Goal: Contribute content: Contribute content

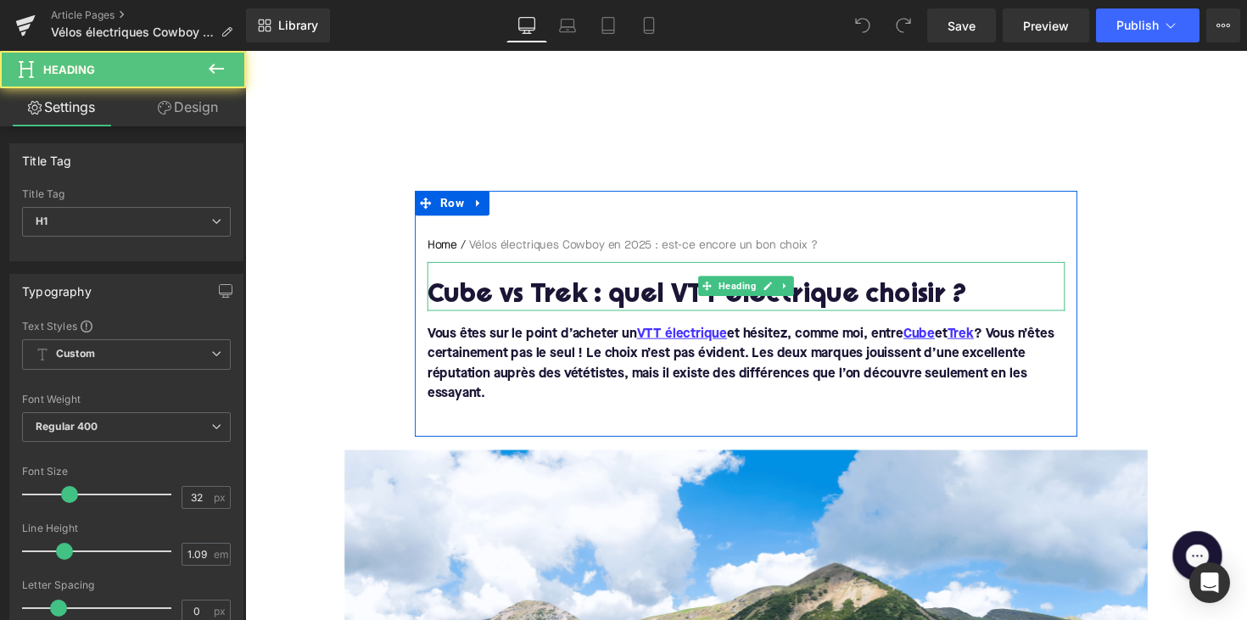
click at [577, 299] on h1 "Cube vs Trek : quel VTT électrique choisir ?" at bounding box center [758, 303] width 653 height 30
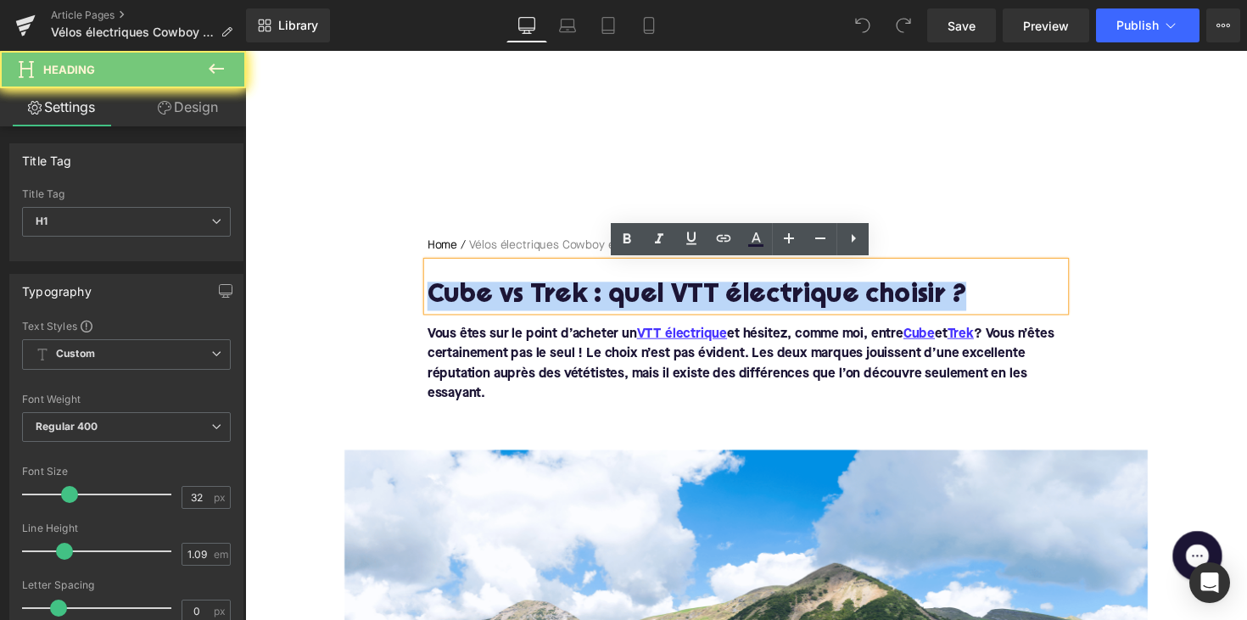
click at [577, 299] on h1 "Cube vs Trek : quel VTT électrique choisir ?" at bounding box center [758, 303] width 653 height 30
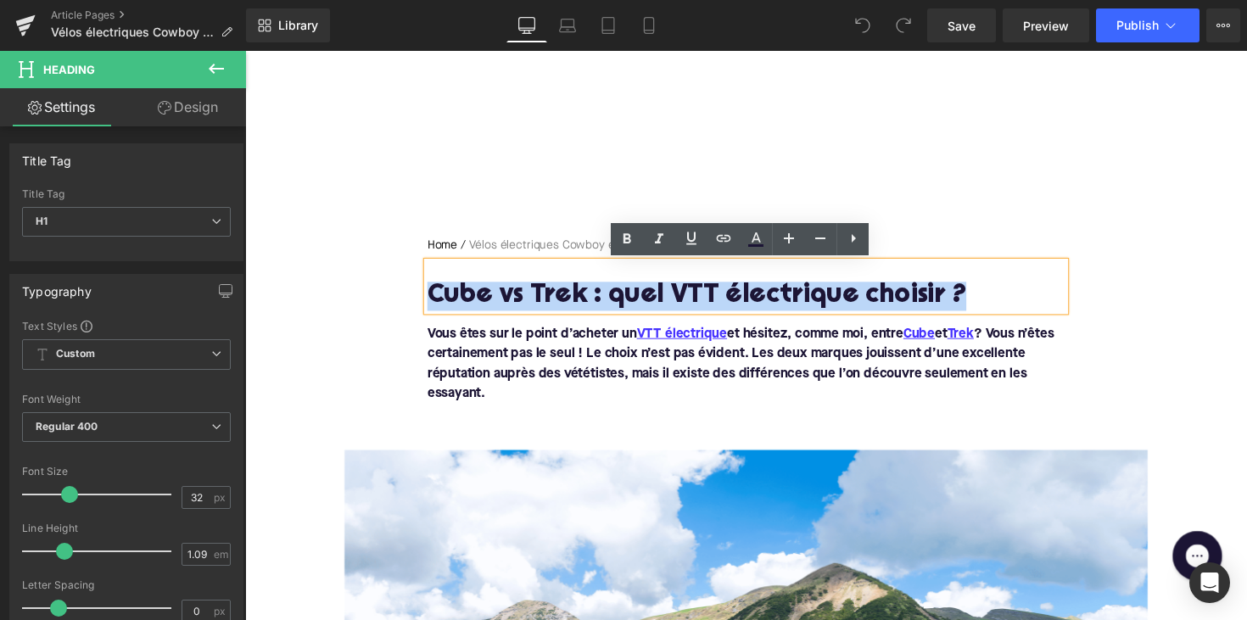
paste div
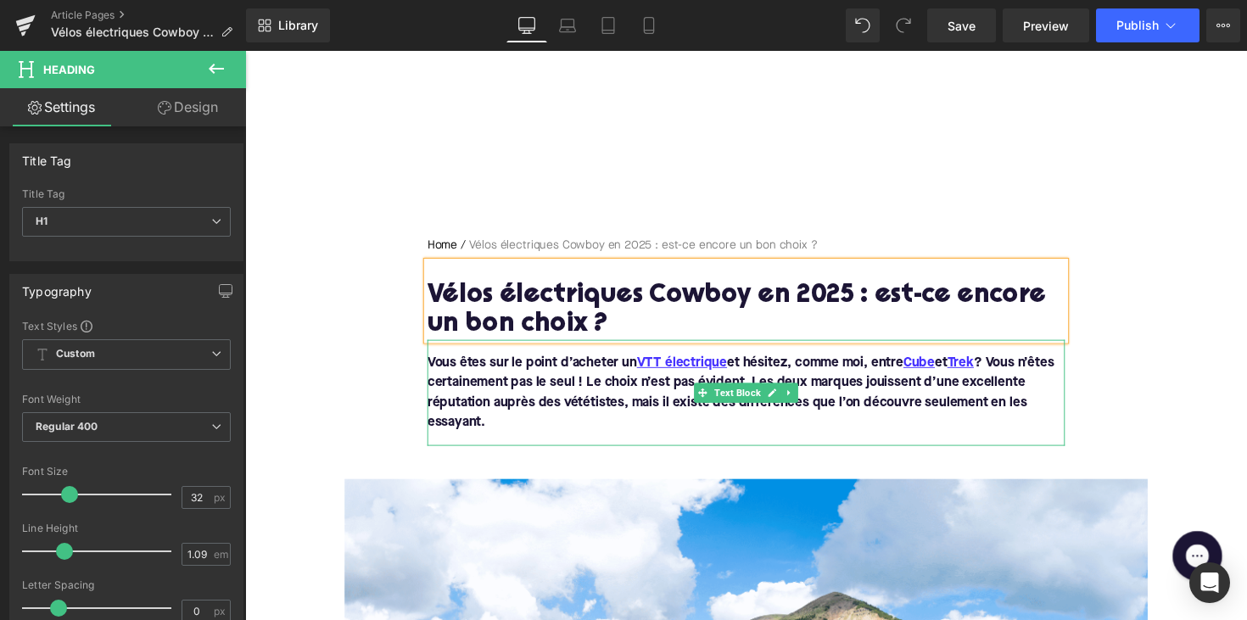
click at [492, 433] on p "Vous êtes sur le point d’acheter un VTT électrique et hésitez, comme moi, entre…" at bounding box center [758, 401] width 653 height 81
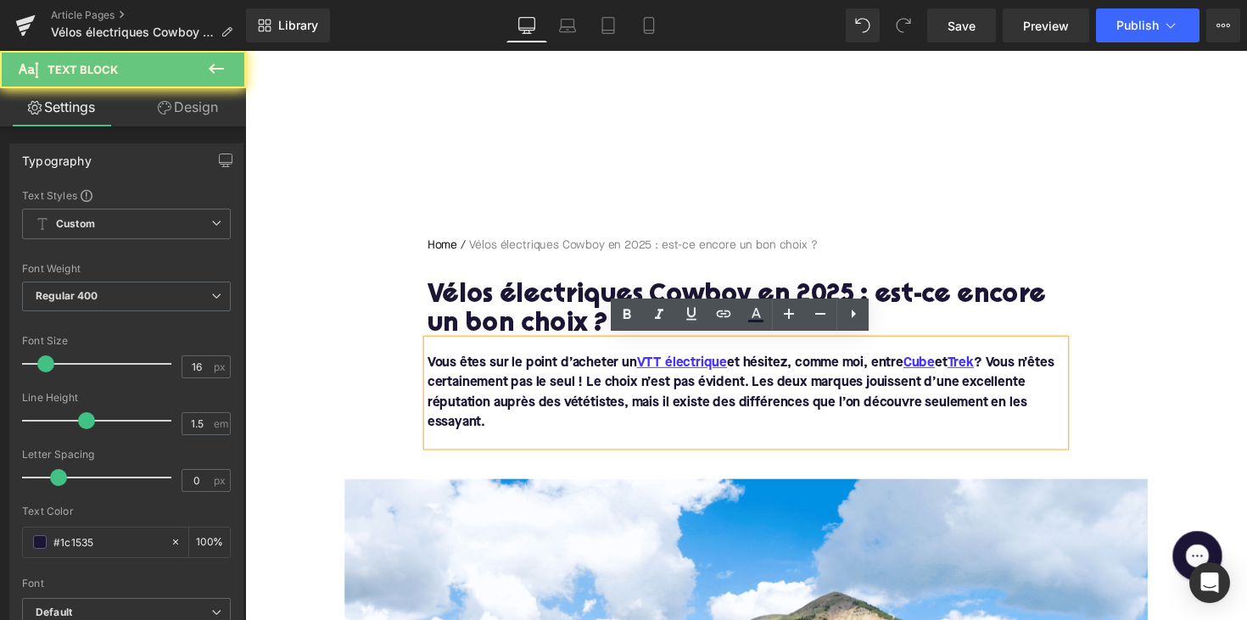
drag, startPoint x: 509, startPoint y: 428, endPoint x: 410, endPoint y: 362, distance: 119.3
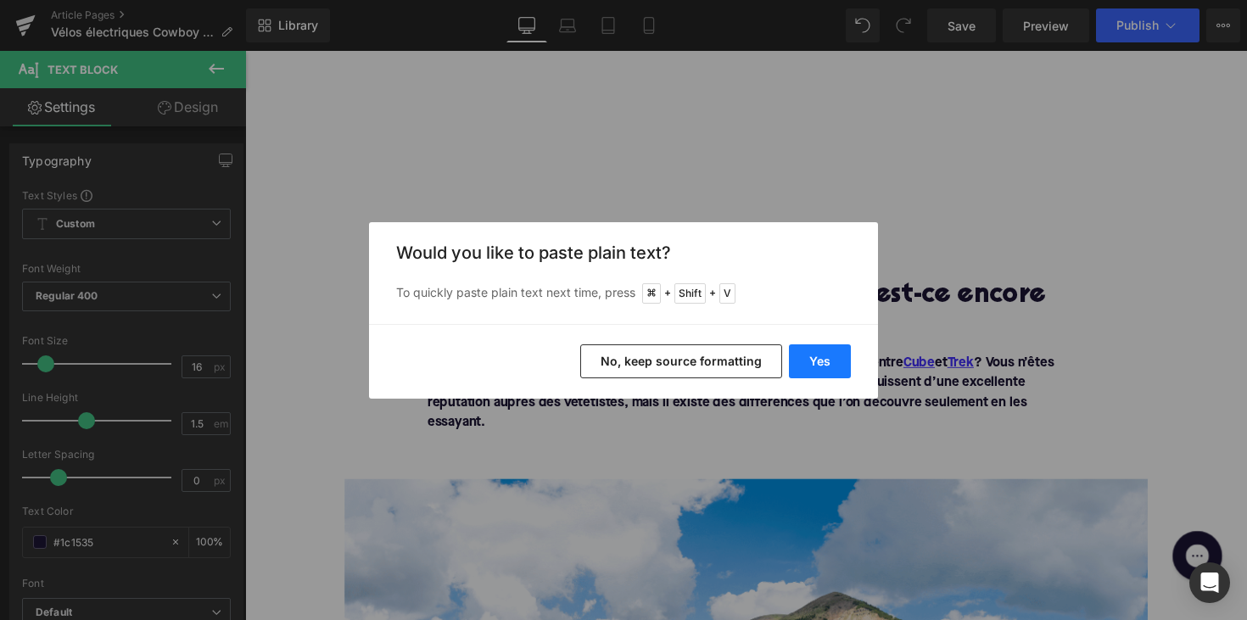
click at [812, 366] on button "Yes" at bounding box center [820, 361] width 62 height 34
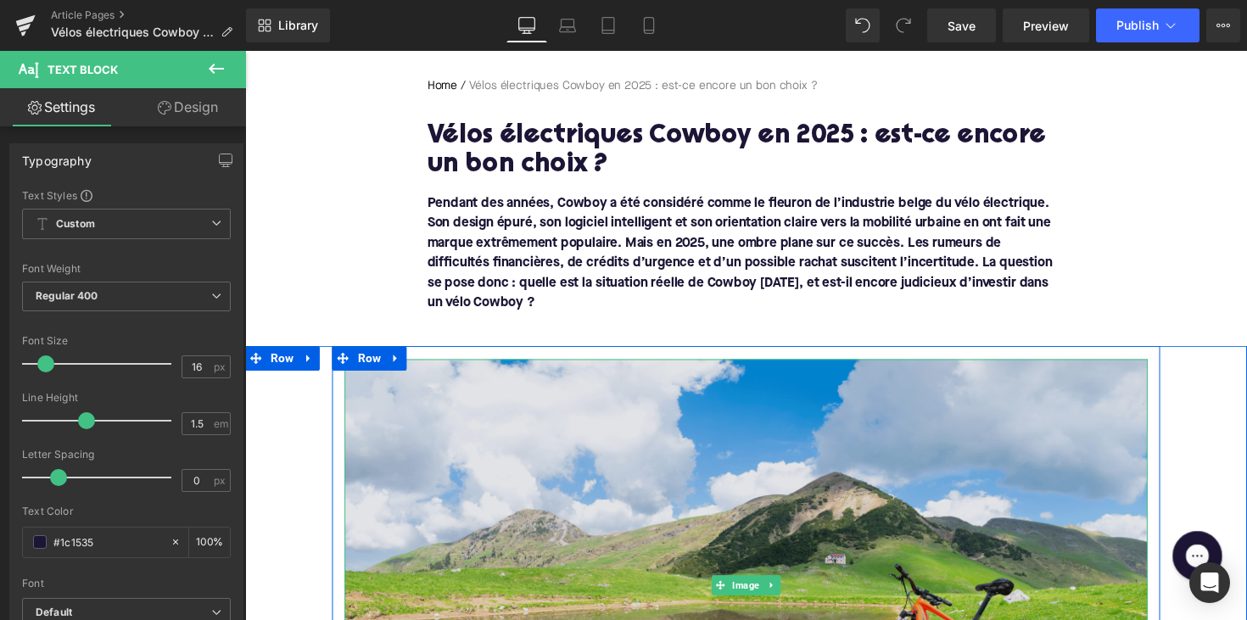
scroll to position [376, 0]
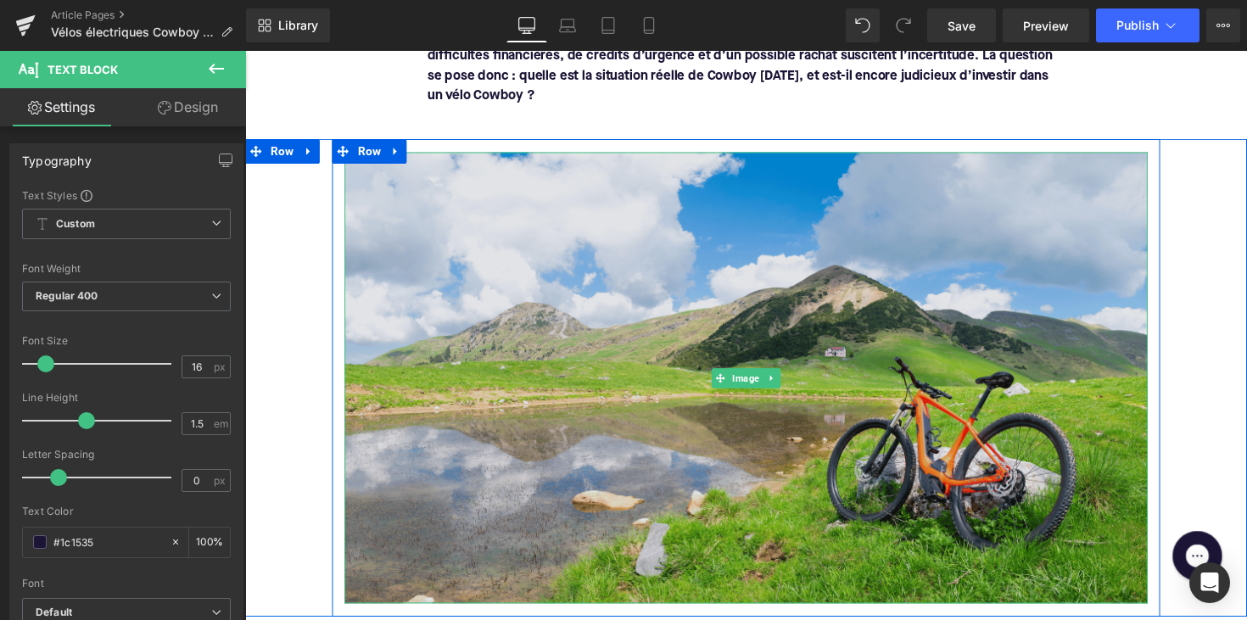
click at [689, 462] on img at bounding box center [758, 385] width 823 height 463
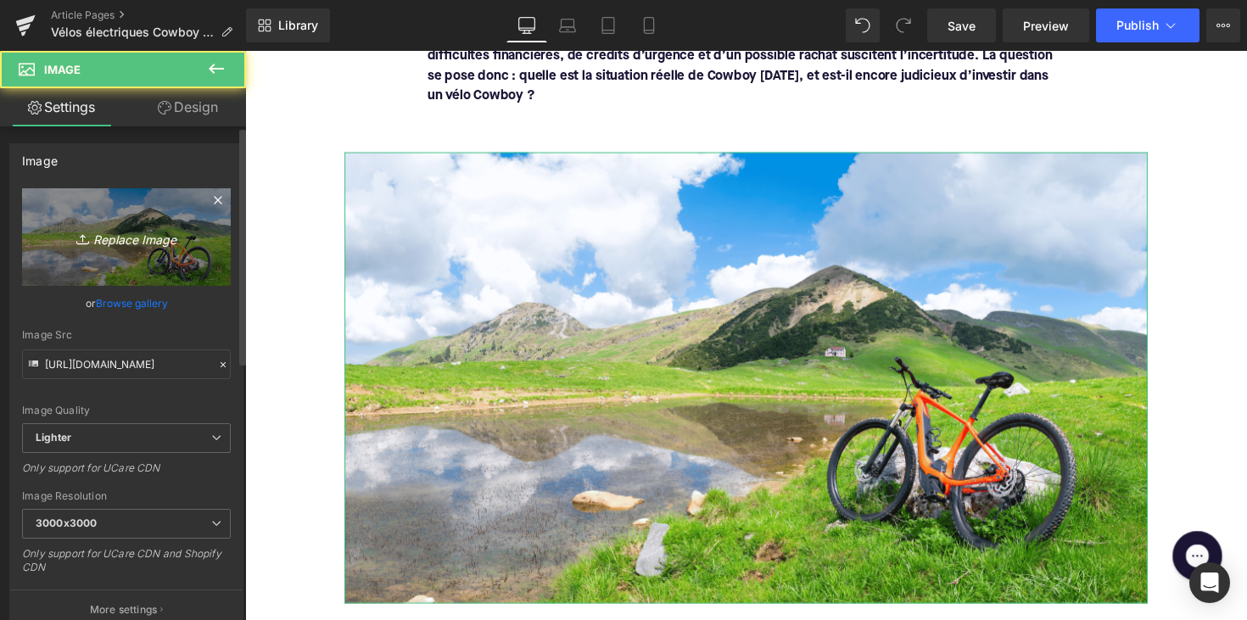
click at [154, 224] on link "Replace Image" at bounding box center [126, 237] width 209 height 98
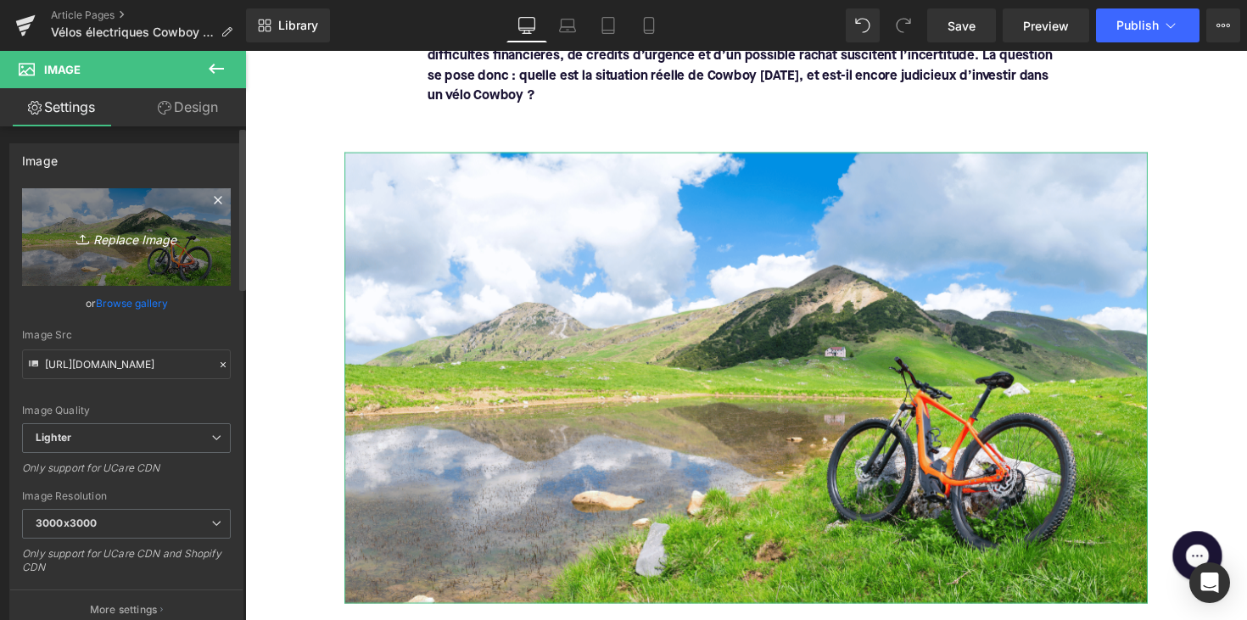
type input "C:\fakepath\cowboyebike.png"
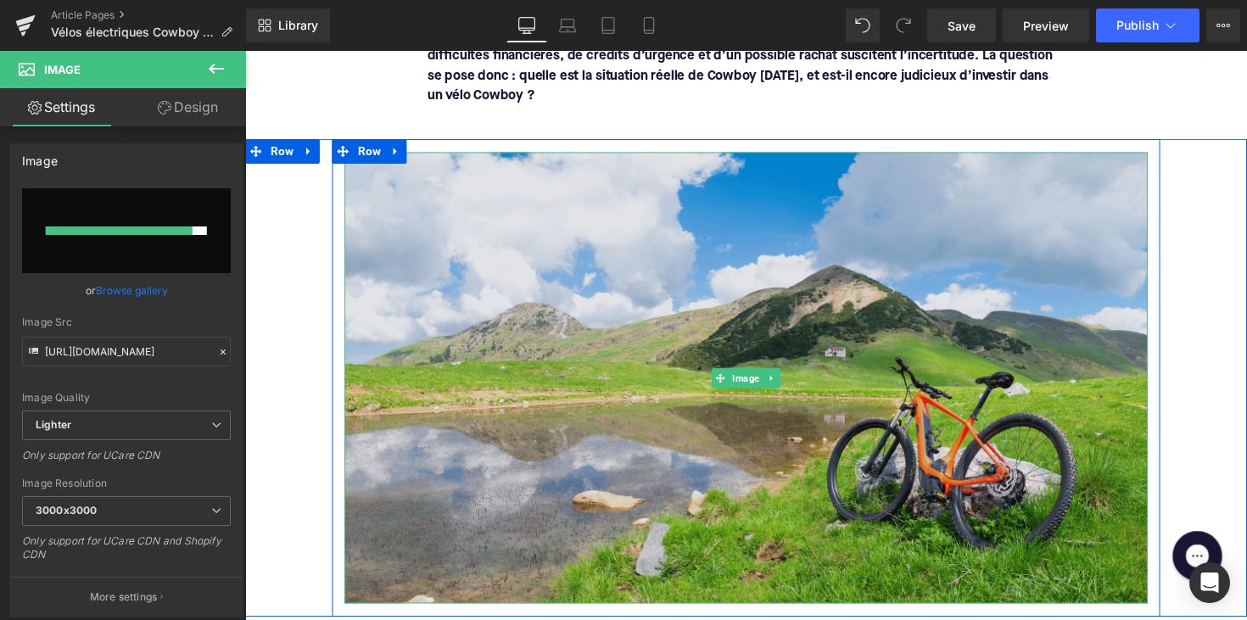
click at [1013, 350] on img at bounding box center [758, 385] width 823 height 463
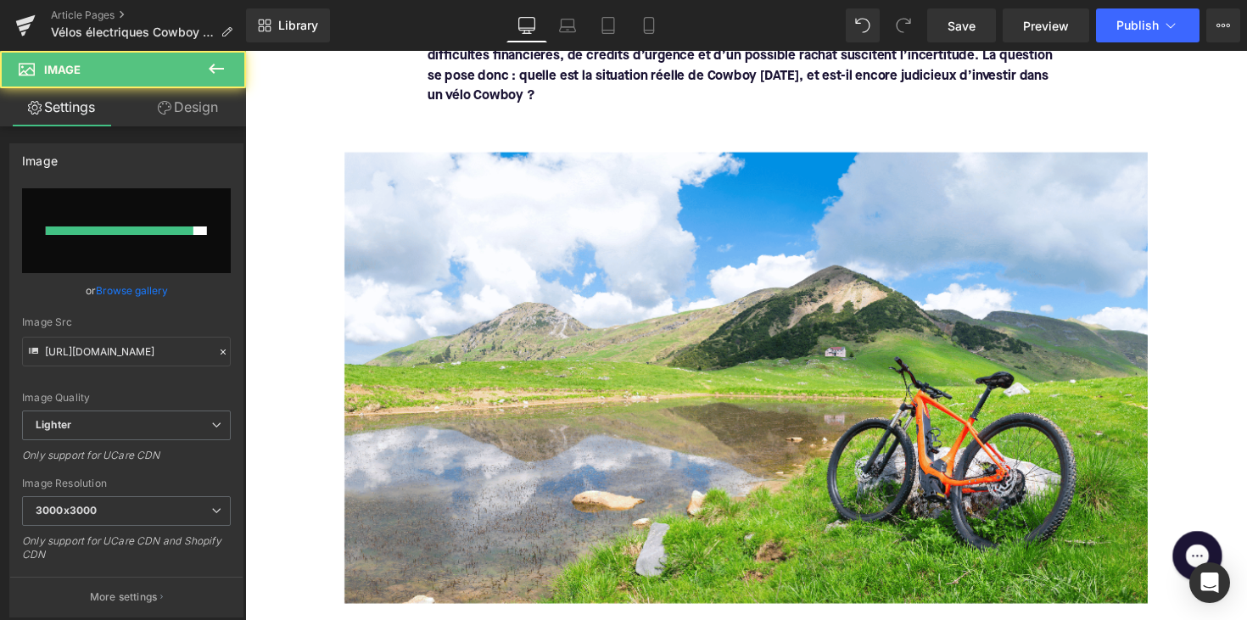
click at [757, 105] on div "Pendant des années, Cowboy a été considéré comme le fleuron de l’industrie belg…" at bounding box center [758, 45] width 653 height 149
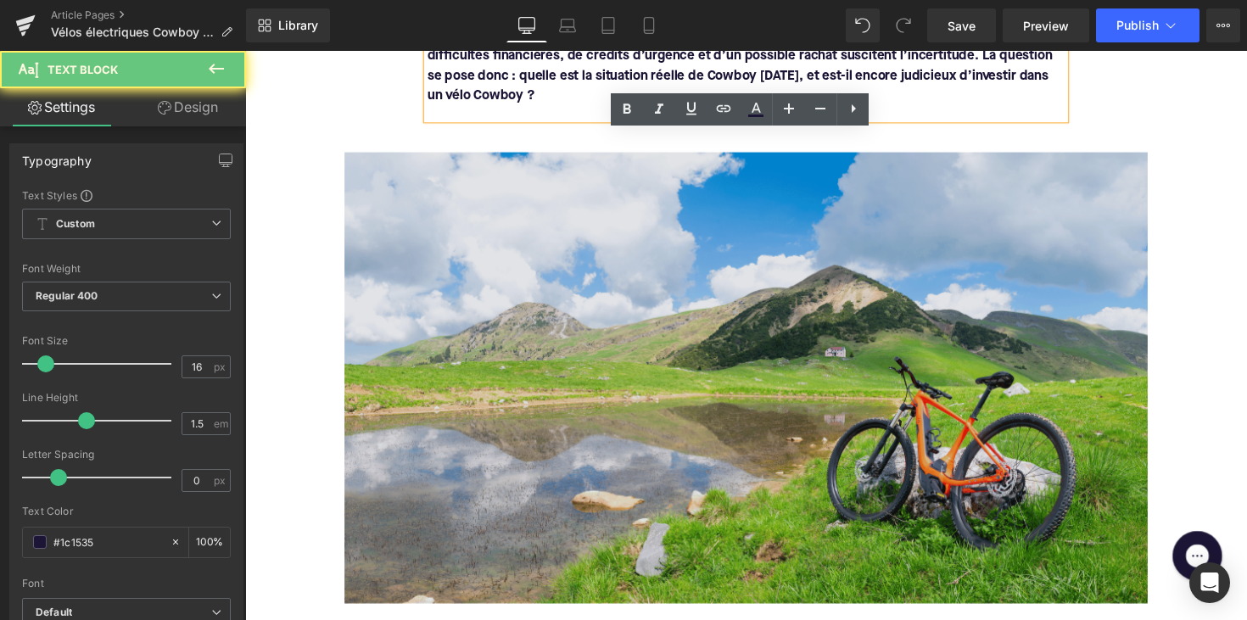
click at [776, 299] on img at bounding box center [758, 385] width 823 height 463
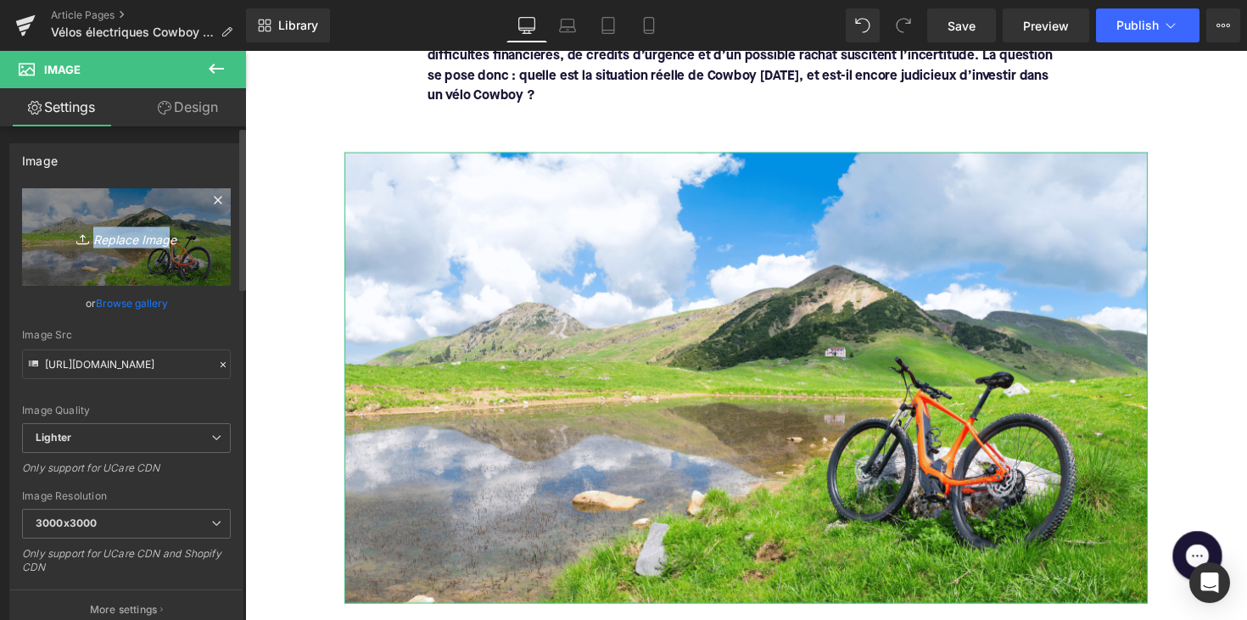
click at [158, 226] on link "Replace Image" at bounding box center [126, 237] width 209 height 98
type input "C:\fakepath\cowboyebike.png"
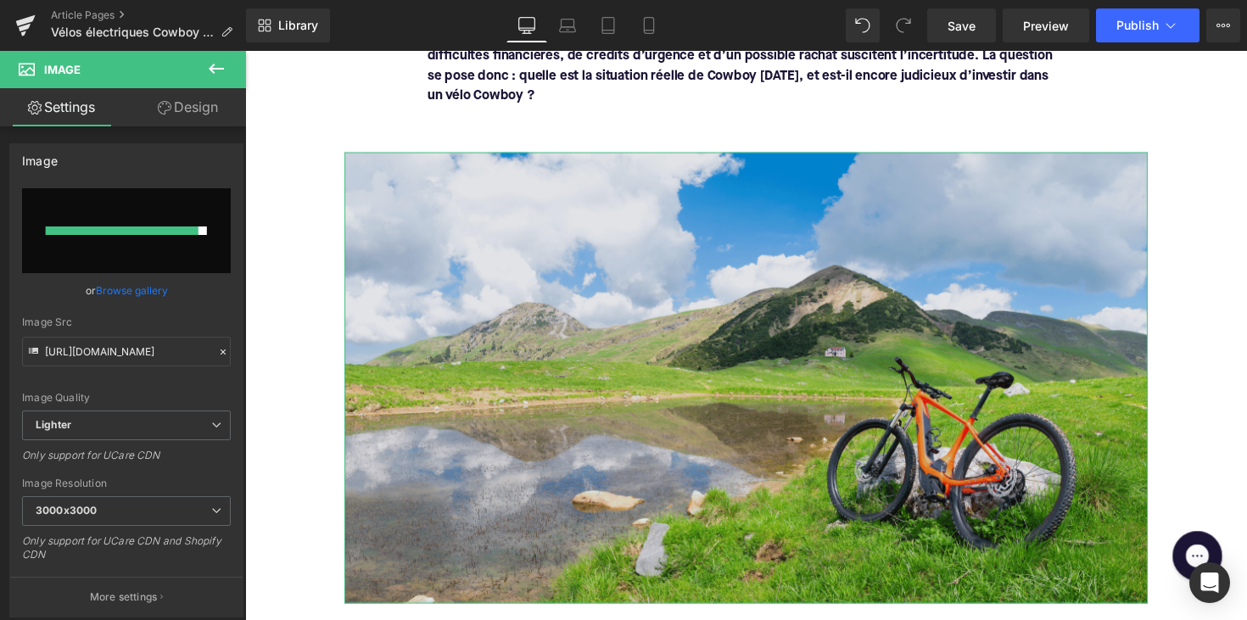
type input "[URL][DOMAIN_NAME]"
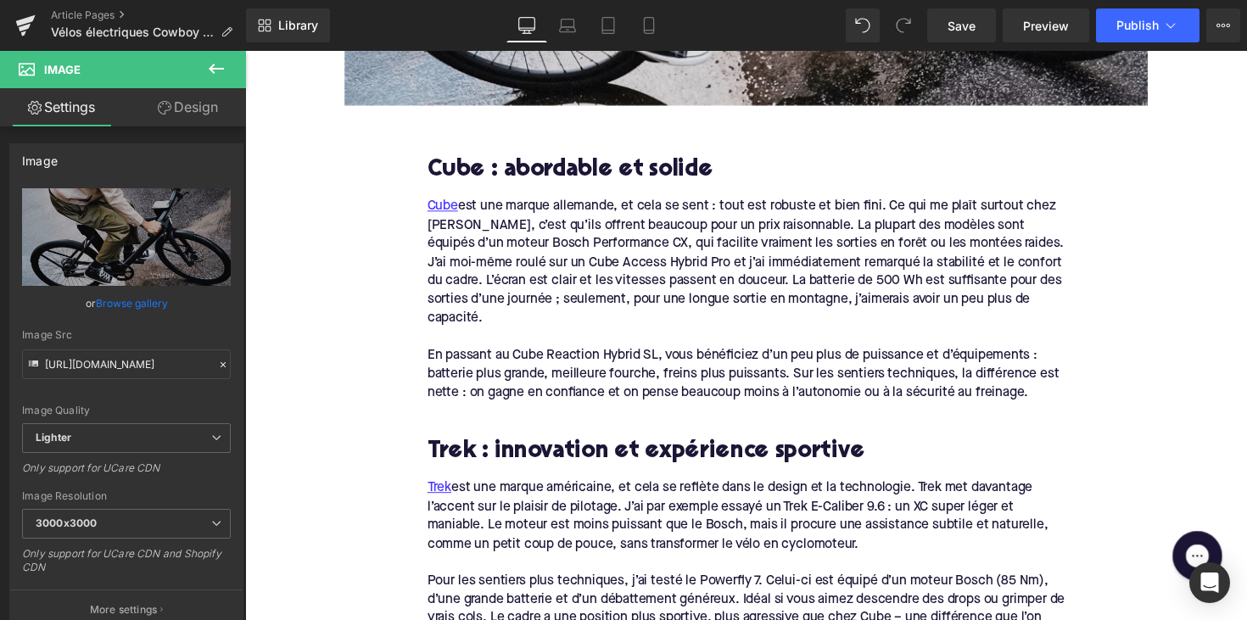
scroll to position [818, 0]
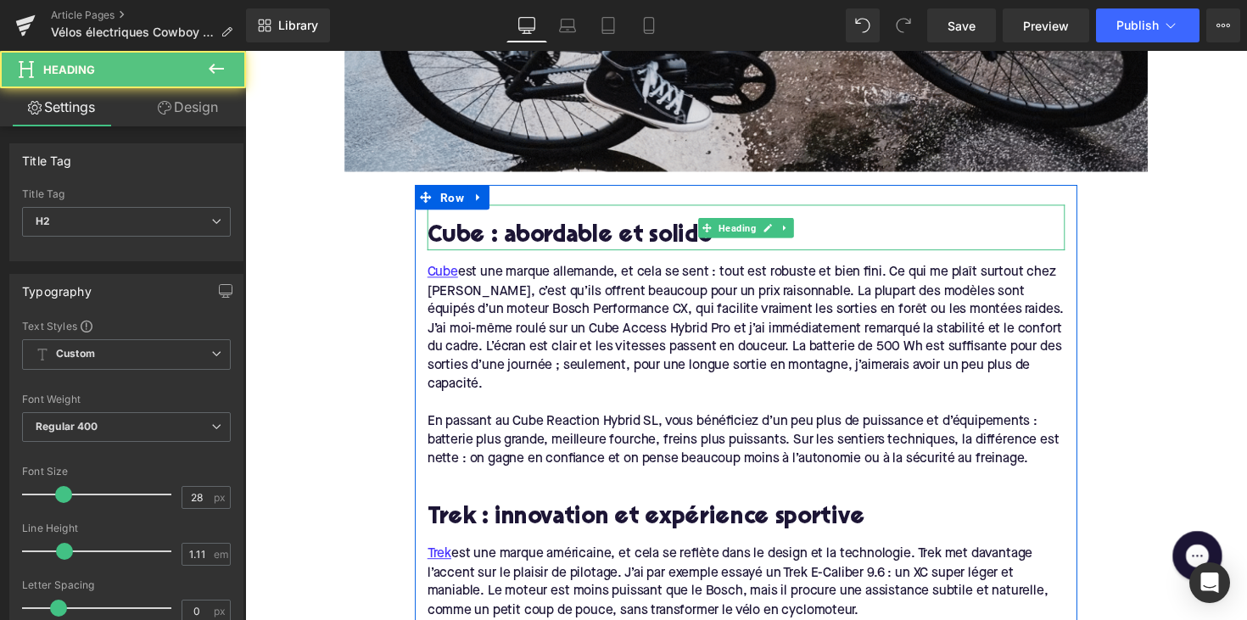
click at [499, 239] on h2 "Cube : abordable et solide" at bounding box center [758, 242] width 653 height 26
paste div
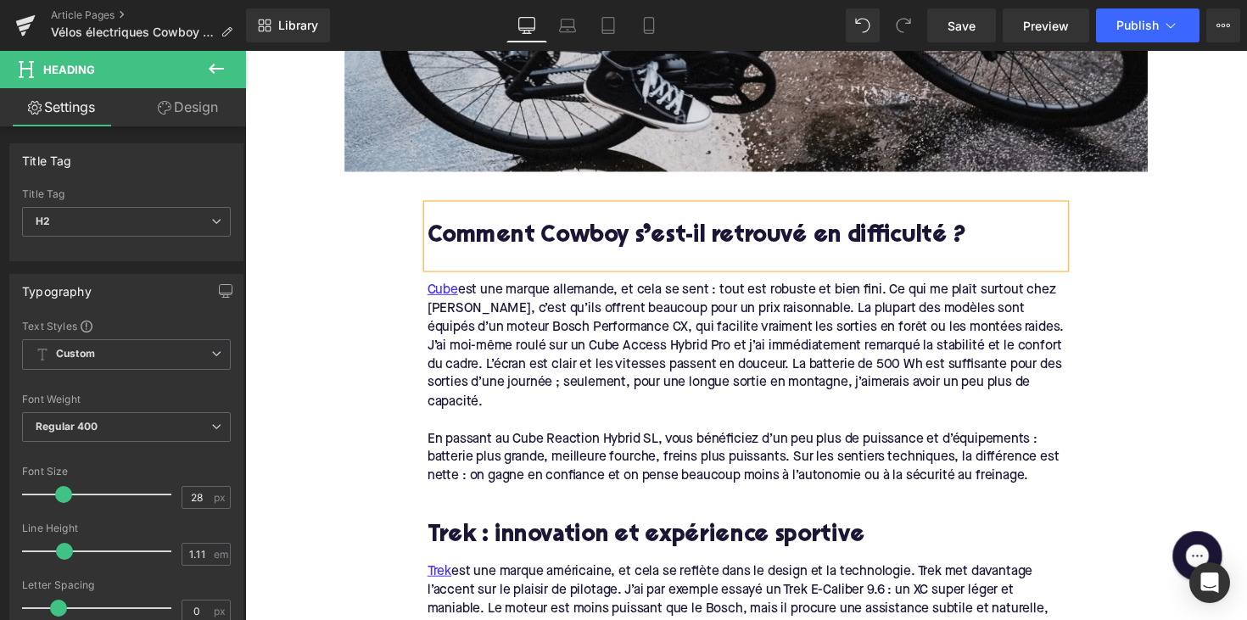
click at [693, 420] on div at bounding box center [758, 429] width 653 height 19
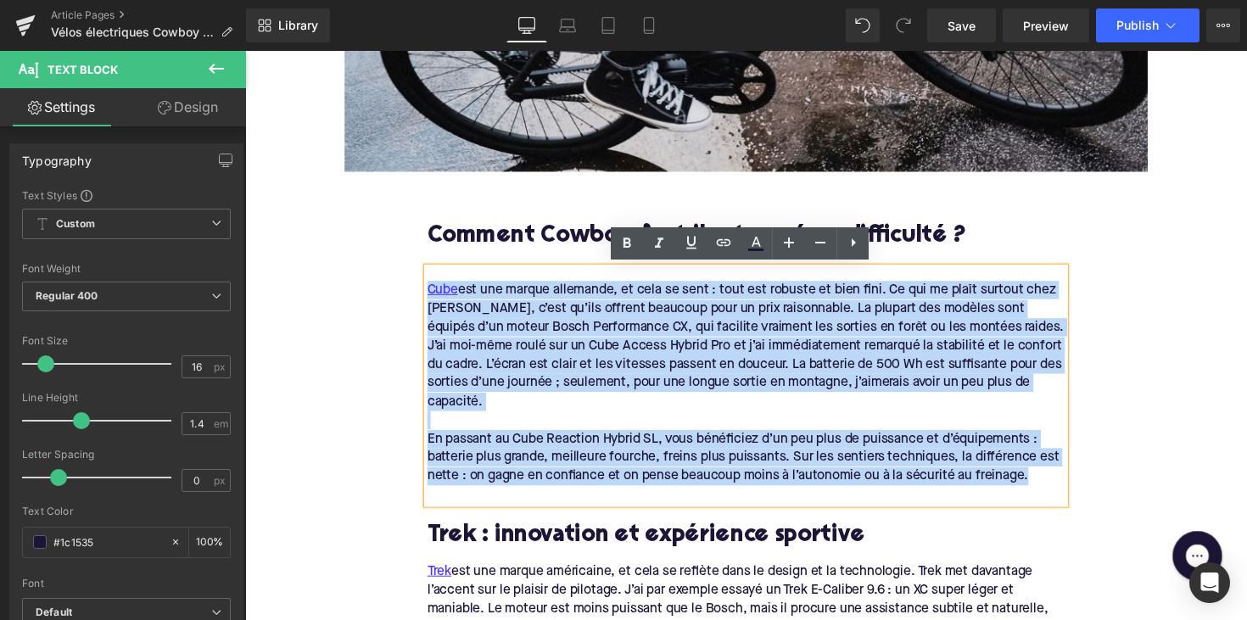
drag, startPoint x: 1065, startPoint y: 487, endPoint x: 383, endPoint y: 267, distance: 717.3
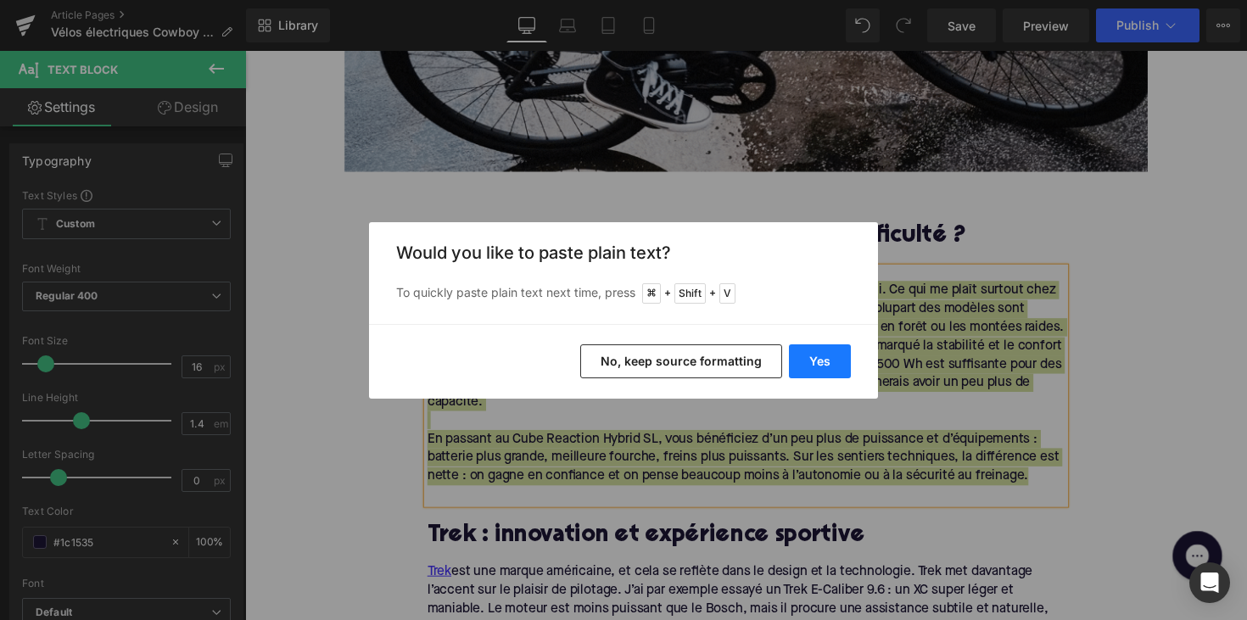
click at [804, 358] on button "Yes" at bounding box center [820, 361] width 62 height 34
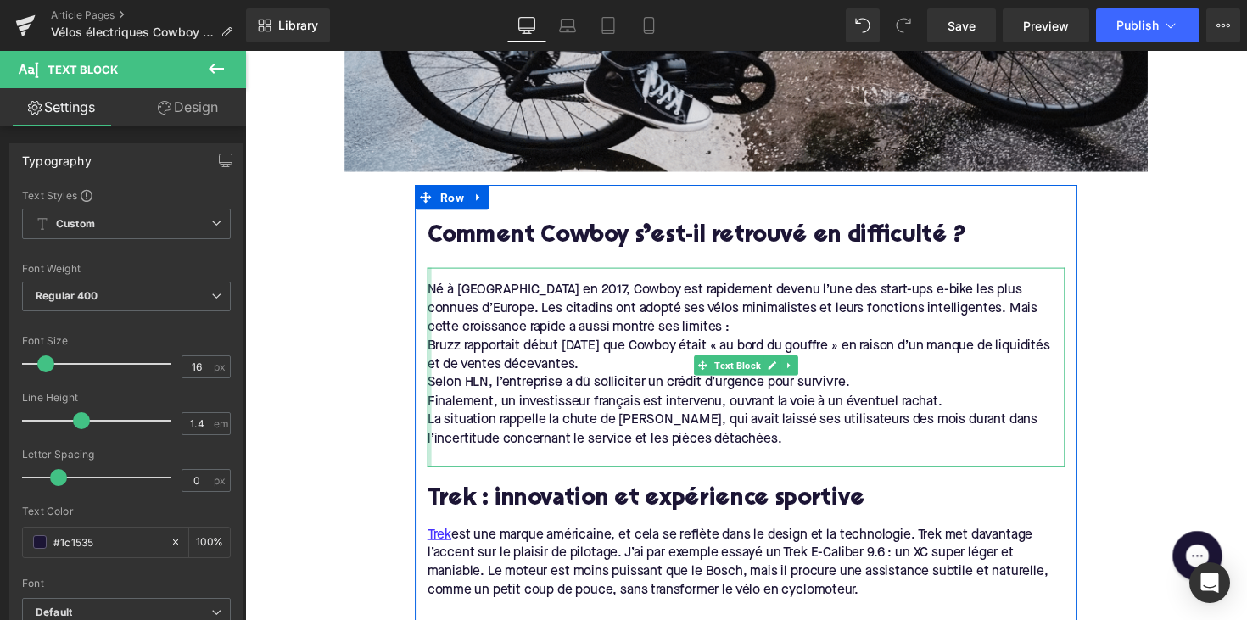
click at [432, 353] on div at bounding box center [434, 375] width 4 height 204
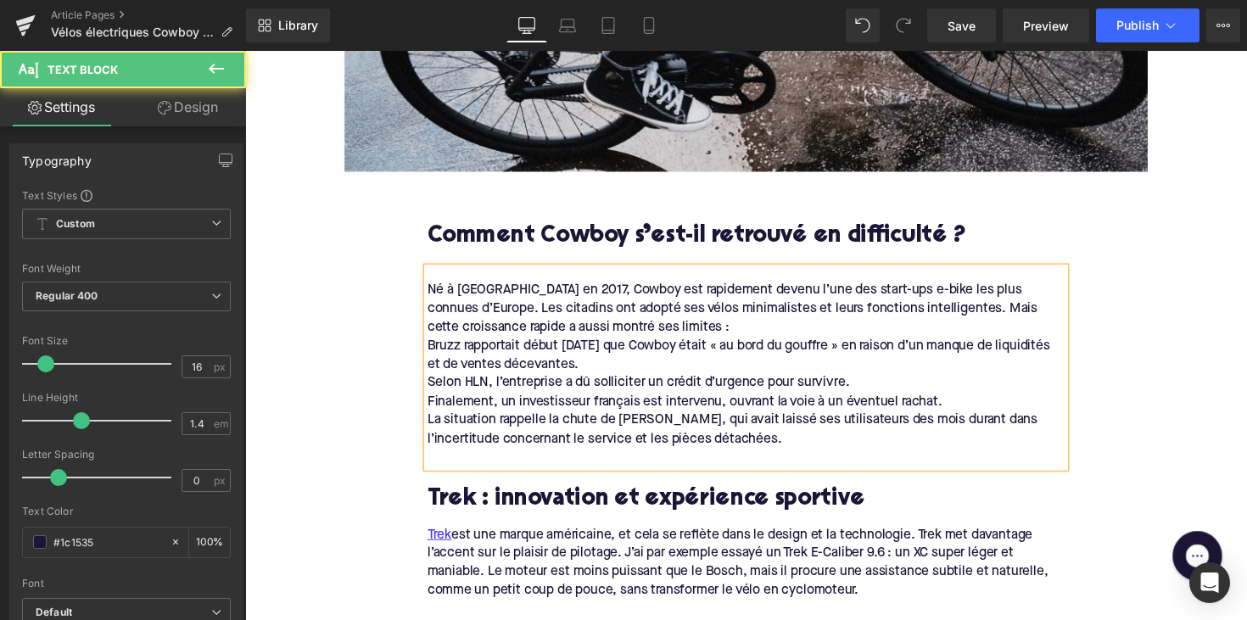
click at [432, 347] on div "Bruzz rapportait début [DATE] que Cowboy était « au bord du gouffre » en raison…" at bounding box center [758, 363] width 653 height 38
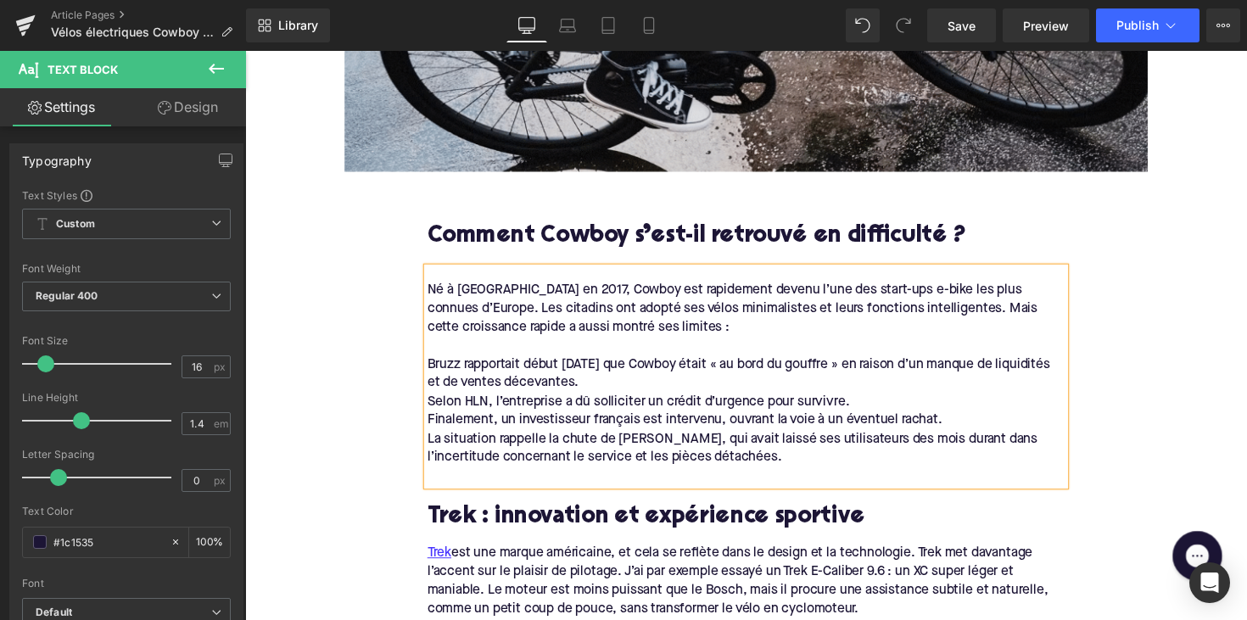
click at [432, 445] on div "La situation rappelle la chute de [PERSON_NAME], qui avait laissé ses utilisate…" at bounding box center [758, 458] width 653 height 38
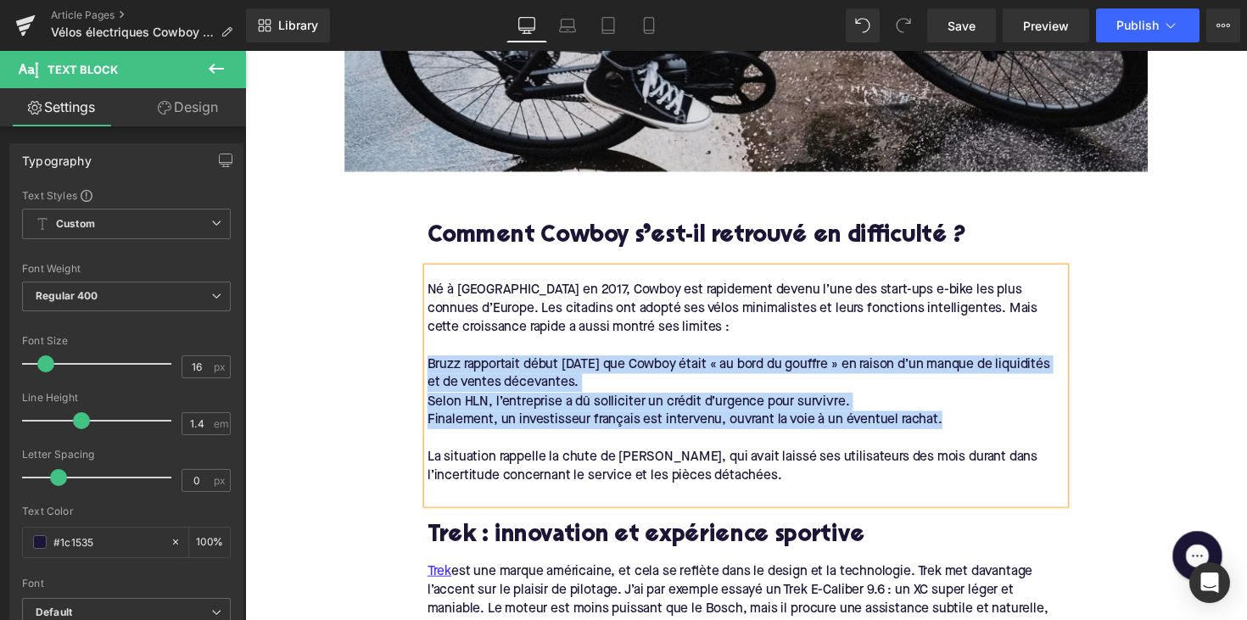
drag, startPoint x: 975, startPoint y: 422, endPoint x: 420, endPoint y: 361, distance: 558.9
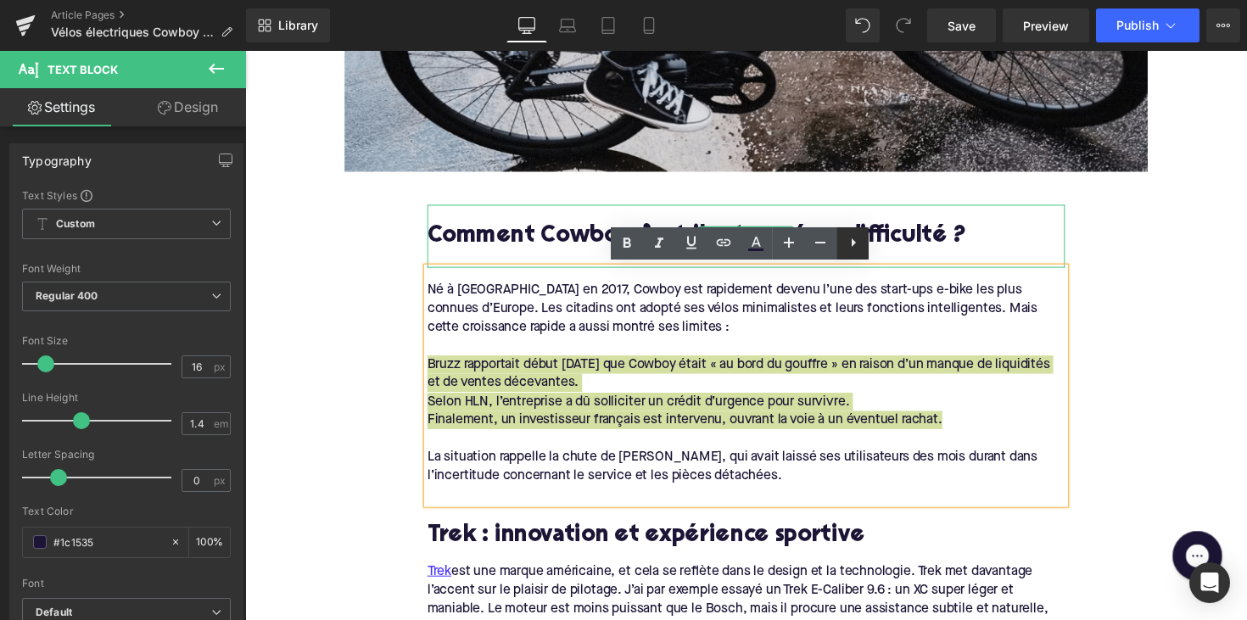
click at [860, 246] on icon at bounding box center [853, 242] width 20 height 20
click at [844, 249] on icon at bounding box center [852, 242] width 20 height 20
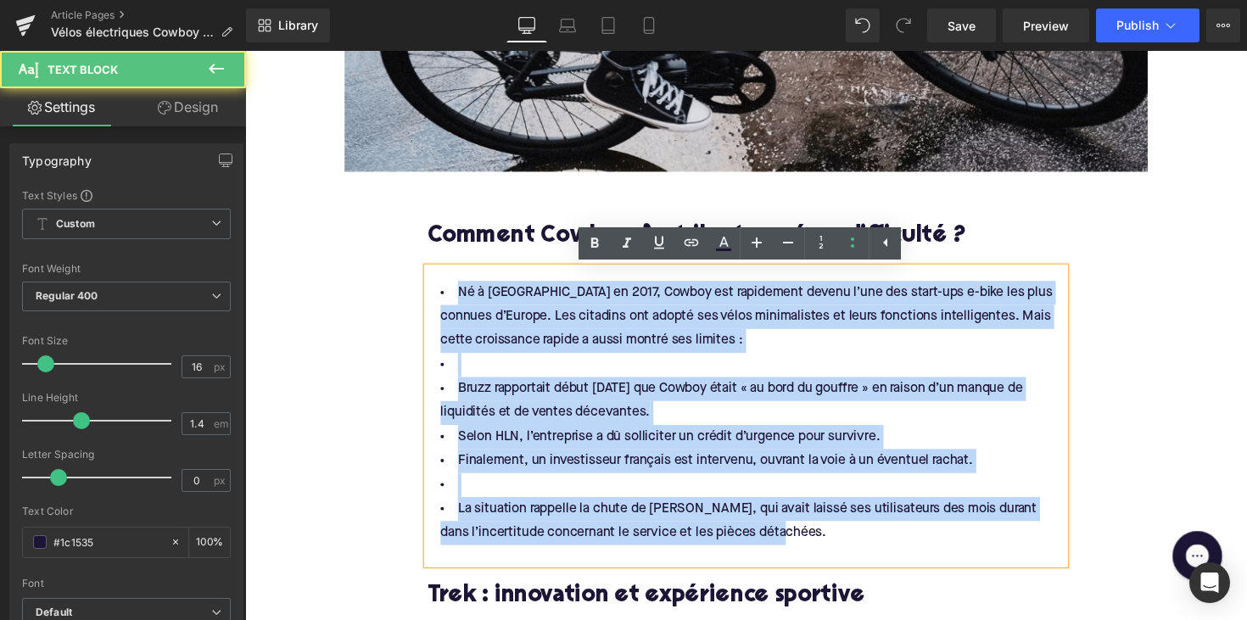
click at [636, 441] on span "Selon HLN, l’entreprise a dû solliciter un crédit d’urgence pour survivre." at bounding box center [679, 446] width 433 height 14
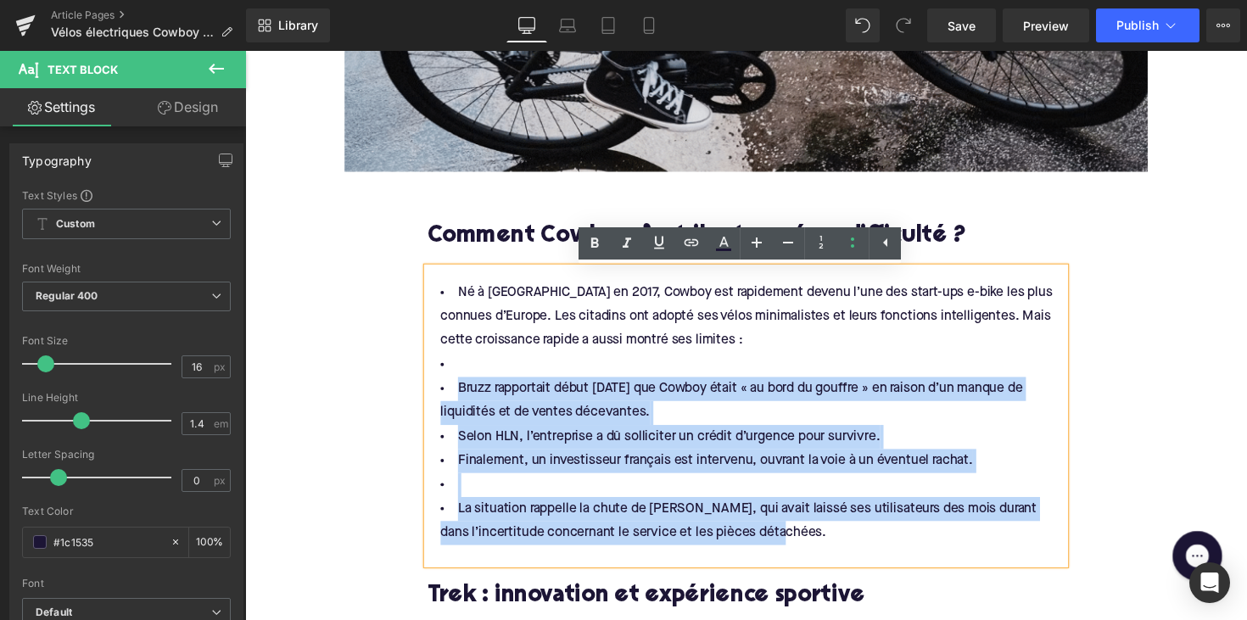
drag, startPoint x: 826, startPoint y: 542, endPoint x: 437, endPoint y: 397, distance: 415.5
click at [437, 397] on ul "Né à [GEOGRAPHIC_DATA] en 2017, Cowboy est rapidement devenu l’une des start-up…" at bounding box center [758, 422] width 653 height 271
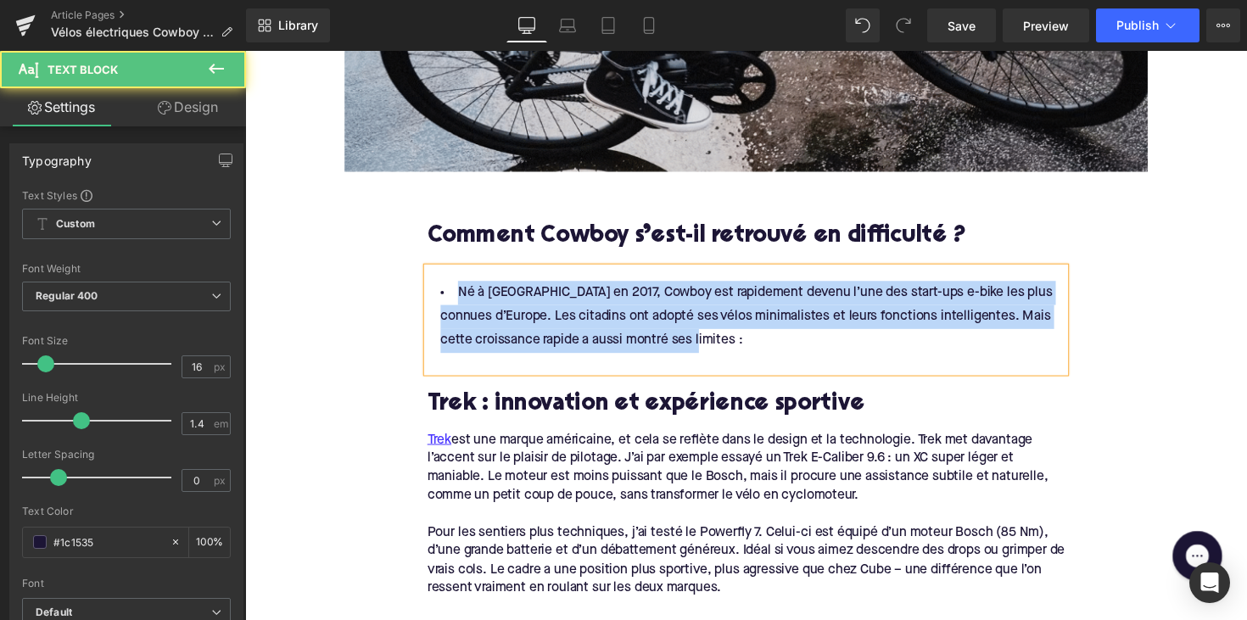
drag, startPoint x: 741, startPoint y: 349, endPoint x: 416, endPoint y: 300, distance: 328.5
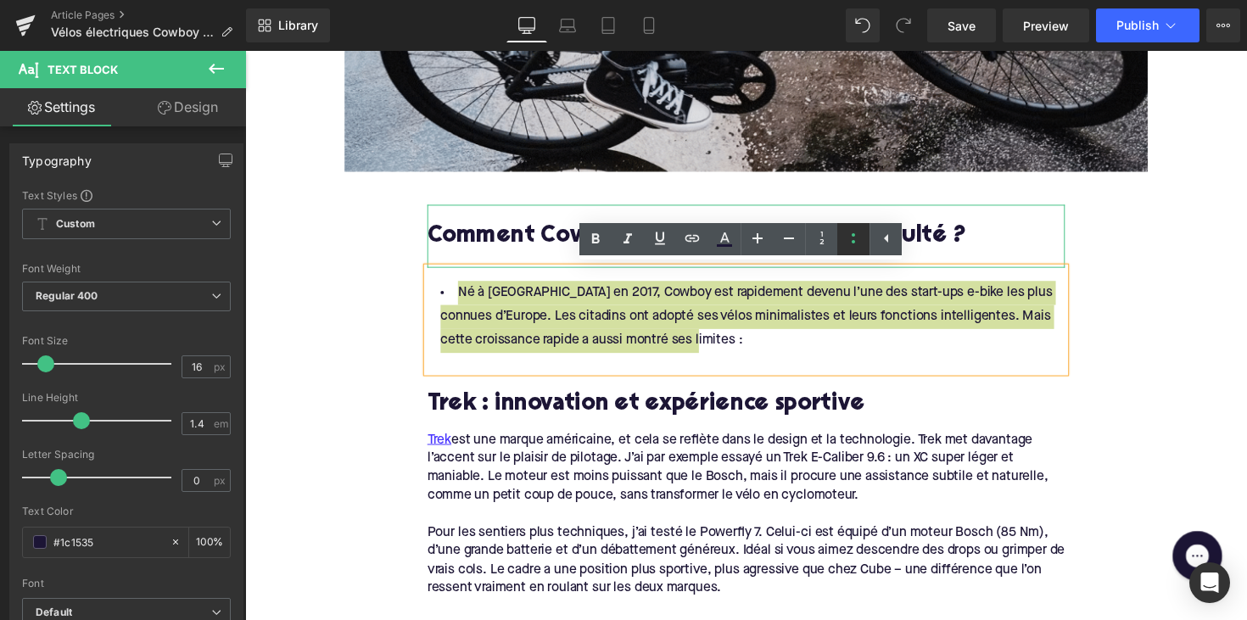
click at [859, 246] on icon at bounding box center [853, 238] width 20 height 20
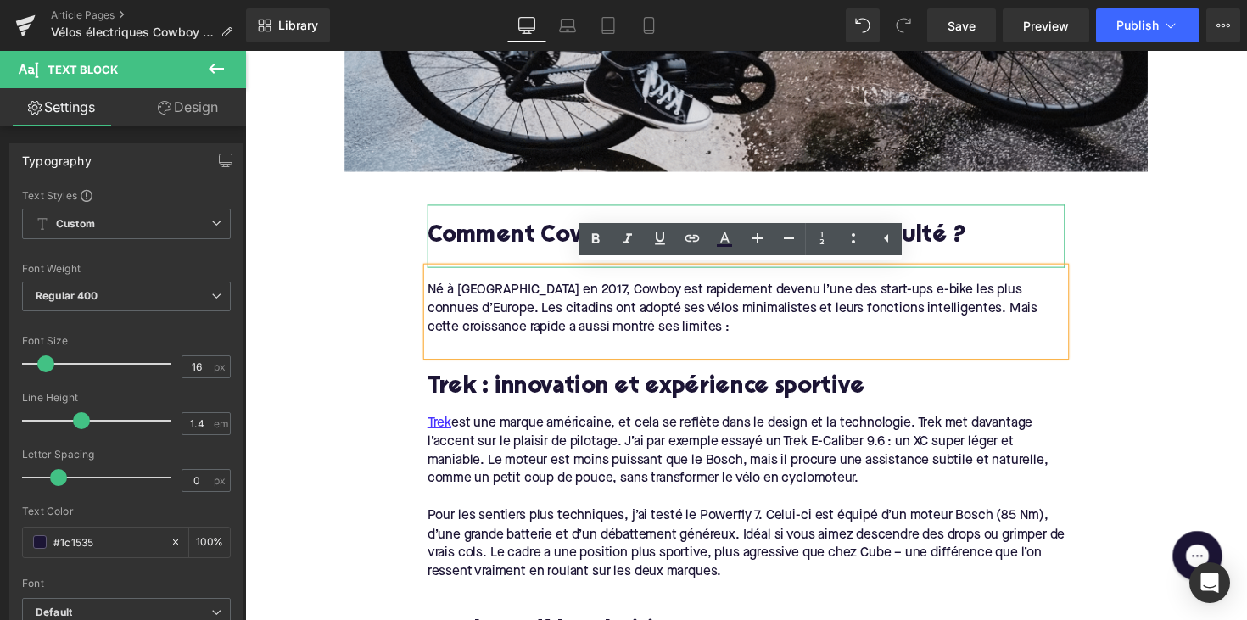
click at [436, 224] on div "Comment Cowboy s’est-il retrouvé en difficulté ?" at bounding box center [758, 241] width 653 height 64
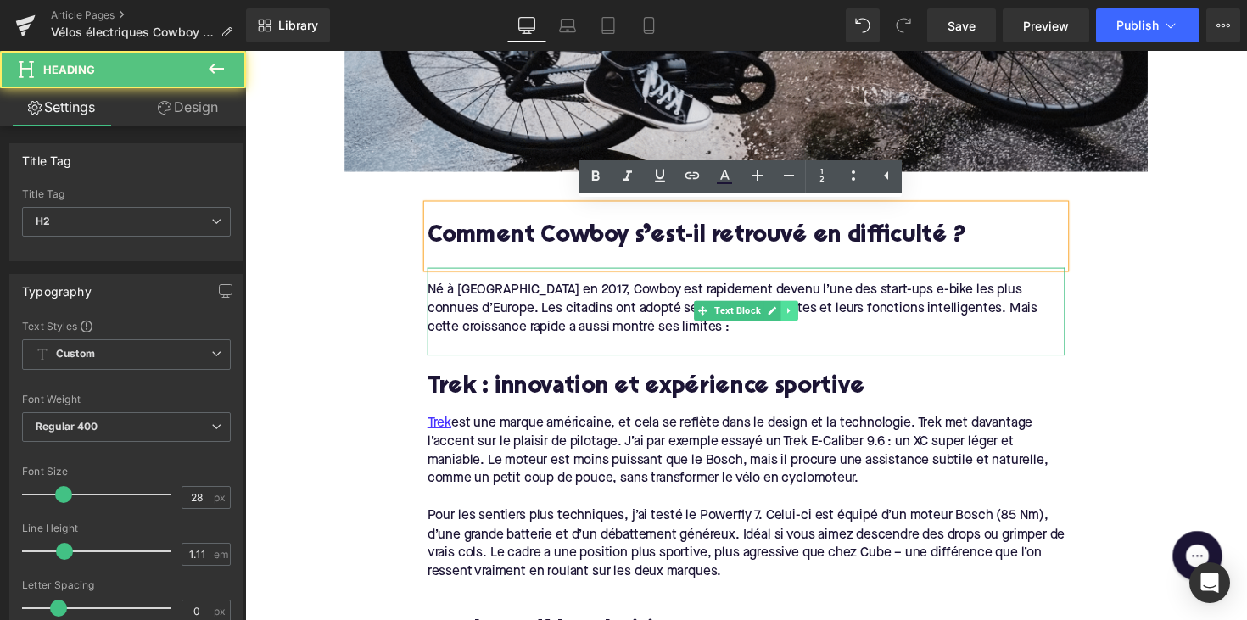
click at [801, 316] on icon at bounding box center [802, 318] width 3 height 6
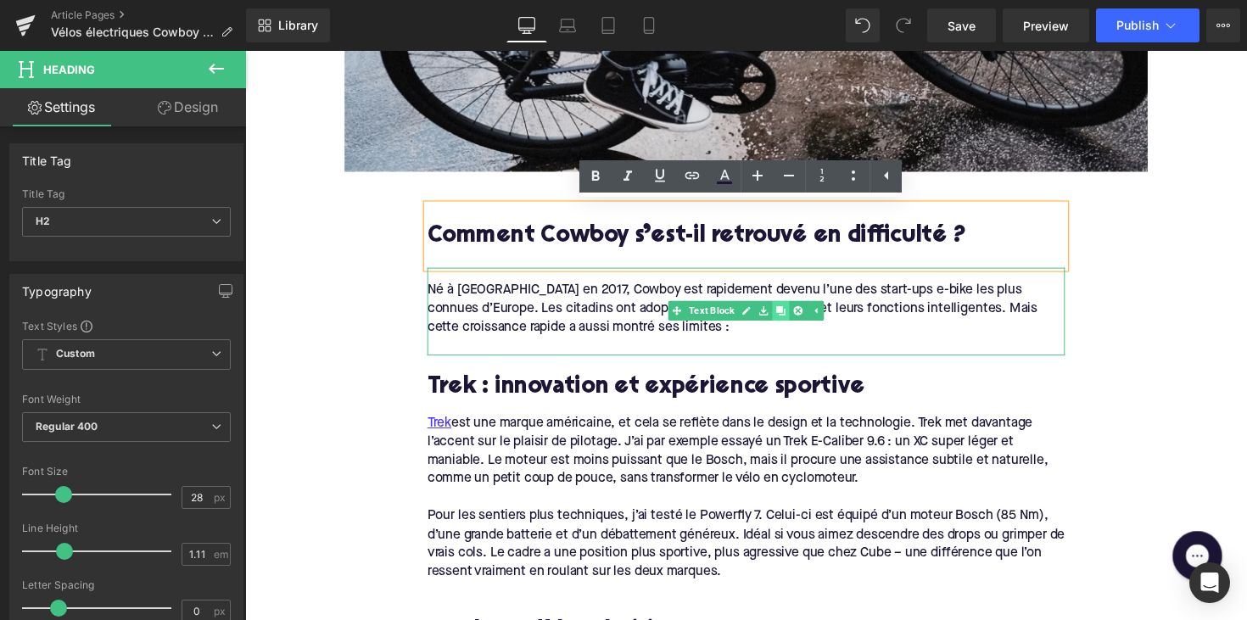
click at [795, 316] on icon at bounding box center [793, 317] width 9 height 9
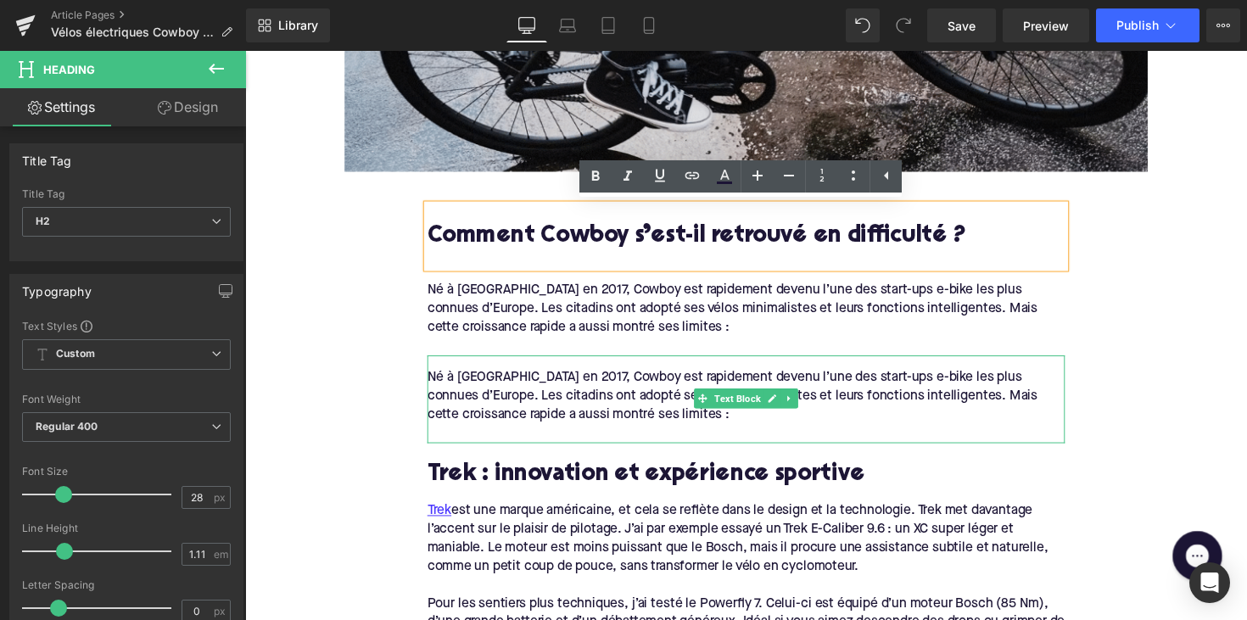
click at [722, 420] on div "Né à [GEOGRAPHIC_DATA] en 2017, Cowboy est rapidement devenu l’une des start-up…" at bounding box center [758, 405] width 653 height 57
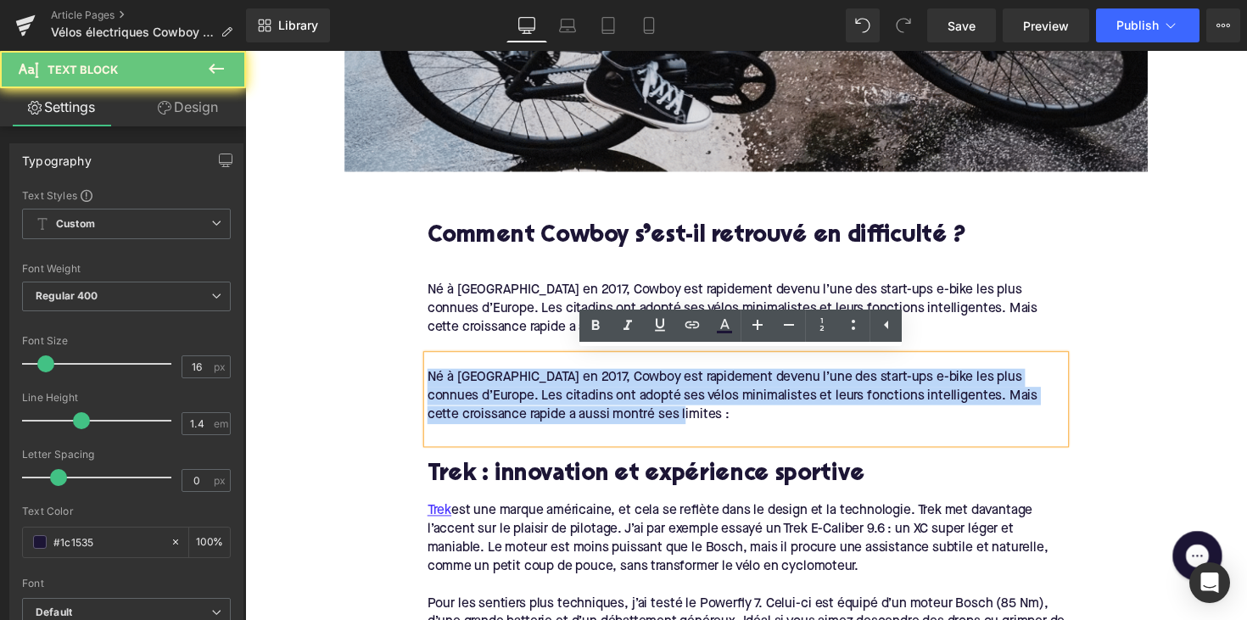
drag, startPoint x: 739, startPoint y: 420, endPoint x: 330, endPoint y: 361, distance: 413.1
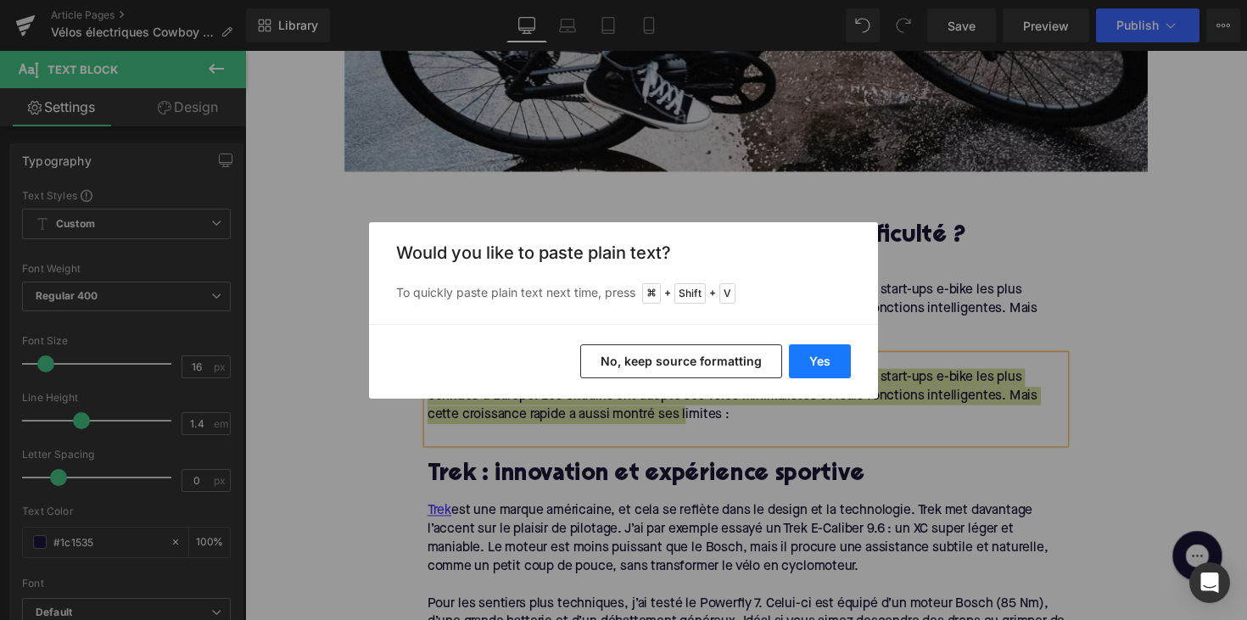
click at [824, 365] on button "Yes" at bounding box center [820, 361] width 62 height 34
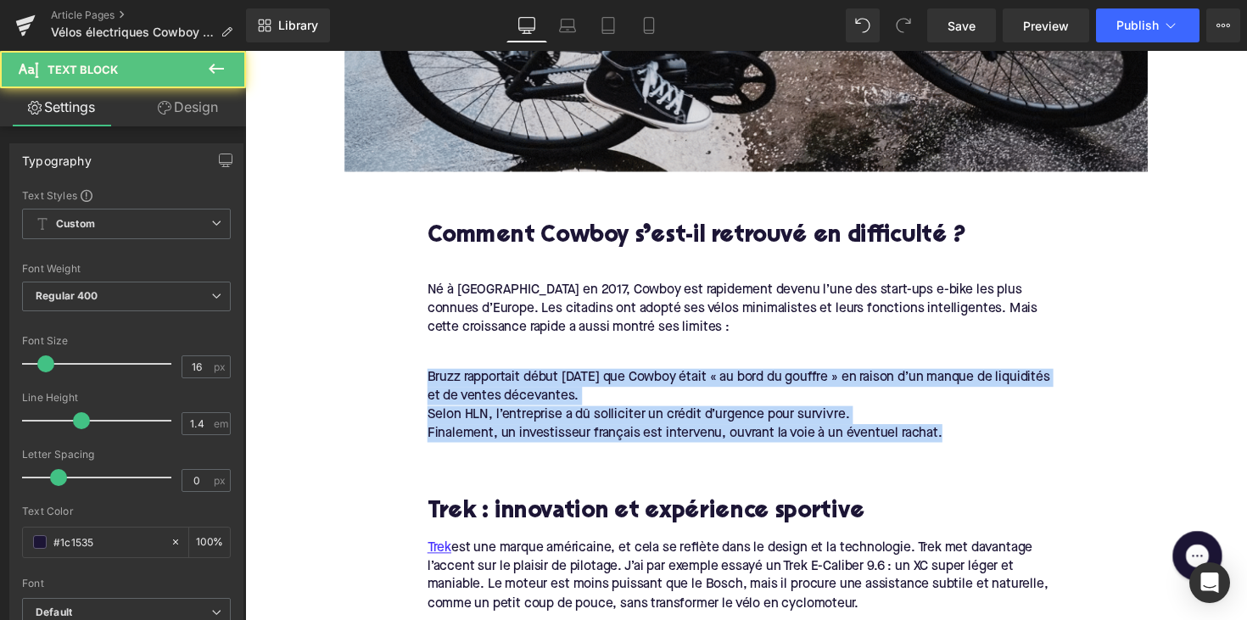
drag, startPoint x: 980, startPoint y: 438, endPoint x: 373, endPoint y: 366, distance: 610.7
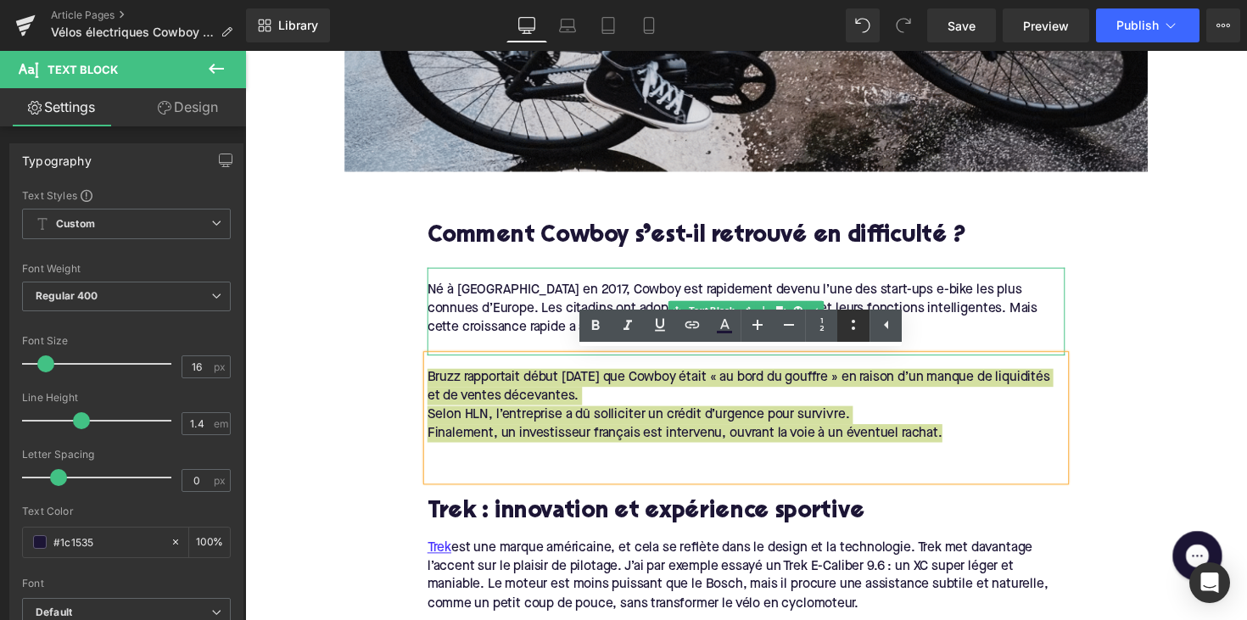
click at [848, 317] on icon at bounding box center [853, 325] width 20 height 20
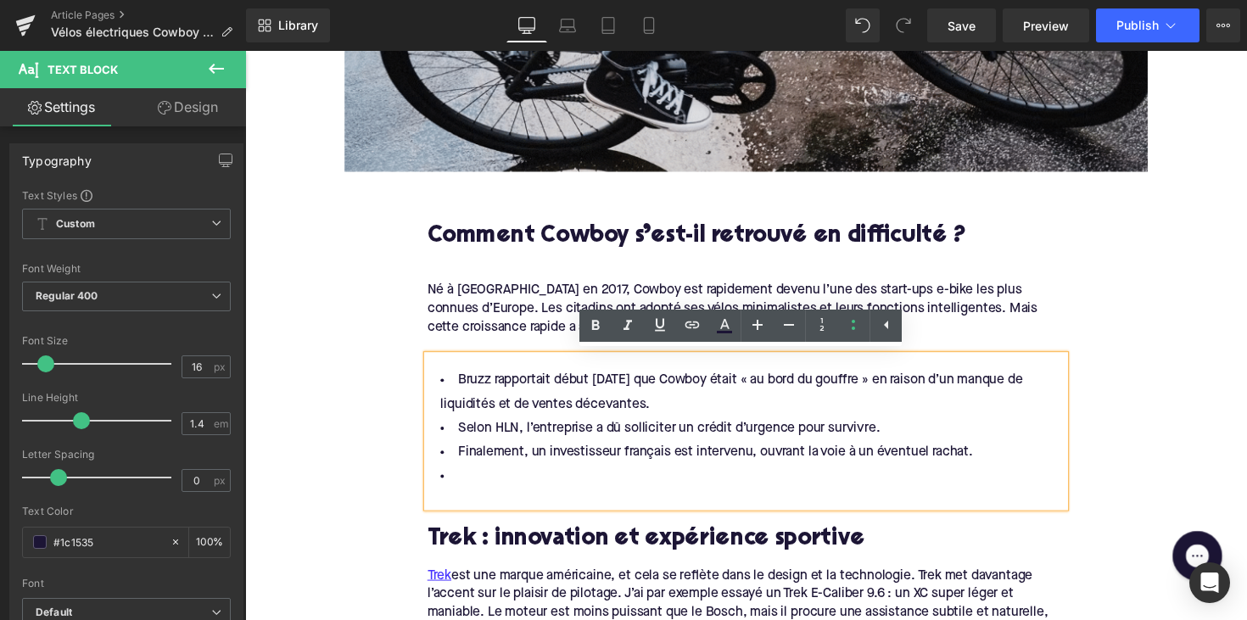
click at [449, 366] on div "Bruzz rapportait début [DATE] que Cowboy était « au bord du gouffre » en raison…" at bounding box center [758, 440] width 653 height 155
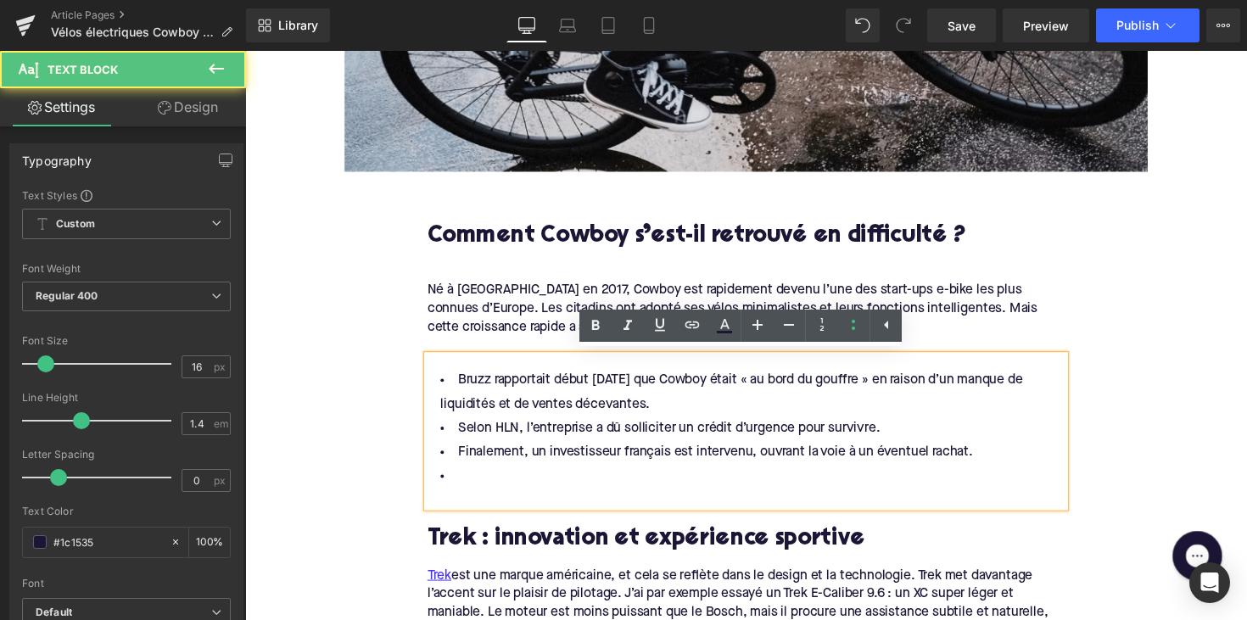
click at [489, 475] on li at bounding box center [758, 487] width 653 height 25
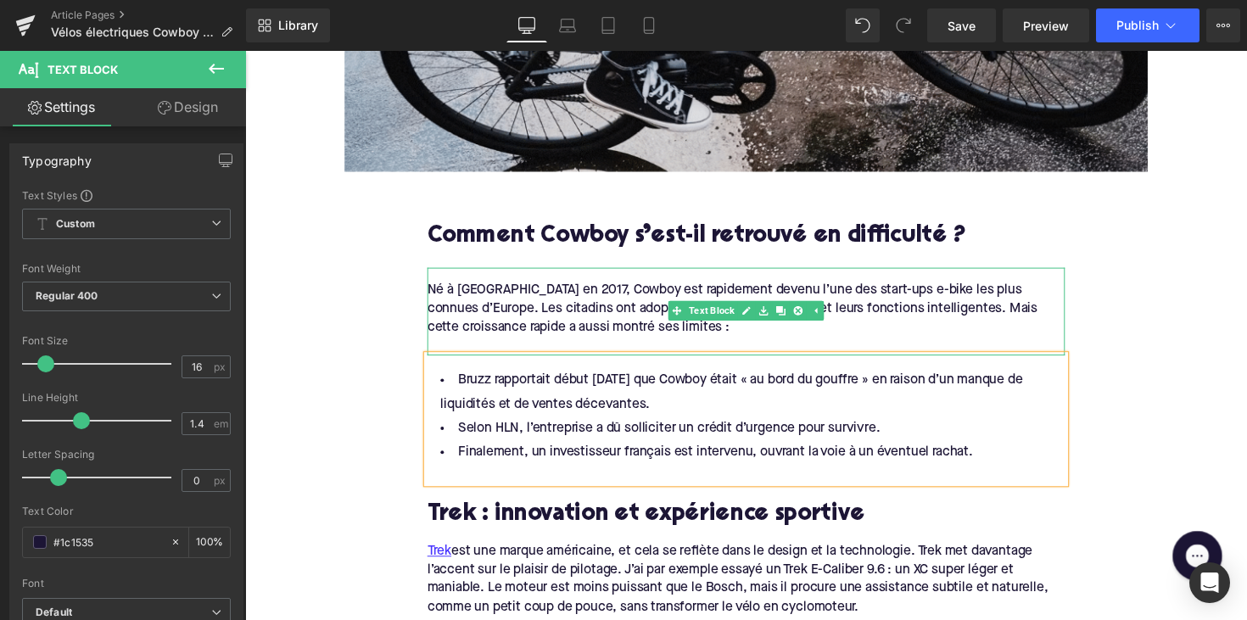
click at [478, 345] on div at bounding box center [758, 353] width 653 height 19
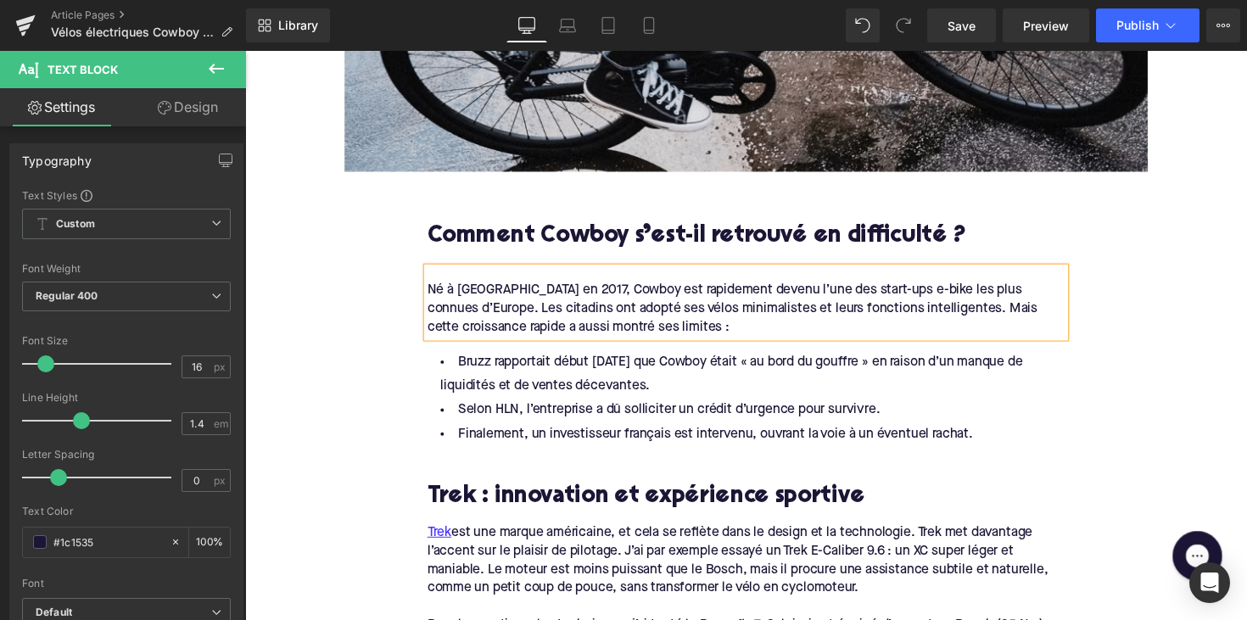
click at [768, 321] on span "Né à [GEOGRAPHIC_DATA] en 2017, Cowboy est rapidement devenu l’une des start-up…" at bounding box center [744, 315] width 625 height 52
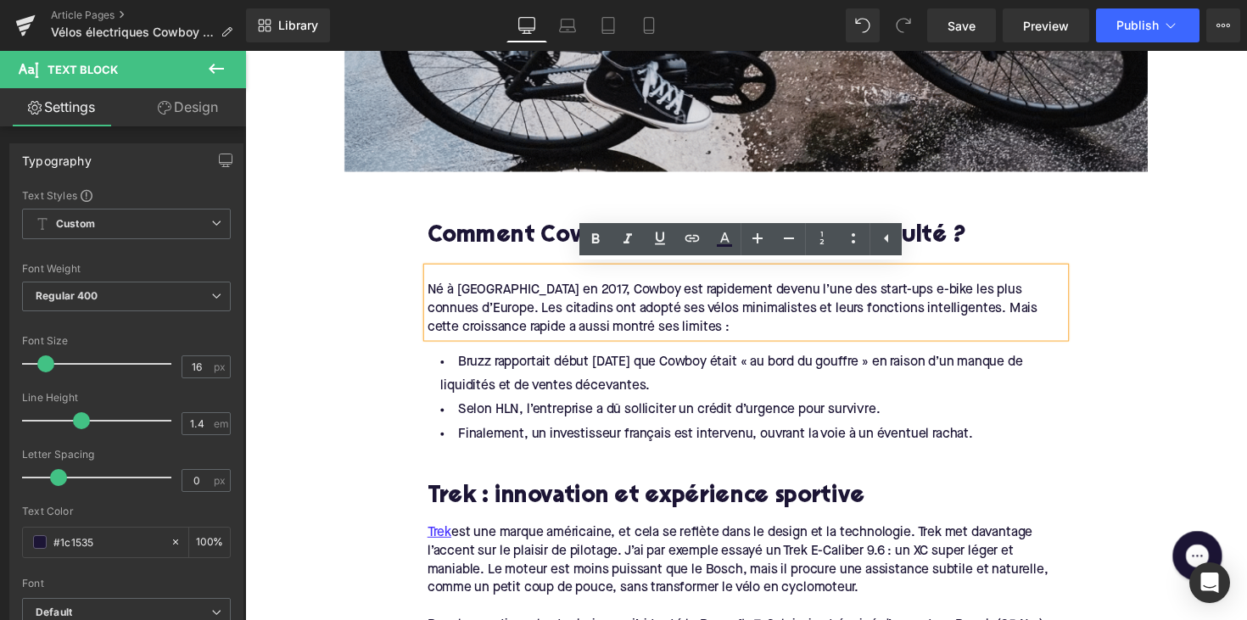
click at [1060, 241] on h2 "Comment Cowboy s’est-il retrouvé en difficulté ?" at bounding box center [758, 242] width 653 height 26
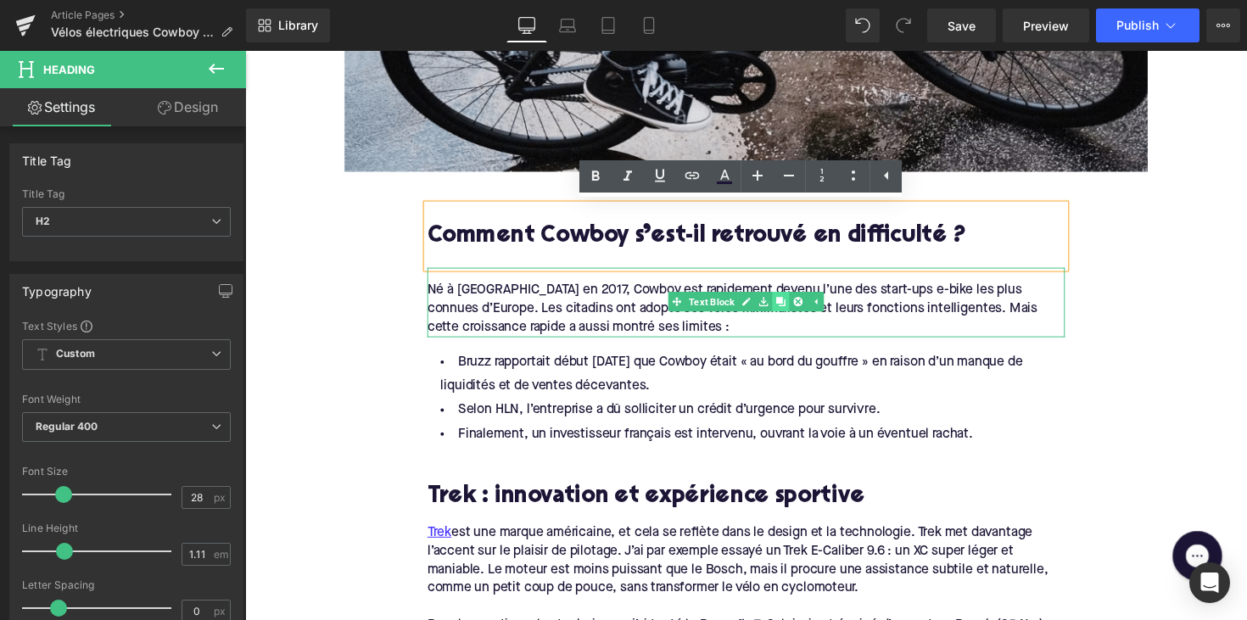
click at [793, 305] on icon at bounding box center [793, 308] width 9 height 9
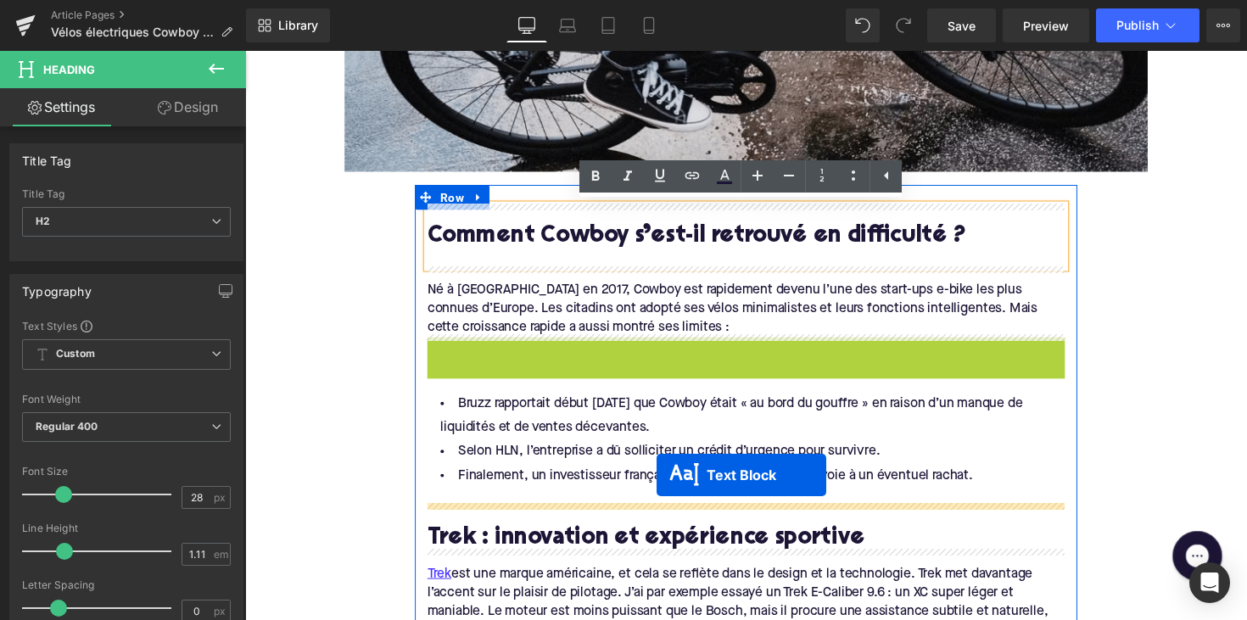
drag, startPoint x: 711, startPoint y: 375, endPoint x: 666, endPoint y: 487, distance: 120.7
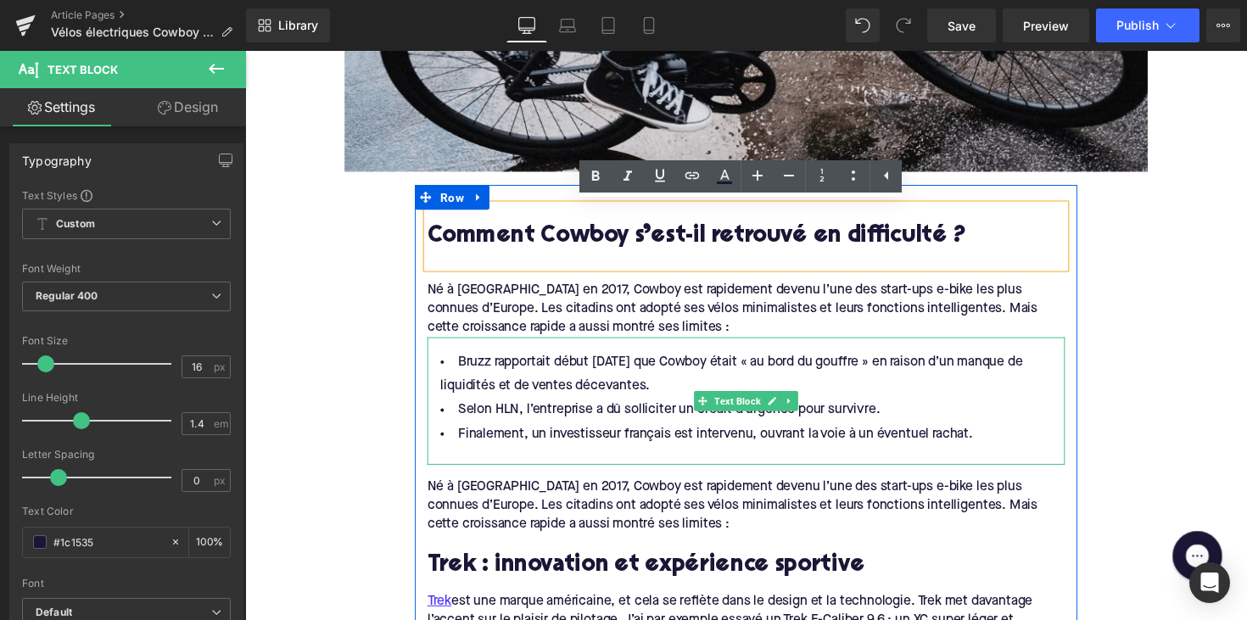
click at [454, 457] on div at bounding box center [758, 465] width 653 height 19
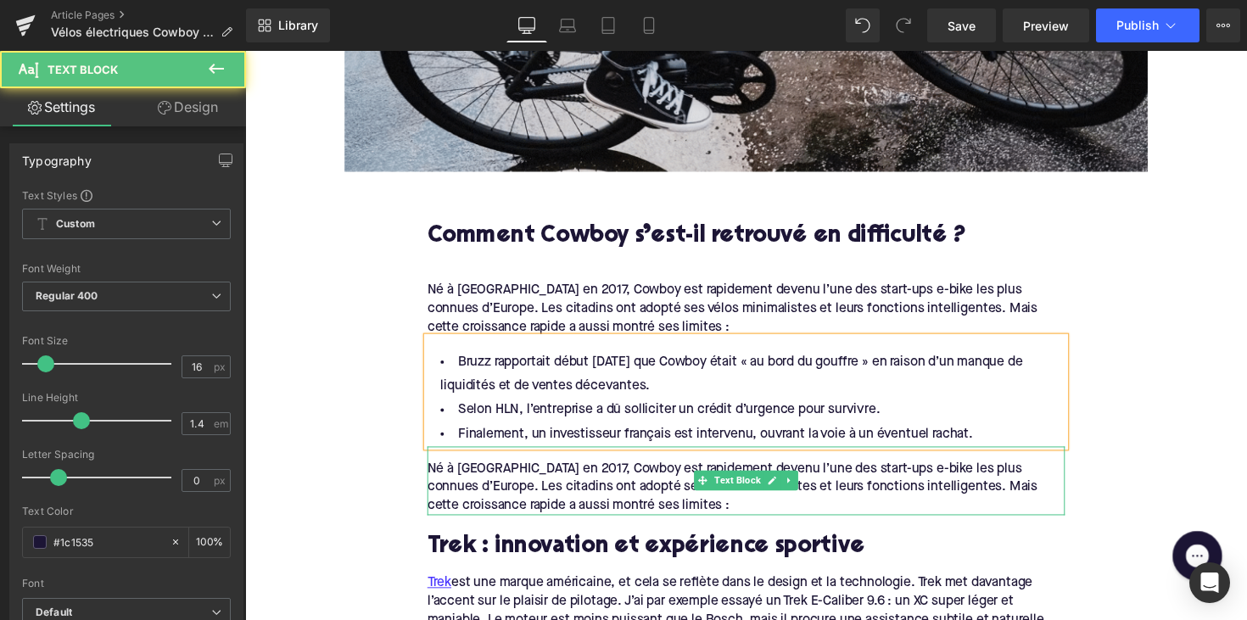
click at [716, 504] on div "Né à [GEOGRAPHIC_DATA] en 2017, Cowboy est rapidement devenu l’une des start-up…" at bounding box center [758, 498] width 653 height 57
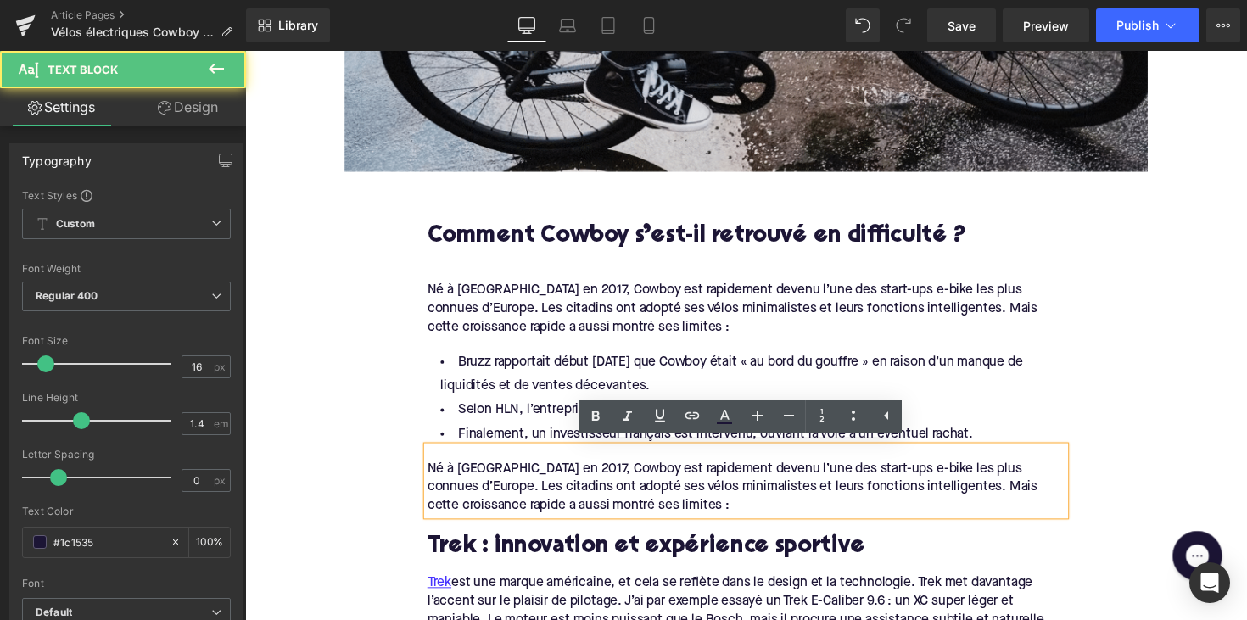
click at [716, 504] on div "Né à [GEOGRAPHIC_DATA] en 2017, Cowboy est rapidement devenu l’une des start-up…" at bounding box center [758, 498] width 653 height 57
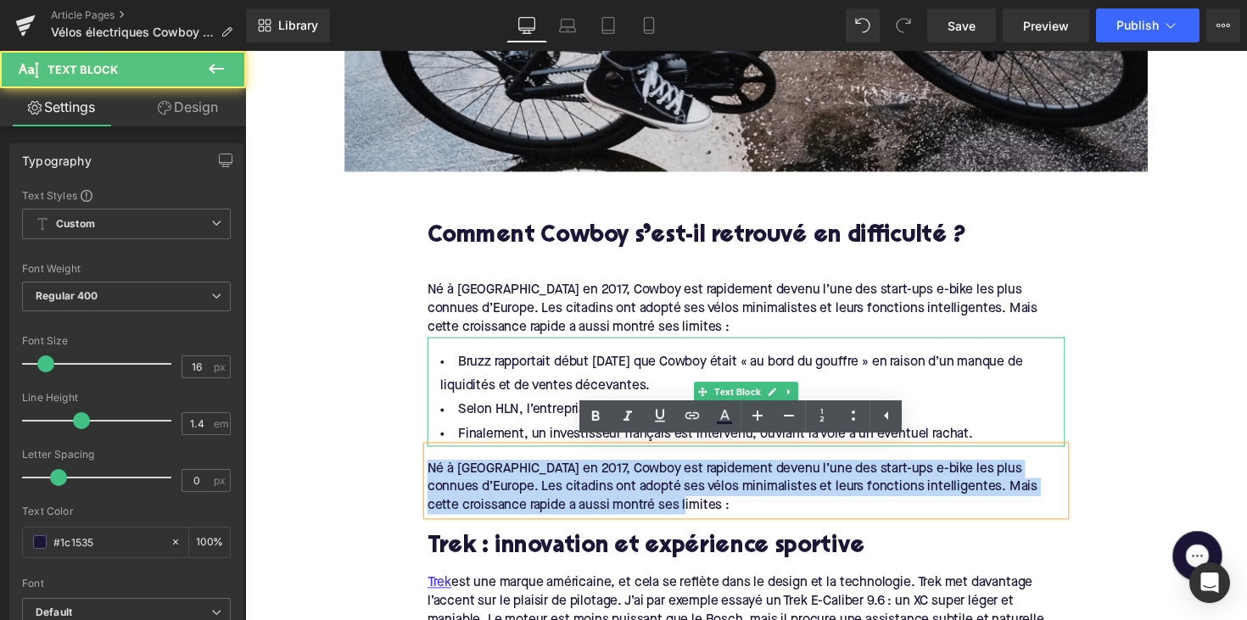
drag, startPoint x: 709, startPoint y: 511, endPoint x: 448, endPoint y: 447, distance: 269.1
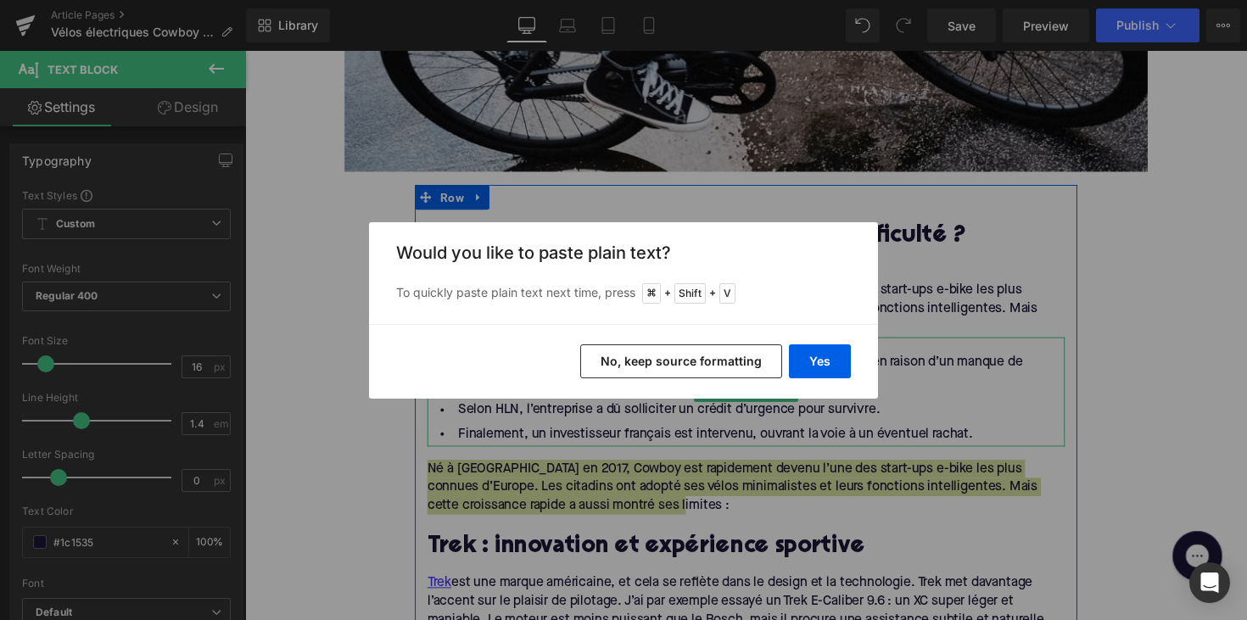
click at [855, 373] on div "Yes No, keep source formatting" at bounding box center [623, 361] width 509 height 75
click at [816, 372] on button "Yes" at bounding box center [820, 361] width 62 height 34
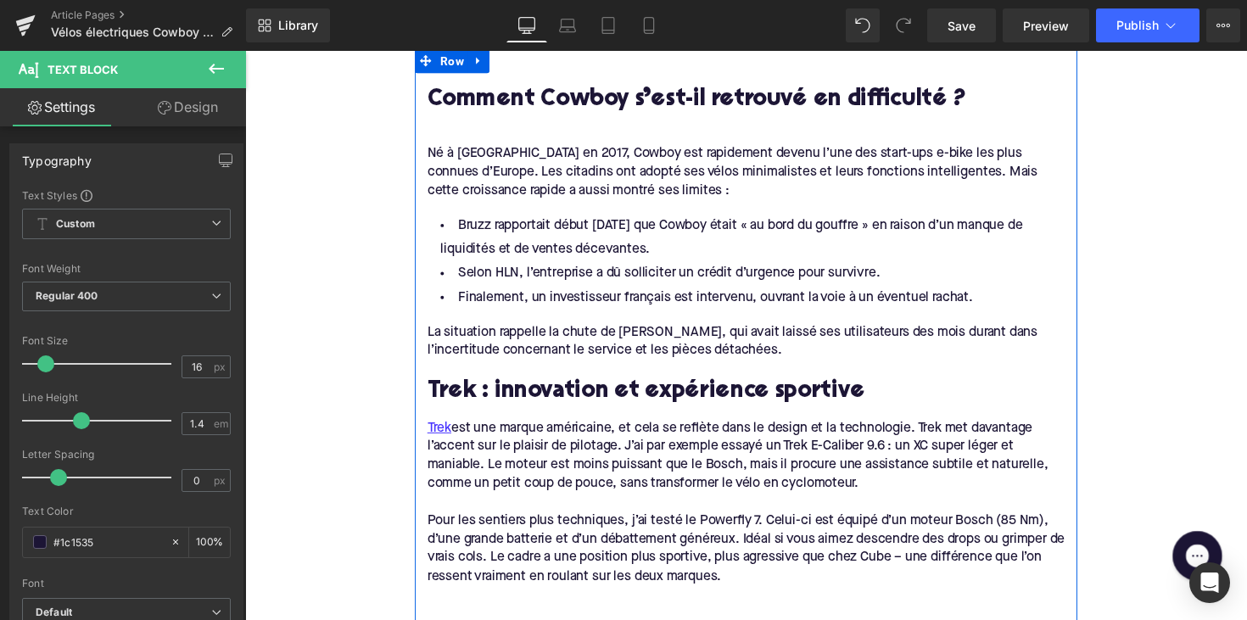
scroll to position [1009, 0]
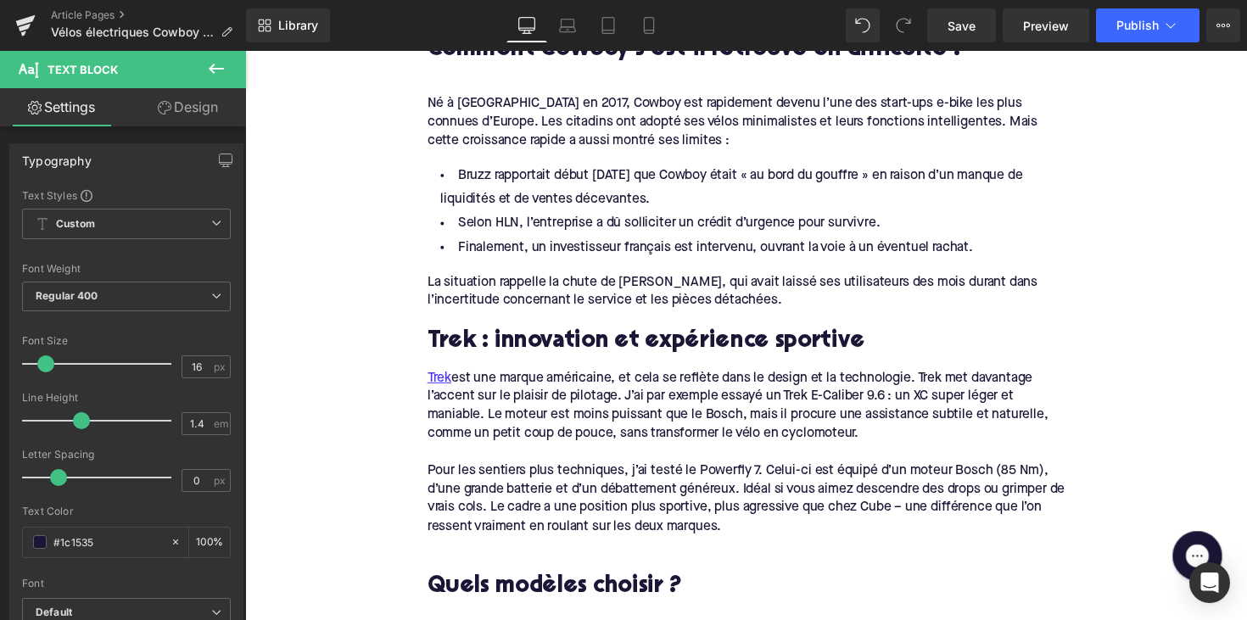
click at [601, 354] on h2 "Trek : innovation et expérience sportive" at bounding box center [758, 350] width 653 height 26
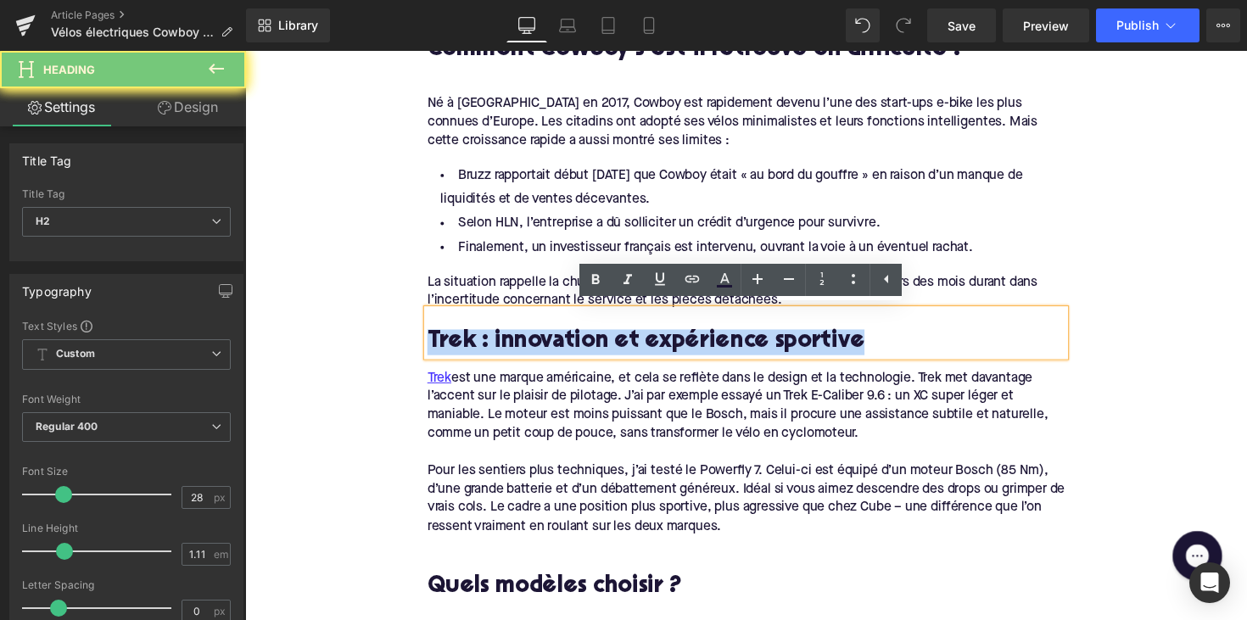
click at [601, 354] on h2 "Trek : innovation et expérience sportive" at bounding box center [758, 350] width 653 height 26
paste div
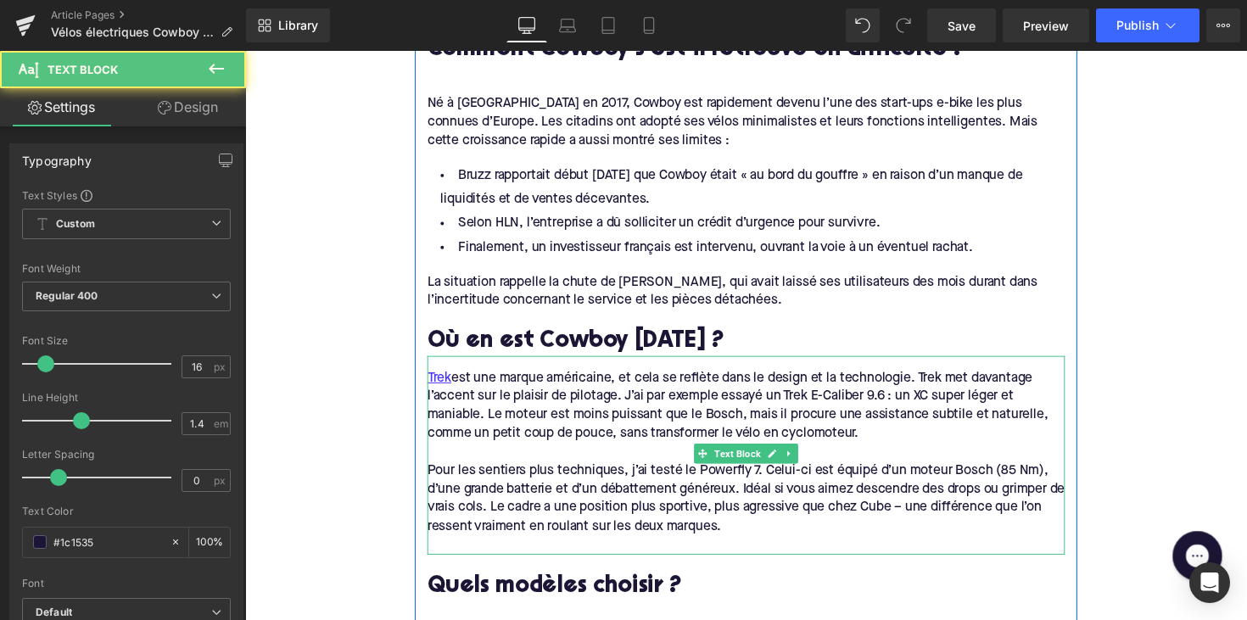
click at [807, 515] on div "Pour les sentiers plus techniques, j’ai testé le Powerfly 7. Celui-ci est équip…" at bounding box center [758, 510] width 653 height 76
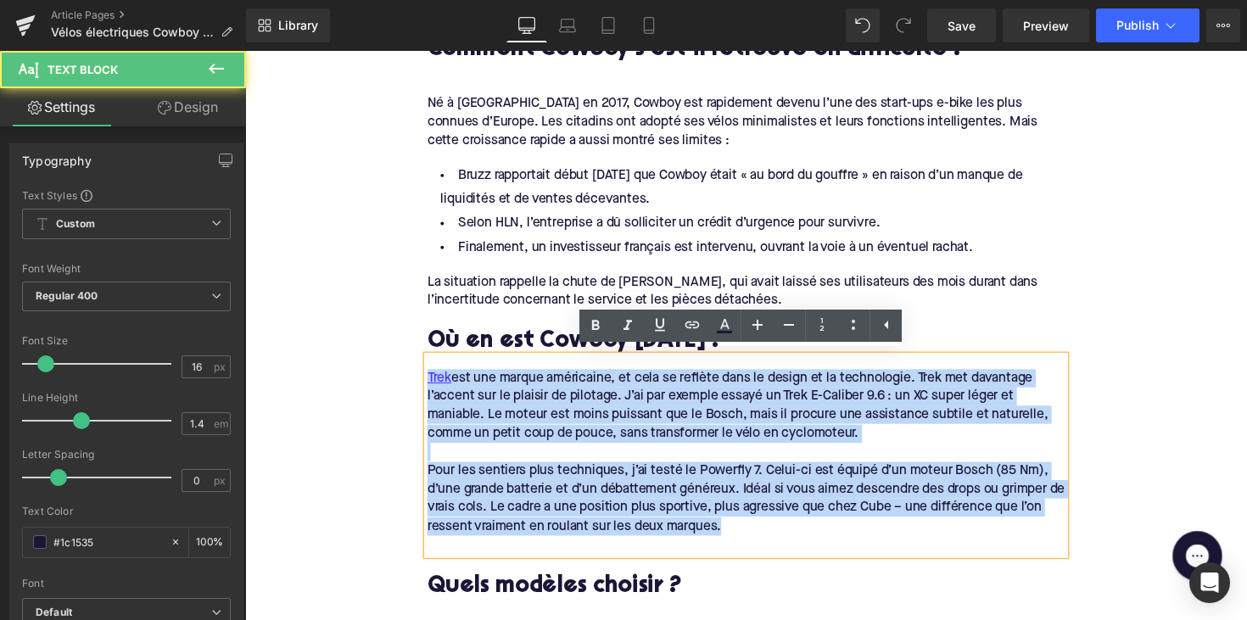
drag, startPoint x: 769, startPoint y: 536, endPoint x: 393, endPoint y: 366, distance: 412.3
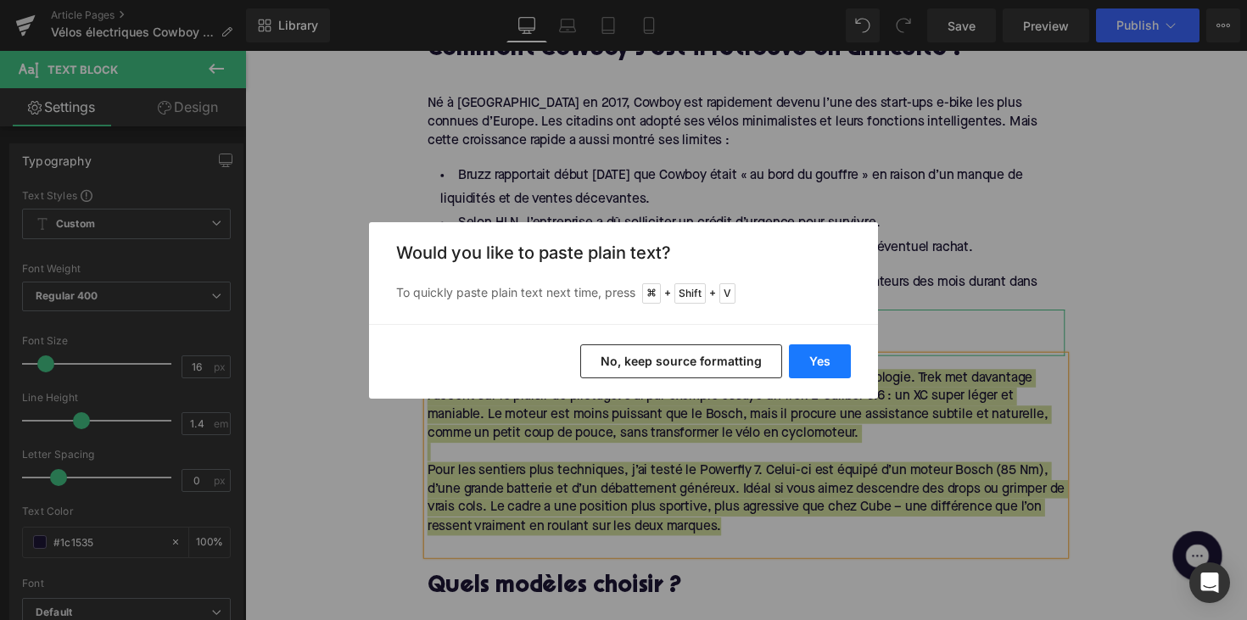
click at [819, 362] on button "Yes" at bounding box center [820, 361] width 62 height 34
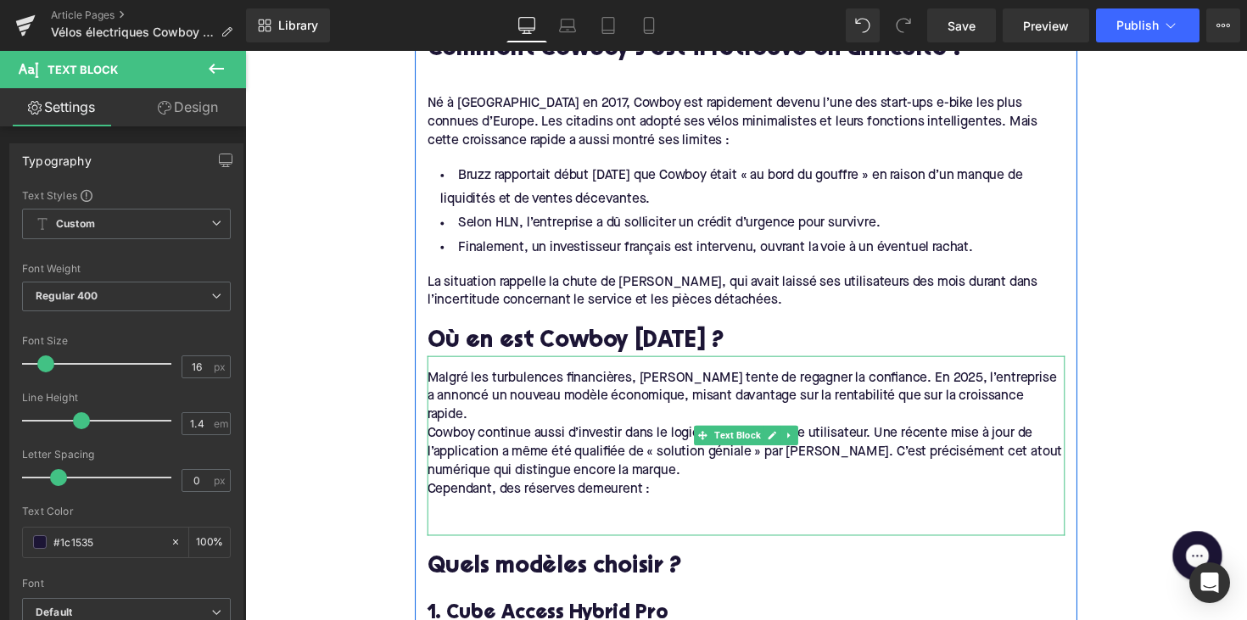
click at [495, 438] on div "Cowboy continue aussi d’investir dans le logiciel et l’expérience utilisateur. …" at bounding box center [758, 462] width 653 height 57
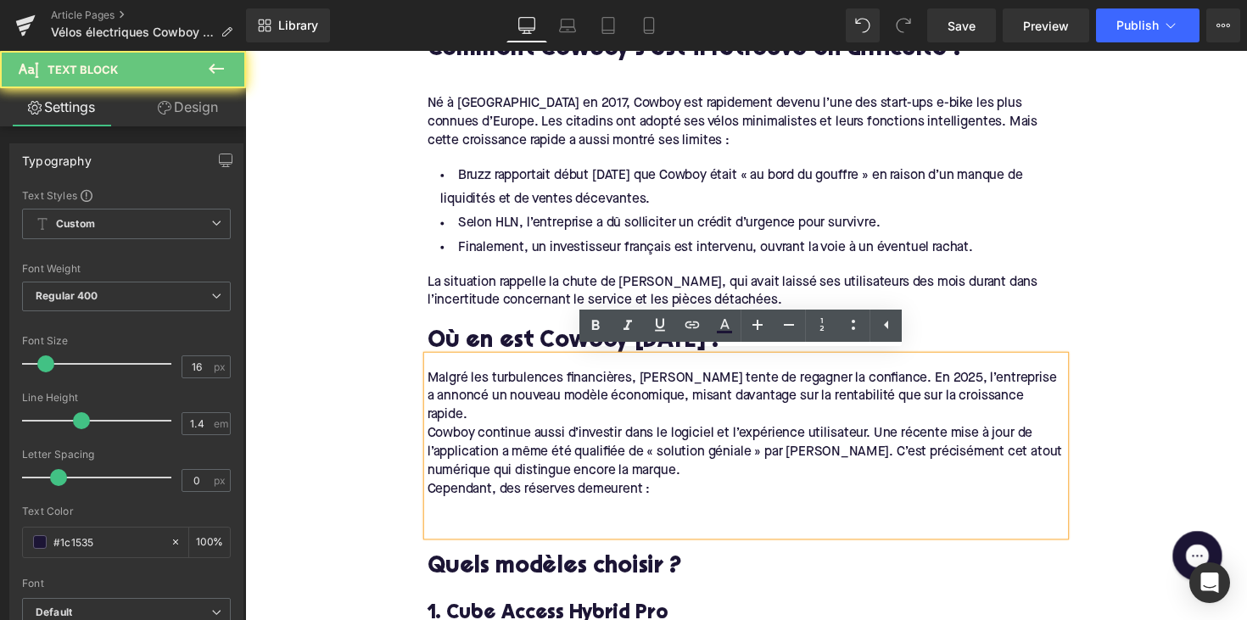
click at [432, 491] on div "Cependant, des réserves demeurent :" at bounding box center [758, 500] width 653 height 19
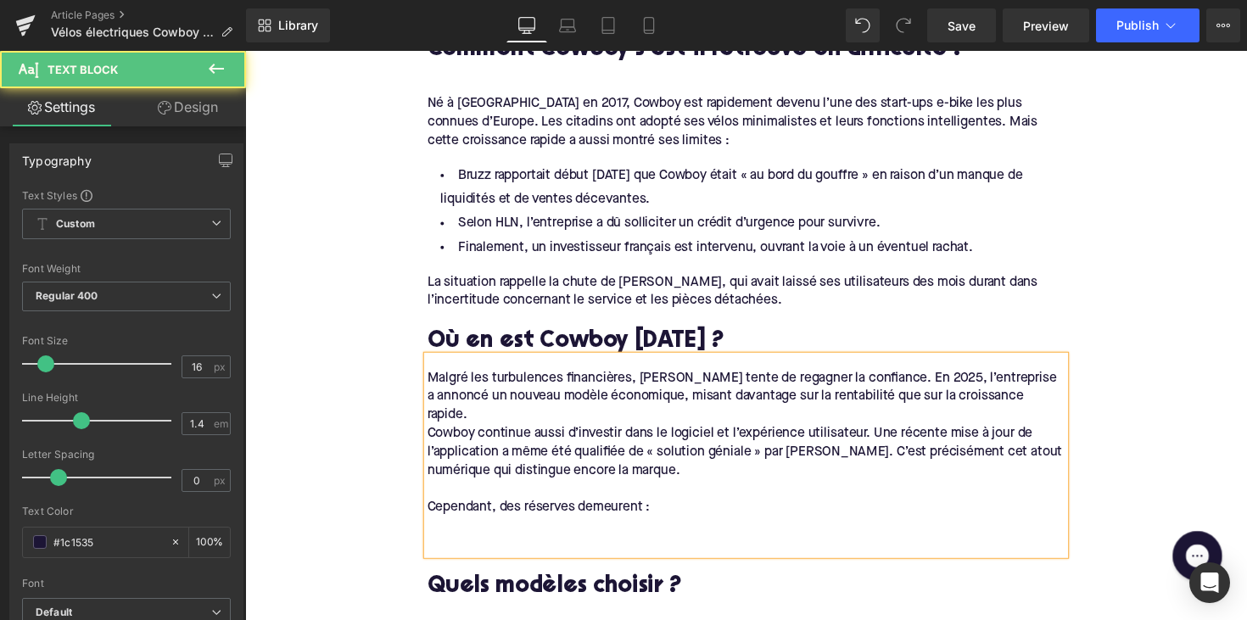
click at [432, 434] on div "Cowboy continue aussi d’investir dans le logiciel et l’expérience utilisateur. …" at bounding box center [758, 462] width 653 height 57
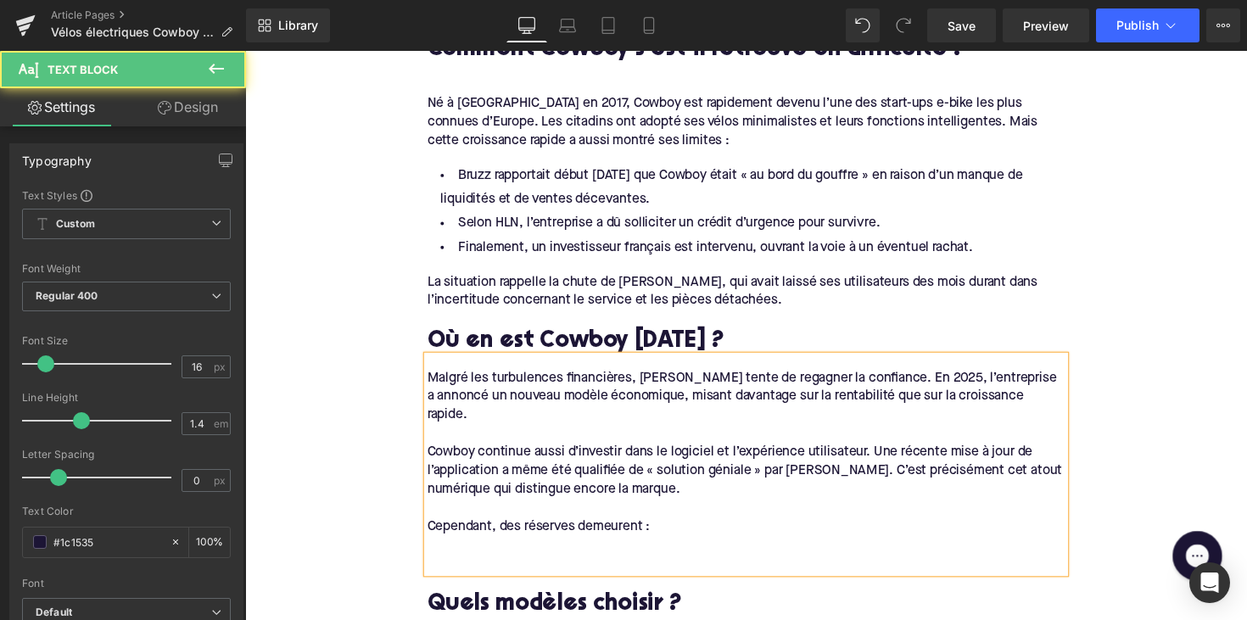
click at [456, 567] on div at bounding box center [758, 576] width 653 height 19
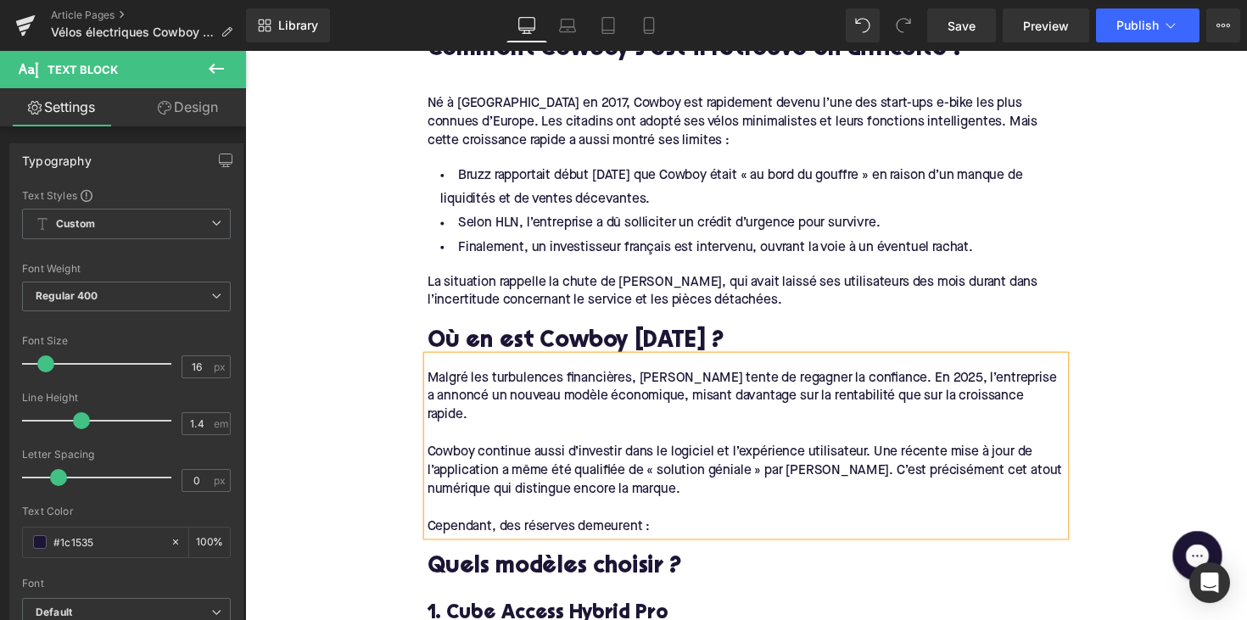
click at [768, 290] on span "Text Block" at bounding box center [749, 291] width 53 height 20
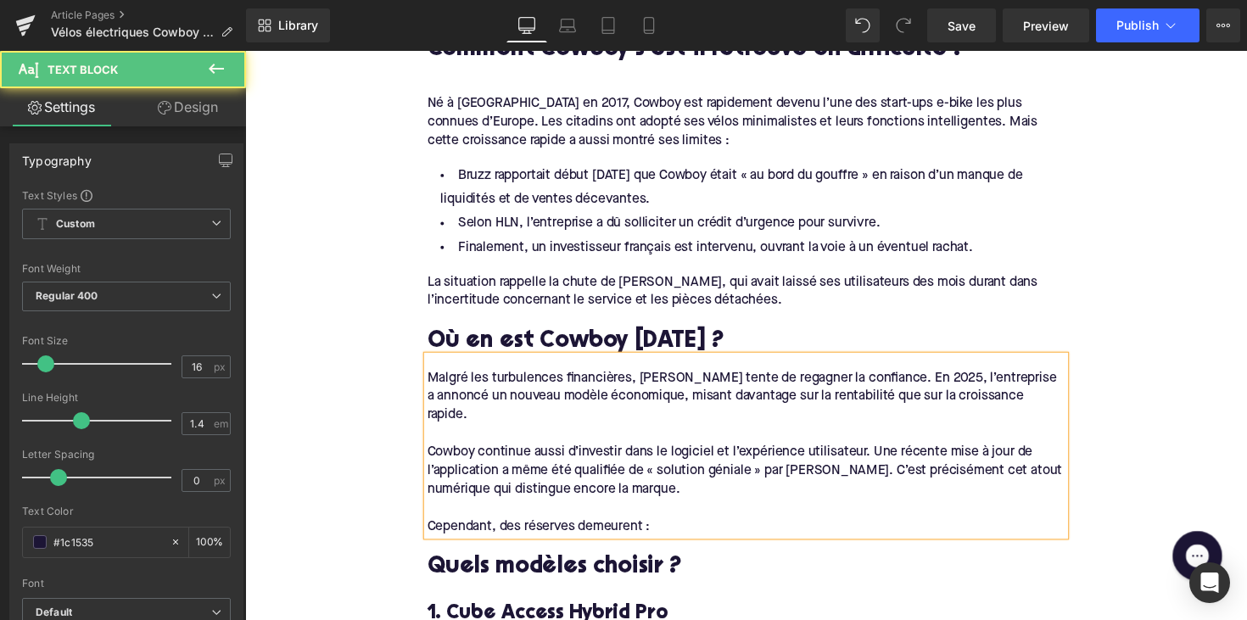
click at [802, 324] on div "Où en est Cowboy [DATE] ?" at bounding box center [758, 339] width 653 height 47
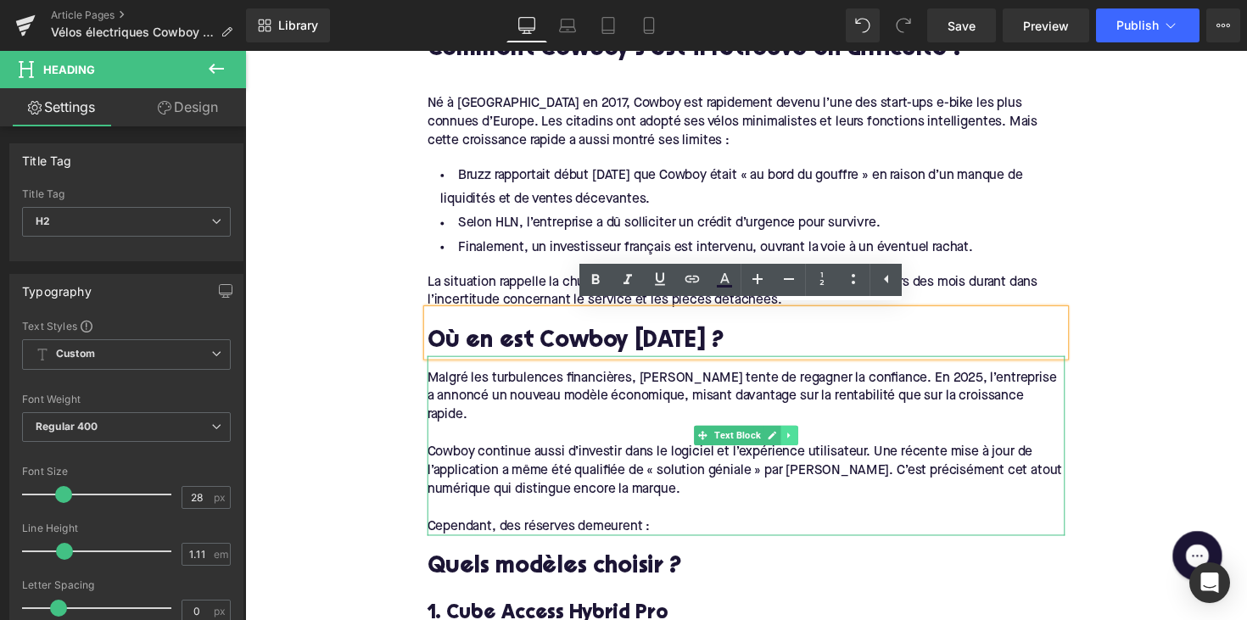
click at [801, 443] on icon at bounding box center [802, 445] width 3 height 6
click at [793, 443] on icon at bounding box center [793, 444] width 9 height 9
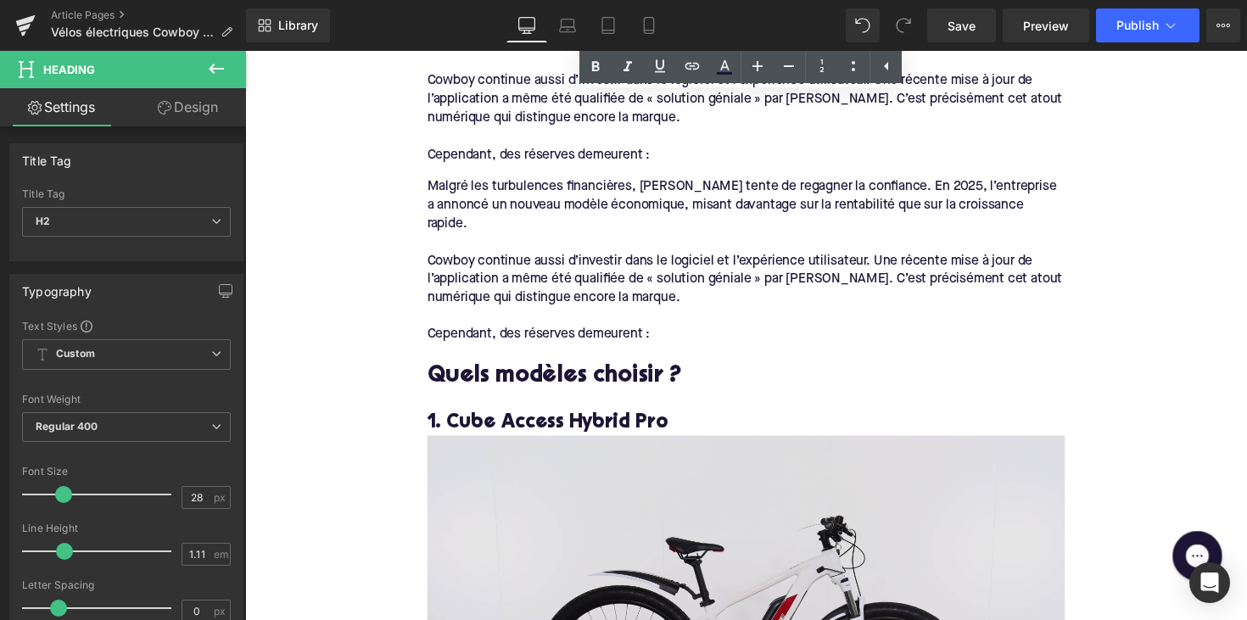
scroll to position [1382, 0]
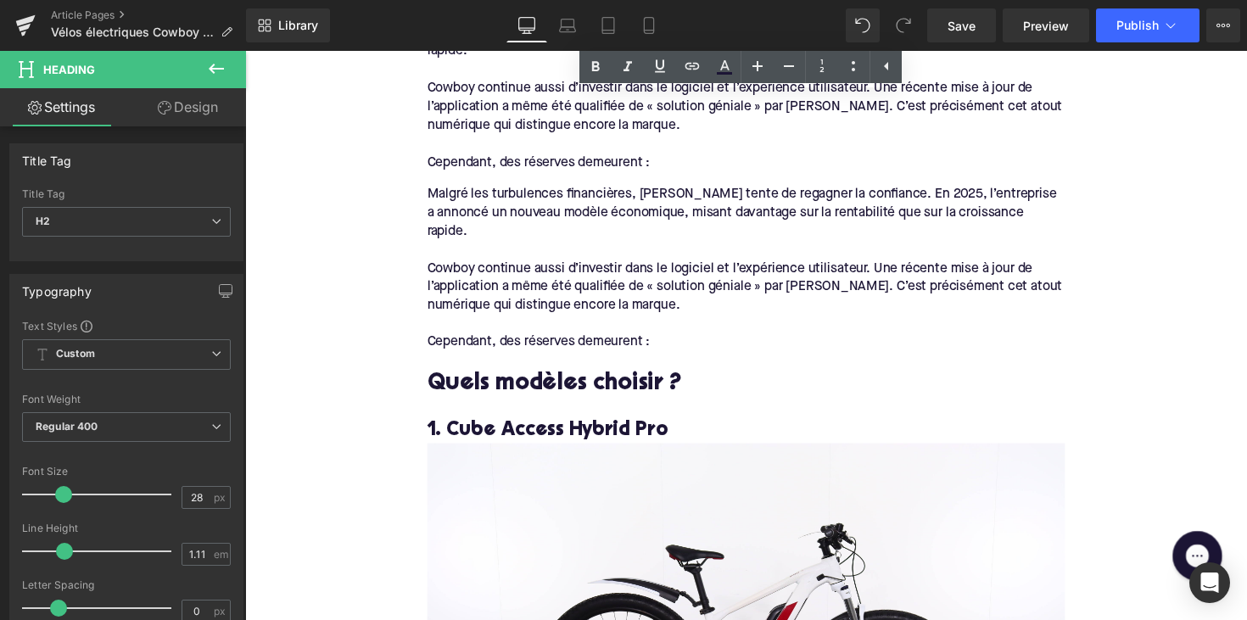
click at [672, 321] on div at bounding box center [758, 330] width 653 height 19
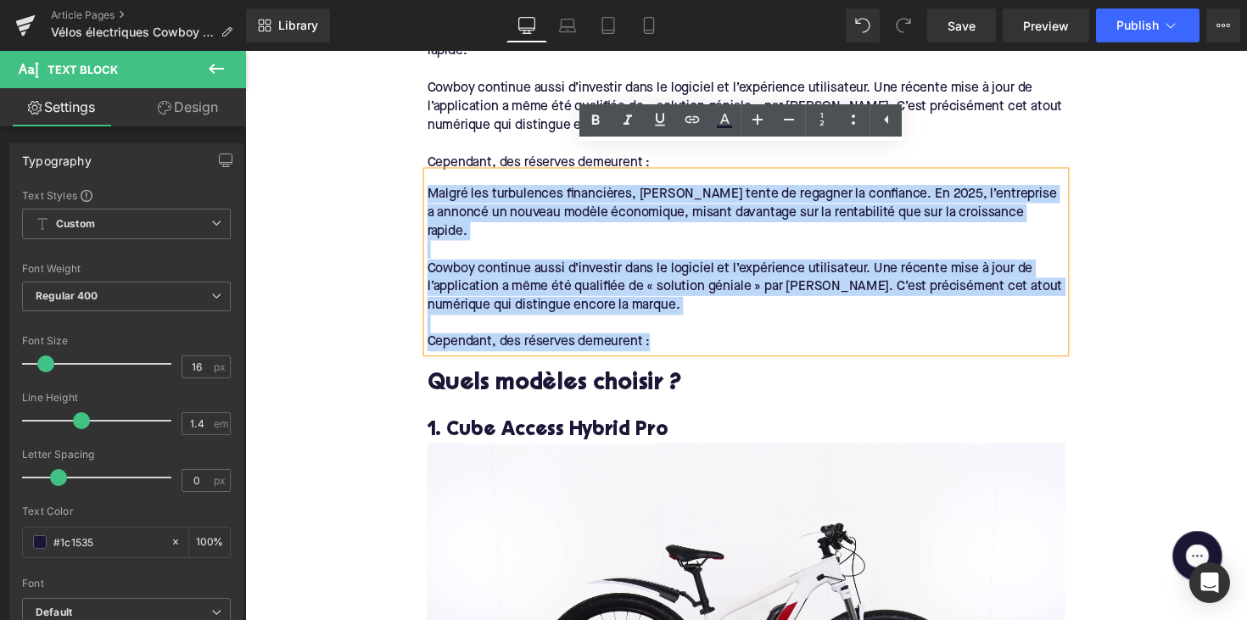
drag, startPoint x: 669, startPoint y: 305, endPoint x: 353, endPoint y: 152, distance: 351.7
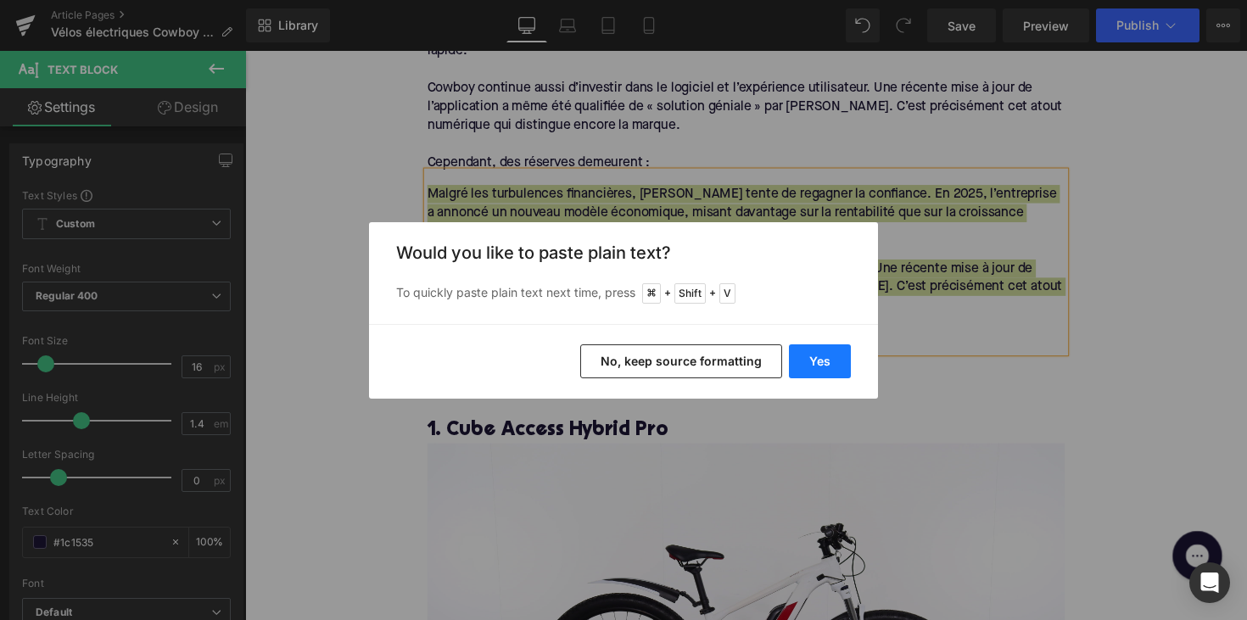
click at [808, 361] on button "Yes" at bounding box center [820, 361] width 62 height 34
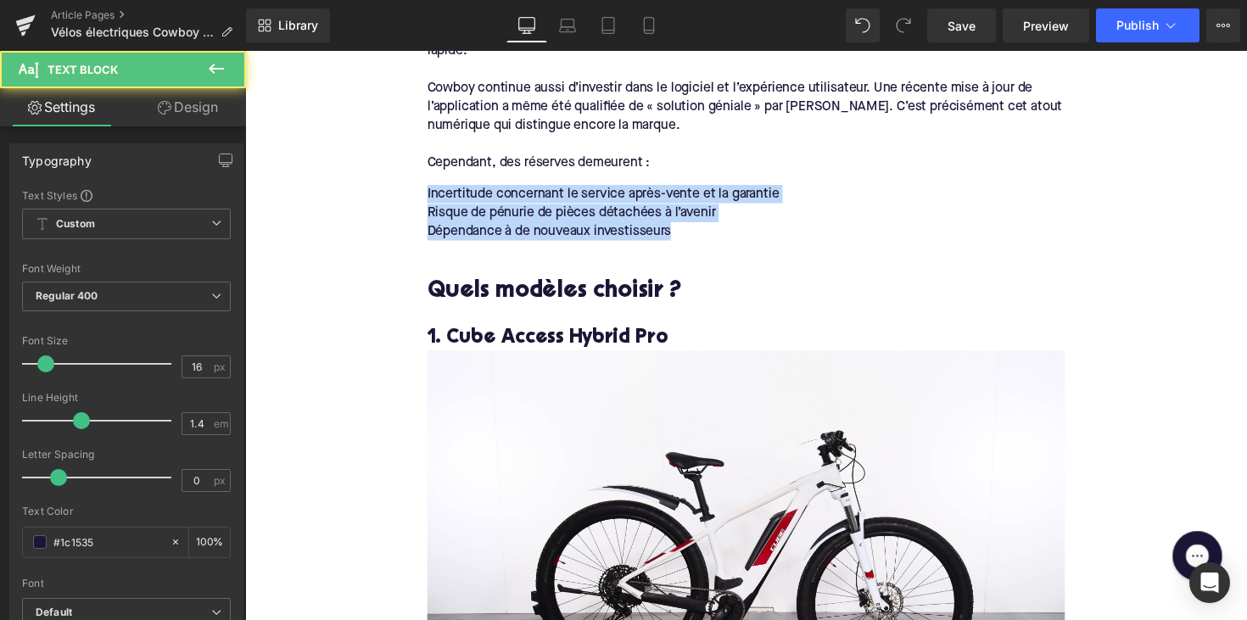
drag, startPoint x: 696, startPoint y: 208, endPoint x: 356, endPoint y: 160, distance: 343.4
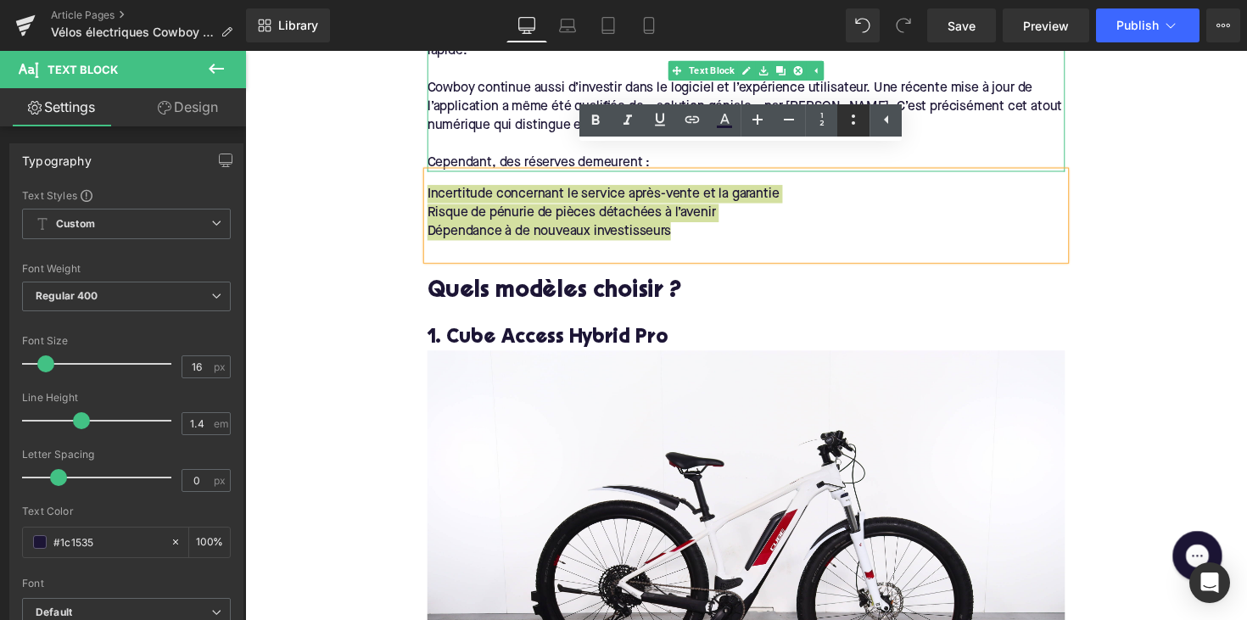
click at [859, 125] on icon at bounding box center [853, 119] width 20 height 20
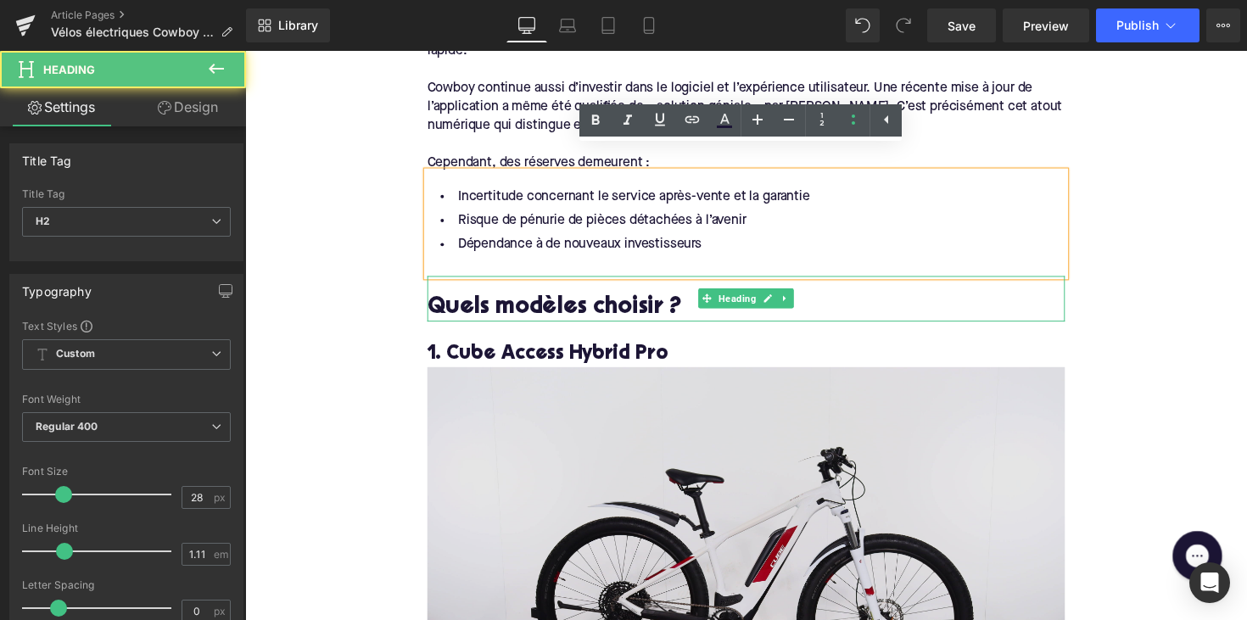
click at [601, 302] on h2 "Quels modèles choisir ?" at bounding box center [758, 315] width 653 height 26
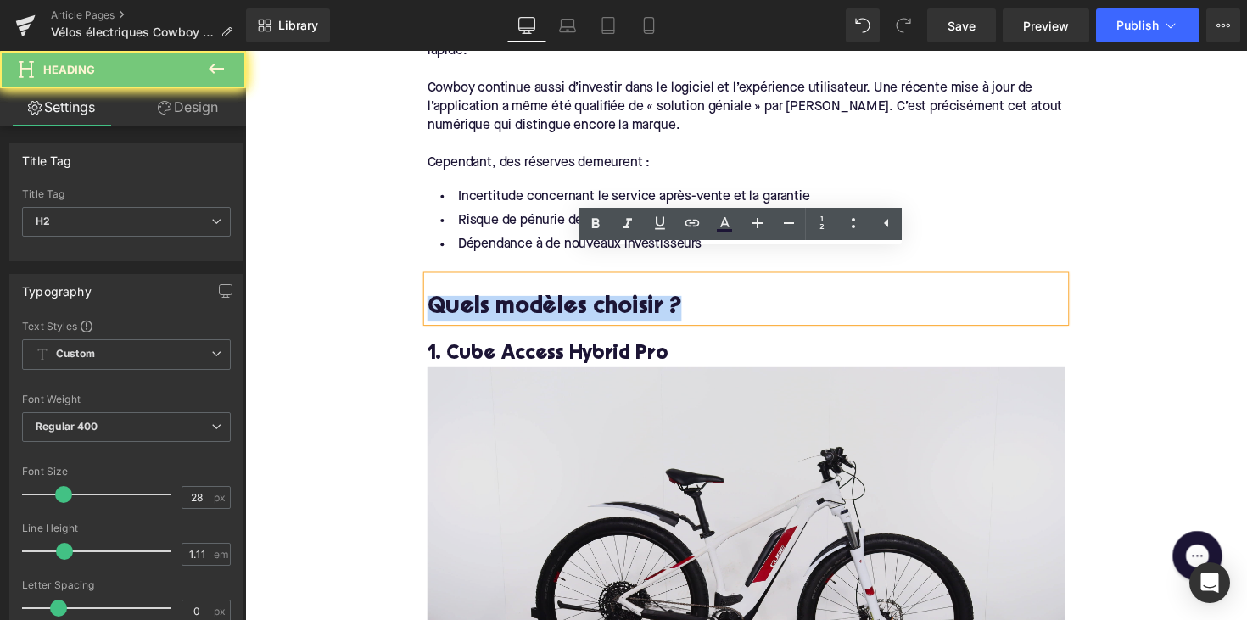
paste div
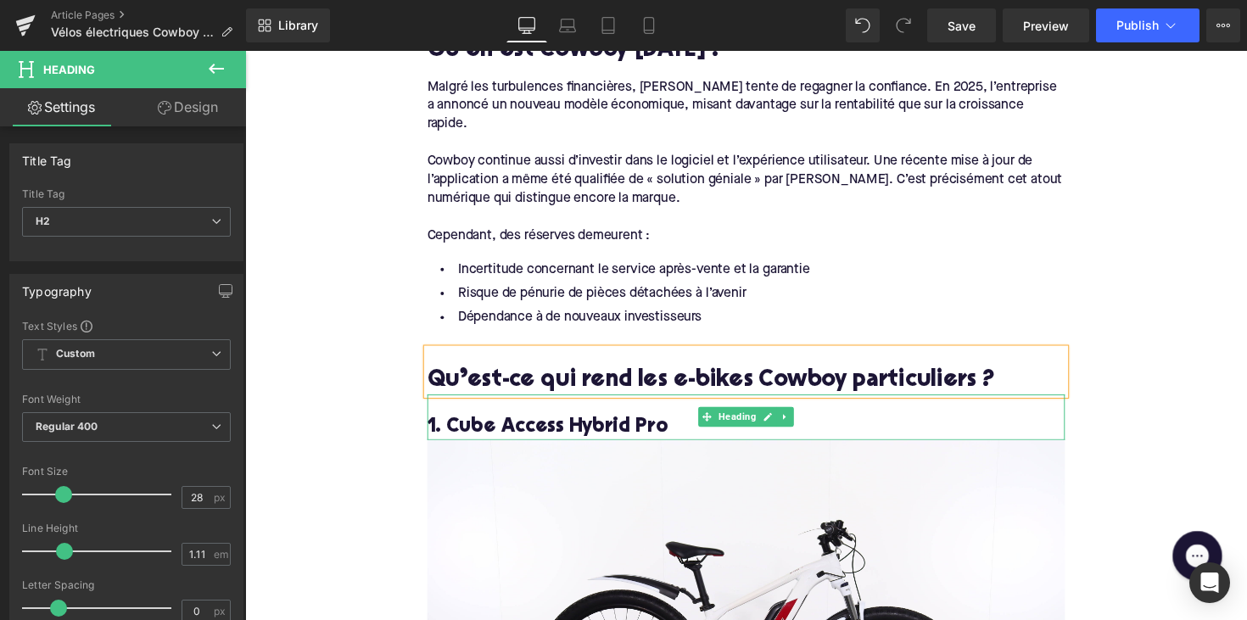
scroll to position [1306, 0]
click at [790, 416] on link at bounding box center [799, 426] width 18 height 20
click at [802, 422] on icon at bounding box center [806, 426] width 9 height 9
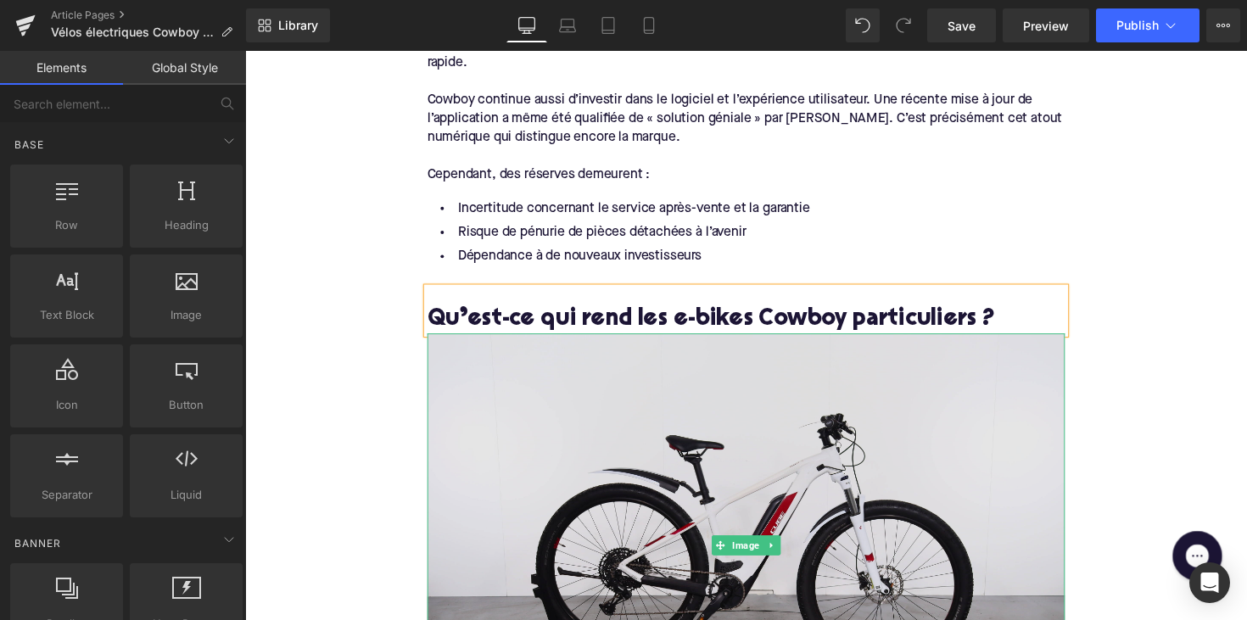
scroll to position [1397, 0]
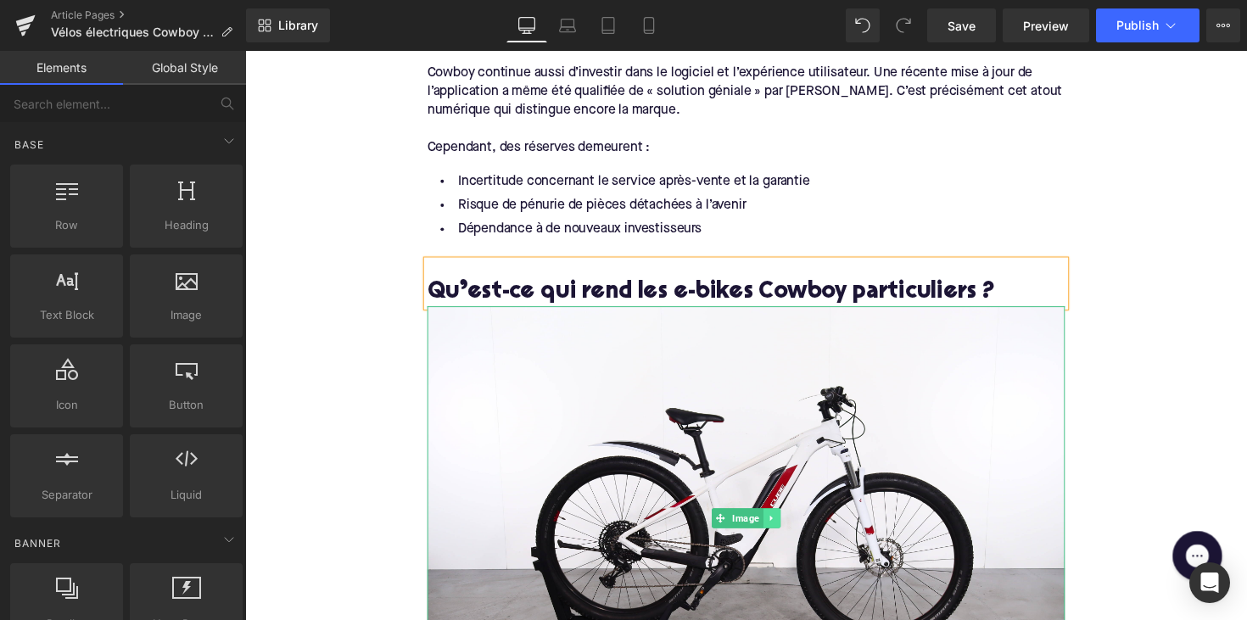
click at [780, 525] on icon at bounding box center [784, 530] width 9 height 10
click at [785, 520] on link at bounding box center [794, 530] width 18 height 20
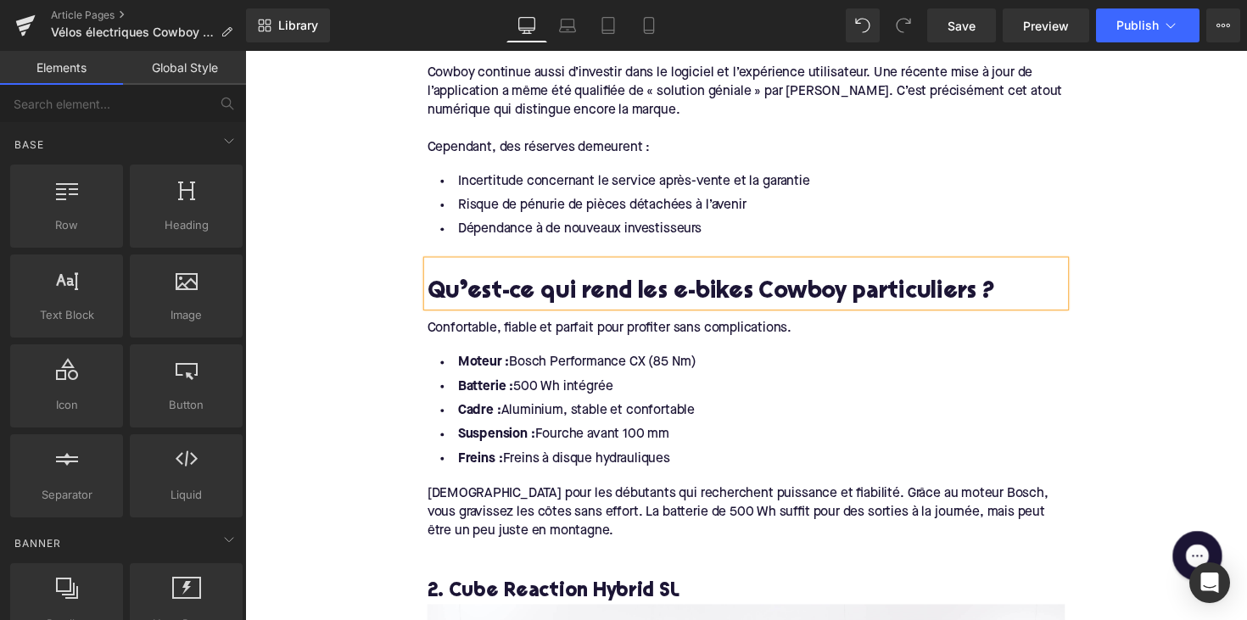
click at [578, 327] on div "Confortable, fiable et parfait pour profiter sans complications." at bounding box center [758, 336] width 653 height 19
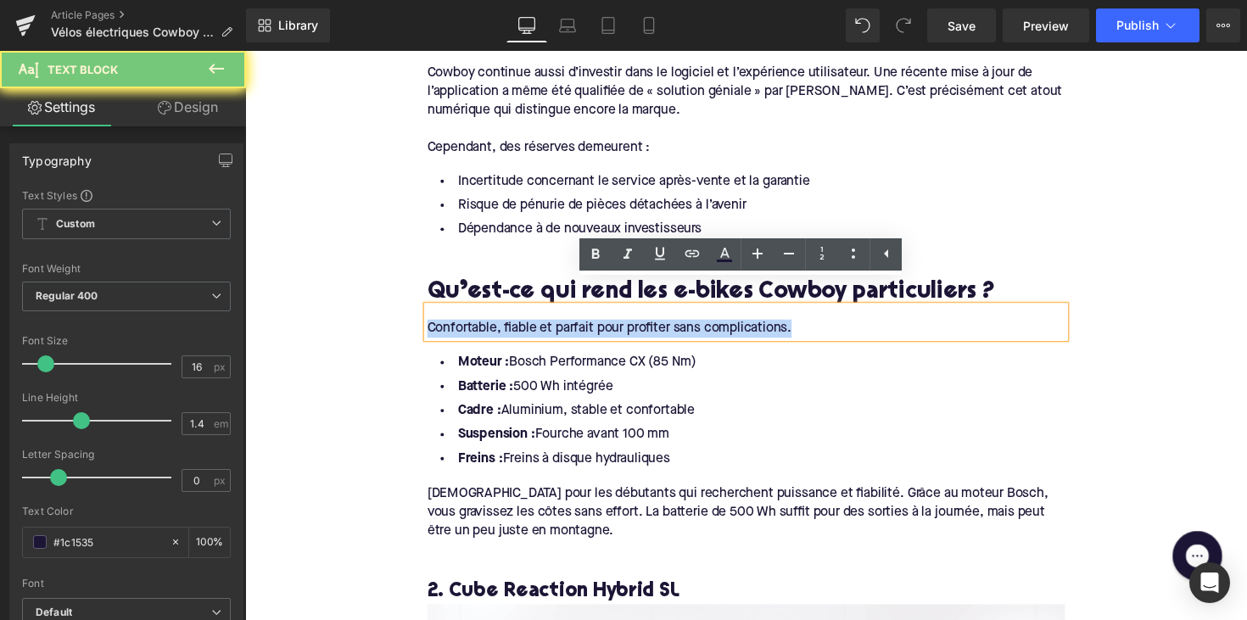
click at [578, 327] on div "Confortable, fiable et parfait pour profiter sans complications." at bounding box center [758, 336] width 653 height 19
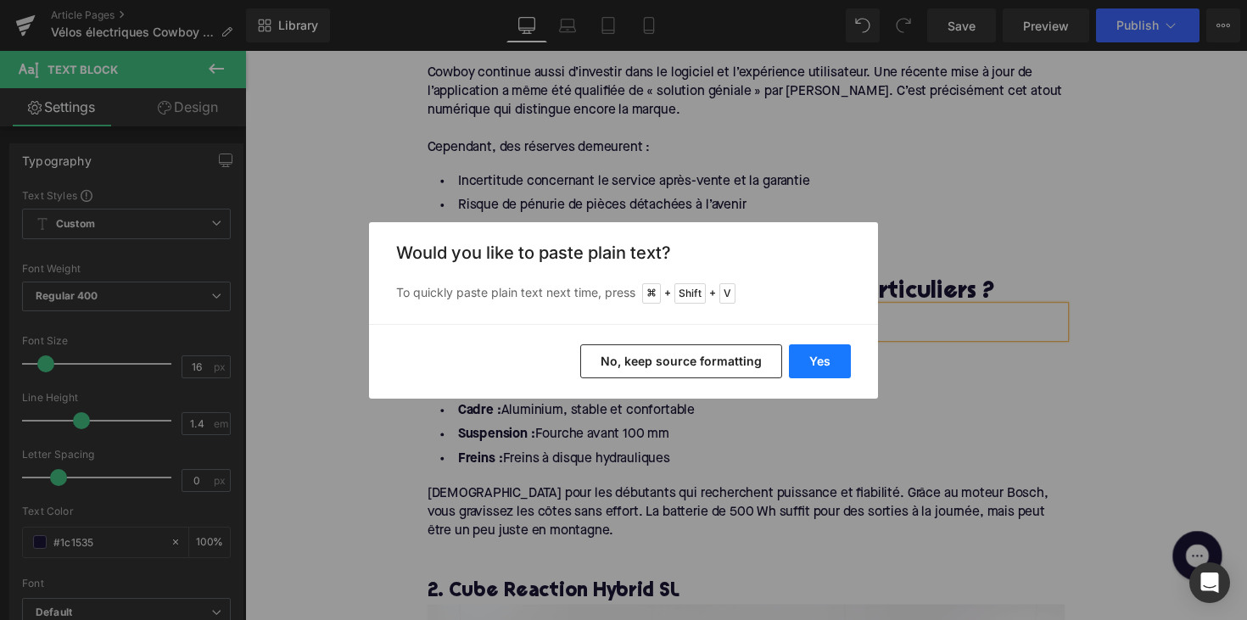
click at [814, 356] on button "Yes" at bounding box center [820, 361] width 62 height 34
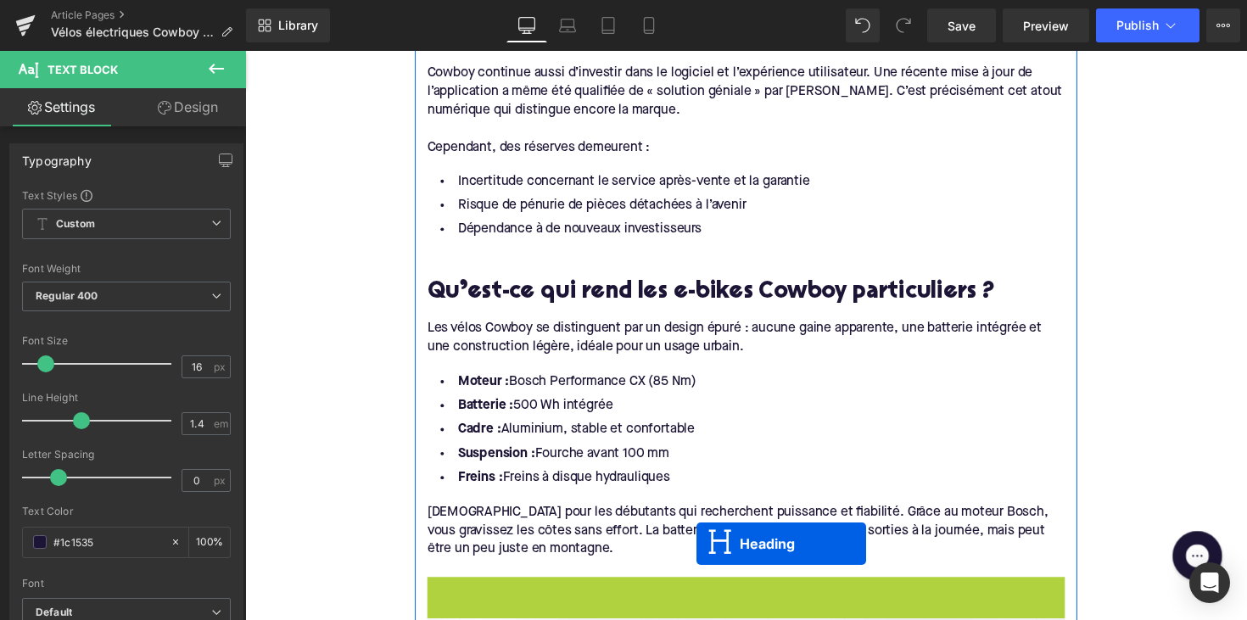
scroll to position [1414, 0]
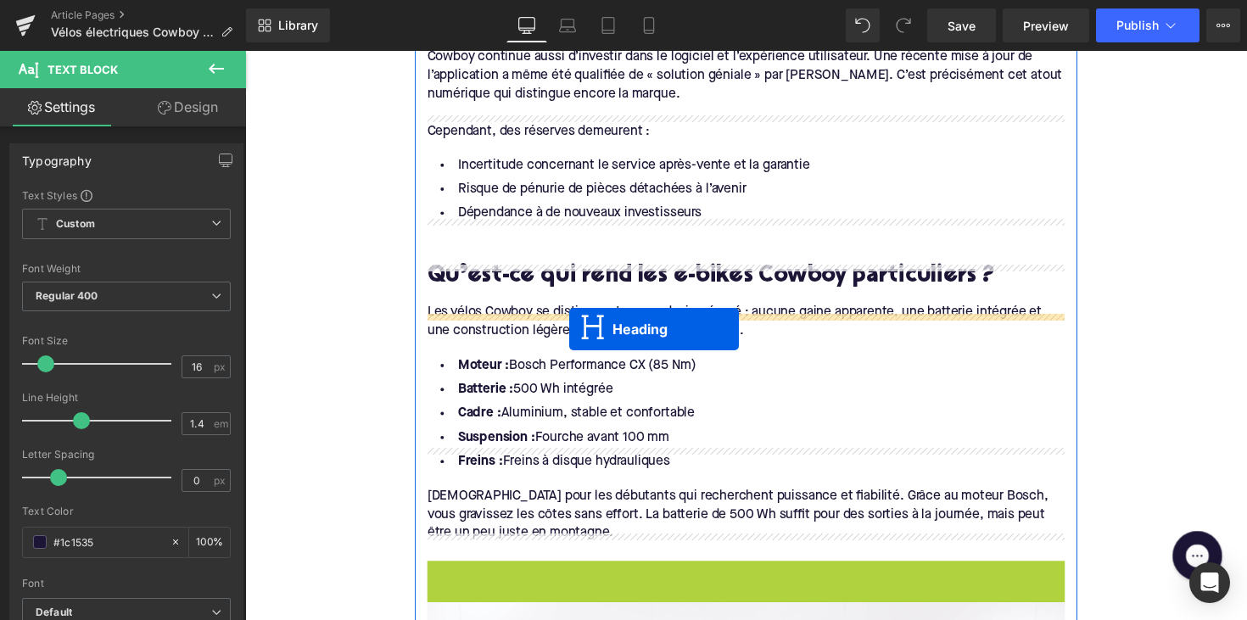
drag, startPoint x: 714, startPoint y: 584, endPoint x: 576, endPoint y: 333, distance: 286.6
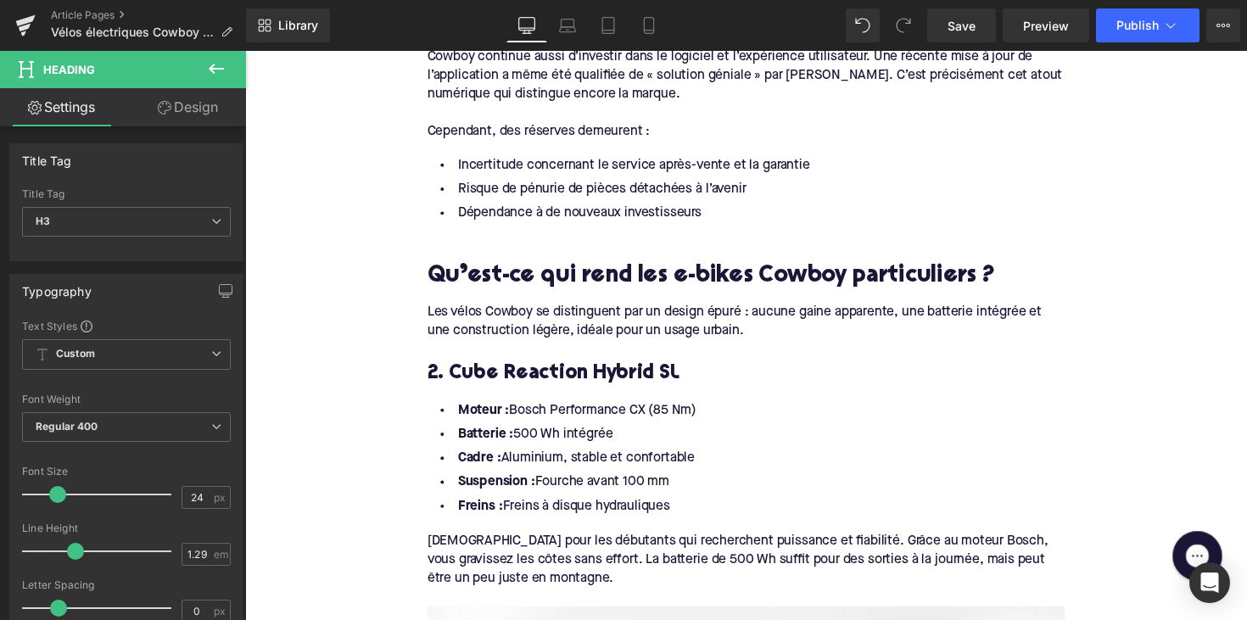
click at [559, 368] on h3 "2. Cube Reaction Hybrid SL" at bounding box center [758, 381] width 653 height 26
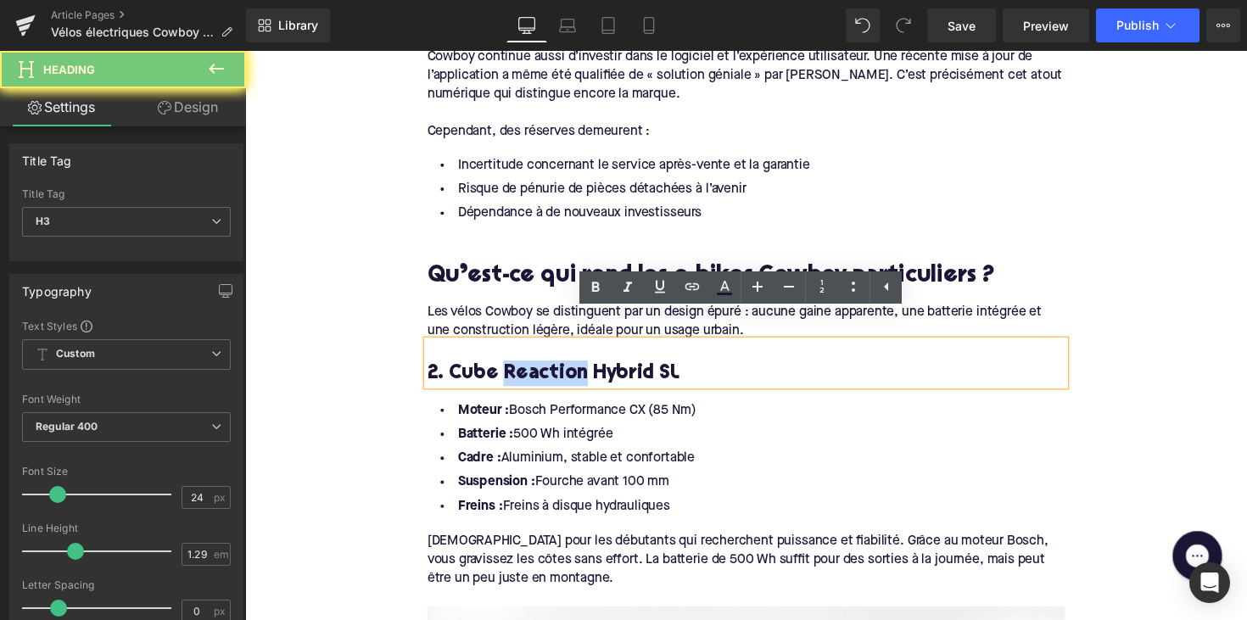
click at [559, 368] on h3 "2. Cube Reaction Hybrid SL" at bounding box center [758, 381] width 653 height 26
paste div
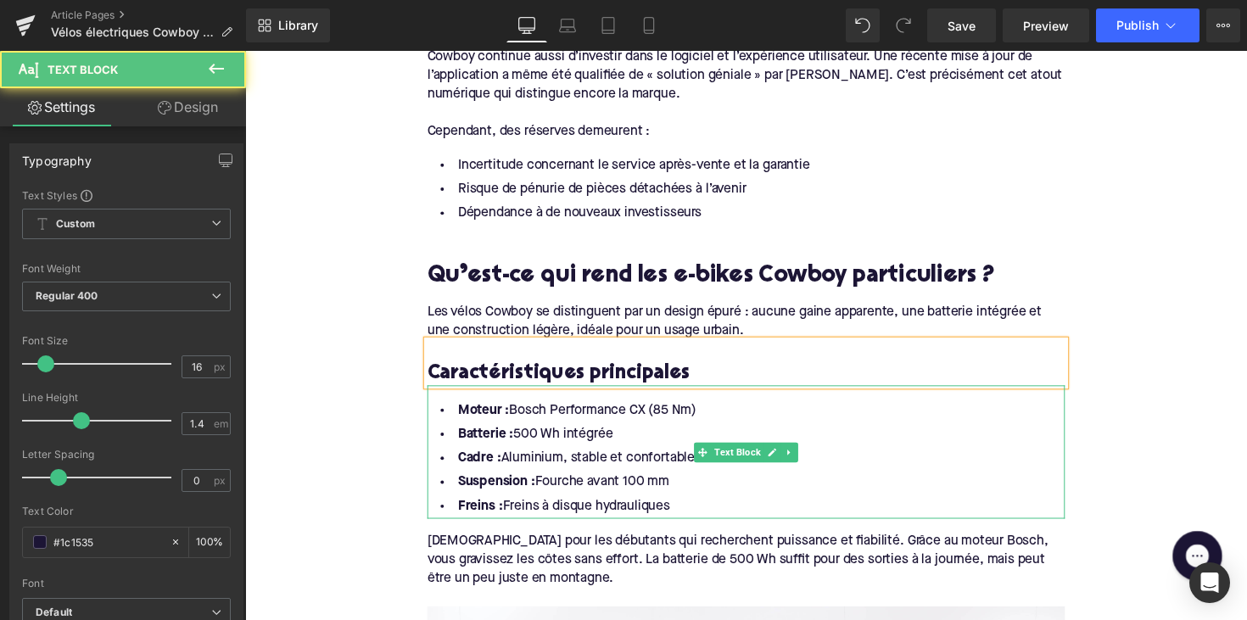
click at [678, 506] on li "Freins : Freins à disque hydrauliques" at bounding box center [758, 518] width 653 height 25
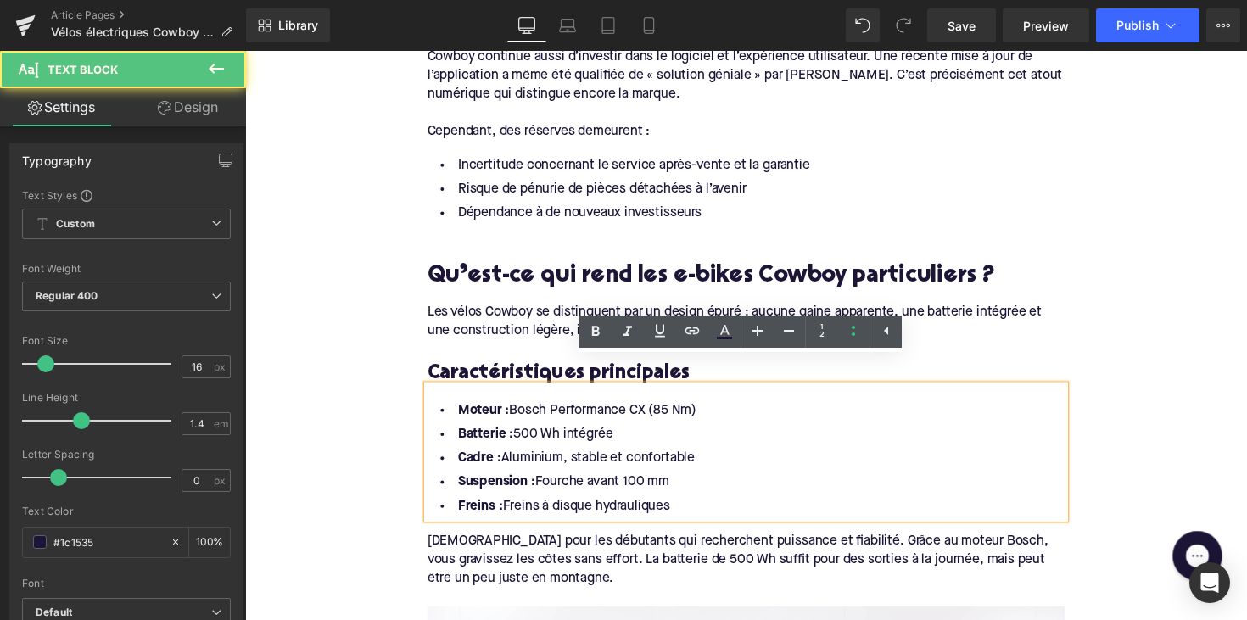
click at [679, 506] on li "Freins : Freins à disque hydrauliques" at bounding box center [758, 518] width 653 height 25
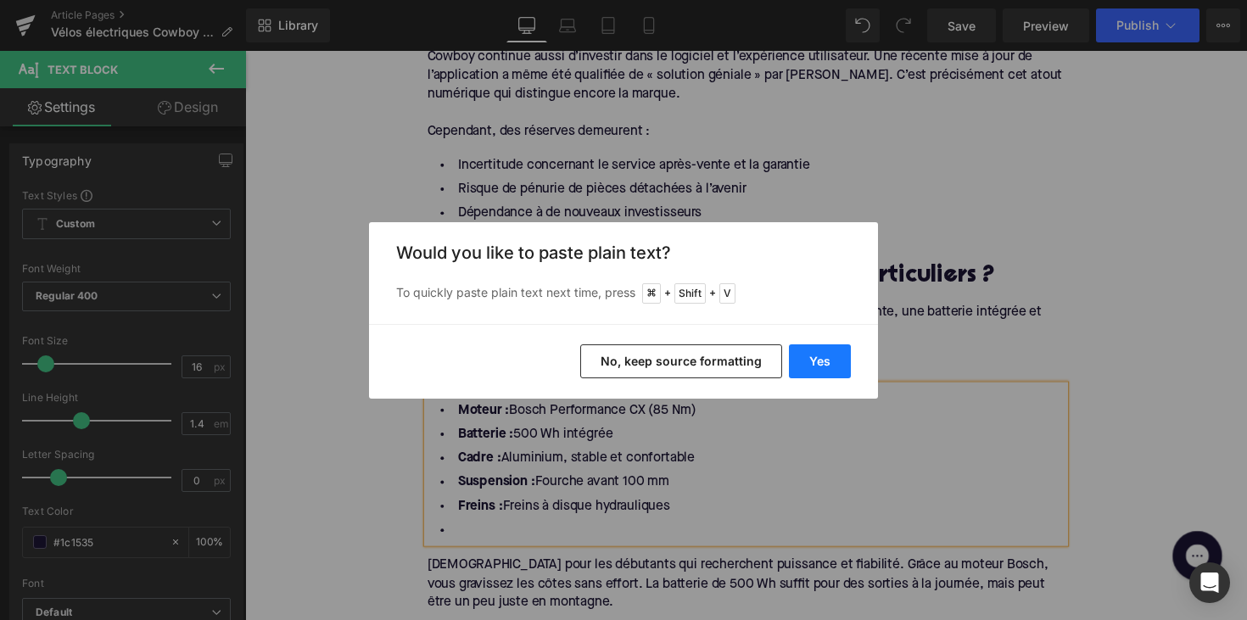
click at [819, 372] on button "Yes" at bounding box center [820, 361] width 62 height 34
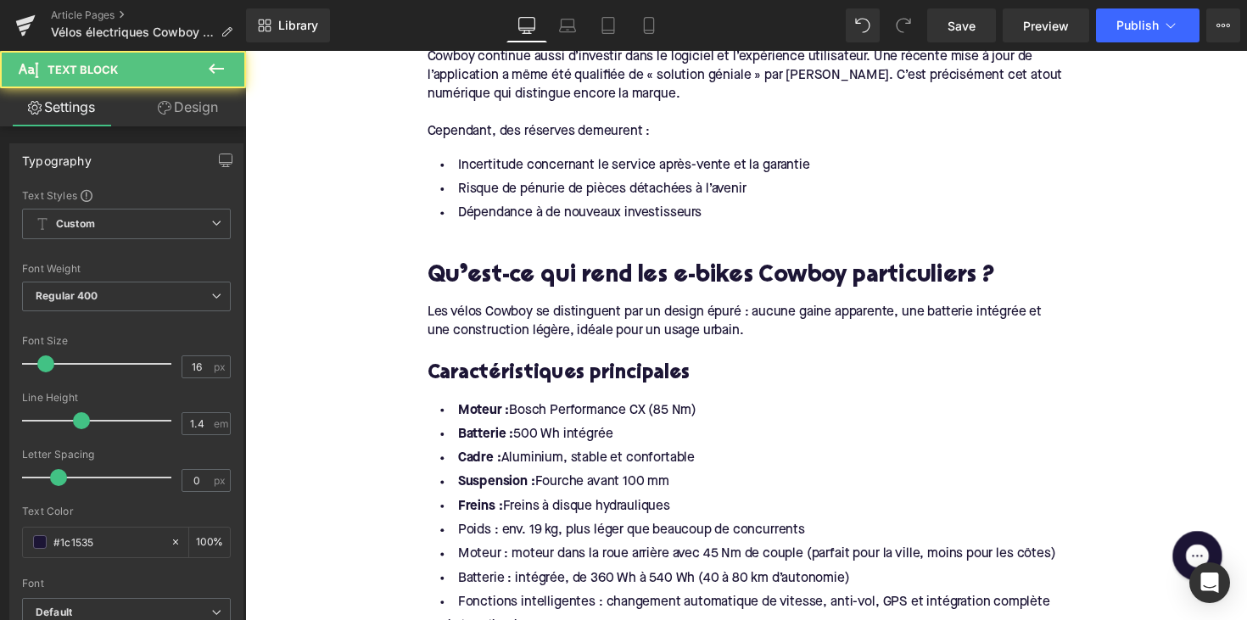
drag, startPoint x: 685, startPoint y: 492, endPoint x: 403, endPoint y: 374, distance: 306.1
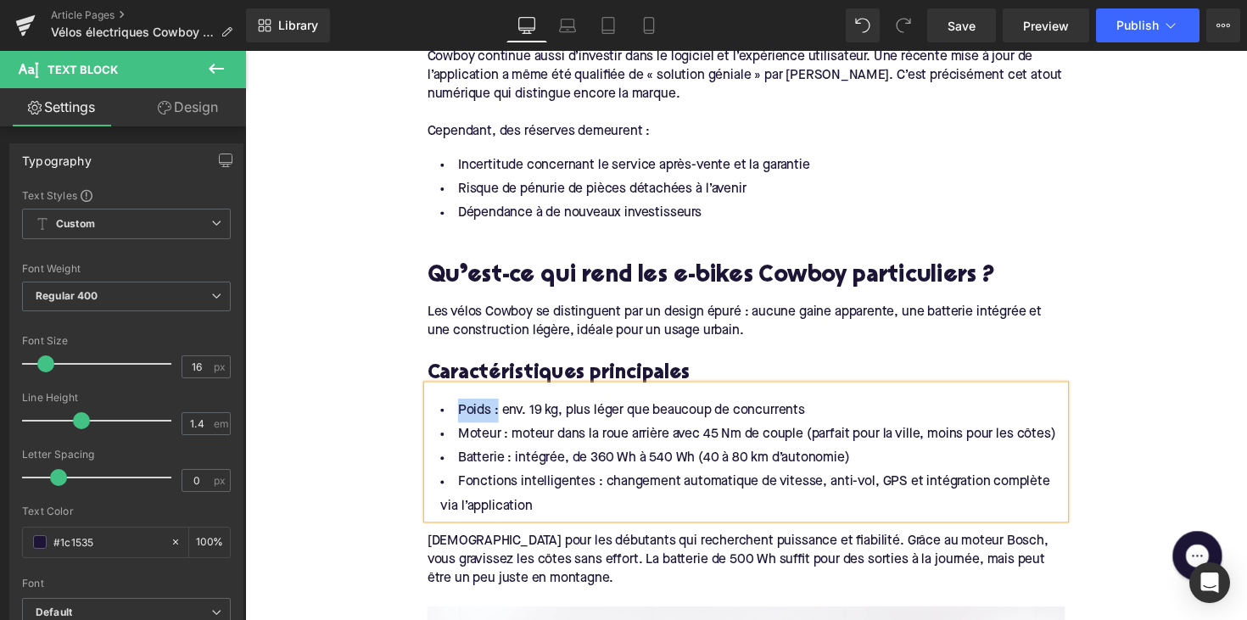
drag, startPoint x: 498, startPoint y: 395, endPoint x: 436, endPoint y: 395, distance: 61.9
click at [436, 407] on li "Poids : env. 19 kg, plus léger que beaucoup de concurrents" at bounding box center [758, 419] width 653 height 25
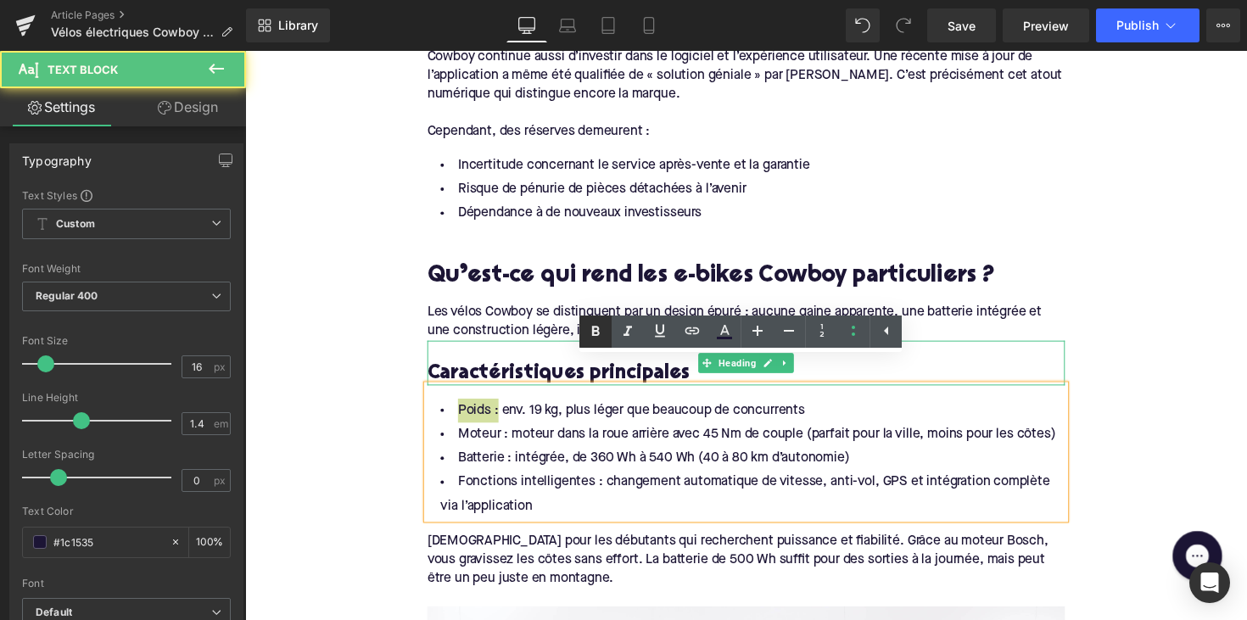
click at [591, 330] on icon at bounding box center [595, 331] width 20 height 20
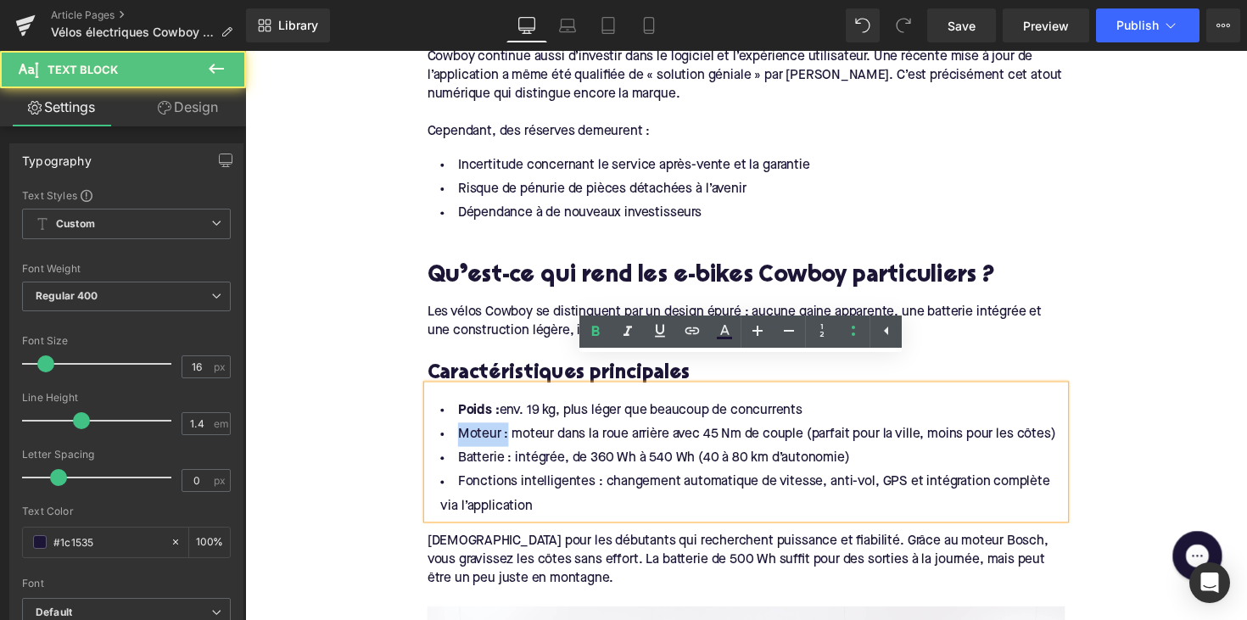
drag, startPoint x: 506, startPoint y: 416, endPoint x: 426, endPoint y: 416, distance: 80.6
click at [432, 416] on div "Poids : env. 19 kg, plus léger que beaucoup de concurrents Moteur : moteur dans…" at bounding box center [758, 462] width 653 height 137
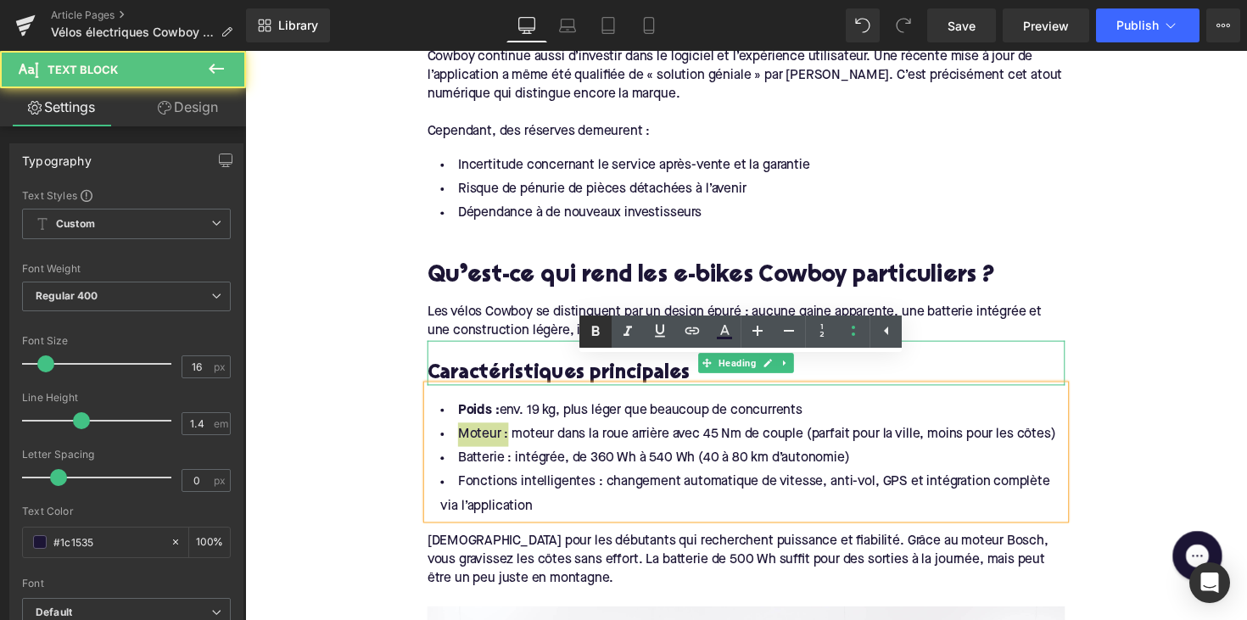
click at [595, 324] on icon at bounding box center [595, 331] width 20 height 20
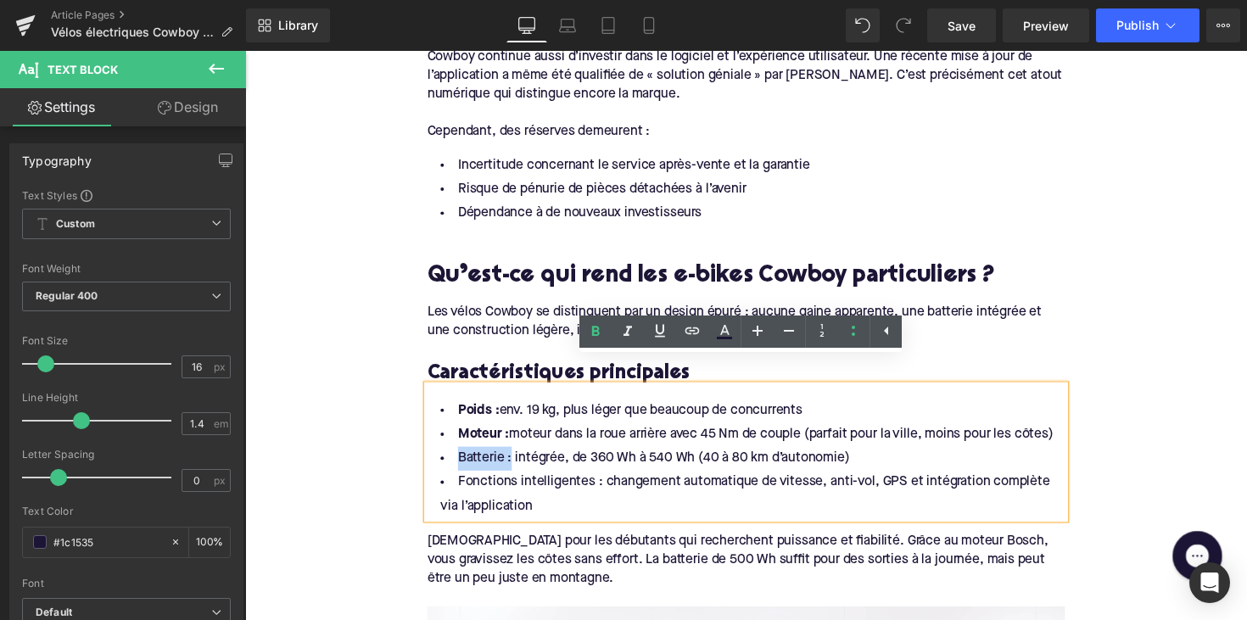
drag, startPoint x: 509, startPoint y: 444, endPoint x: 414, endPoint y: 444, distance: 95.0
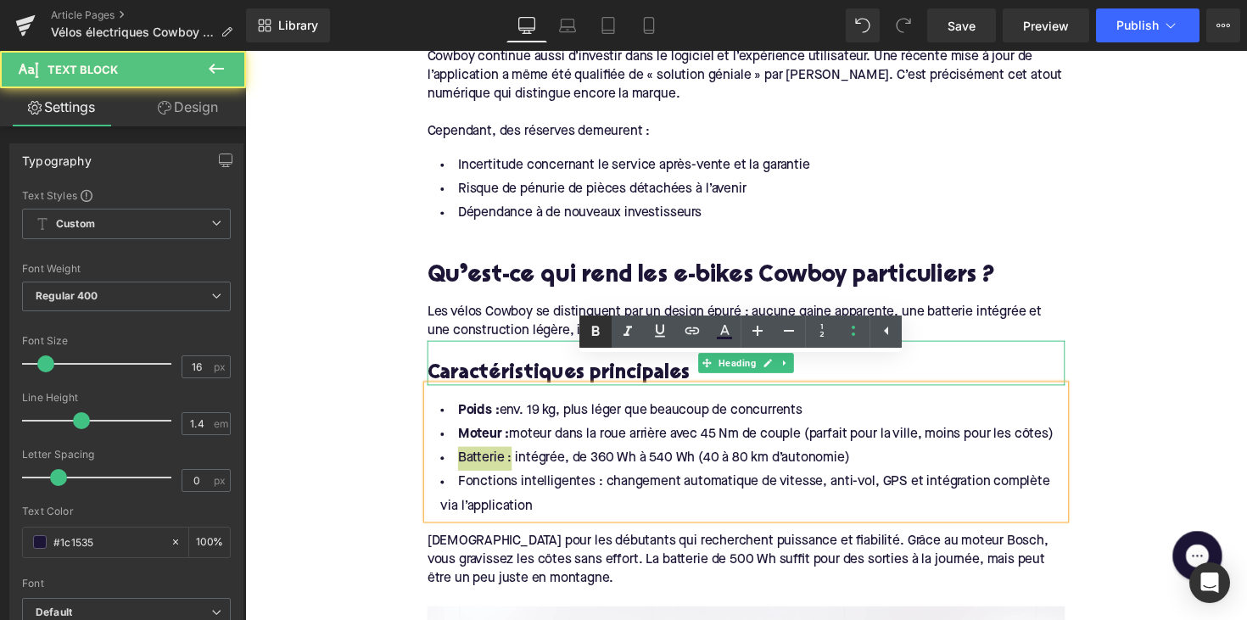
click at [590, 330] on icon at bounding box center [595, 331] width 20 height 20
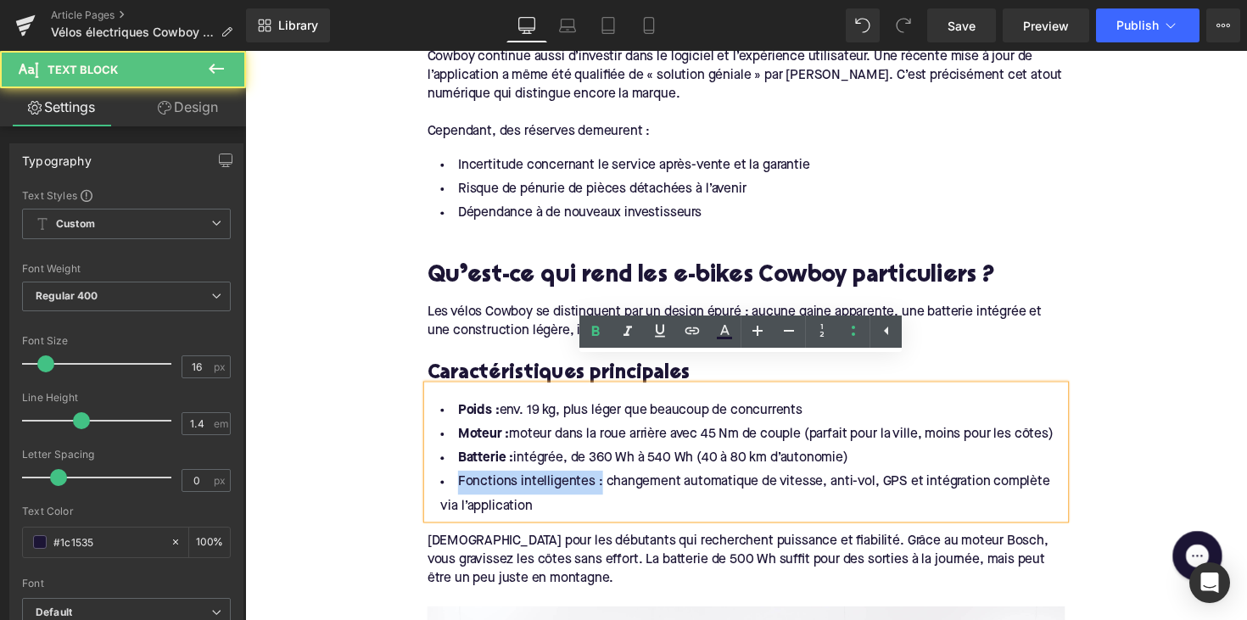
drag, startPoint x: 601, startPoint y: 472, endPoint x: 438, endPoint y: 472, distance: 162.9
click at [438, 481] on li "Fonctions intelligentes : changement automatique de vitesse, anti-vol, GPS et i…" at bounding box center [758, 505] width 653 height 49
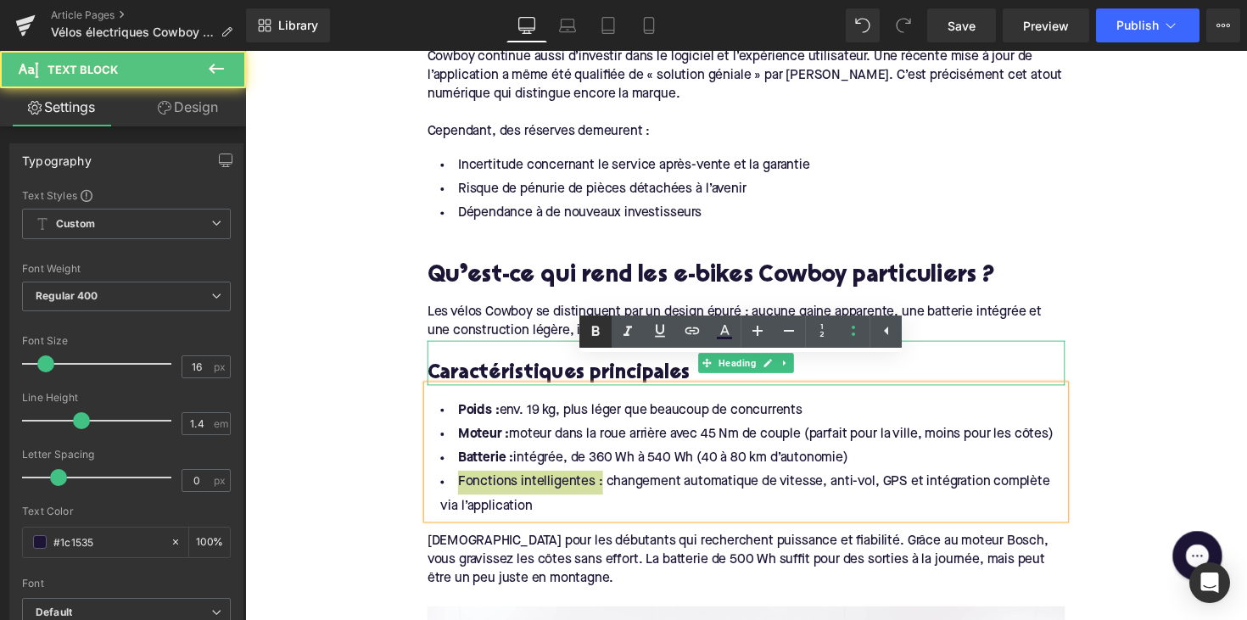
click at [593, 329] on icon at bounding box center [596, 332] width 8 height 10
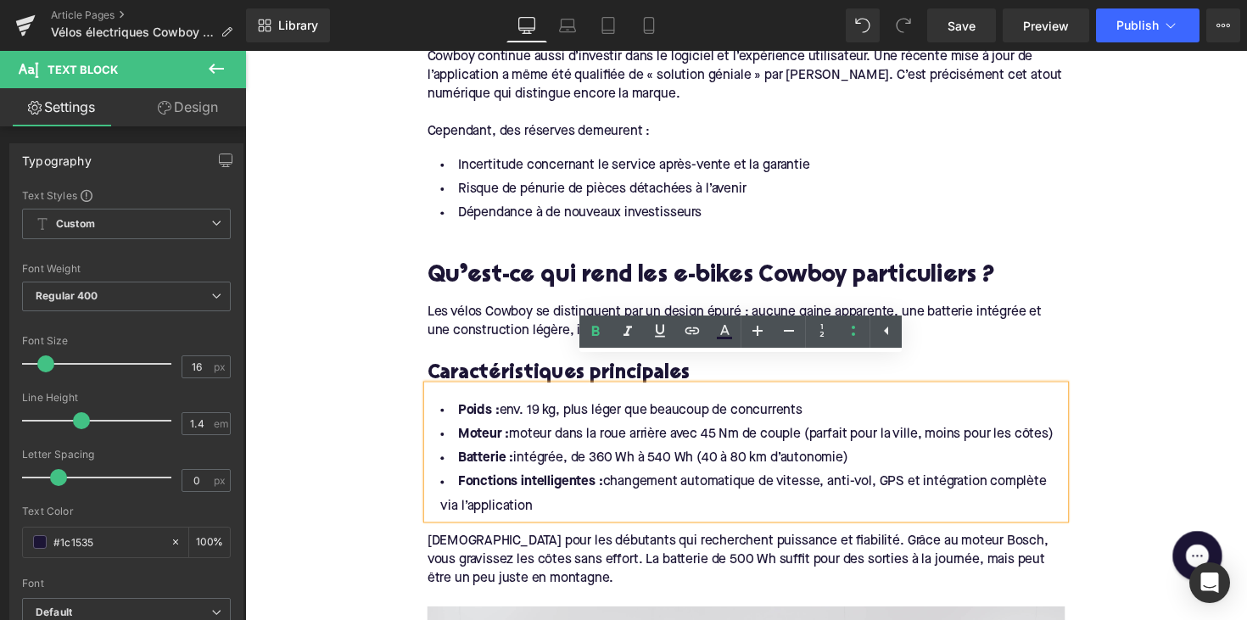
click at [592, 544] on div "[DEMOGRAPHIC_DATA] pour les débutants qui recherchent puissance et fiabilité. G…" at bounding box center [758, 572] width 653 height 57
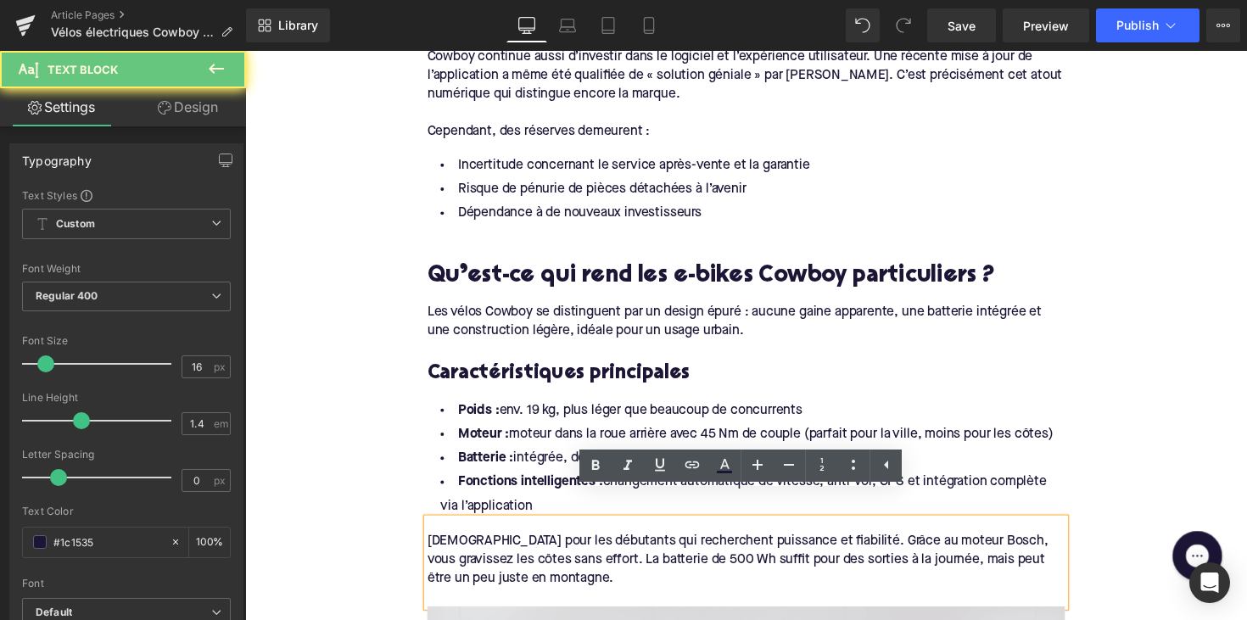
click at [592, 544] on div "[DEMOGRAPHIC_DATA] pour les débutants qui recherchent puissance et fiabilité. G…" at bounding box center [758, 572] width 653 height 57
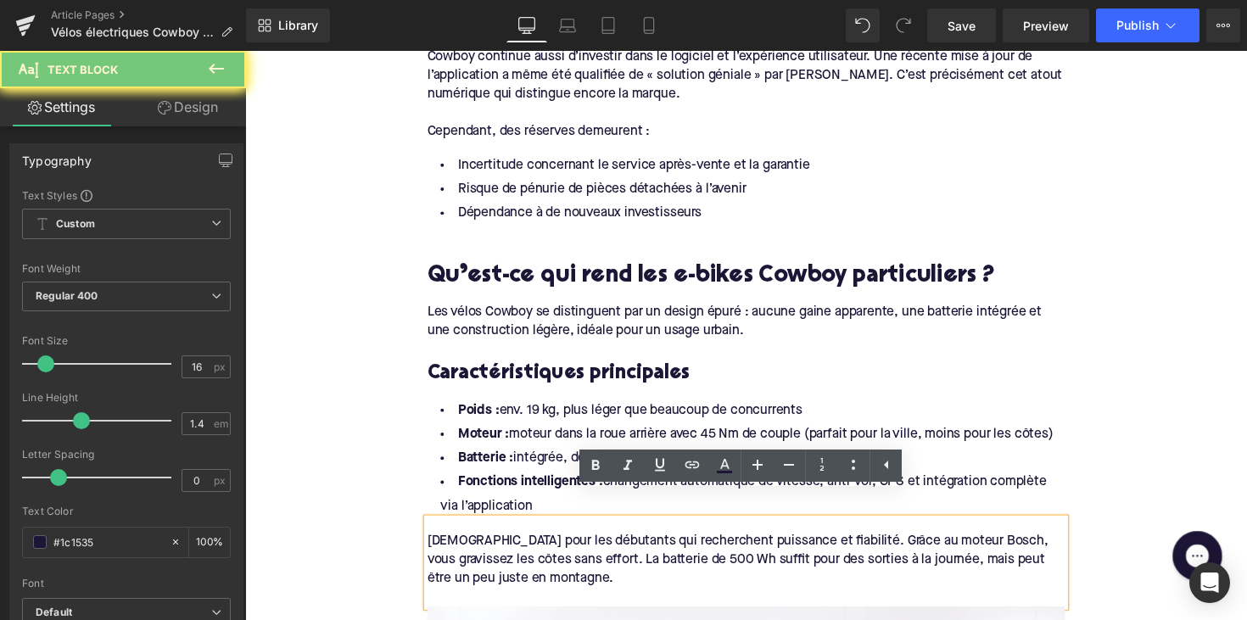
click at [510, 565] on div "[DEMOGRAPHIC_DATA] pour les débutants qui recherchent puissance et fiabilité. G…" at bounding box center [758, 572] width 653 height 57
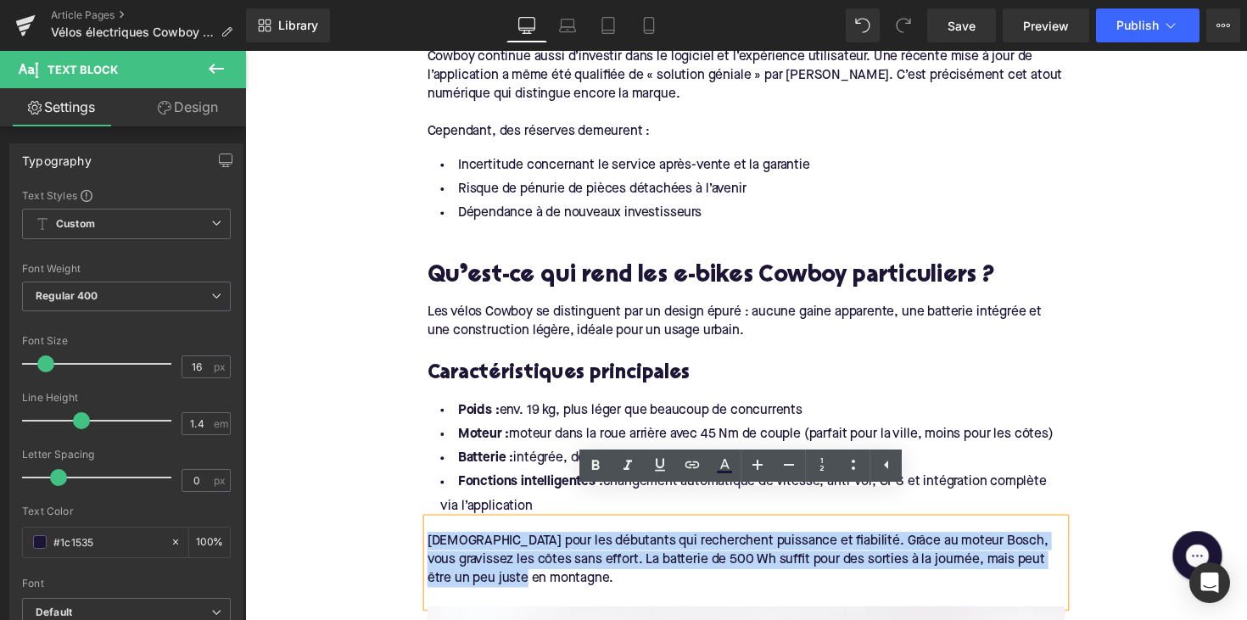
drag, startPoint x: 457, startPoint y: 550, endPoint x: 389, endPoint y: 503, distance: 82.4
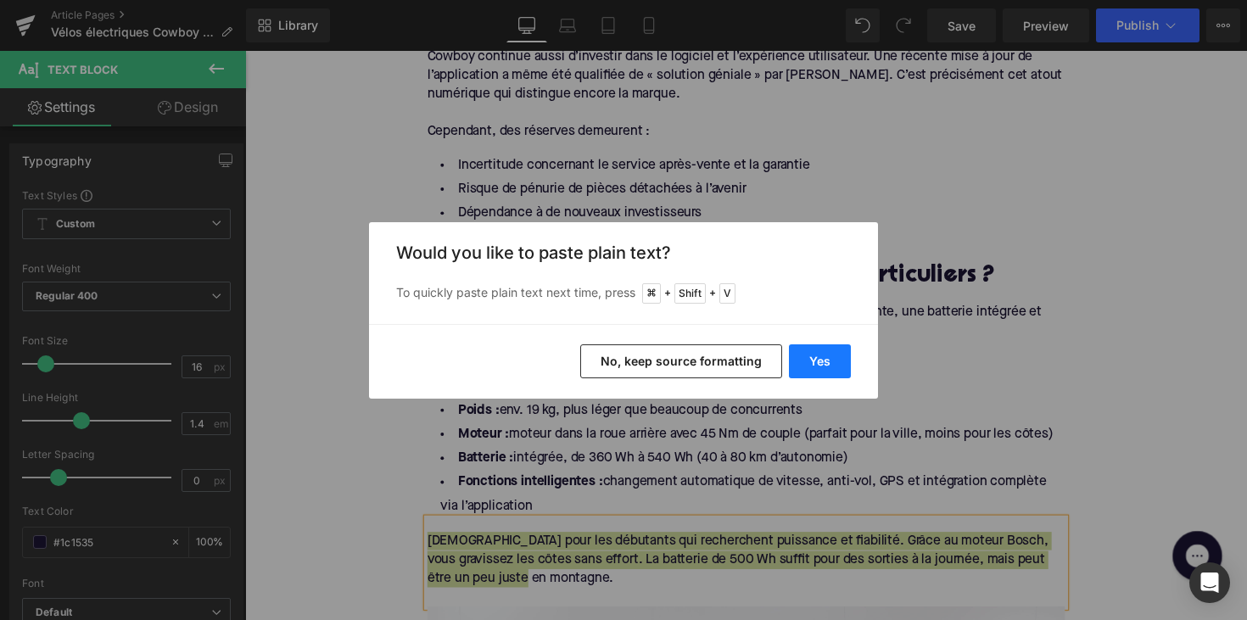
click at [819, 375] on button "Yes" at bounding box center [820, 361] width 62 height 34
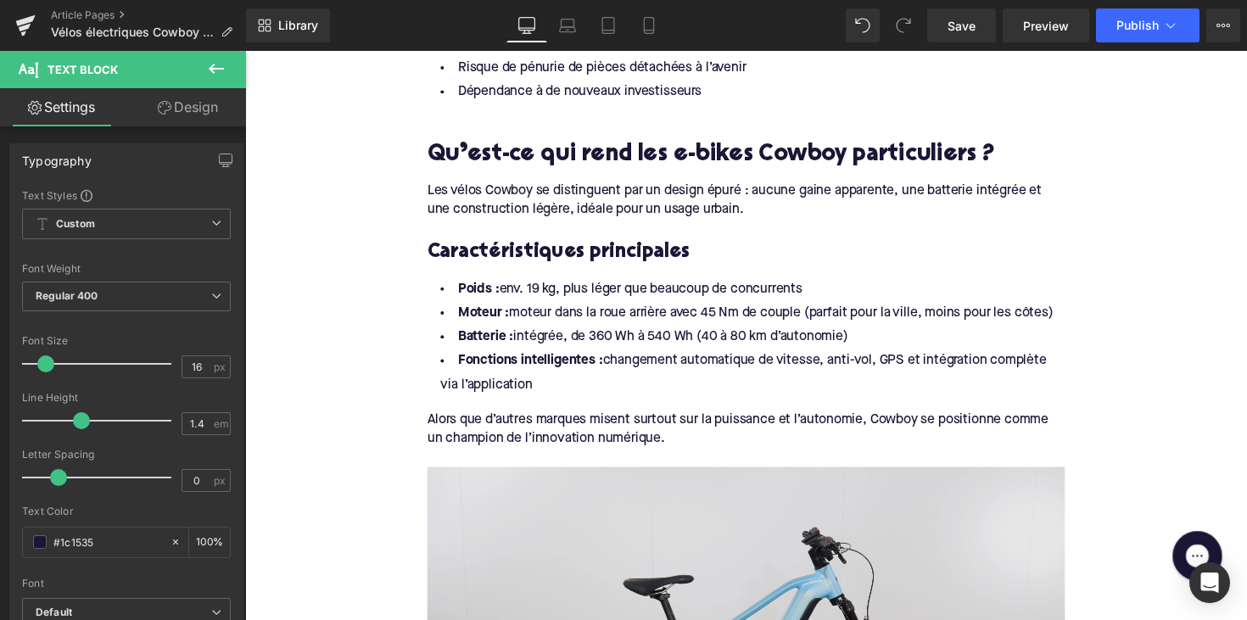
scroll to position [1636, 0]
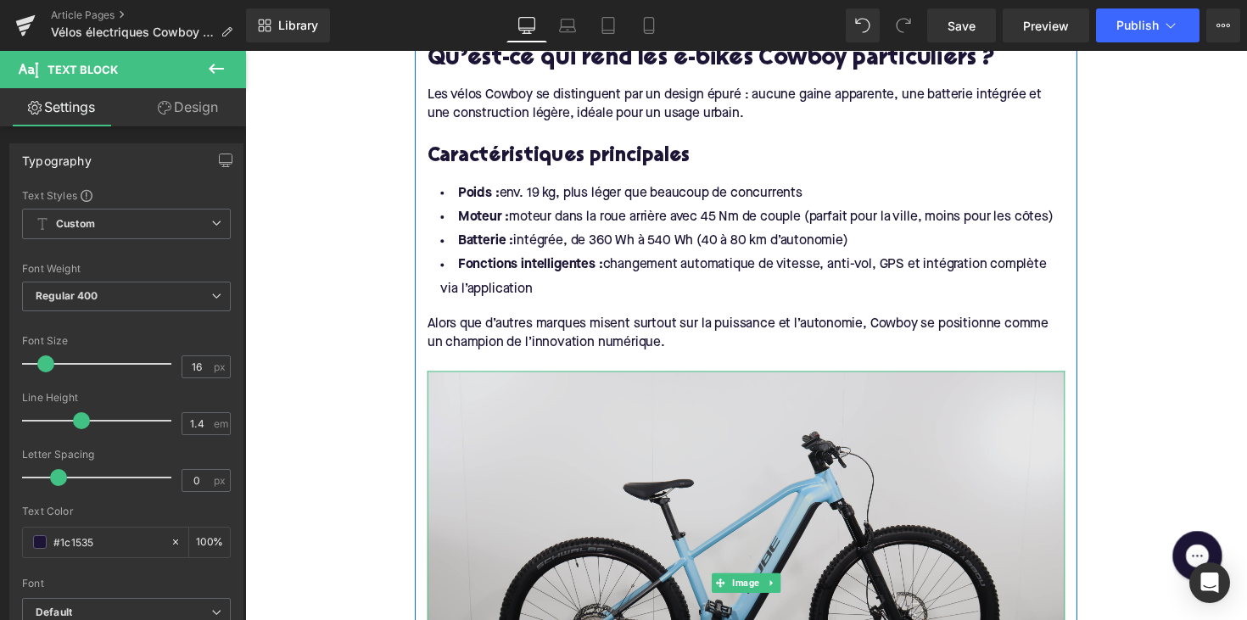
click at [803, 484] on img at bounding box center [758, 596] width 653 height 435
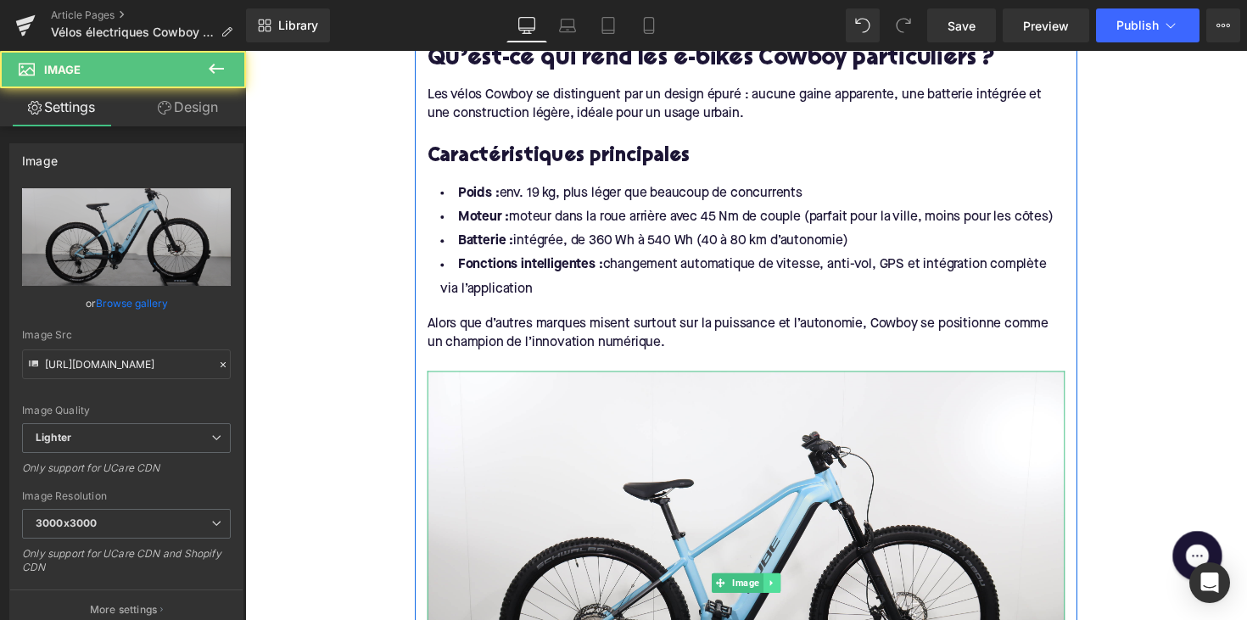
click at [782, 594] on icon at bounding box center [783, 597] width 3 height 6
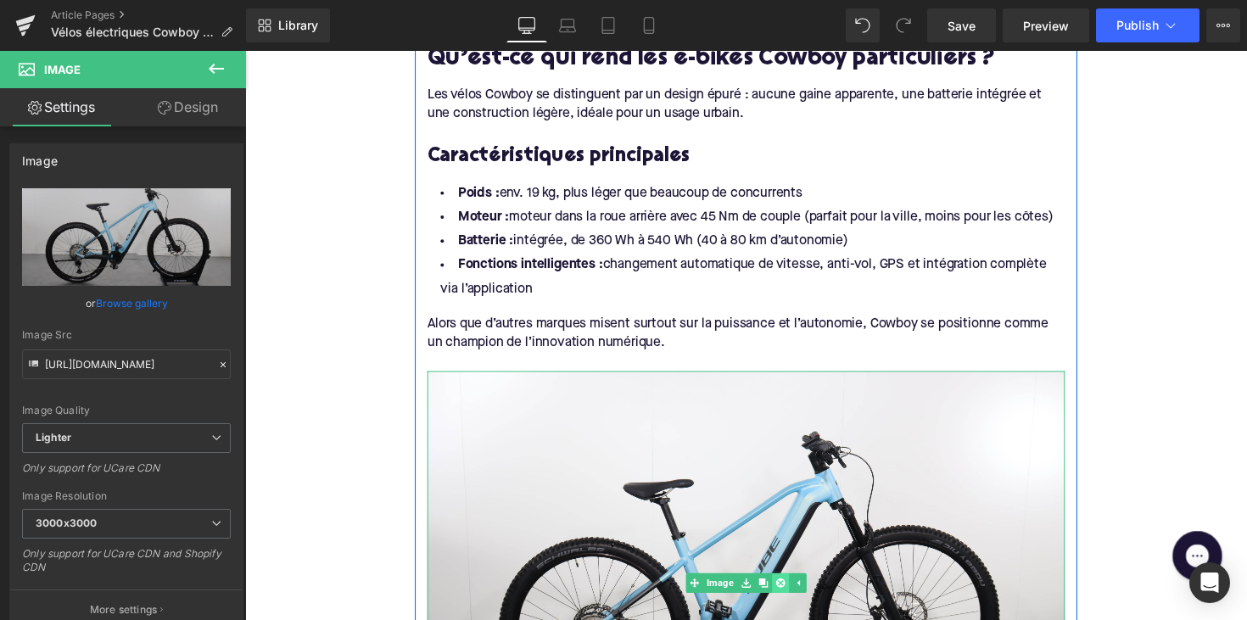
click at [789, 592] on icon at bounding box center [793, 596] width 9 height 9
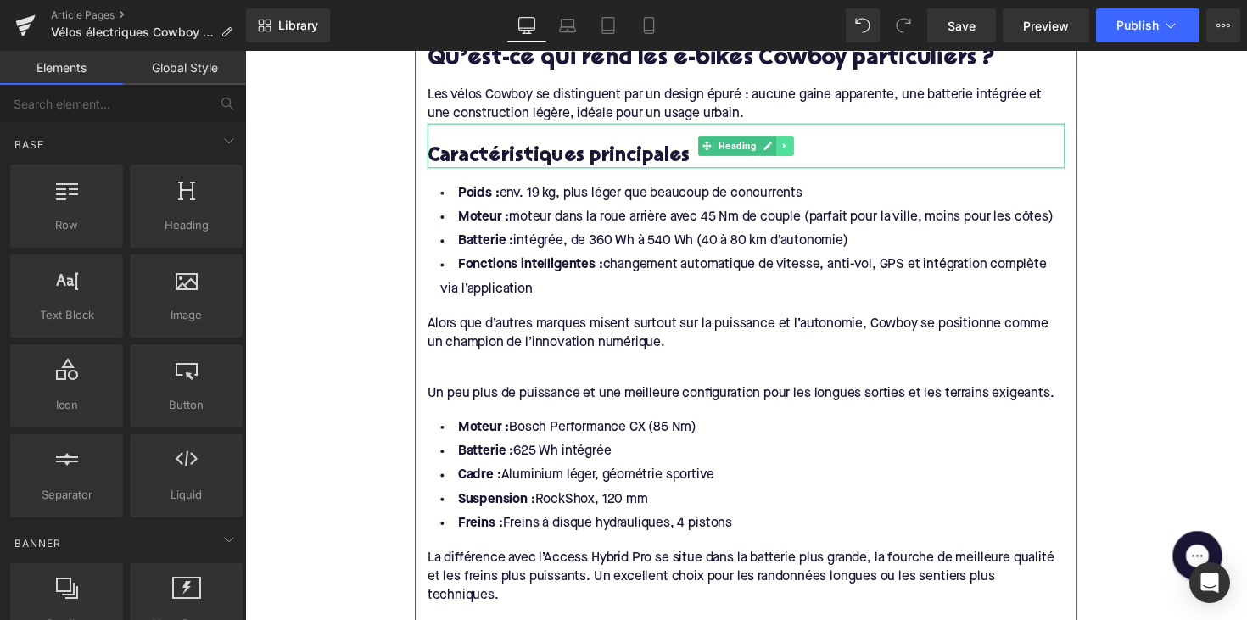
click at [797, 143] on icon at bounding box center [798, 148] width 9 height 10
click at [785, 143] on icon at bounding box center [789, 147] width 9 height 9
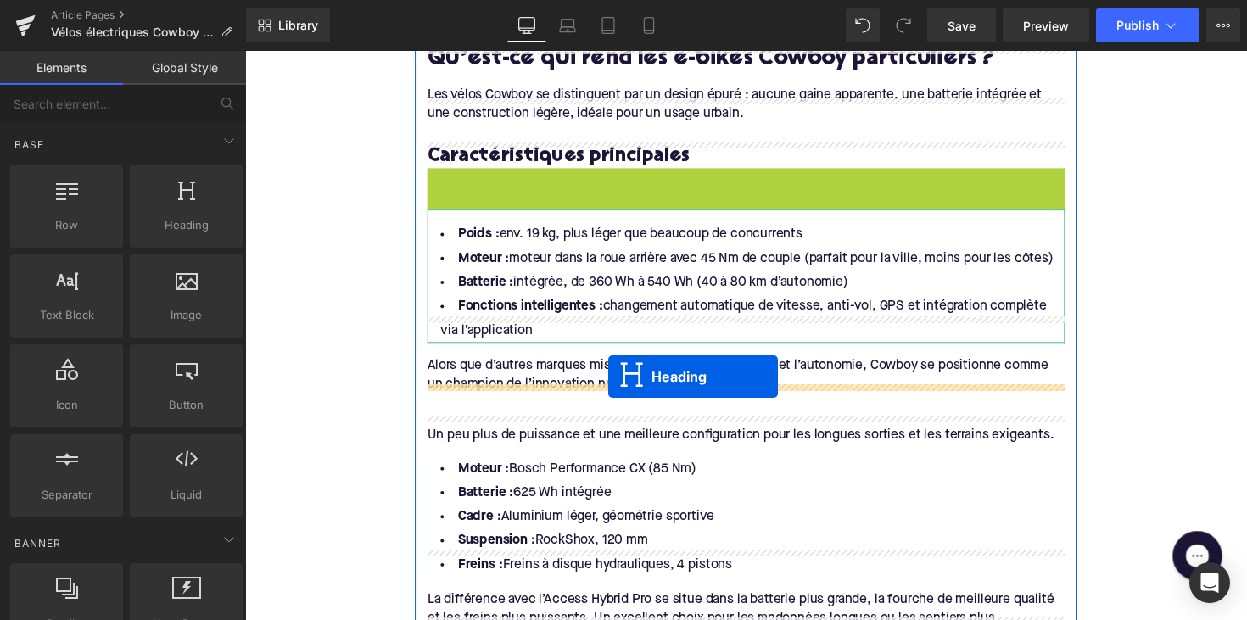
drag, startPoint x: 712, startPoint y: 164, endPoint x: 616, endPoint y: 386, distance: 242.0
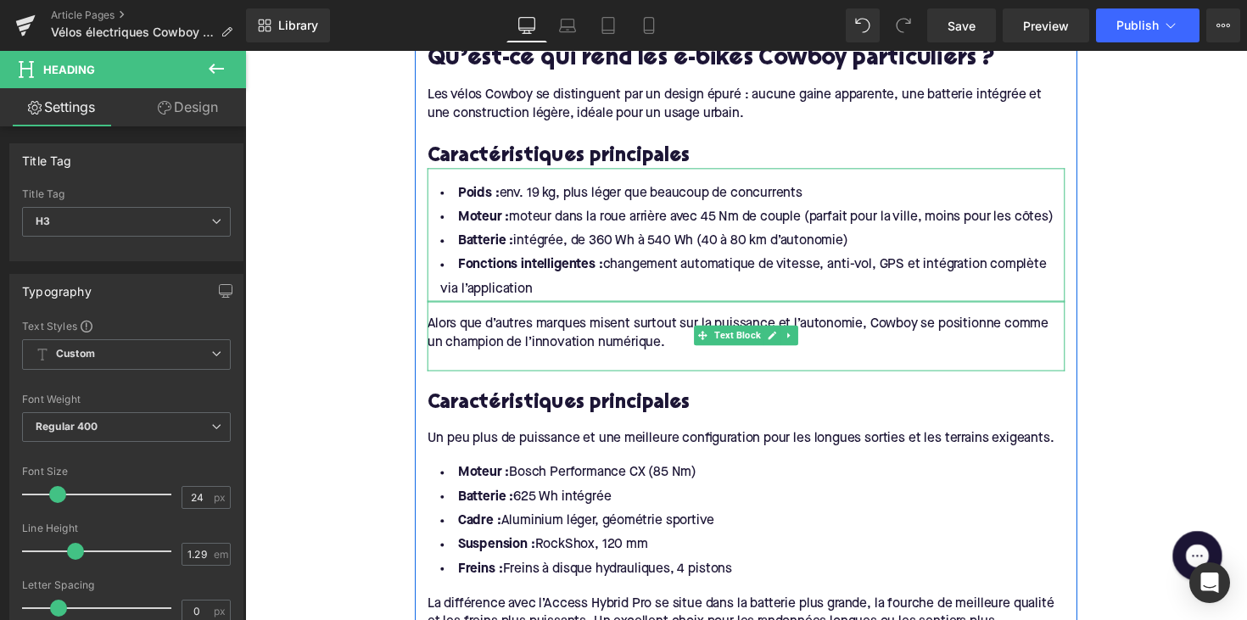
click at [446, 360] on div at bounding box center [758, 369] width 653 height 19
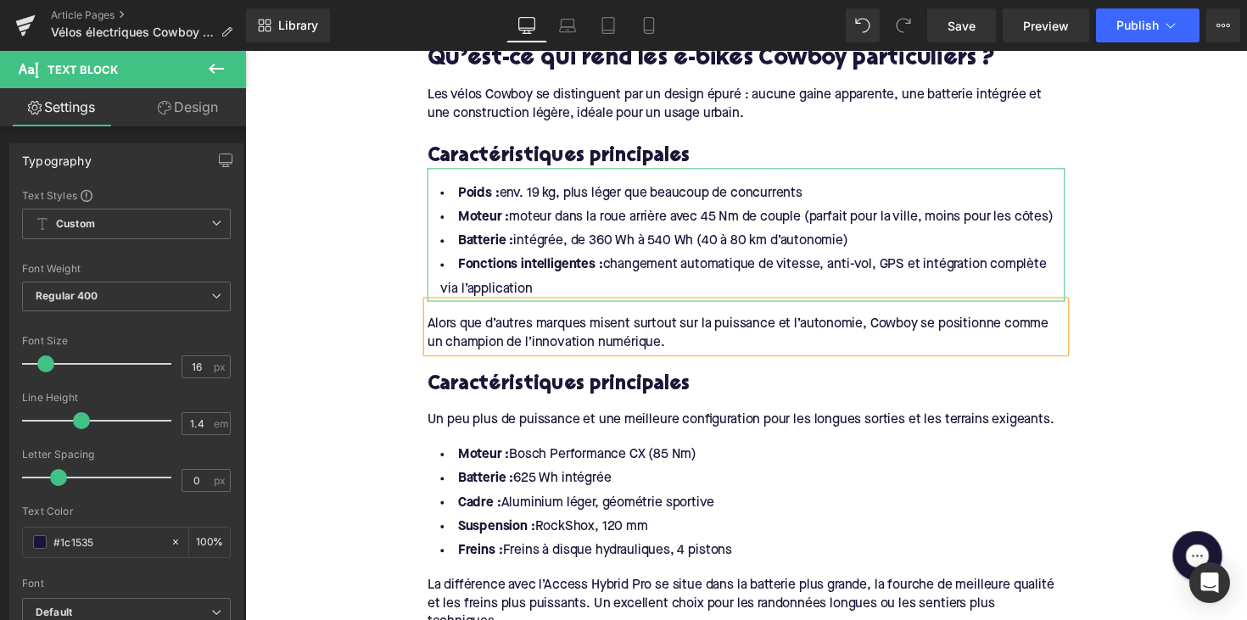
click at [543, 380] on h3 "Caractéristiques principales" at bounding box center [758, 393] width 653 height 26
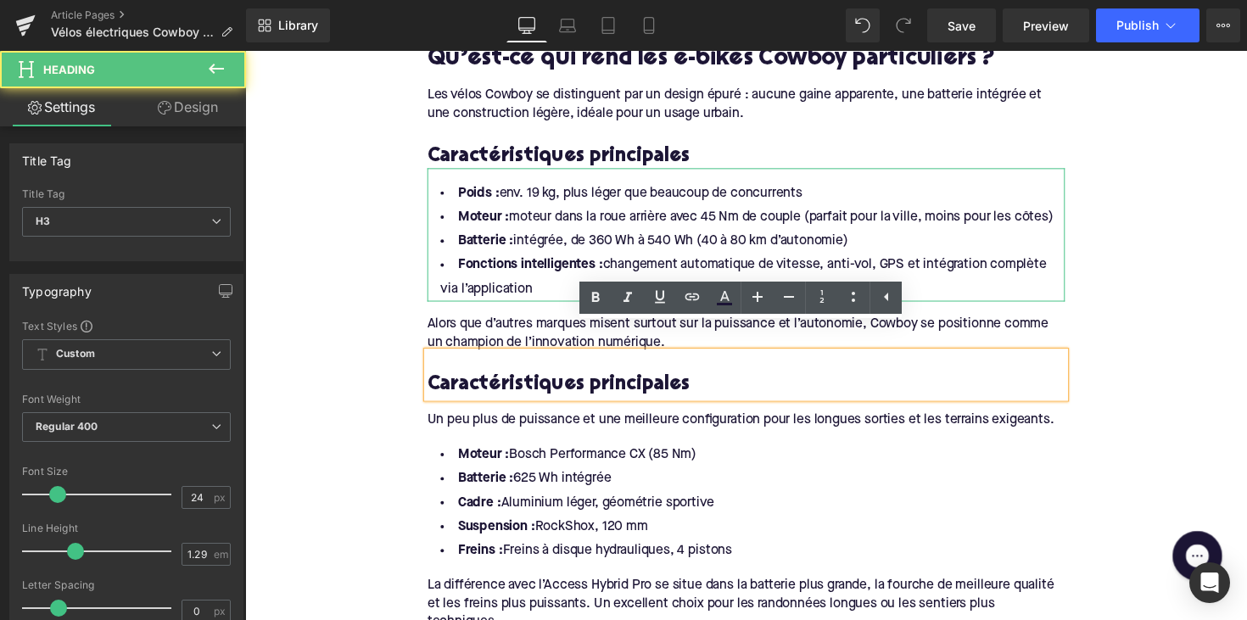
click at [543, 380] on h3 "Caractéristiques principales" at bounding box center [758, 393] width 653 height 26
paste div
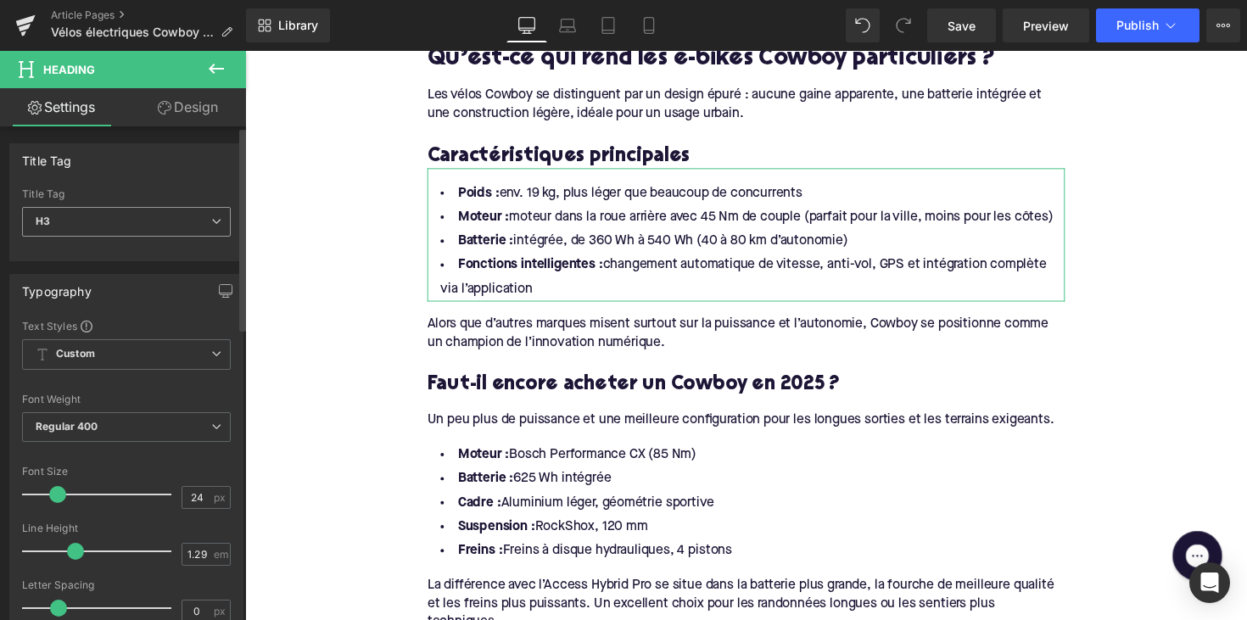
click at [170, 224] on span "H3" at bounding box center [126, 222] width 209 height 30
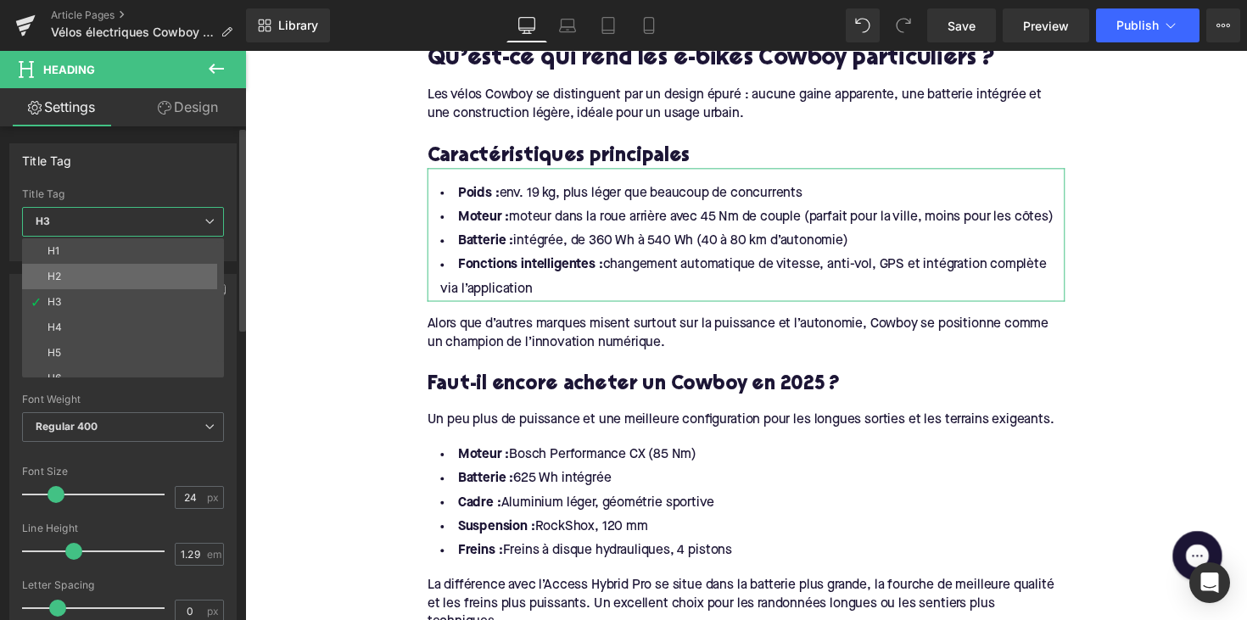
click at [151, 274] on li "H2" at bounding box center [127, 276] width 210 height 25
type input "28"
type input "1.11"
type input "100"
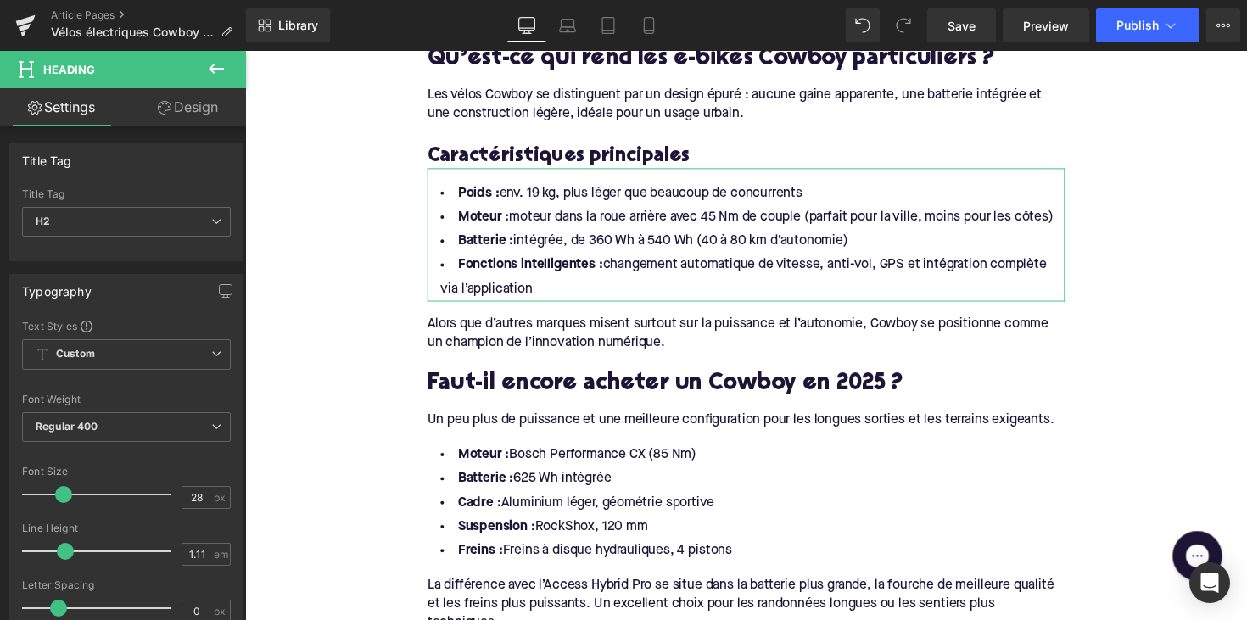
click at [569, 420] on div "Un peu plus de puissance et une meilleure configuration pour les longues sortie…" at bounding box center [758, 429] width 653 height 19
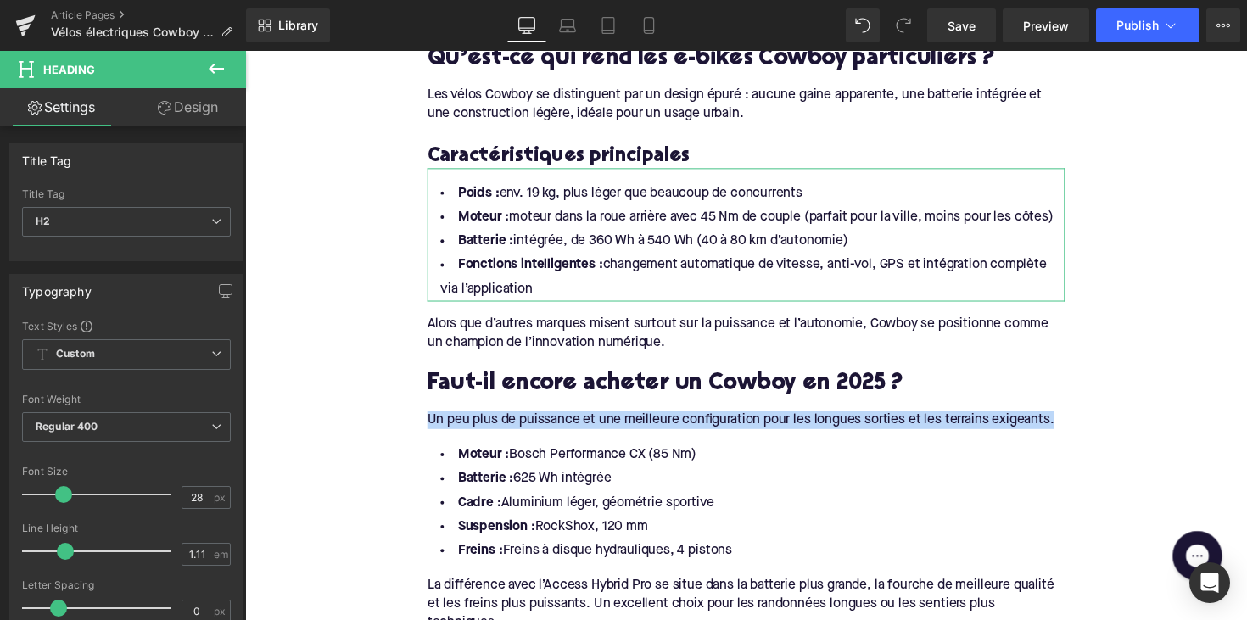
click at [569, 420] on div "Un peu plus de puissance et une meilleure configuration pour les longues sortie…" at bounding box center [758, 429] width 653 height 19
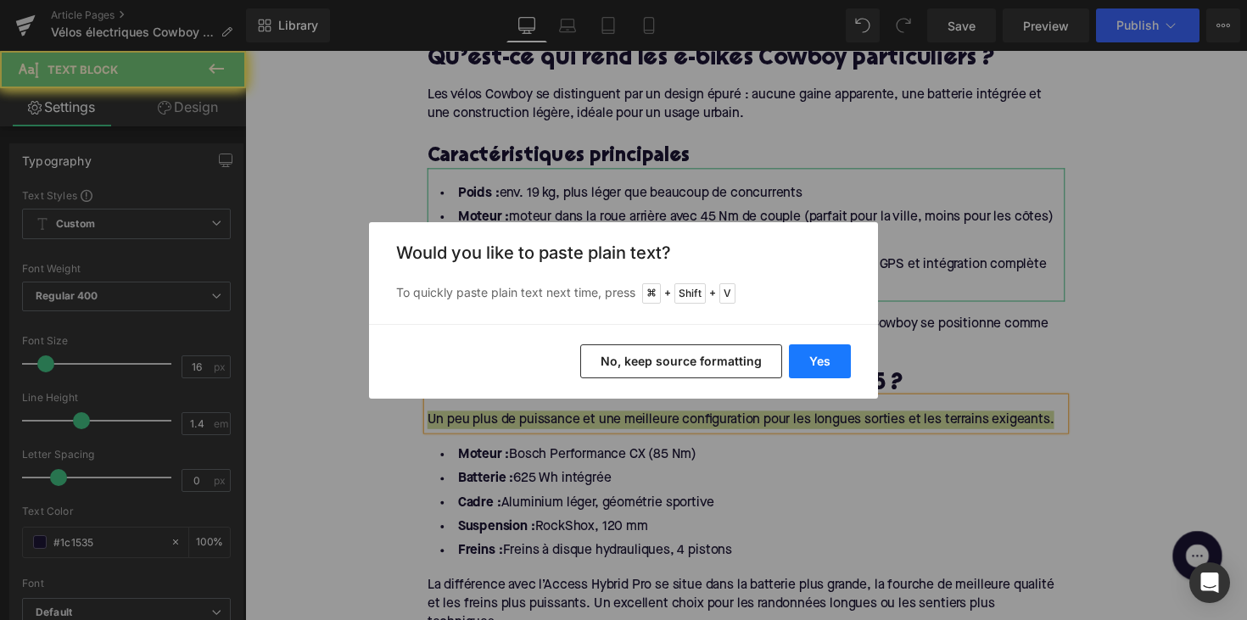
click at [836, 361] on button "Yes" at bounding box center [820, 361] width 62 height 34
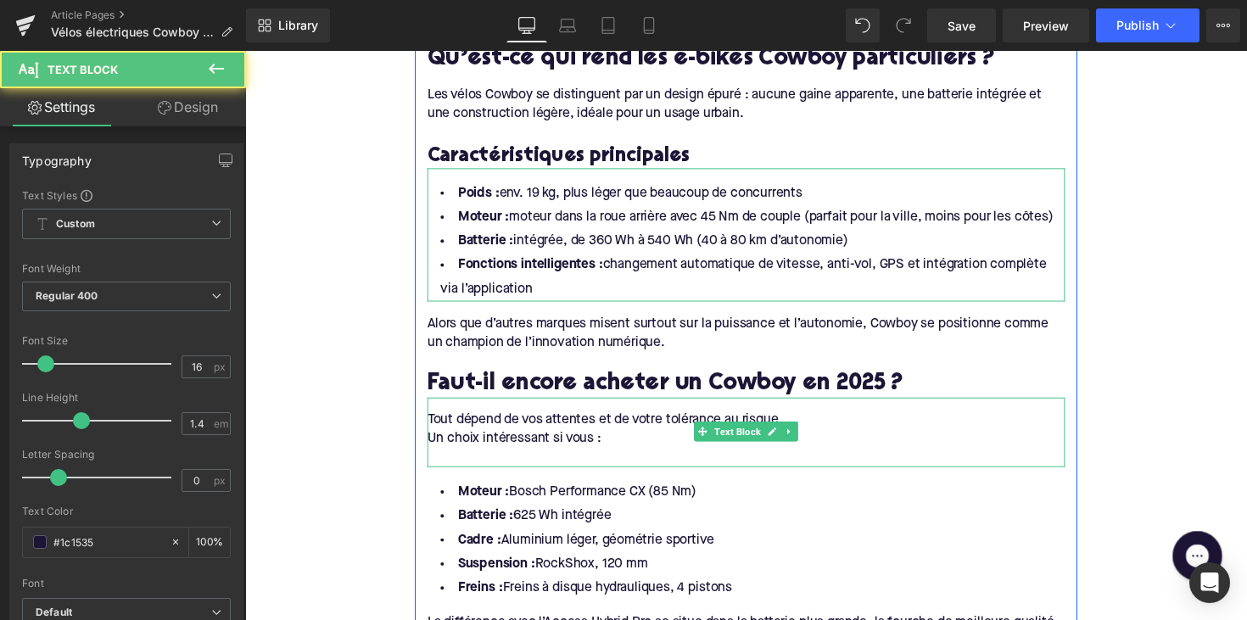
click at [456, 439] on div "Un choix intéressant si vous :" at bounding box center [758, 448] width 653 height 19
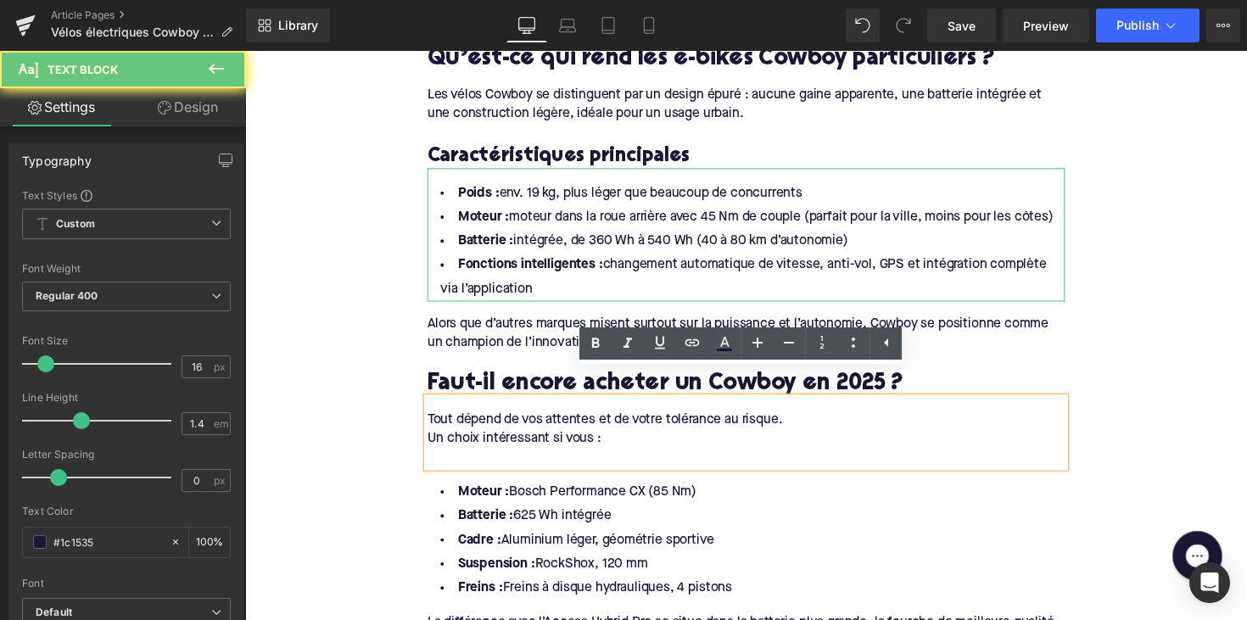
click at [432, 439] on div "Un choix intéressant si vous :" at bounding box center [758, 448] width 653 height 19
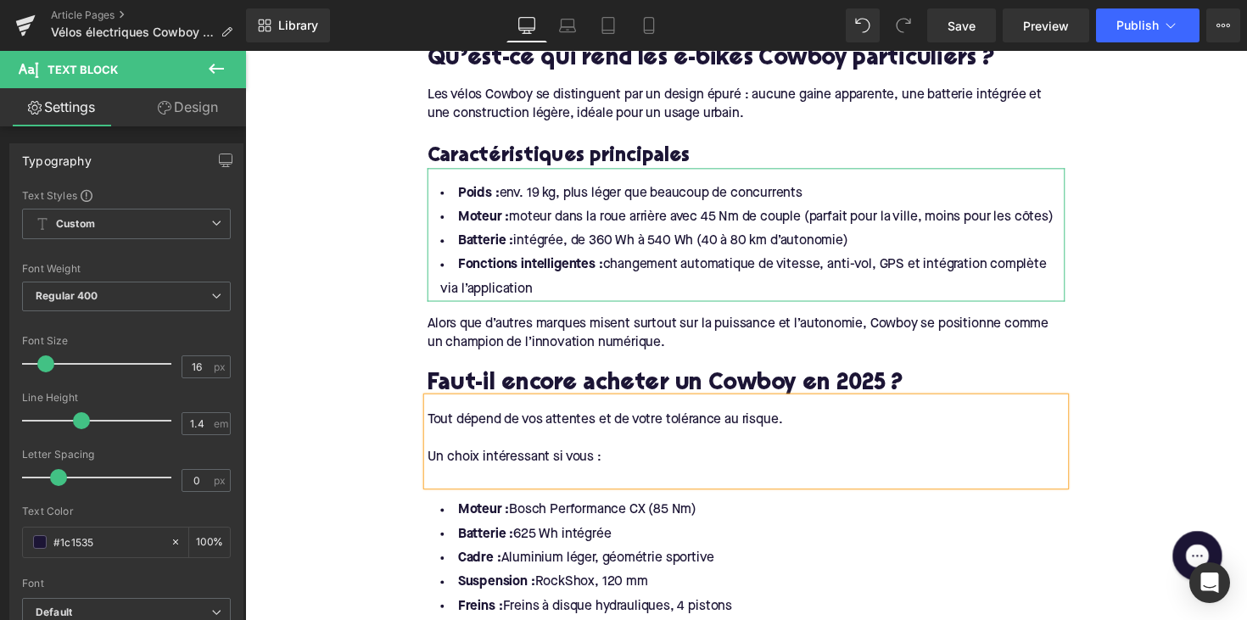
click at [448, 478] on div at bounding box center [758, 487] width 653 height 19
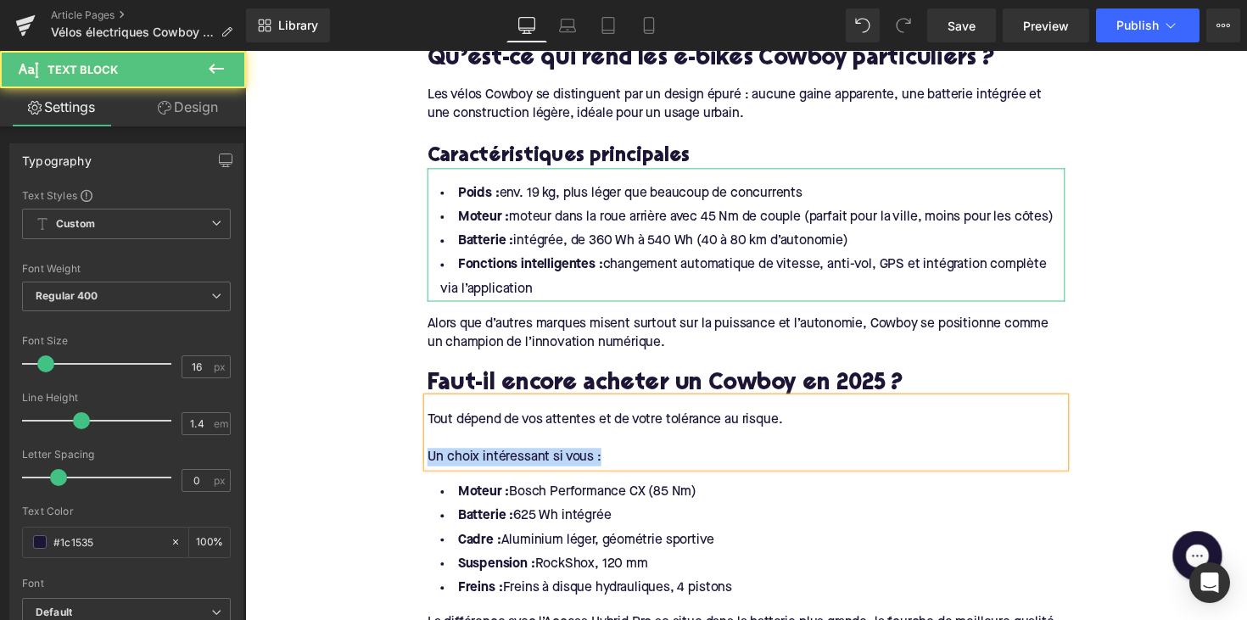
drag, startPoint x: 619, startPoint y: 439, endPoint x: 422, endPoint y: 439, distance: 197.6
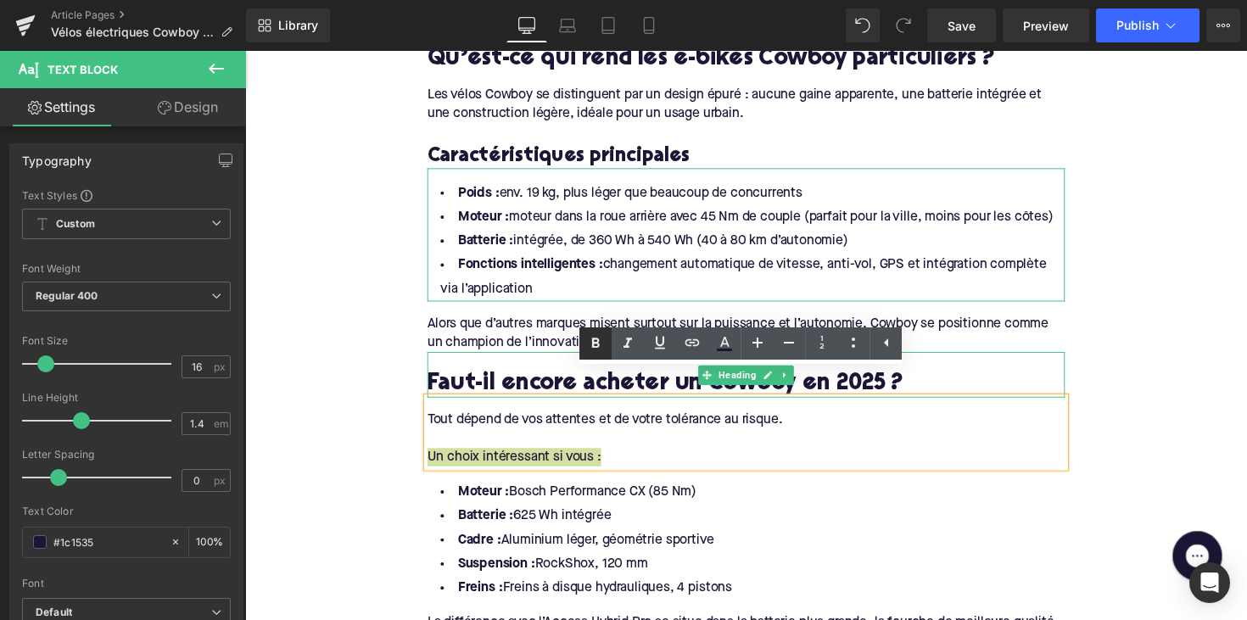
click at [592, 349] on icon at bounding box center [595, 343] width 20 height 20
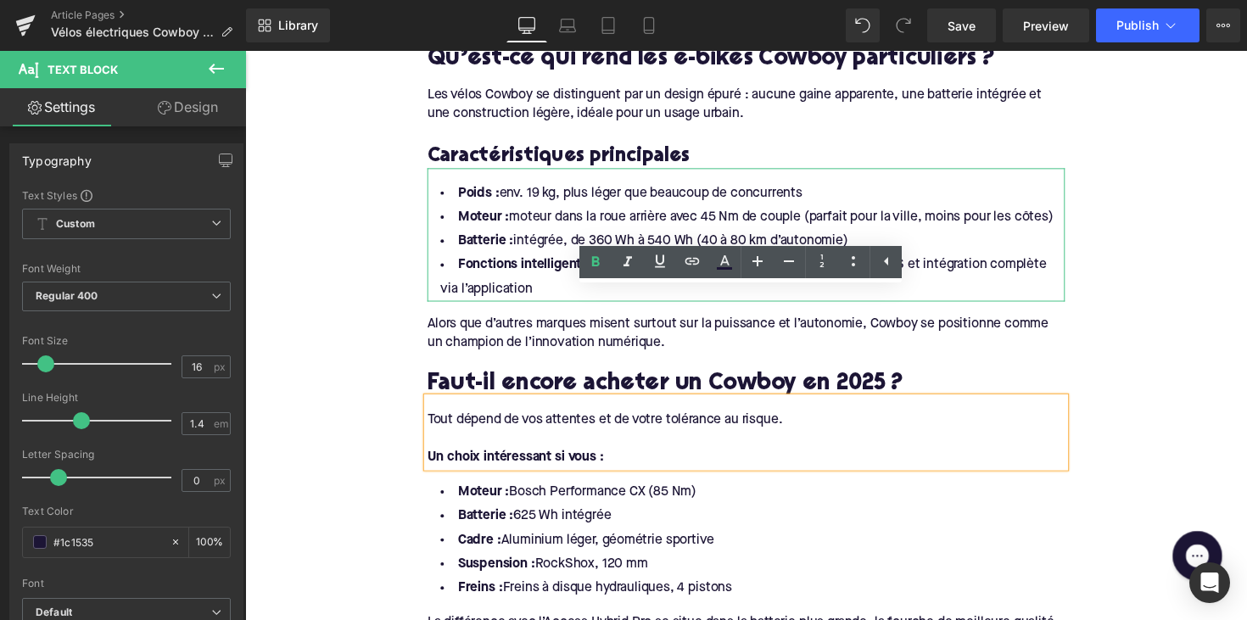
scroll to position [1782, 0]
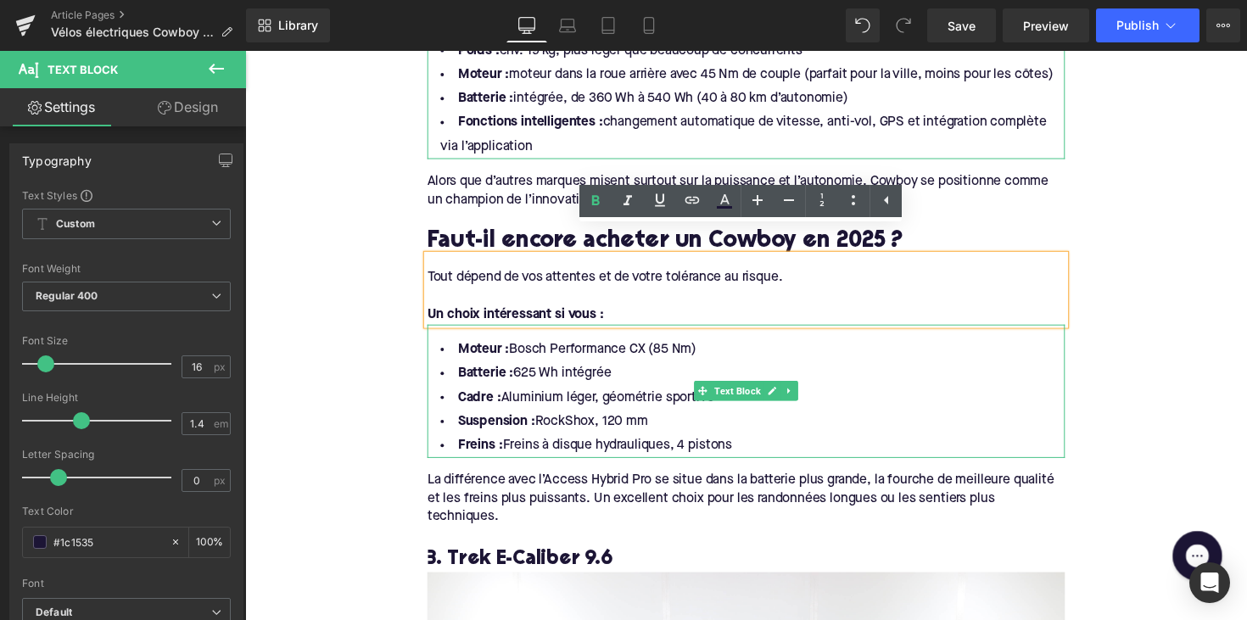
click at [752, 444] on li "Freins : Freins à disque hydrauliques, 4 pistons" at bounding box center [758, 456] width 653 height 25
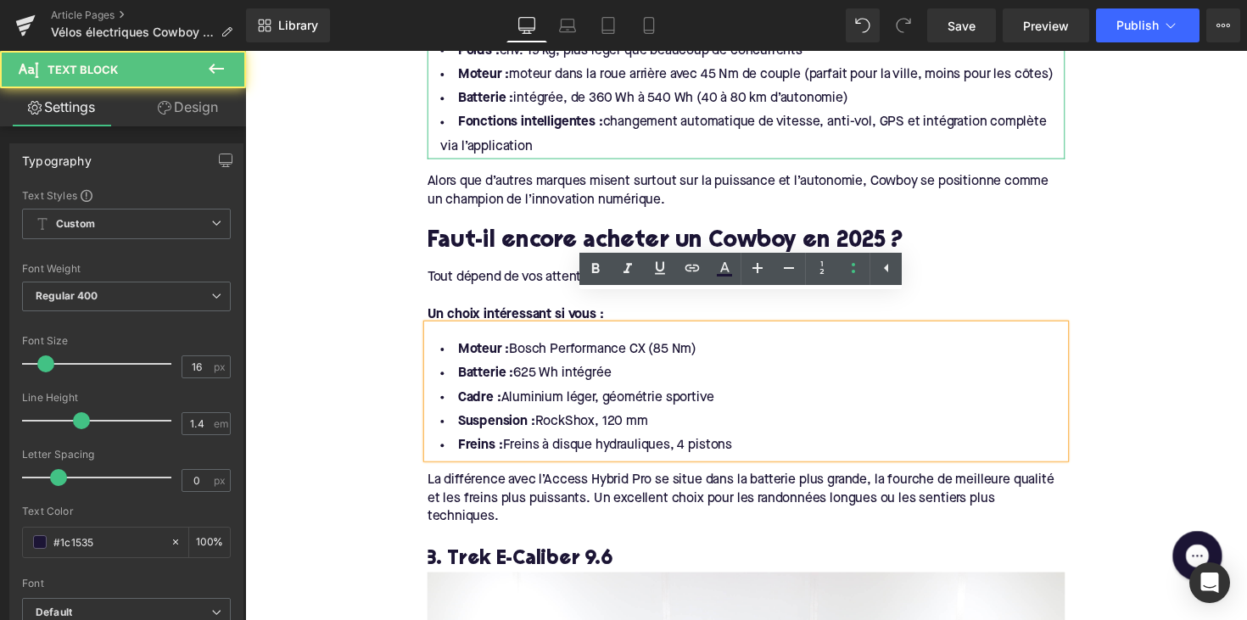
click at [752, 444] on li "Freins : Freins à disque hydrauliques, 4 pistons" at bounding box center [758, 456] width 653 height 25
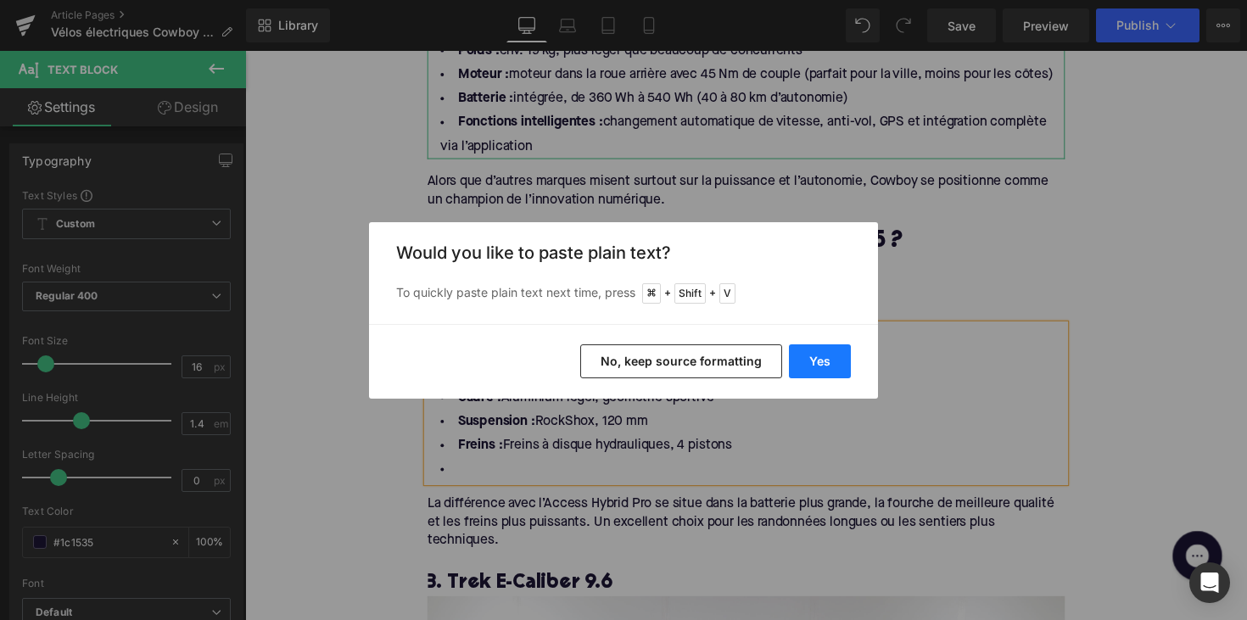
click at [819, 369] on button "Yes" at bounding box center [820, 361] width 62 height 34
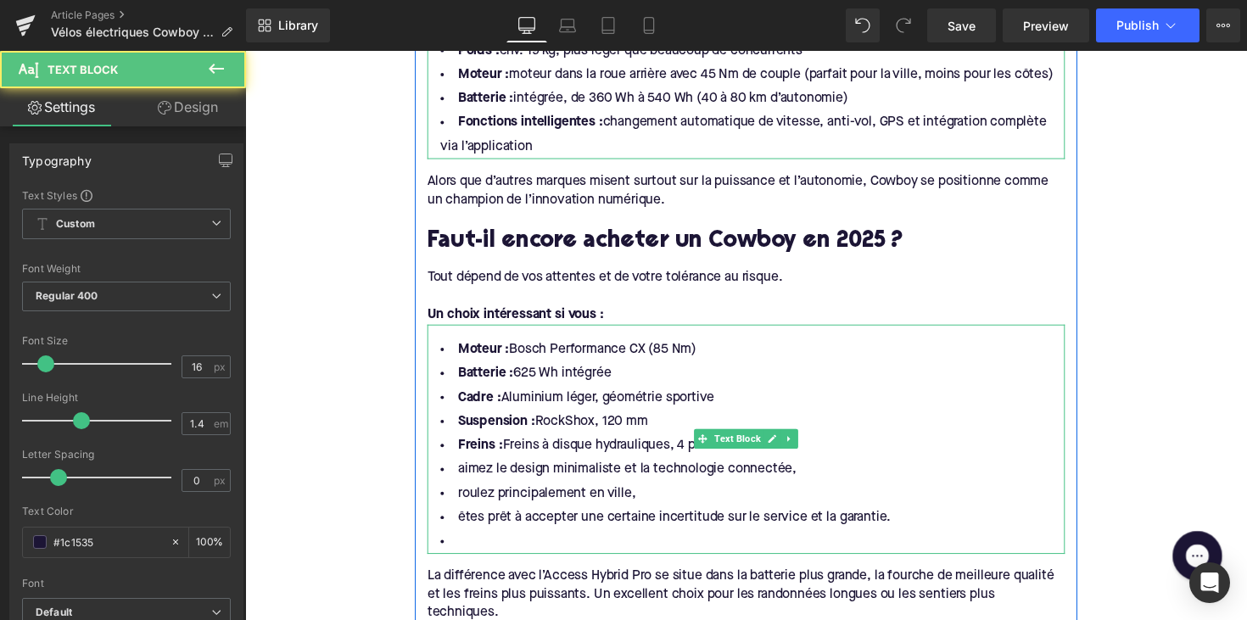
click at [753, 468] on li "aimez le design minimaliste et la technologie connectée," at bounding box center [758, 480] width 653 height 25
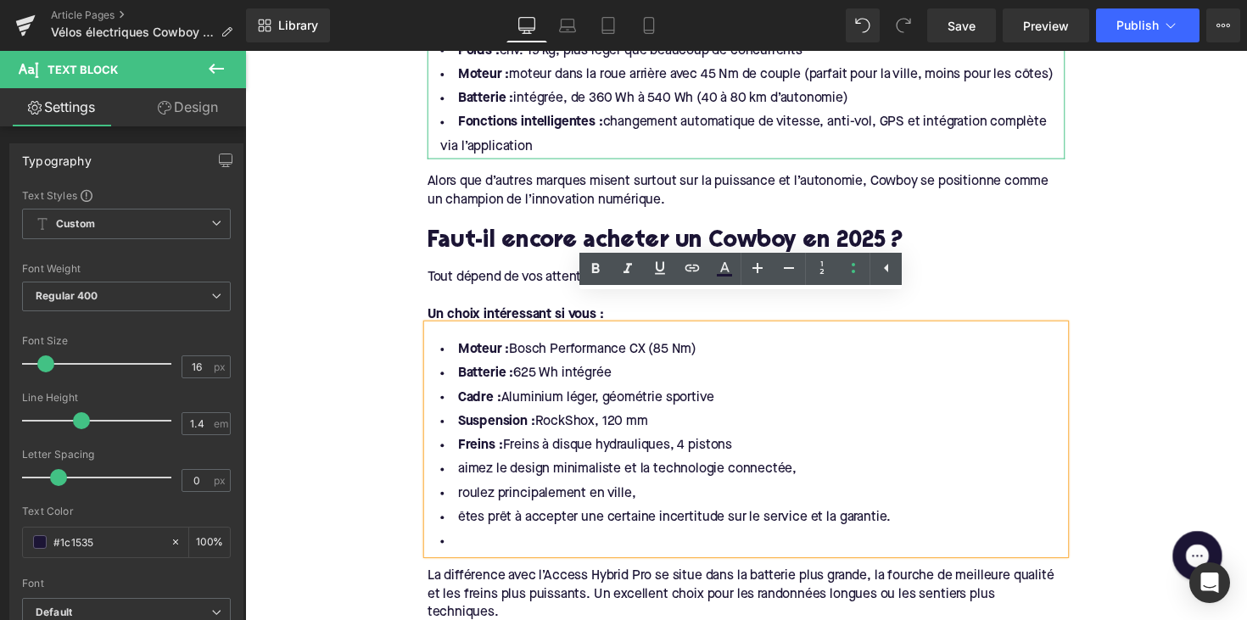
drag, startPoint x: 757, startPoint y: 429, endPoint x: 460, endPoint y: 310, distance: 319.8
click at [460, 332] on div "Moteur : Bosch Performance CX (85 Nm) Batterie : 625 Wh intégrée Cadre : Alumin…" at bounding box center [758, 449] width 653 height 235
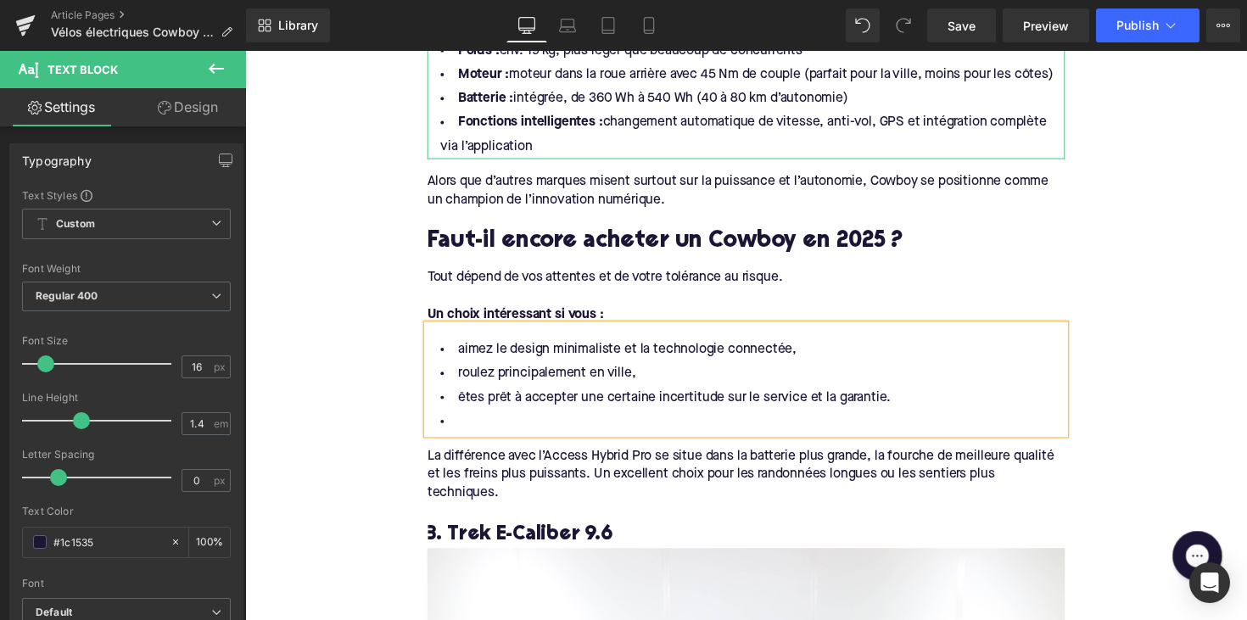
click at [461, 419] on li at bounding box center [758, 431] width 653 height 25
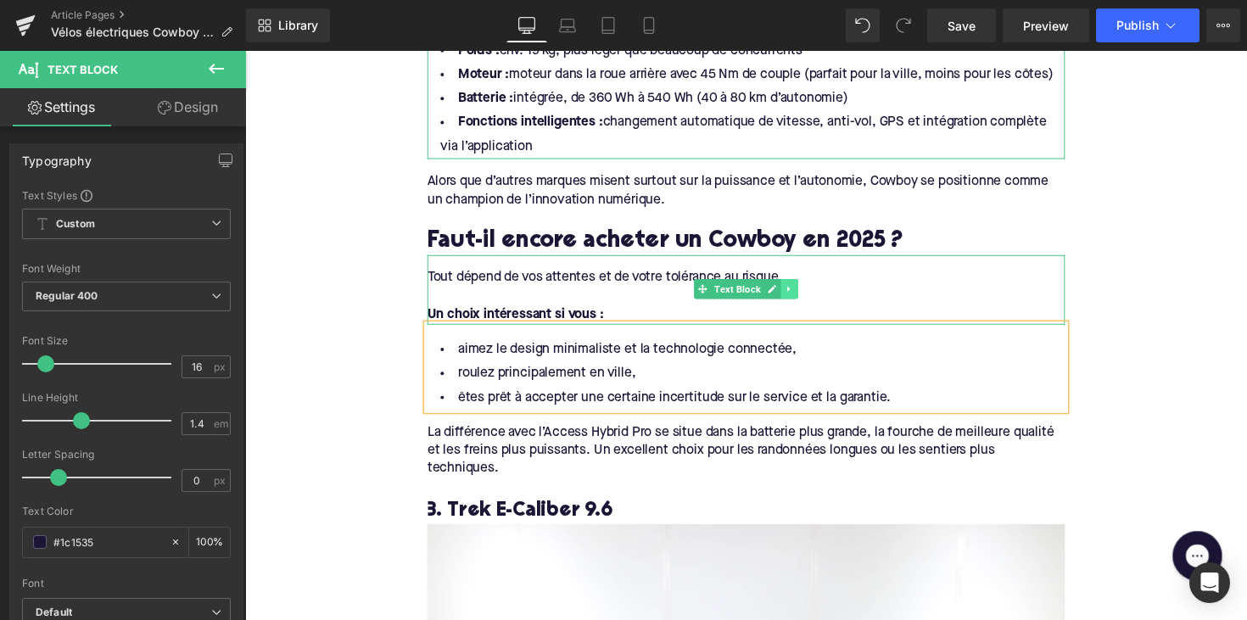
click at [795, 285] on link at bounding box center [803, 295] width 18 height 20
click at [789, 291] on icon at bounding box center [793, 295] width 9 height 9
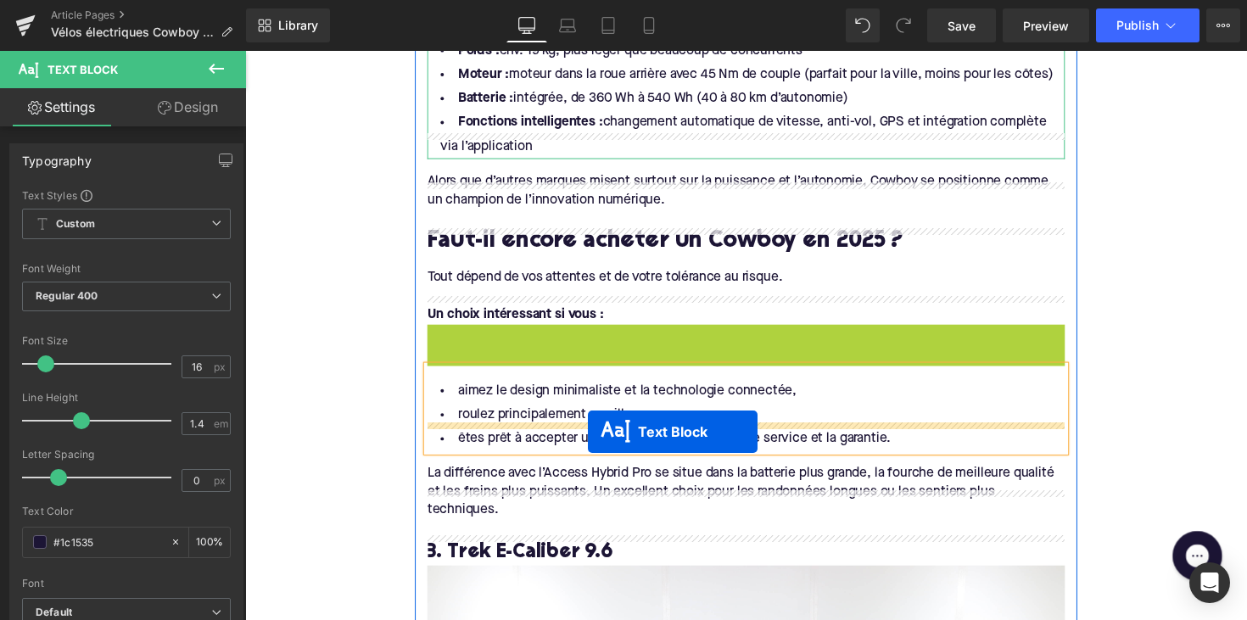
drag, startPoint x: 707, startPoint y: 336, endPoint x: 596, endPoint y: 440, distance: 151.8
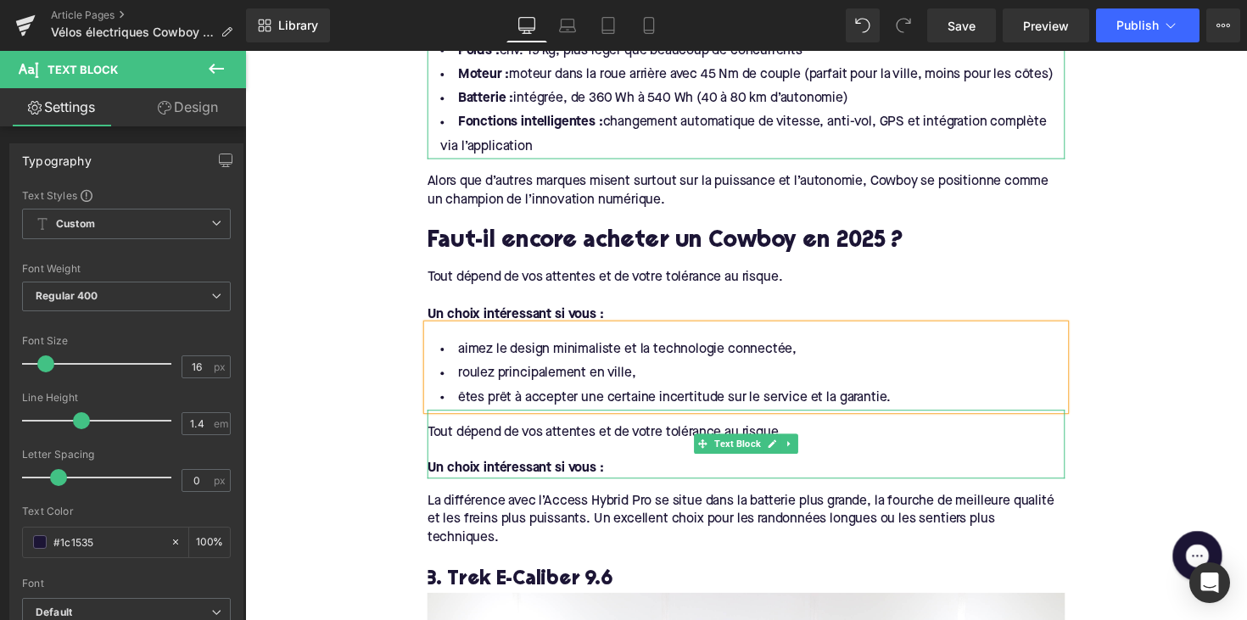
click at [623, 470] on div "Un choix intéressant si vous :" at bounding box center [758, 479] width 653 height 19
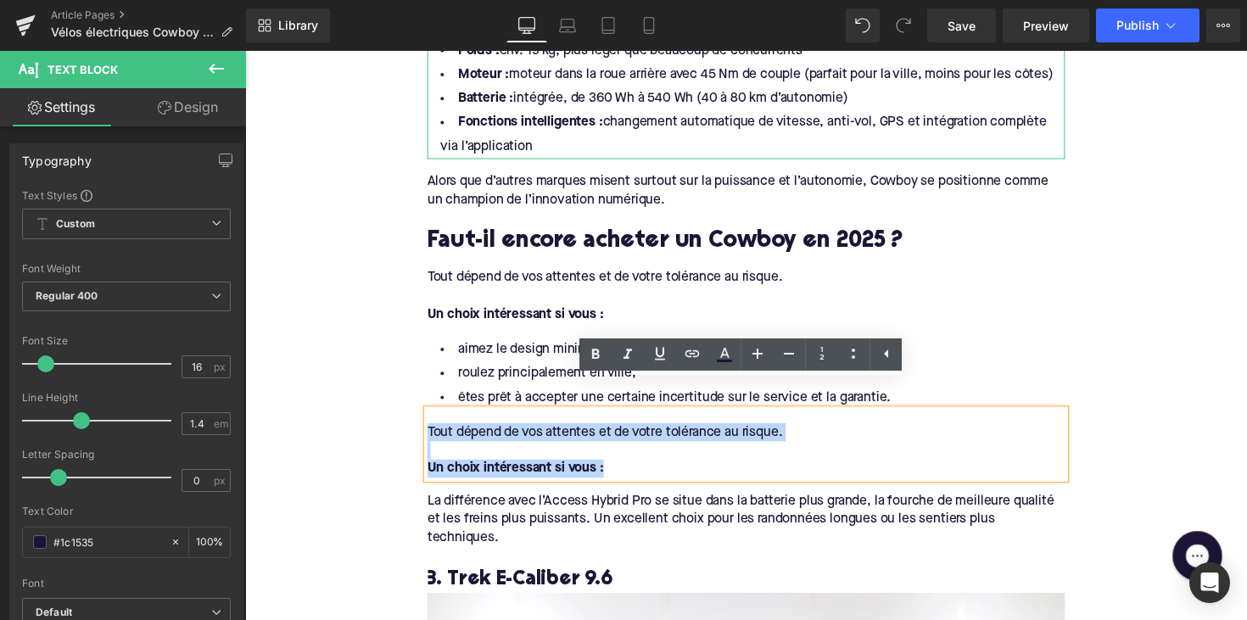
drag, startPoint x: 632, startPoint y: 447, endPoint x: 403, endPoint y: 406, distance: 232.6
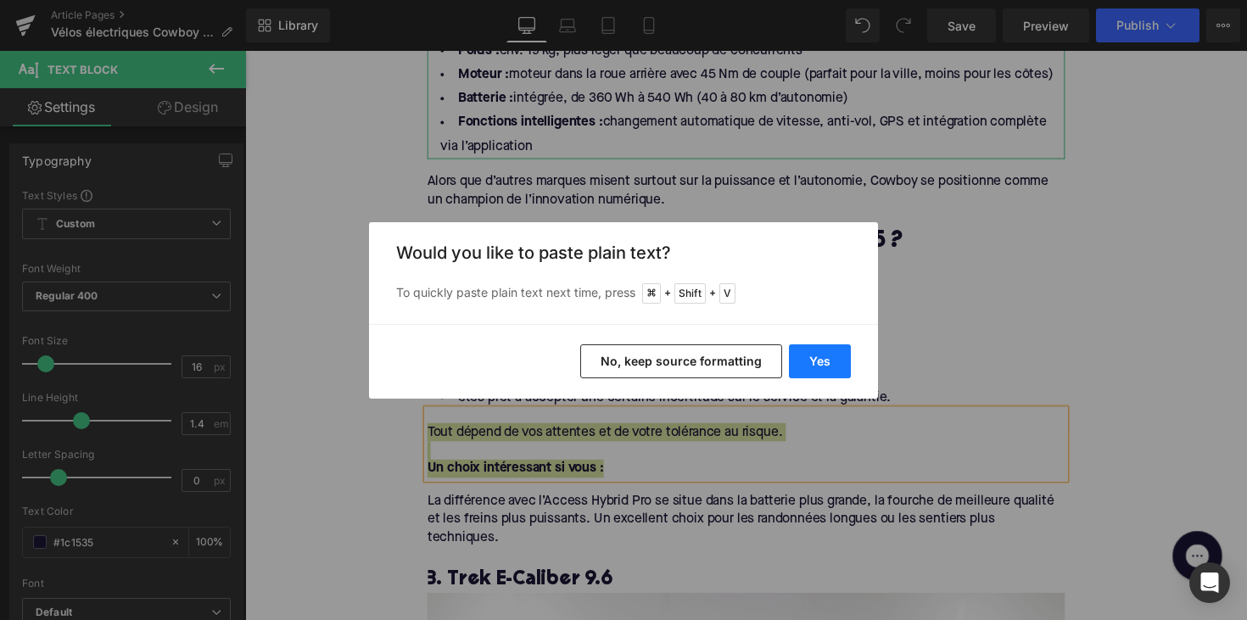
click at [796, 352] on button "Yes" at bounding box center [820, 361] width 62 height 34
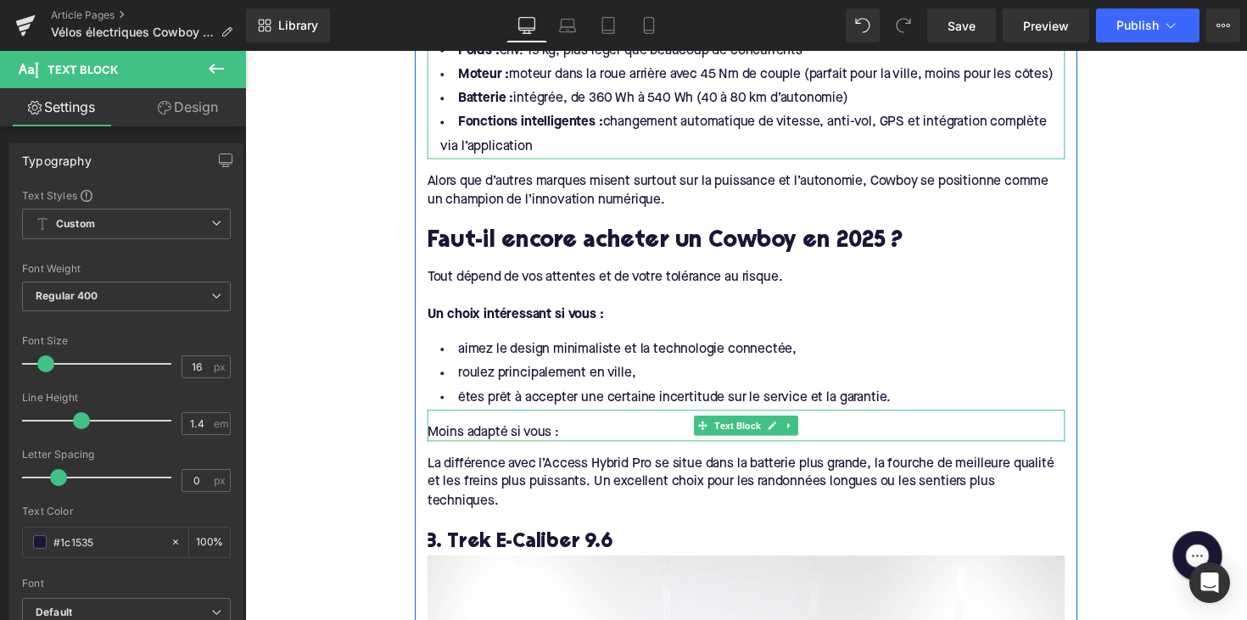
click at [573, 433] on div "Moins adapté si vous :" at bounding box center [758, 442] width 653 height 19
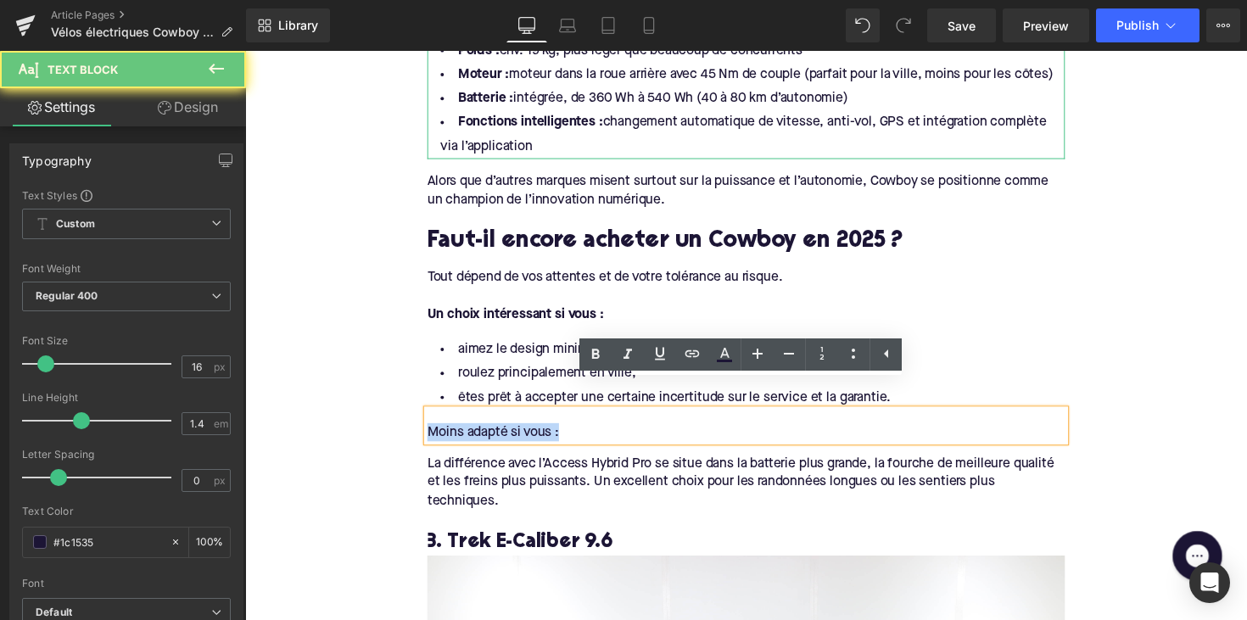
drag, startPoint x: 601, startPoint y: 408, endPoint x: 382, endPoint y: 408, distance: 219.7
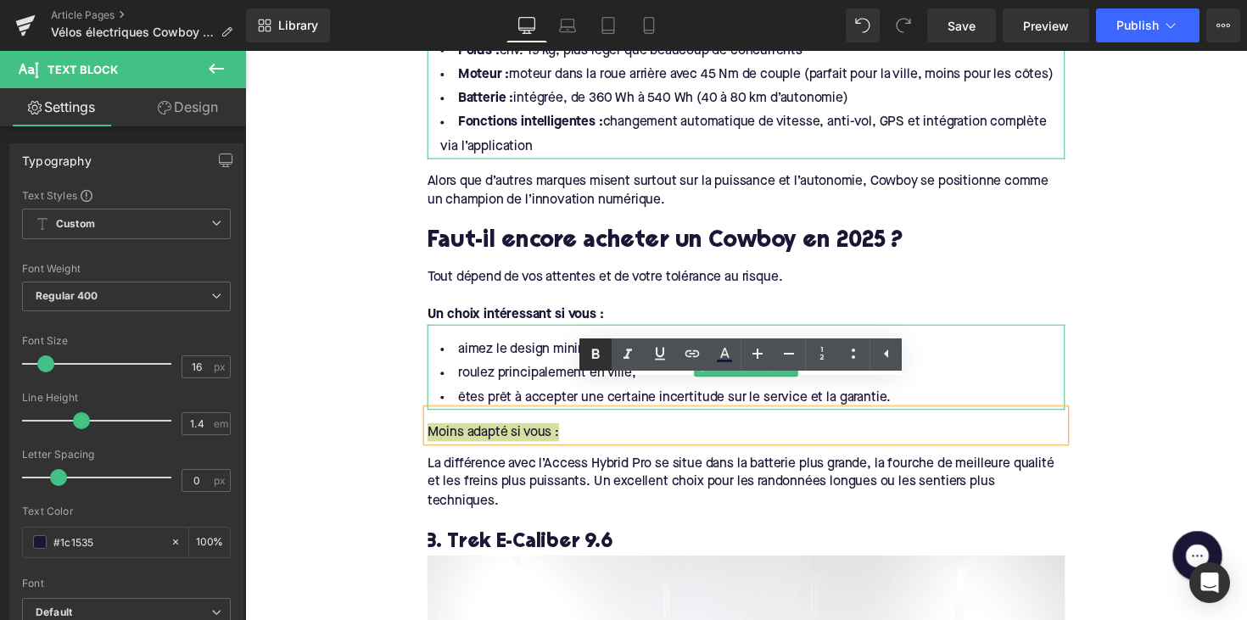
click at [601, 359] on icon at bounding box center [595, 354] width 20 height 20
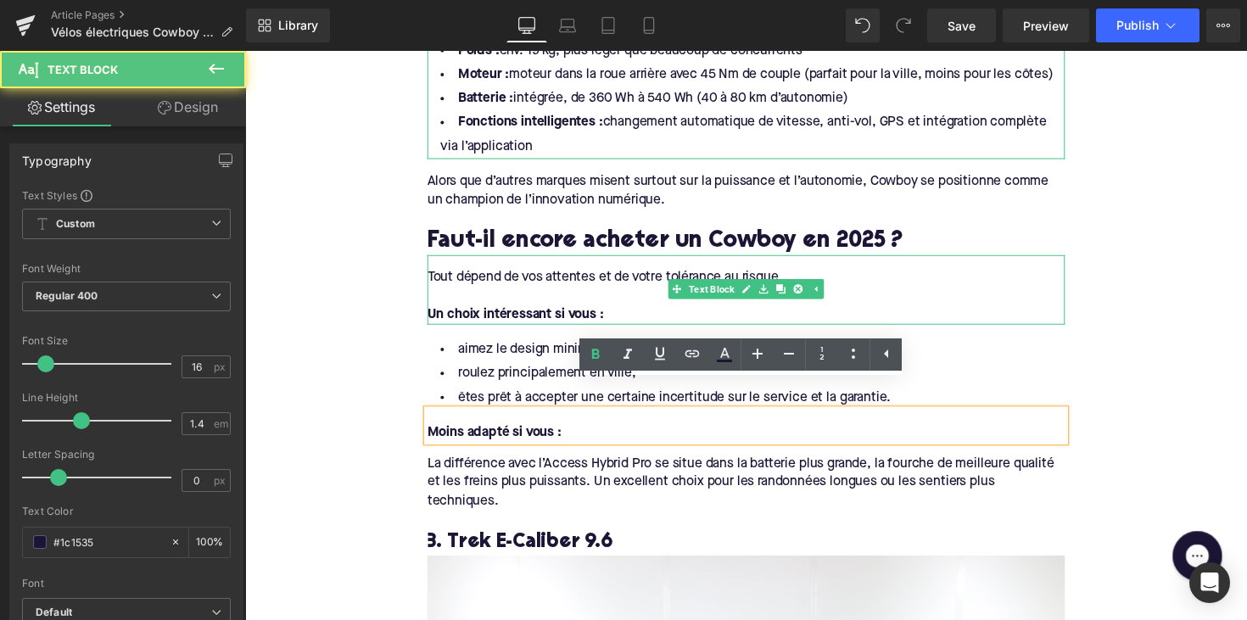
click at [653, 274] on div "Tout dépend de vos attentes et de votre tolérance au risque." at bounding box center [758, 283] width 653 height 19
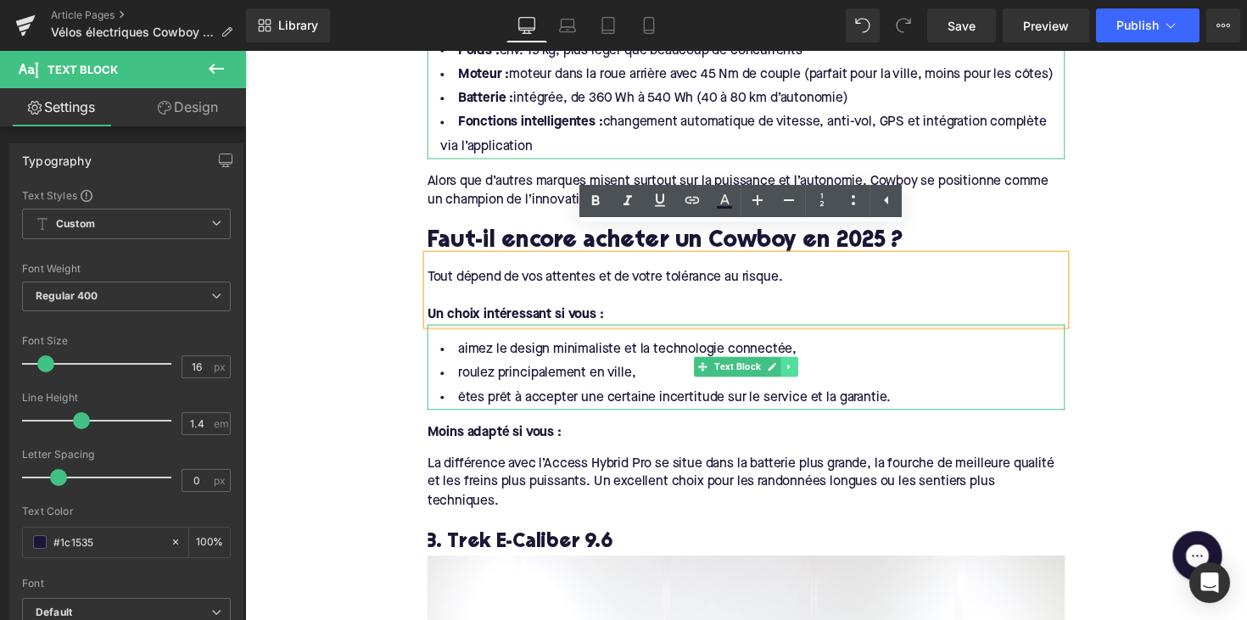
click at [801, 370] on icon at bounding box center [802, 375] width 9 height 10
click at [789, 370] on icon at bounding box center [793, 375] width 9 height 10
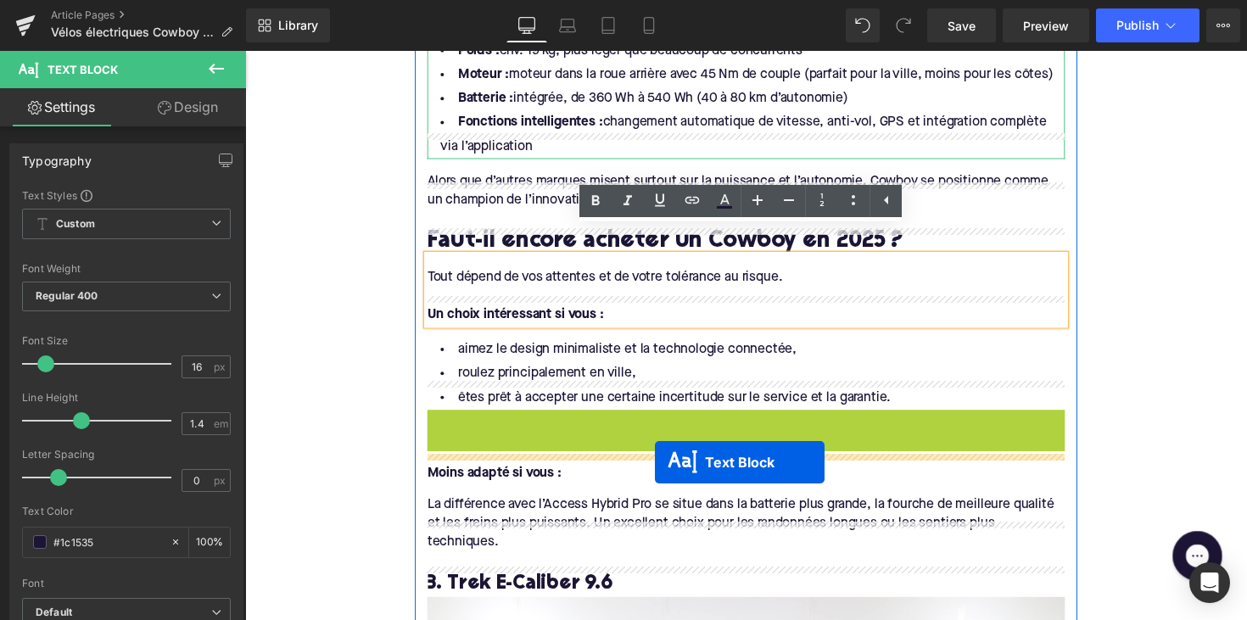
drag, startPoint x: 711, startPoint y: 436, endPoint x: 665, endPoint y: 472, distance: 58.6
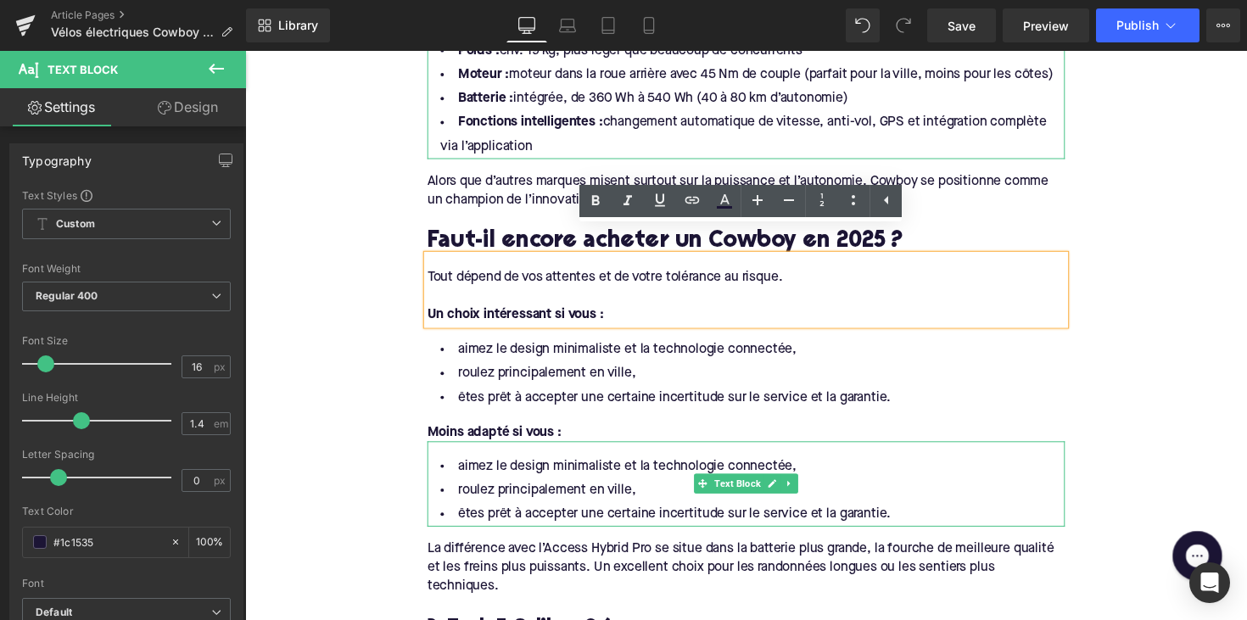
click at [768, 514] on li "êtes prêt à accepter une certaine incertitude sur le service et la garantie." at bounding box center [758, 526] width 653 height 25
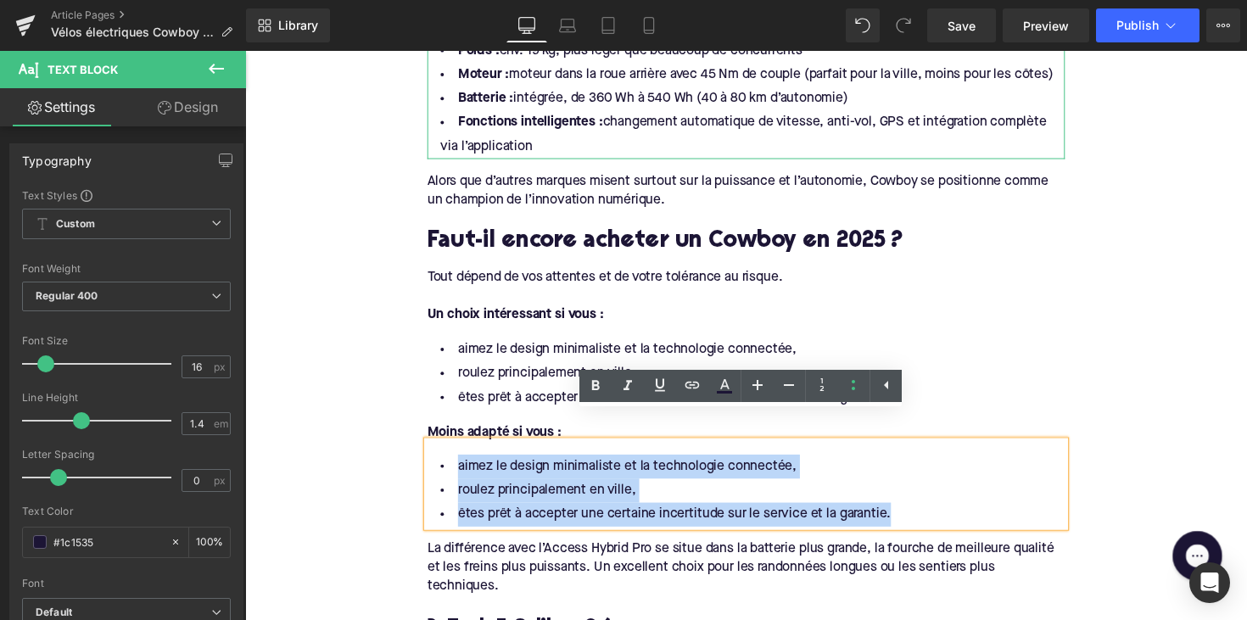
drag, startPoint x: 858, startPoint y: 489, endPoint x: 465, endPoint y: 432, distance: 396.8
click at [465, 451] on div "aimez le design minimaliste et la technologie connectée, roulez principalement …" at bounding box center [758, 494] width 653 height 87
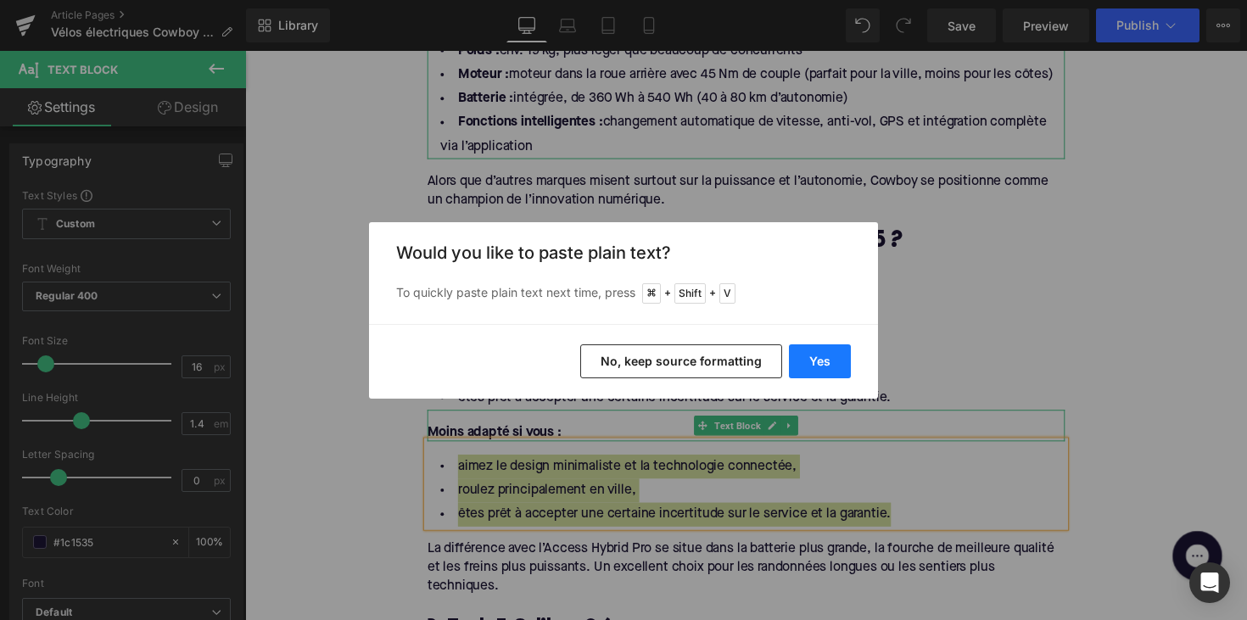
click at [793, 363] on button "Yes" at bounding box center [820, 361] width 62 height 34
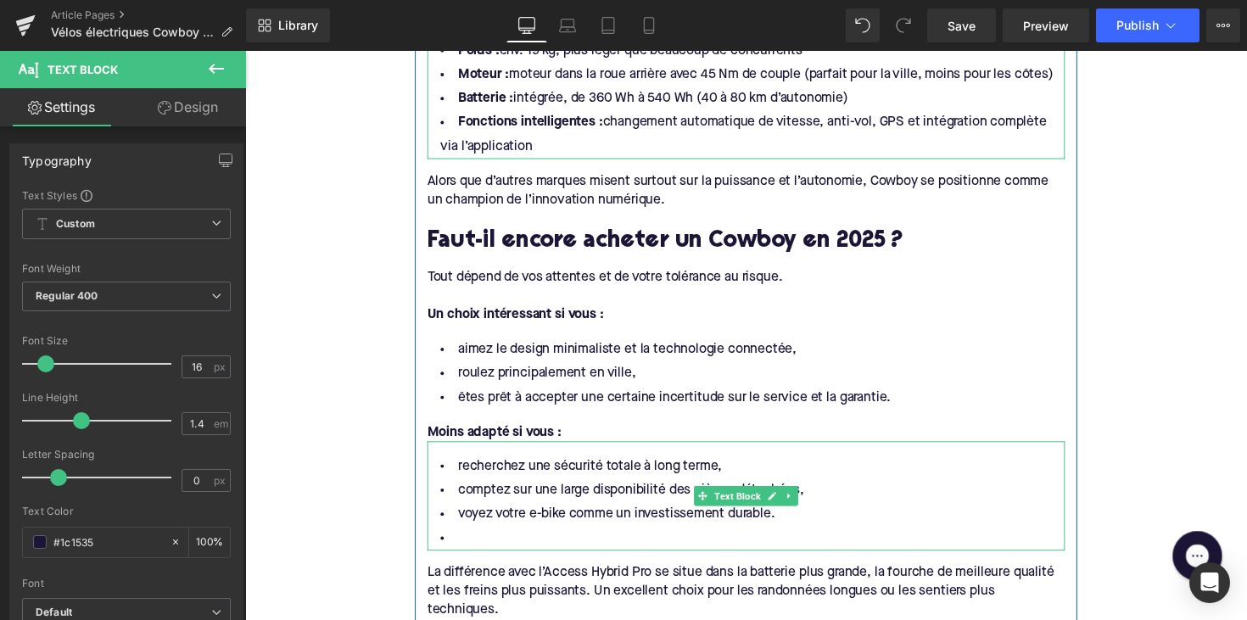
click at [573, 539] on li at bounding box center [758, 551] width 653 height 25
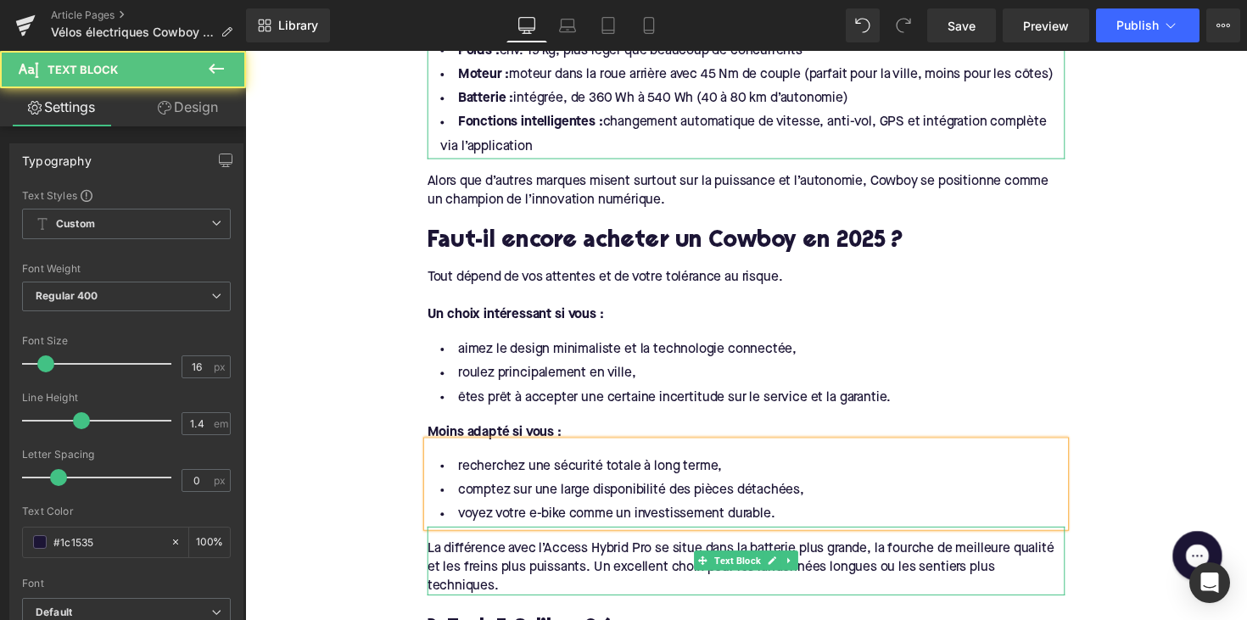
click at [525, 573] on div "La différence avec l’Access Hybrid Pro se situe dans la batterie plus grande, l…" at bounding box center [758, 580] width 653 height 57
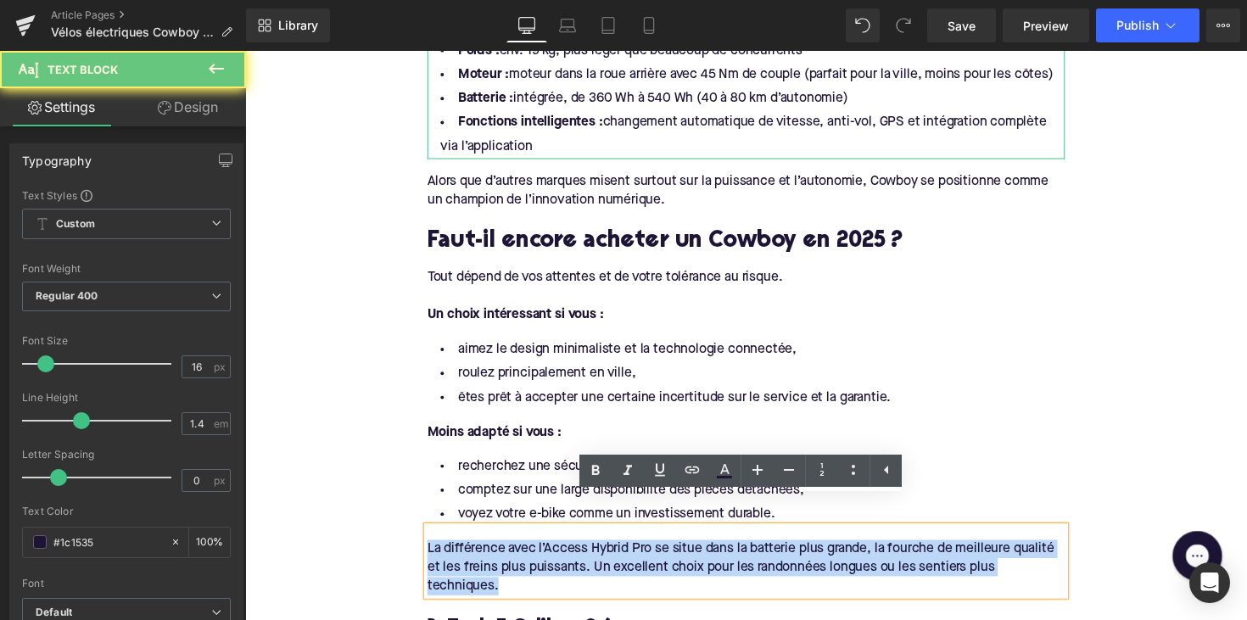
drag, startPoint x: 514, startPoint y: 569, endPoint x: 410, endPoint y: 520, distance: 115.4
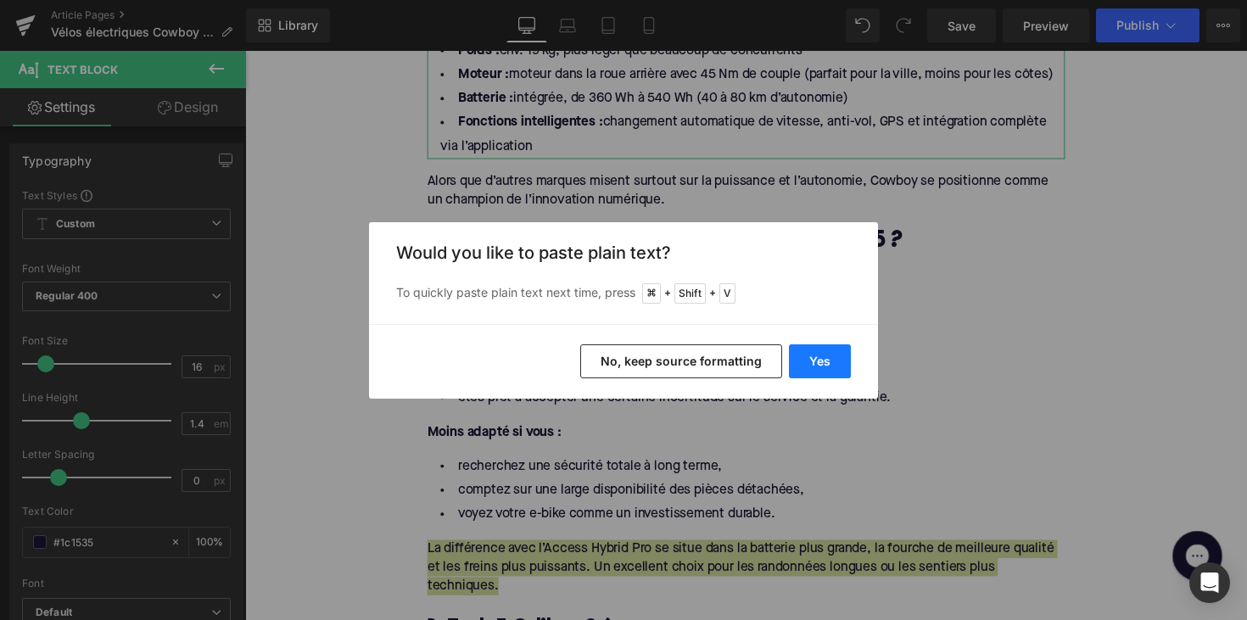
click at [838, 355] on button "Yes" at bounding box center [820, 361] width 62 height 34
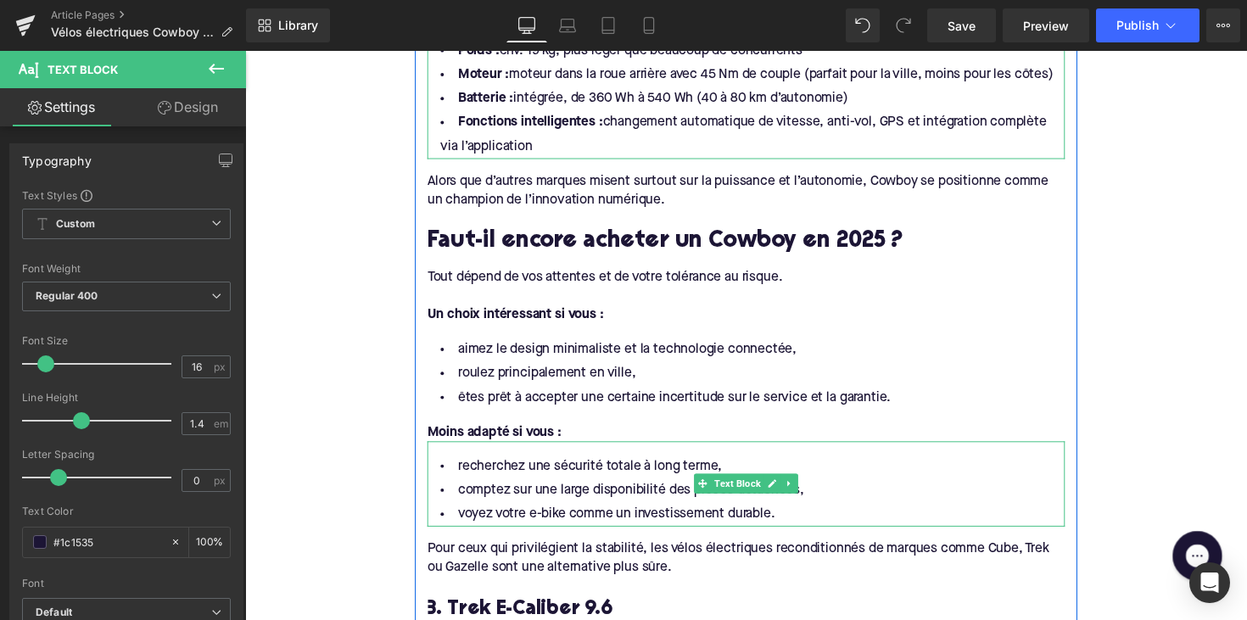
scroll to position [1991, 0]
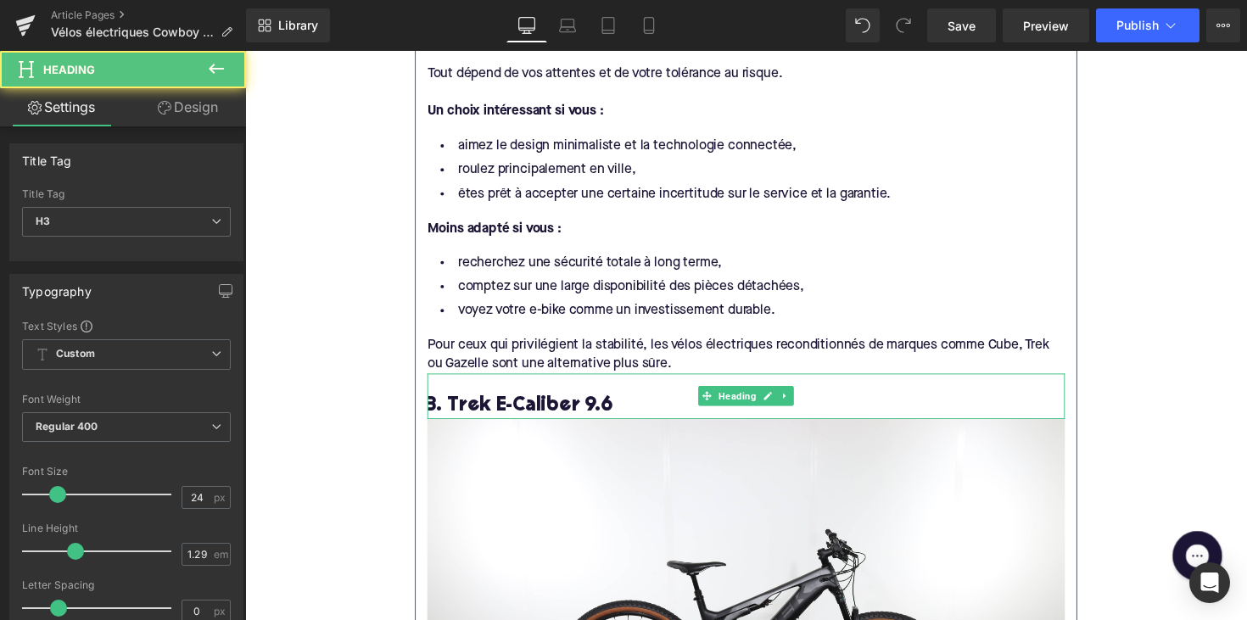
click at [517, 402] on h3 "3. Trek E-Caliber 9.6" at bounding box center [758, 415] width 653 height 26
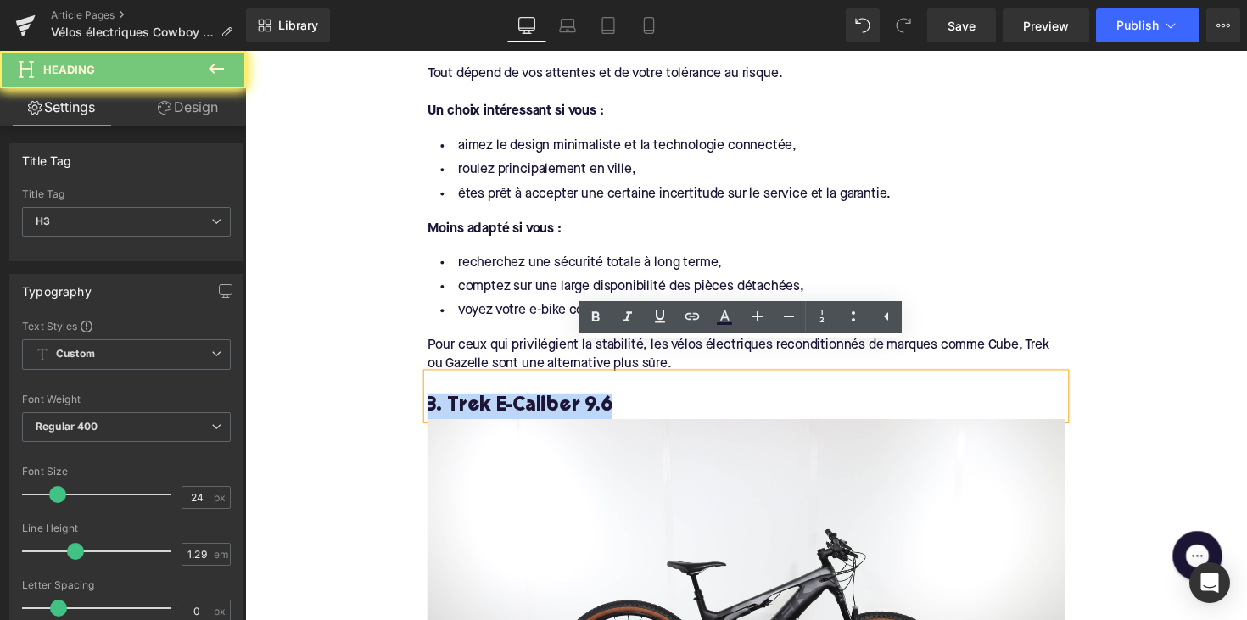
paste div
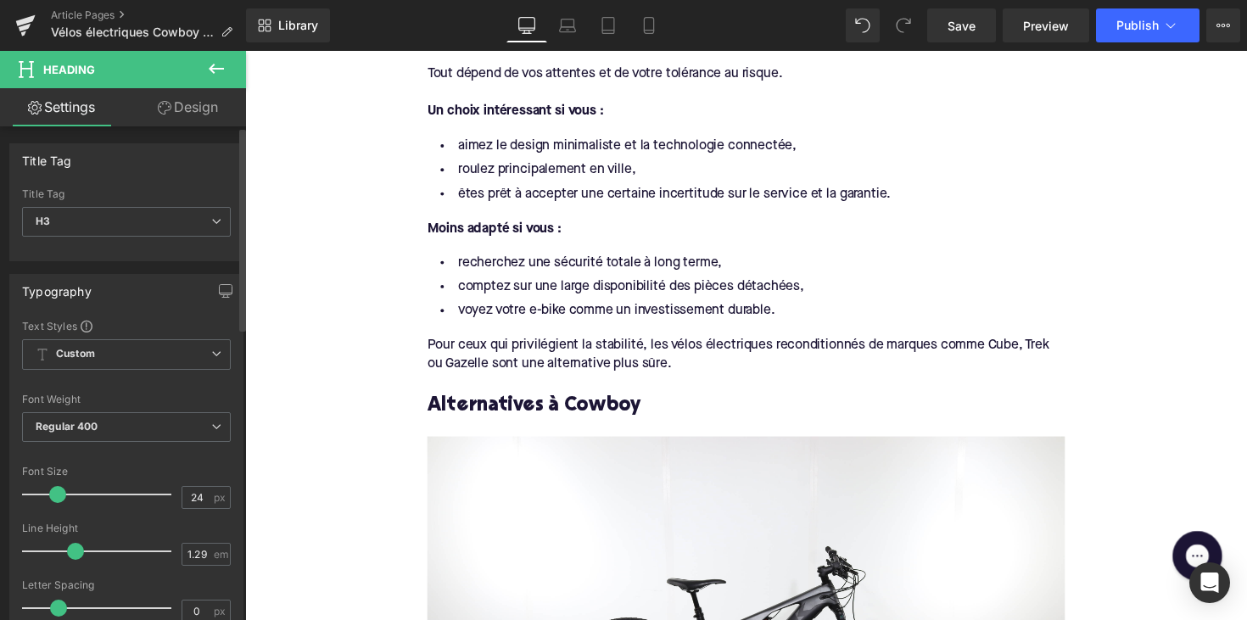
click at [90, 205] on div "Title Tag H3 H1 H2 H3 H4 H5 H6" at bounding box center [126, 222] width 209 height 68
click at [90, 210] on span "H3" at bounding box center [126, 222] width 209 height 30
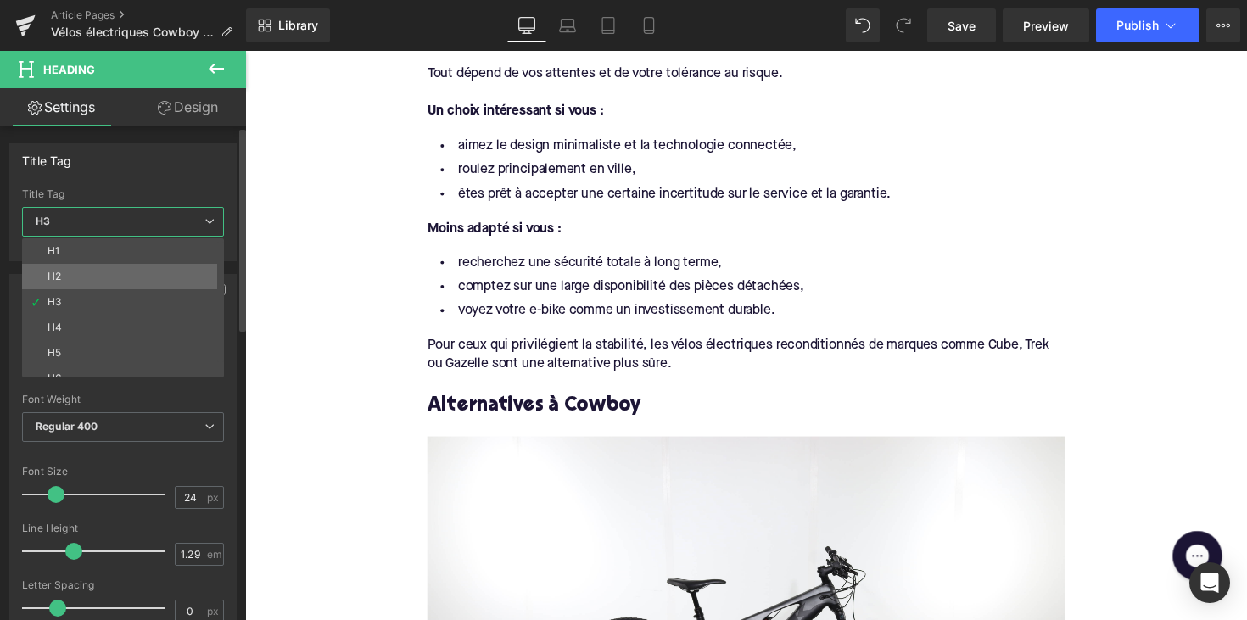
click at [108, 283] on li "H2" at bounding box center [127, 276] width 210 height 25
type input "28"
type input "1.11"
type input "100"
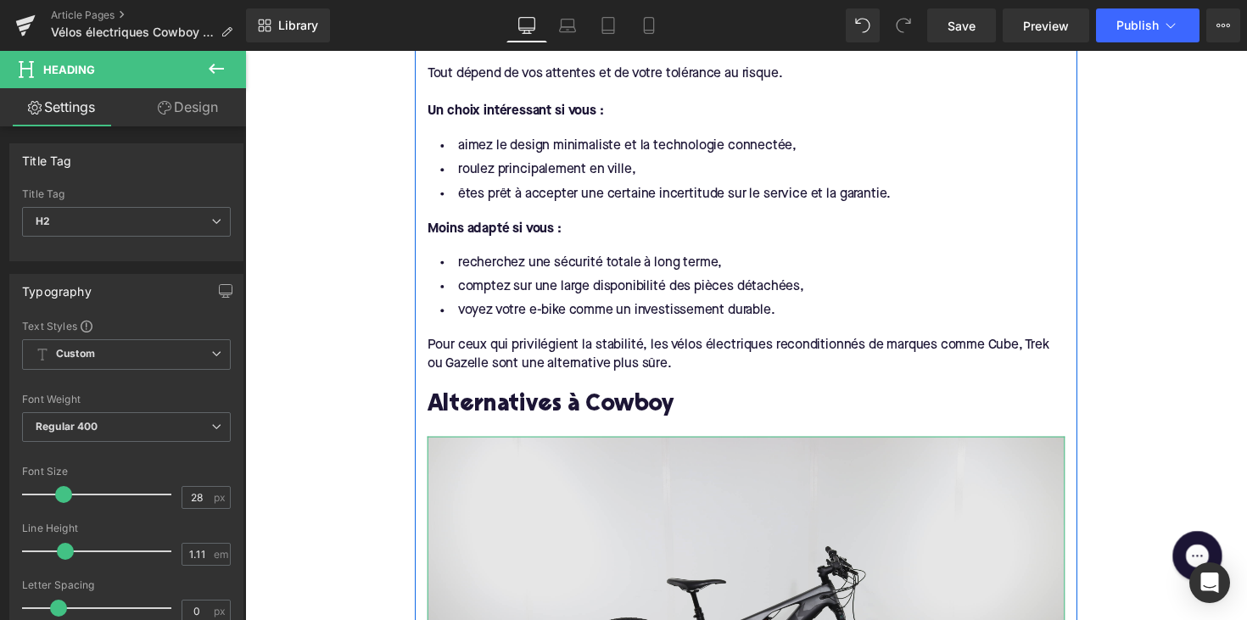
scroll to position [2087, 0]
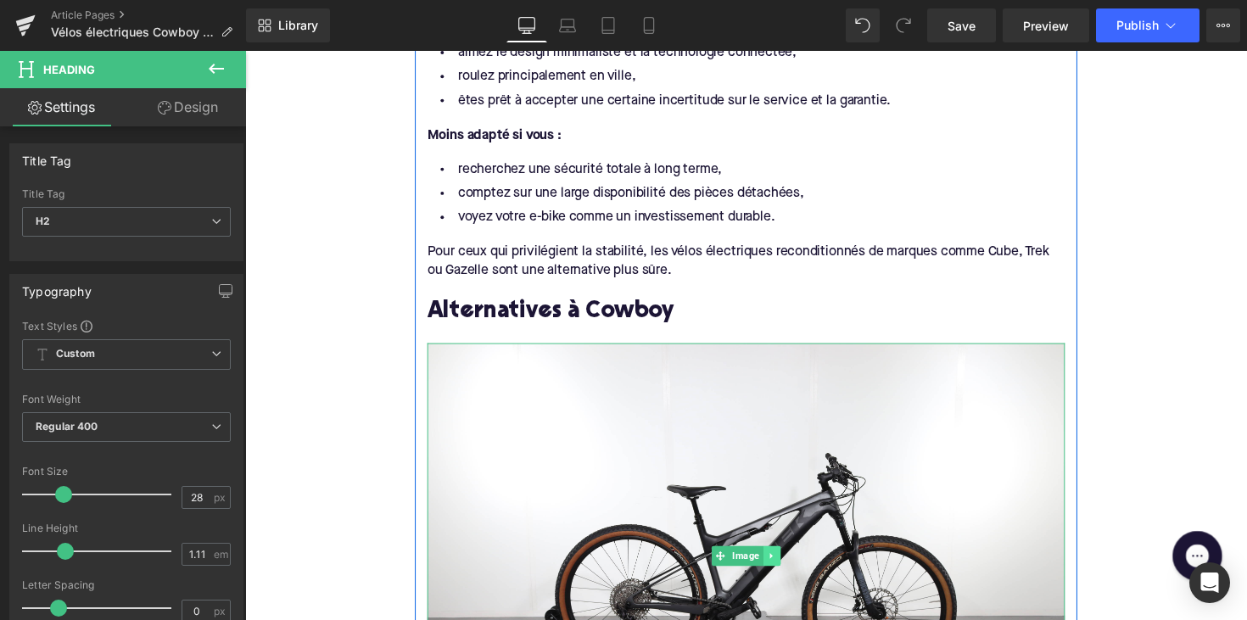
click at [780, 563] on icon at bounding box center [784, 568] width 9 height 10
click at [785, 558] on link at bounding box center [794, 568] width 18 height 20
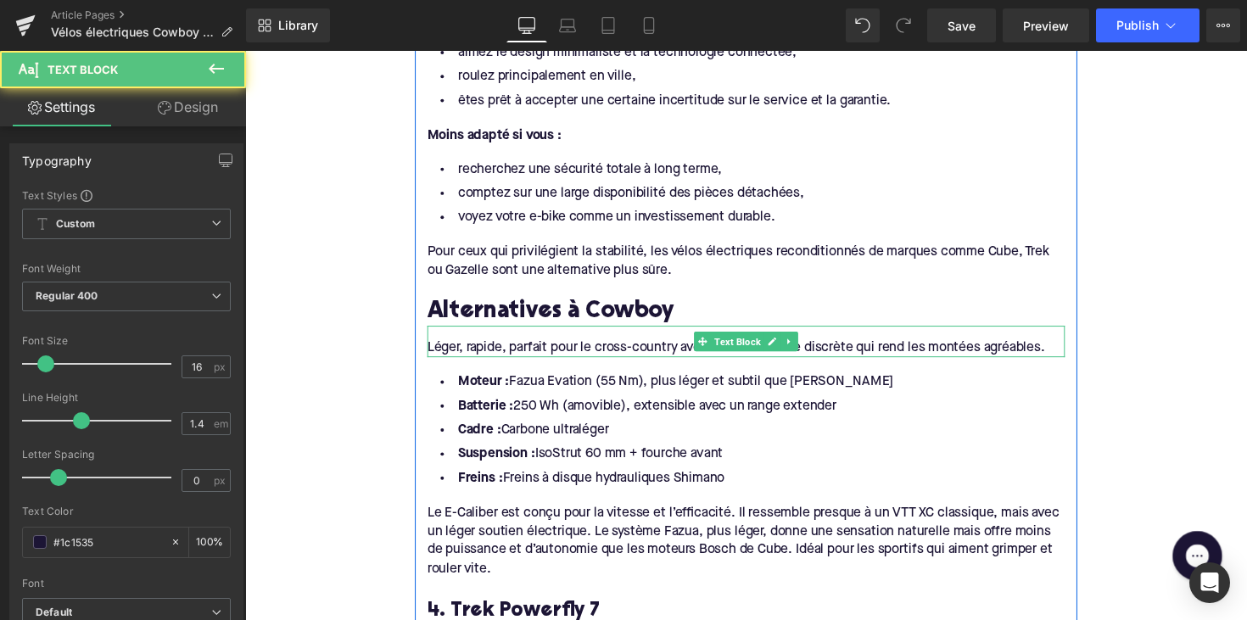
click at [573, 346] on div "Léger, rapide, parfait pour le cross-country avec une assistance discrète qui r…" at bounding box center [758, 355] width 653 height 19
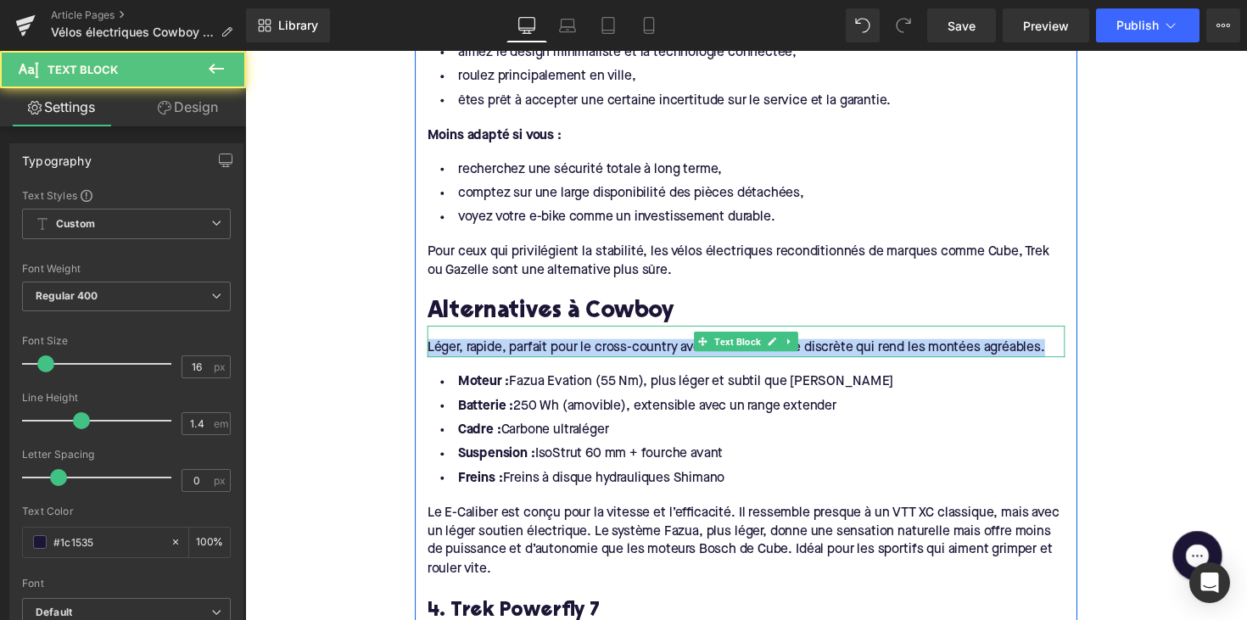
click at [573, 346] on div "Léger, rapide, parfait pour le cross-country avec une assistance discrète qui r…" at bounding box center [758, 355] width 653 height 19
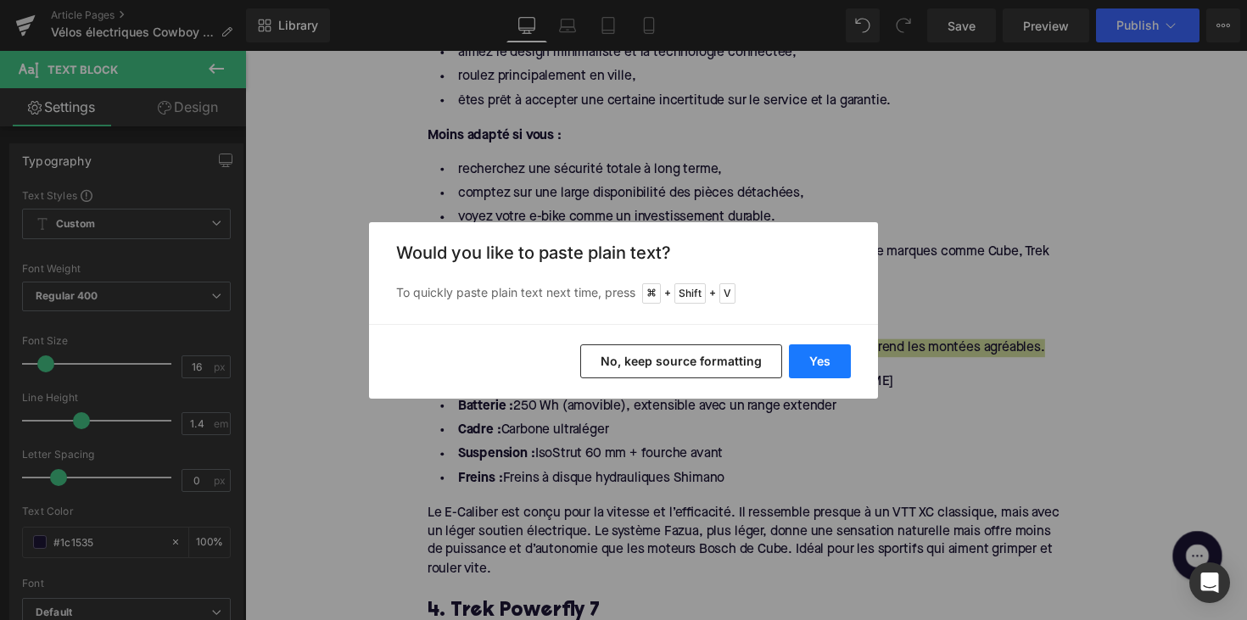
click at [808, 355] on button "Yes" at bounding box center [820, 361] width 62 height 34
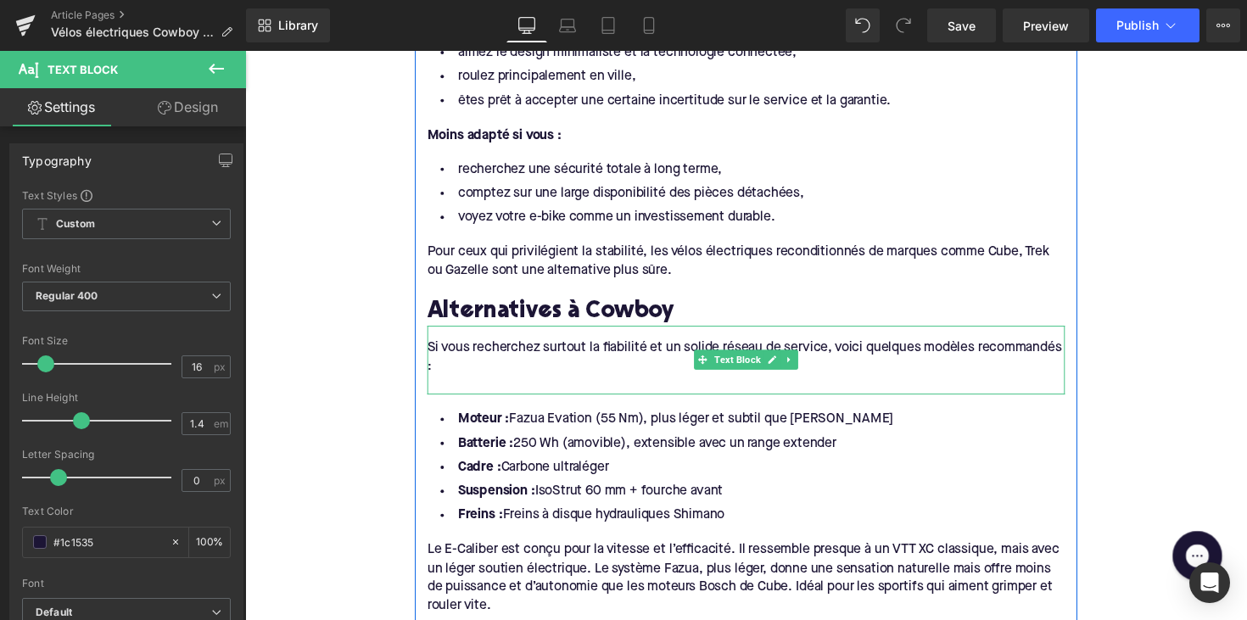
click at [574, 384] on div at bounding box center [758, 393] width 653 height 19
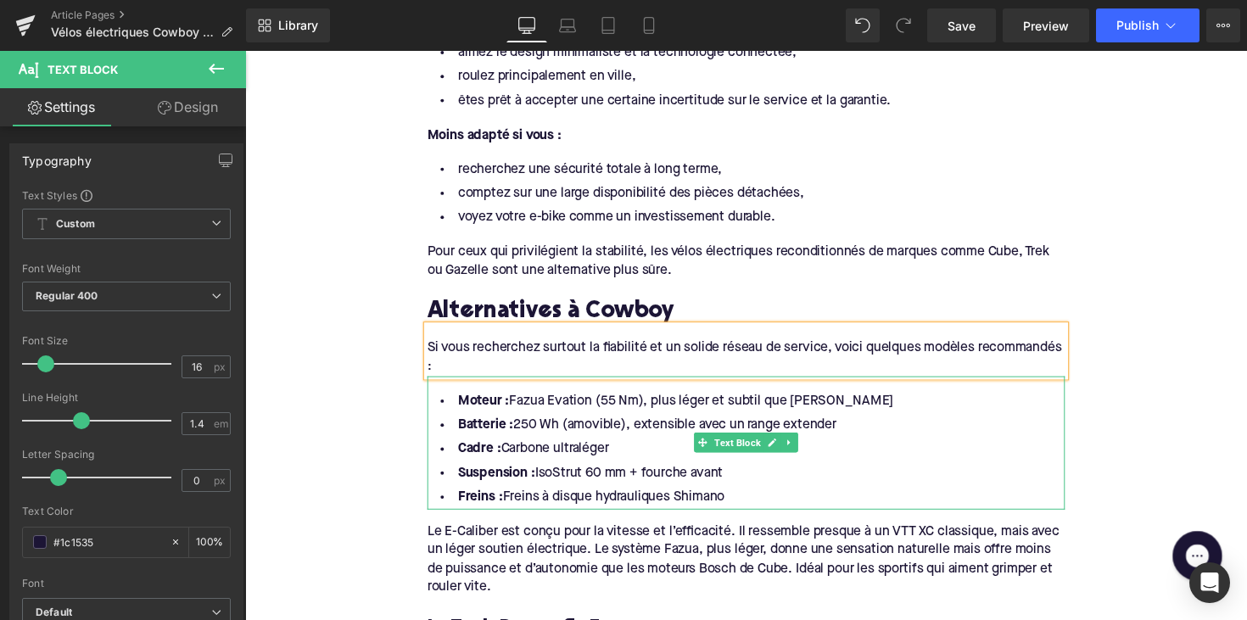
click at [744, 496] on li "Freins : Freins à disque hydrauliques Shimano" at bounding box center [758, 508] width 653 height 25
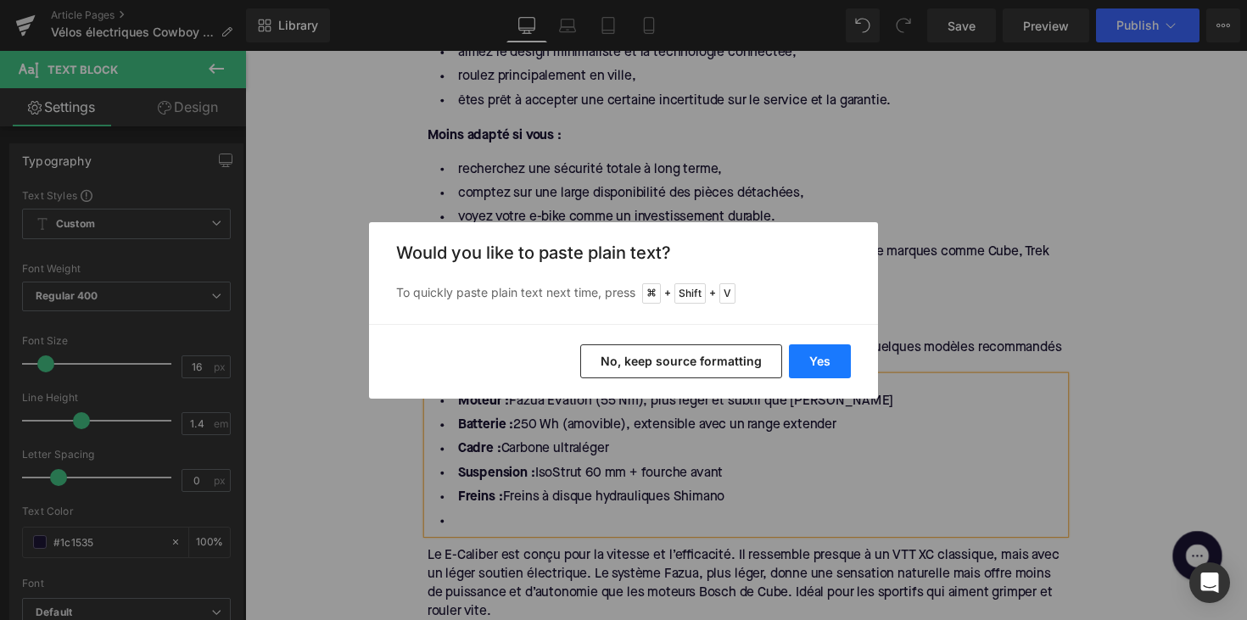
click at [816, 366] on button "Yes" at bounding box center [820, 361] width 62 height 34
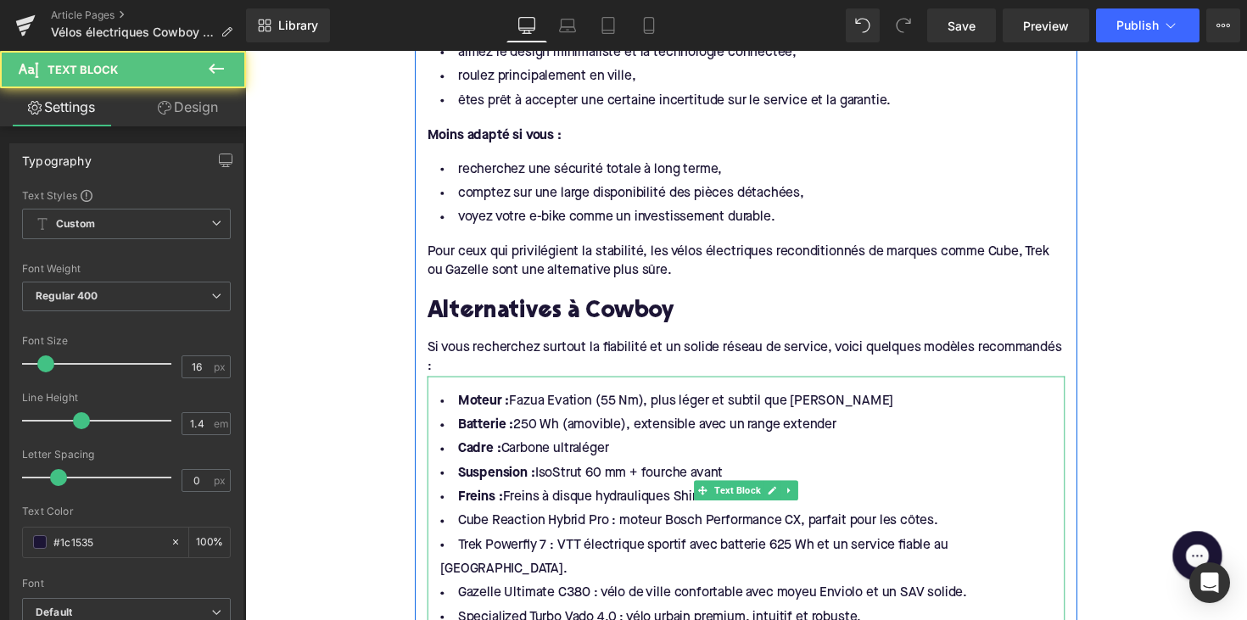
click at [775, 496] on li "Freins : Freins à disque hydrauliques Shimano" at bounding box center [758, 508] width 653 height 25
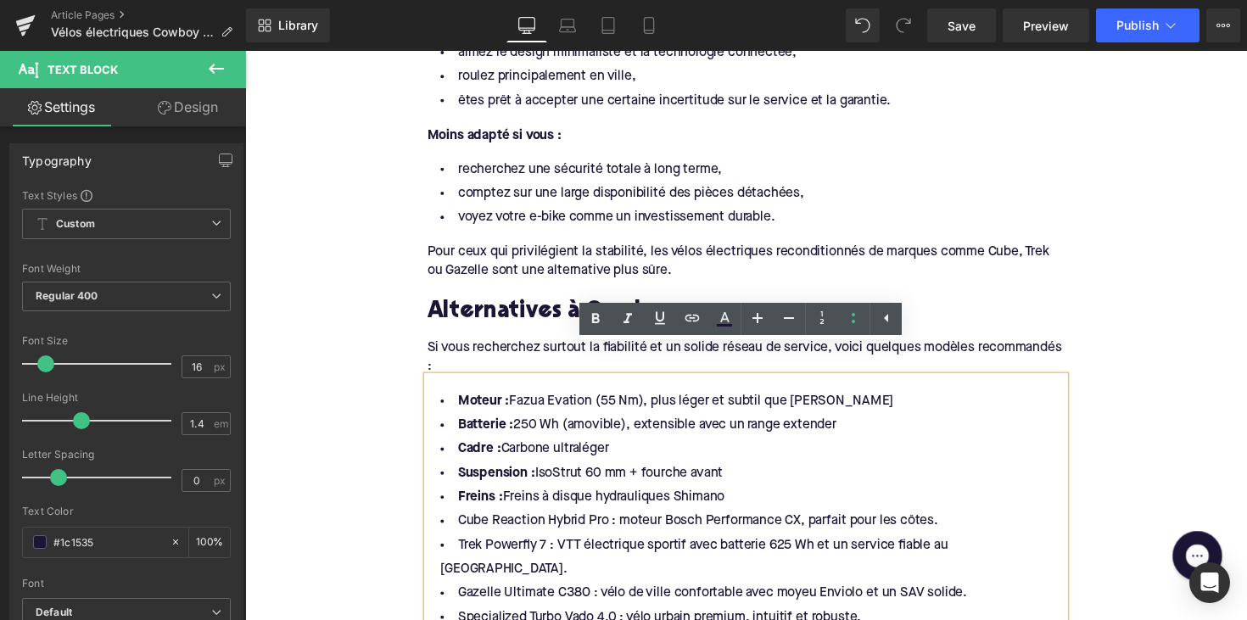
drag, startPoint x: 743, startPoint y: 484, endPoint x: 413, endPoint y: 380, distance: 345.8
click at [413, 380] on div "Home / Vélos électriques Cowboy en 2025 : est-ce encore un bon choix ? Breadcru…" at bounding box center [758, 353] width 1026 height 4491
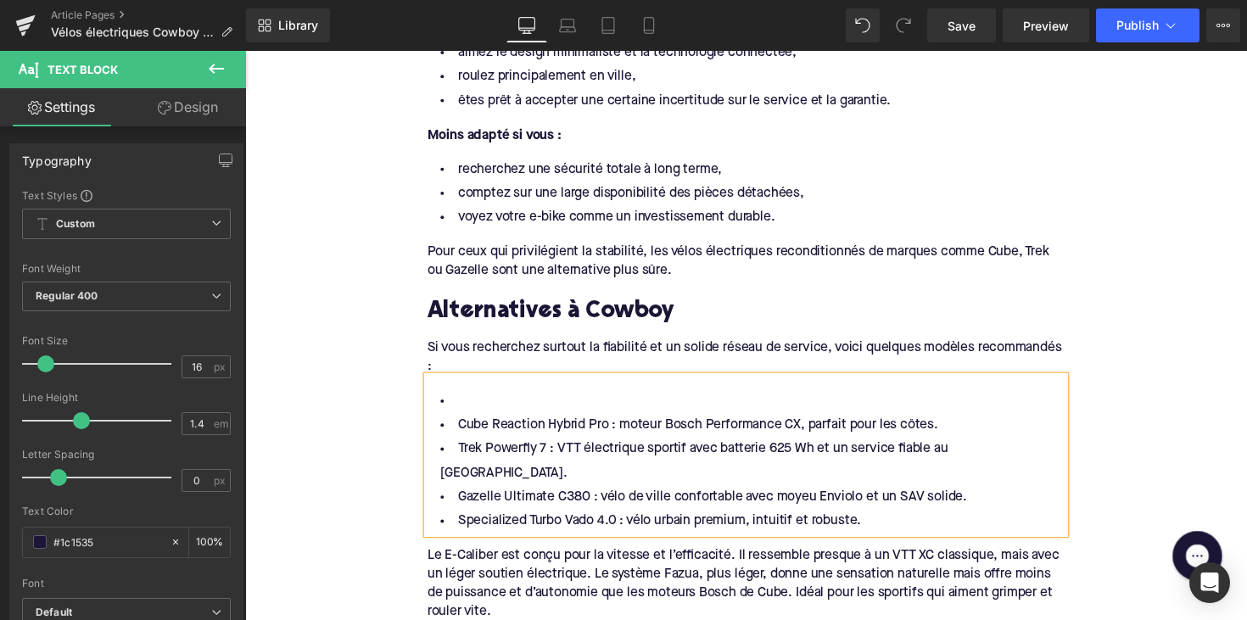
click at [453, 422] on li "Cube Reaction Hybrid Pro : moteur Bosch Performance CX, parfait pour les côtes." at bounding box center [758, 434] width 653 height 25
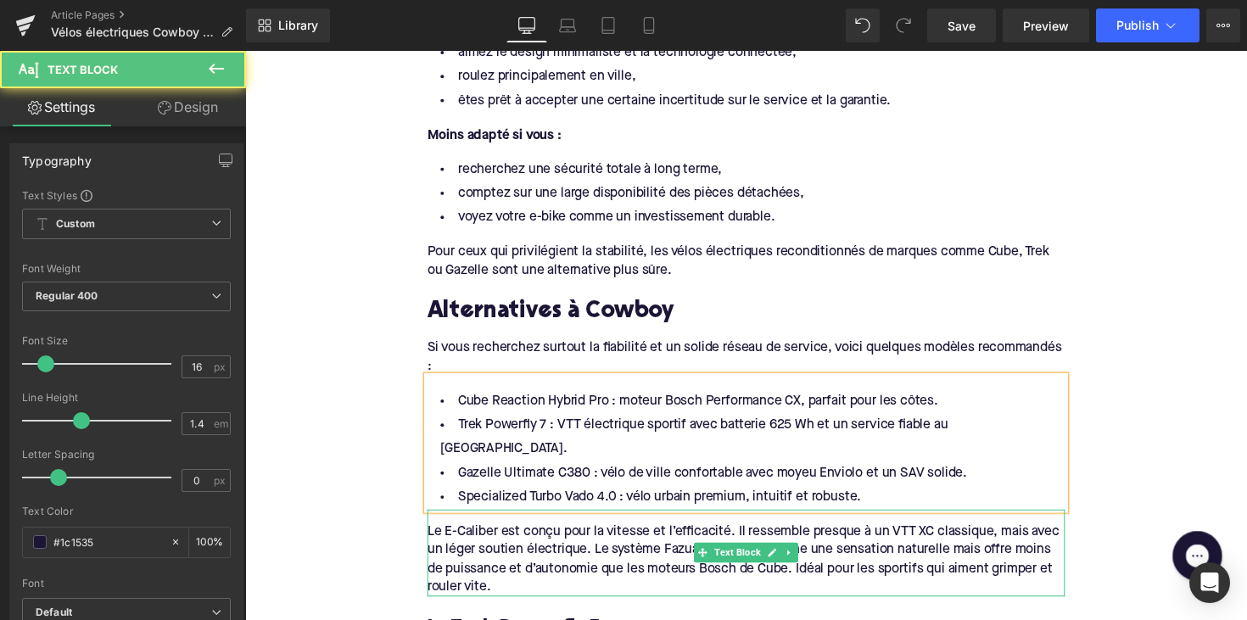
click at [514, 541] on div "Le E-Caliber est conçu pour la vitesse et l’efficacité. Il ressemble presque à …" at bounding box center [758, 572] width 653 height 76
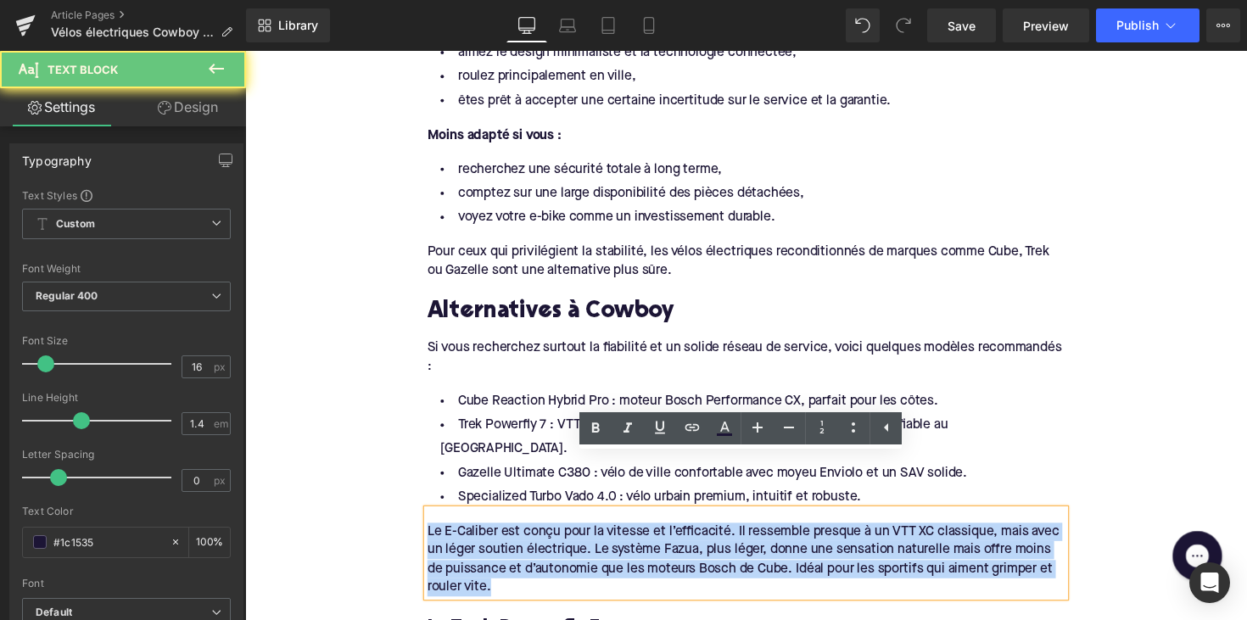
drag, startPoint x: 497, startPoint y: 541, endPoint x: 412, endPoint y: 483, distance: 103.1
click at [412, 483] on div "Home / Vélos électriques Cowboy en 2025 : est-ce encore un bon choix ? Breadcru…" at bounding box center [758, 292] width 1026 height 4368
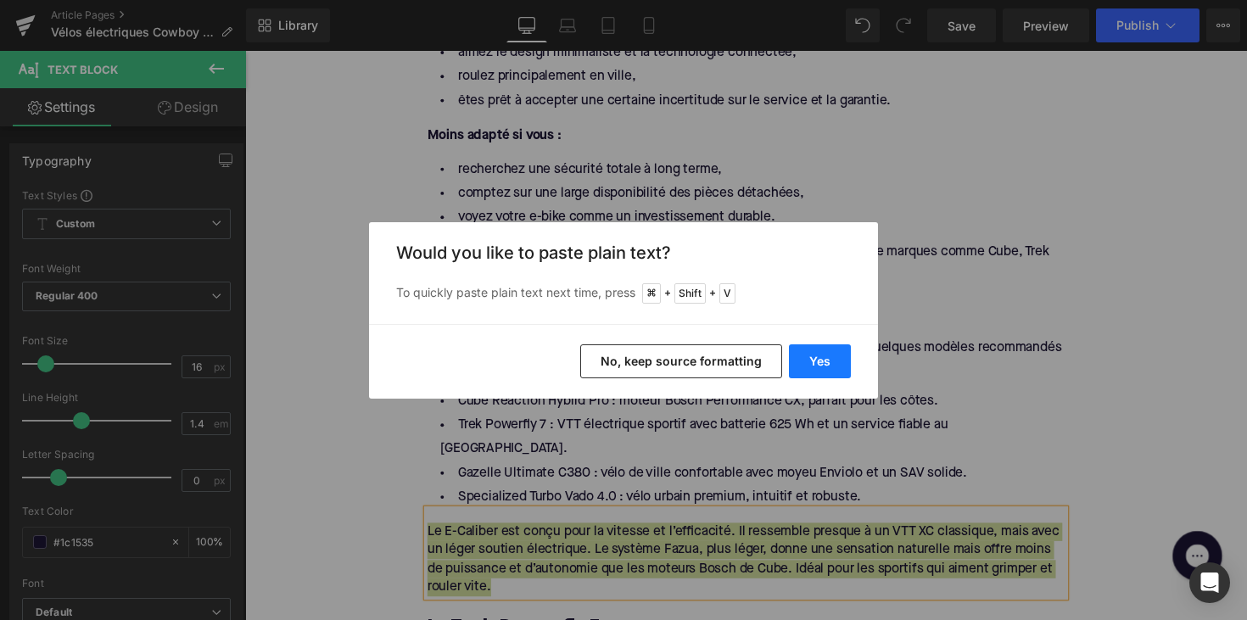
click at [844, 361] on button "Yes" at bounding box center [820, 361] width 62 height 34
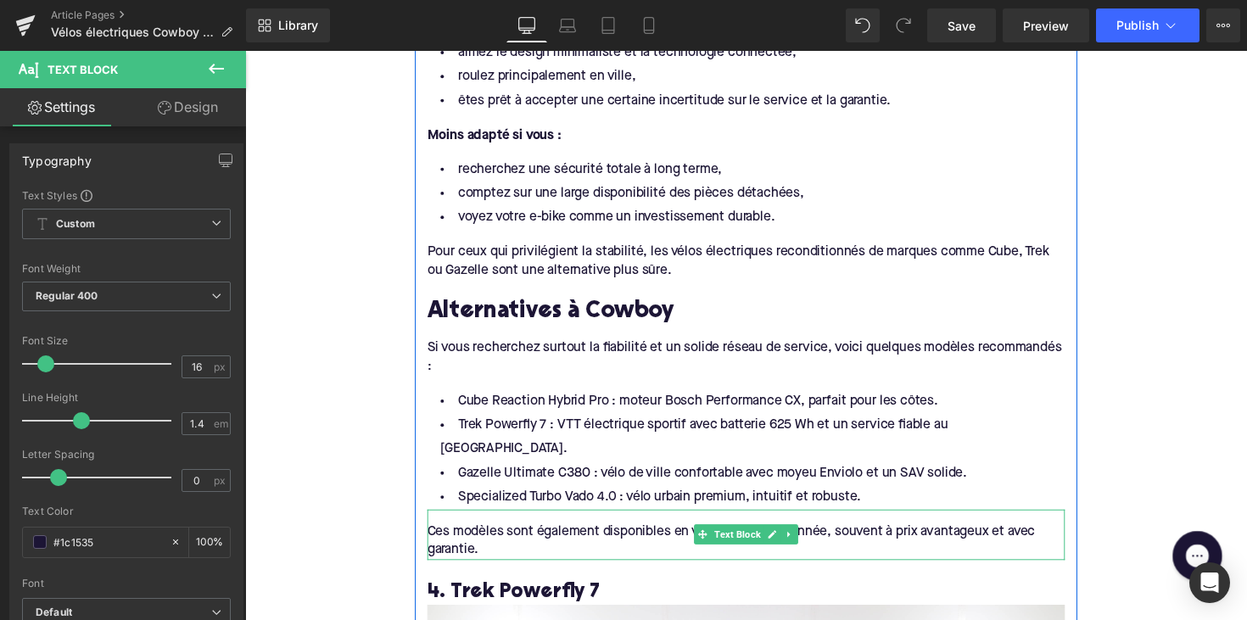
scroll to position [2250, 0]
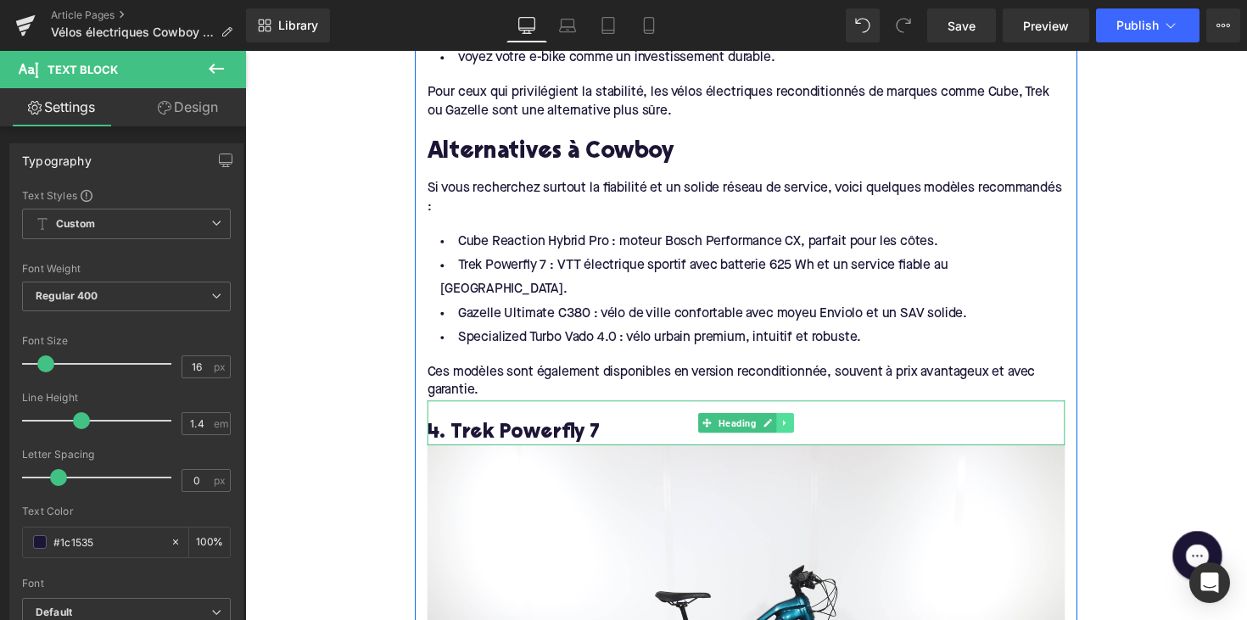
click at [797, 427] on icon at bounding box center [798, 432] width 9 height 10
click at [798, 422] on link at bounding box center [807, 432] width 18 height 20
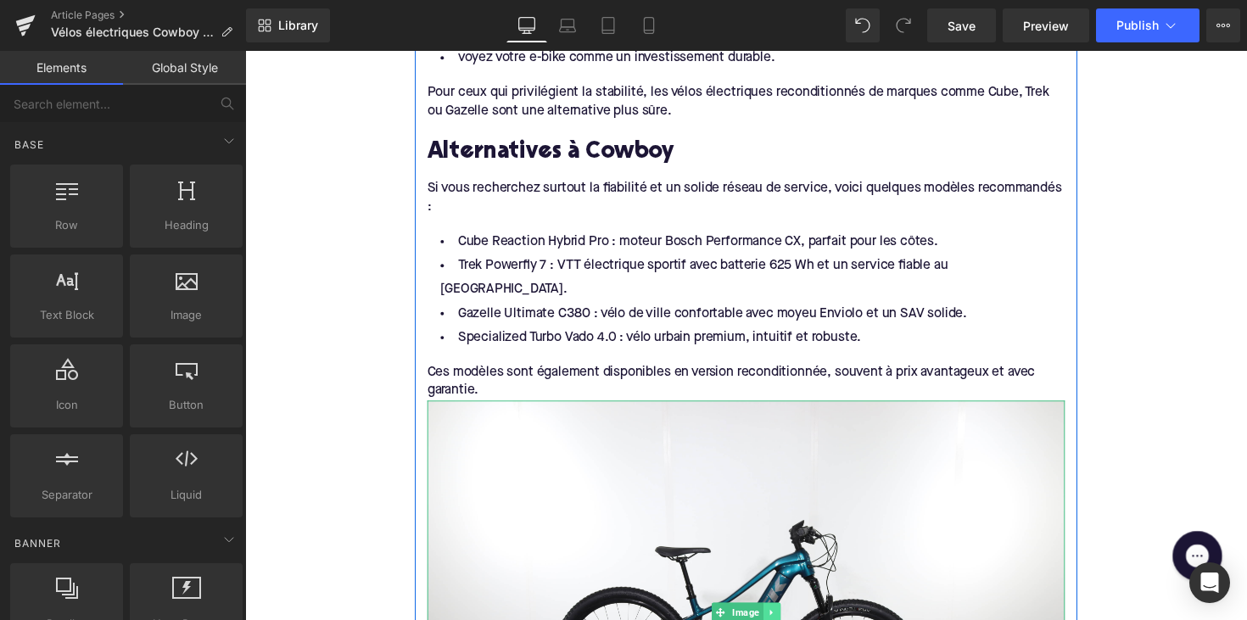
click at [782, 619] on icon at bounding box center [784, 626] width 9 height 10
click at [789, 619] on icon at bounding box center [793, 626] width 9 height 9
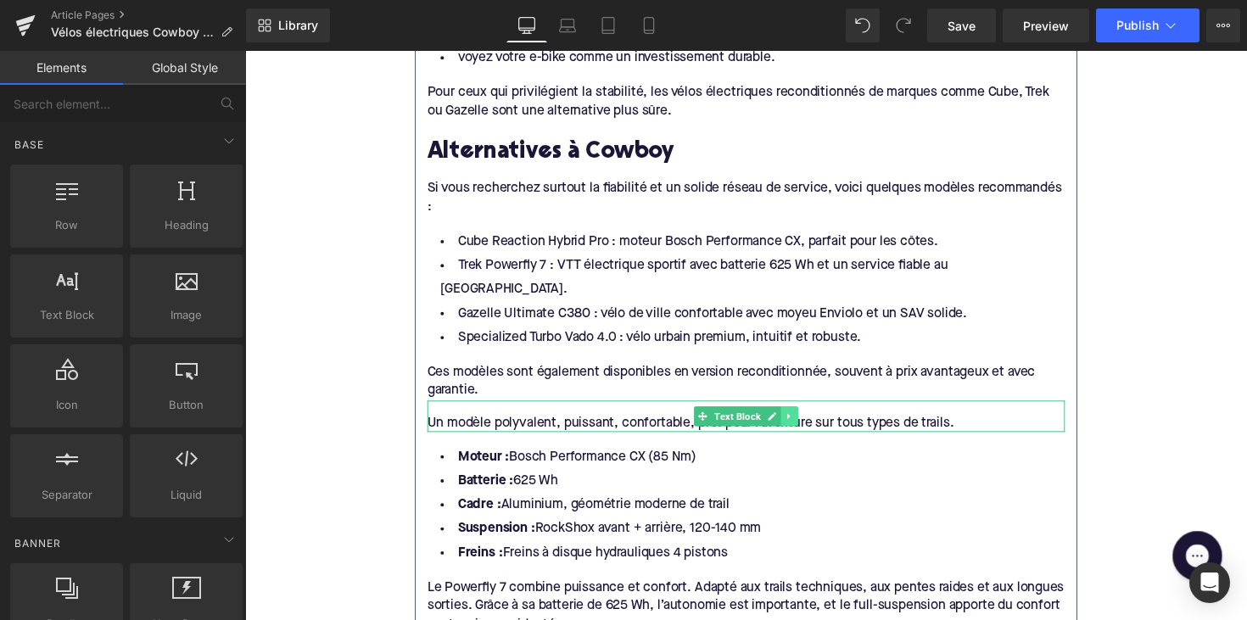
click at [801, 422] on icon at bounding box center [802, 425] width 3 height 6
click at [807, 420] on icon at bounding box center [811, 424] width 9 height 9
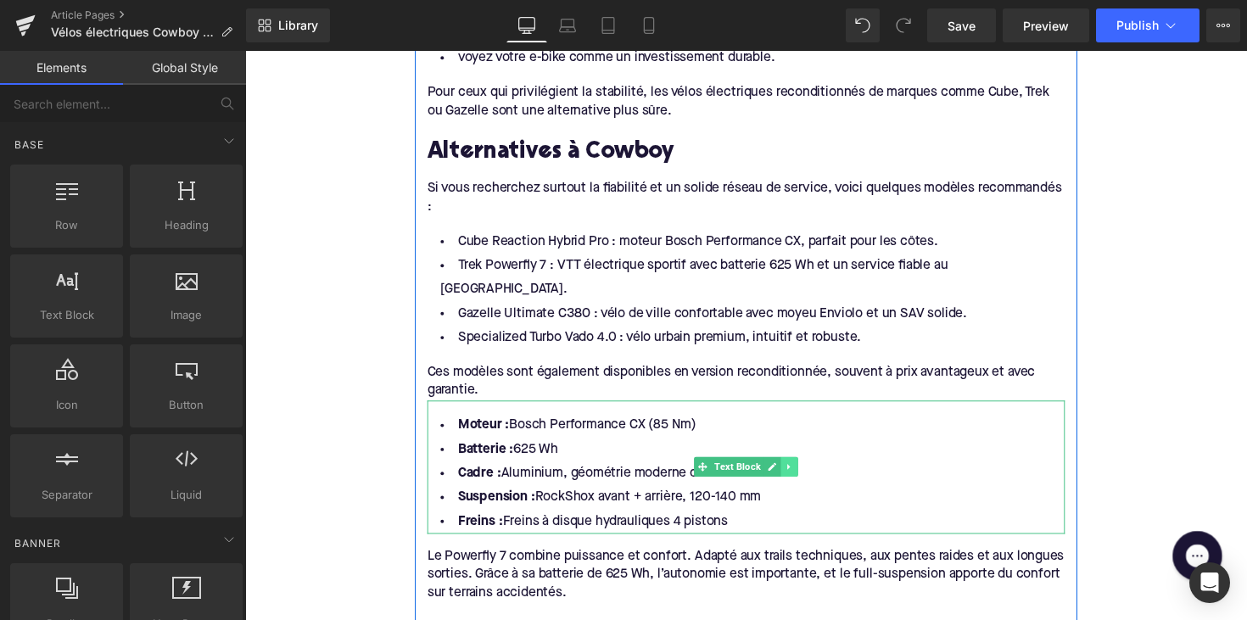
click at [802, 472] on icon at bounding box center [802, 477] width 9 height 10
click at [807, 472] on icon at bounding box center [811, 476] width 9 height 9
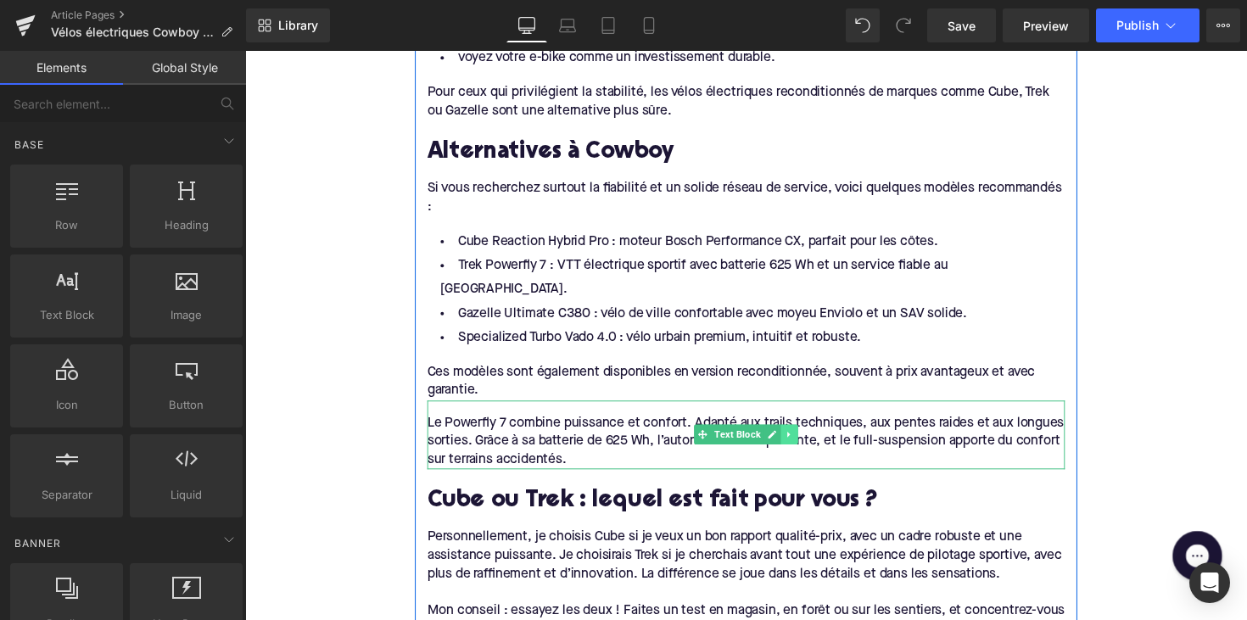
click at [805, 433] on link at bounding box center [803, 443] width 18 height 20
click at [807, 439] on icon at bounding box center [811, 443] width 9 height 9
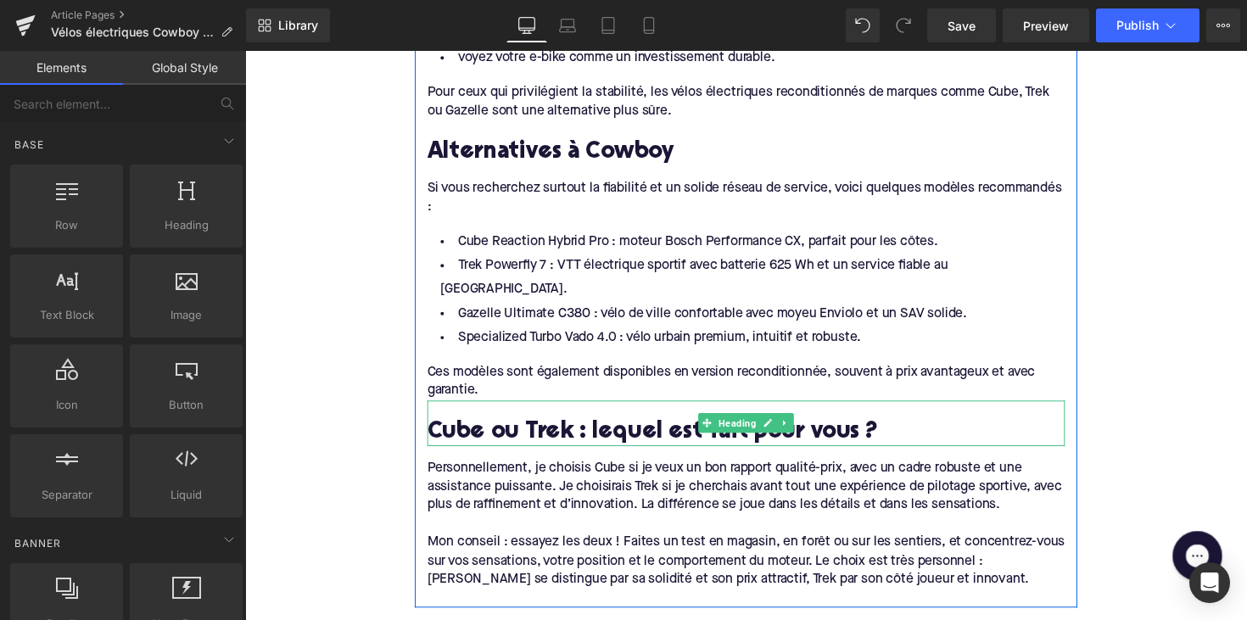
click at [604, 429] on h2 "Cube ou Trek : lequel est fait pour vous ?" at bounding box center [758, 442] width 653 height 26
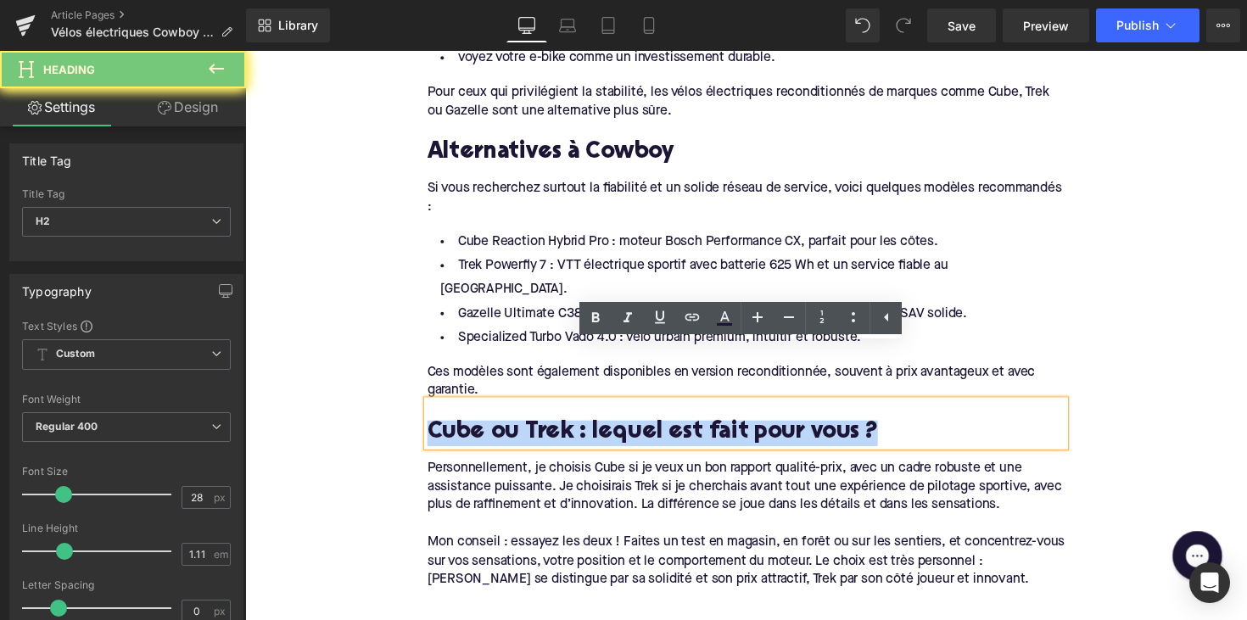
paste div
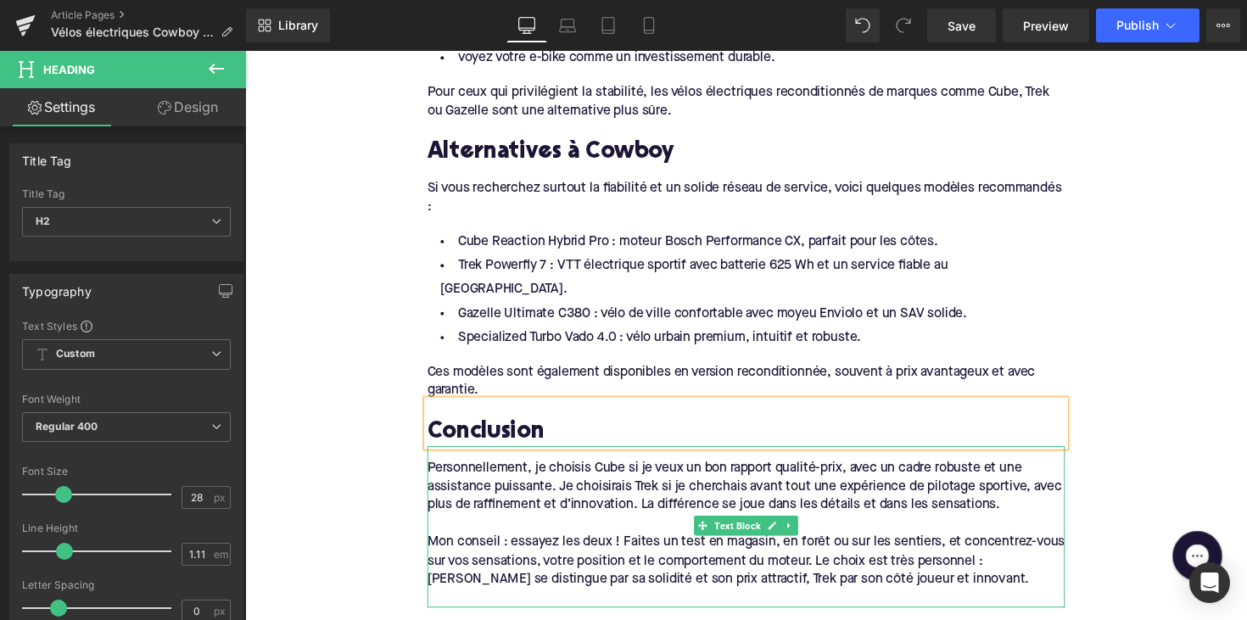
click at [618, 526] on div at bounding box center [758, 535] width 653 height 19
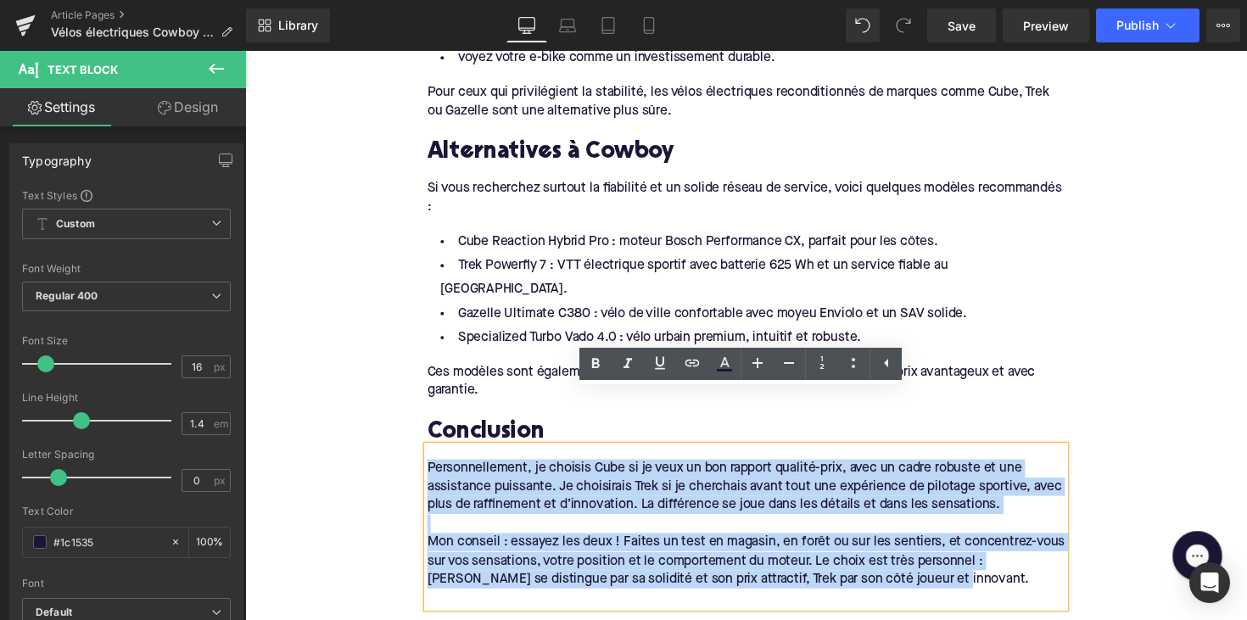
drag, startPoint x: 951, startPoint y: 539, endPoint x: 340, endPoint y: 417, distance: 622.7
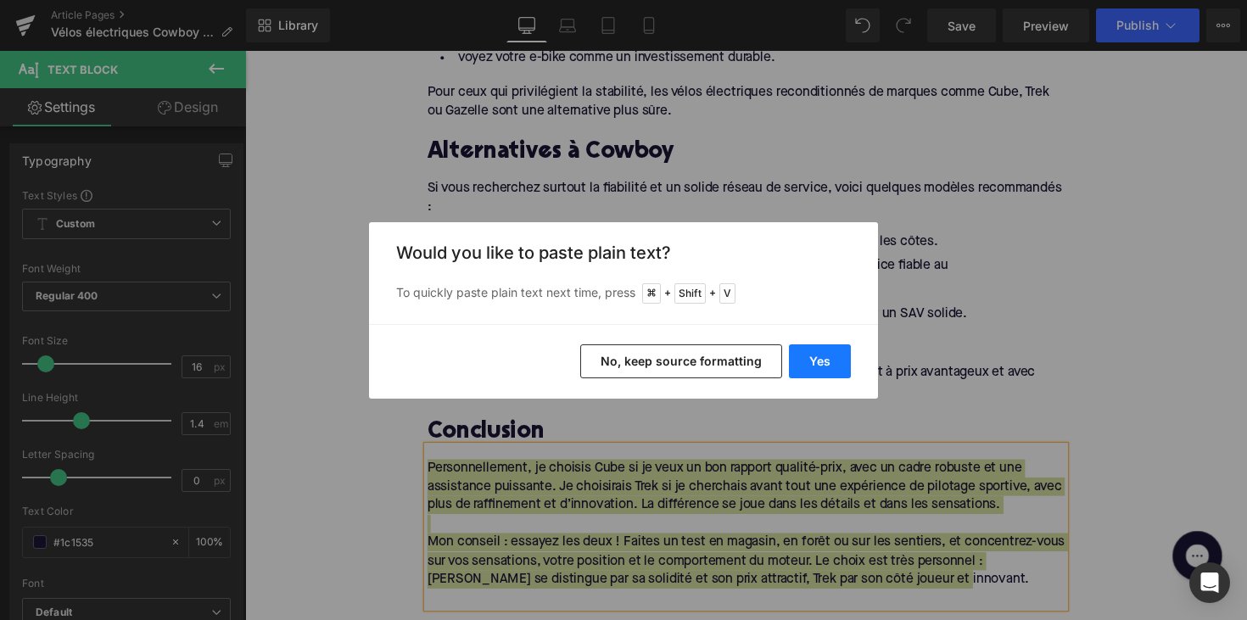
click at [827, 366] on button "Yes" at bounding box center [820, 361] width 62 height 34
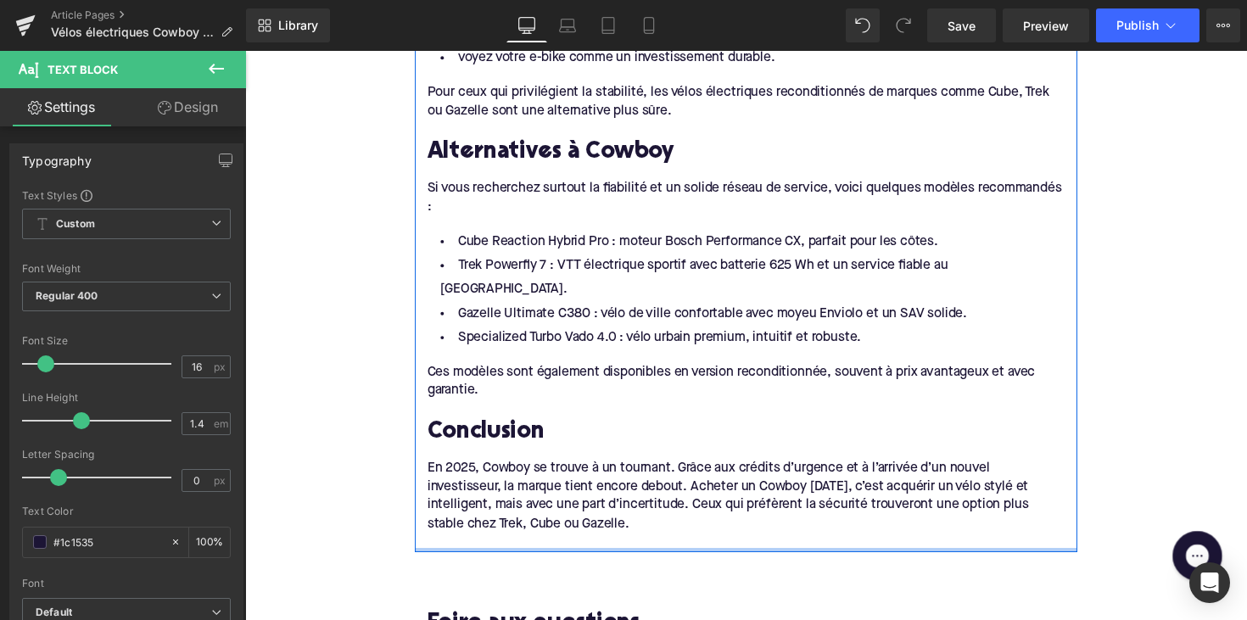
click at [465, 560] on div at bounding box center [758, 562] width 679 height 4
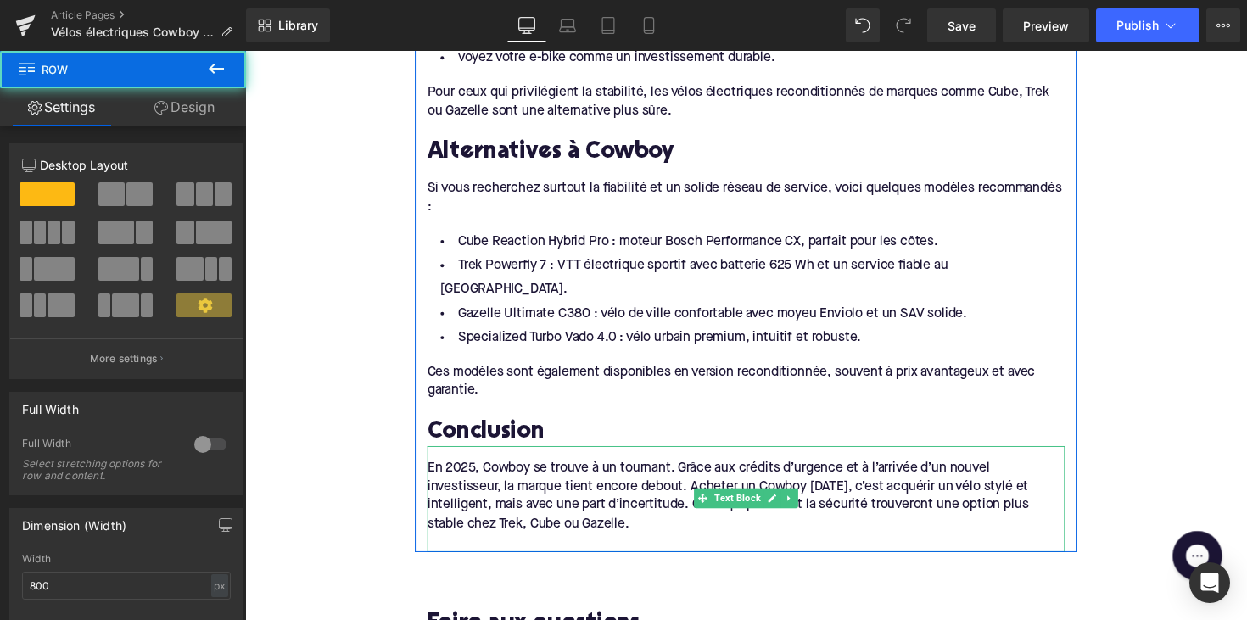
click at [458, 545] on div at bounding box center [758, 554] width 653 height 19
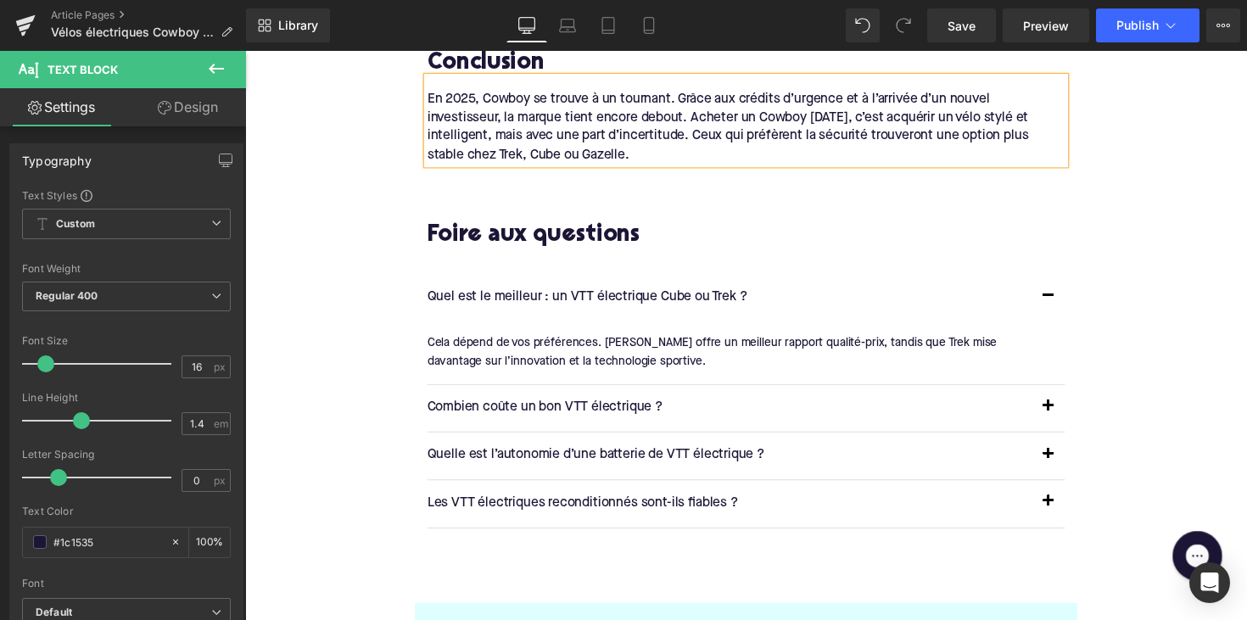
scroll to position [2680, 0]
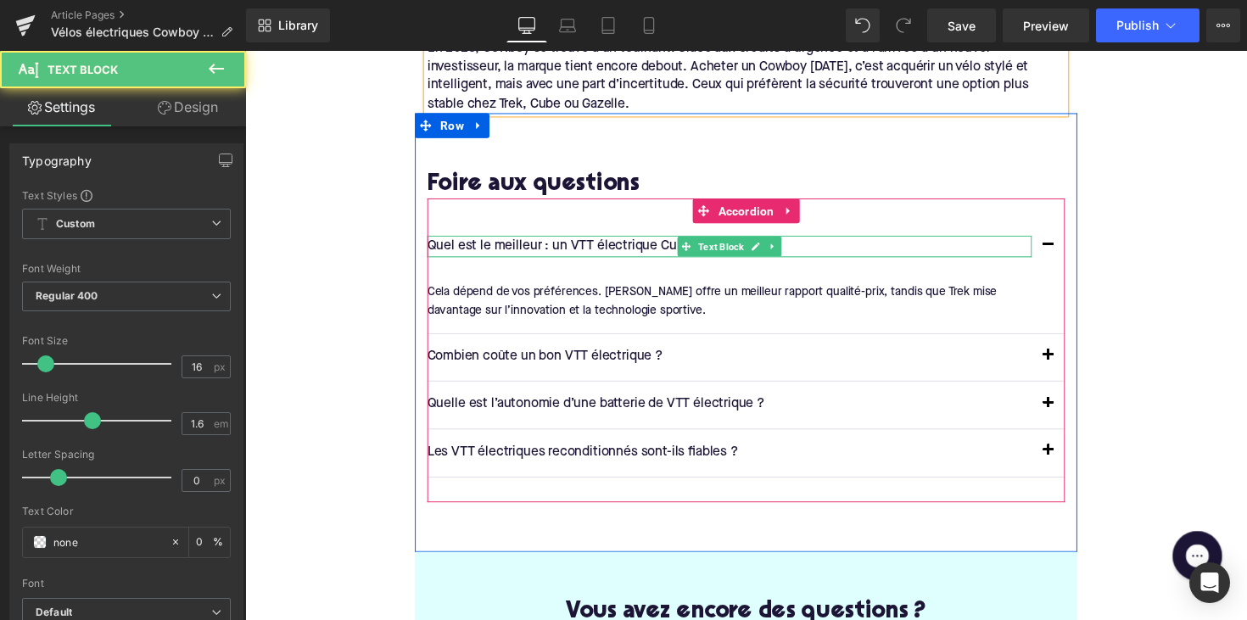
click at [561, 240] on div "Quel est le meilleur : un VTT électrique Cube ou Trek ? Text Block" at bounding box center [741, 251] width 619 height 22
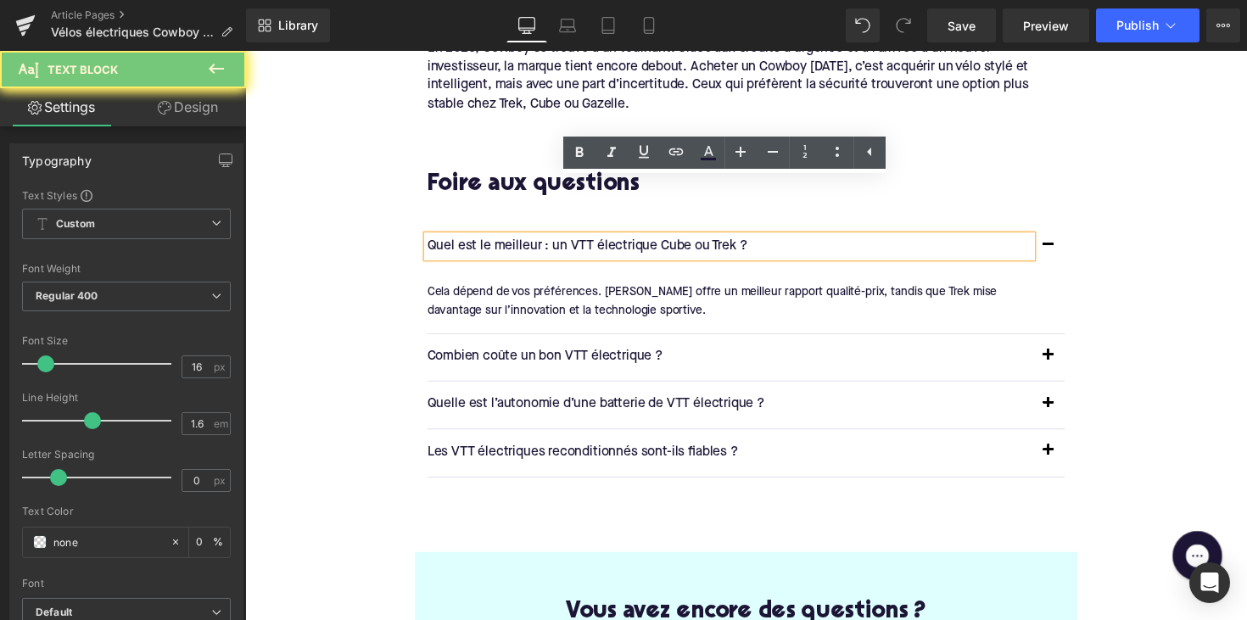
click at [561, 240] on p "Quel est le meilleur : un VTT électrique Cube ou Trek ?" at bounding box center [741, 251] width 619 height 22
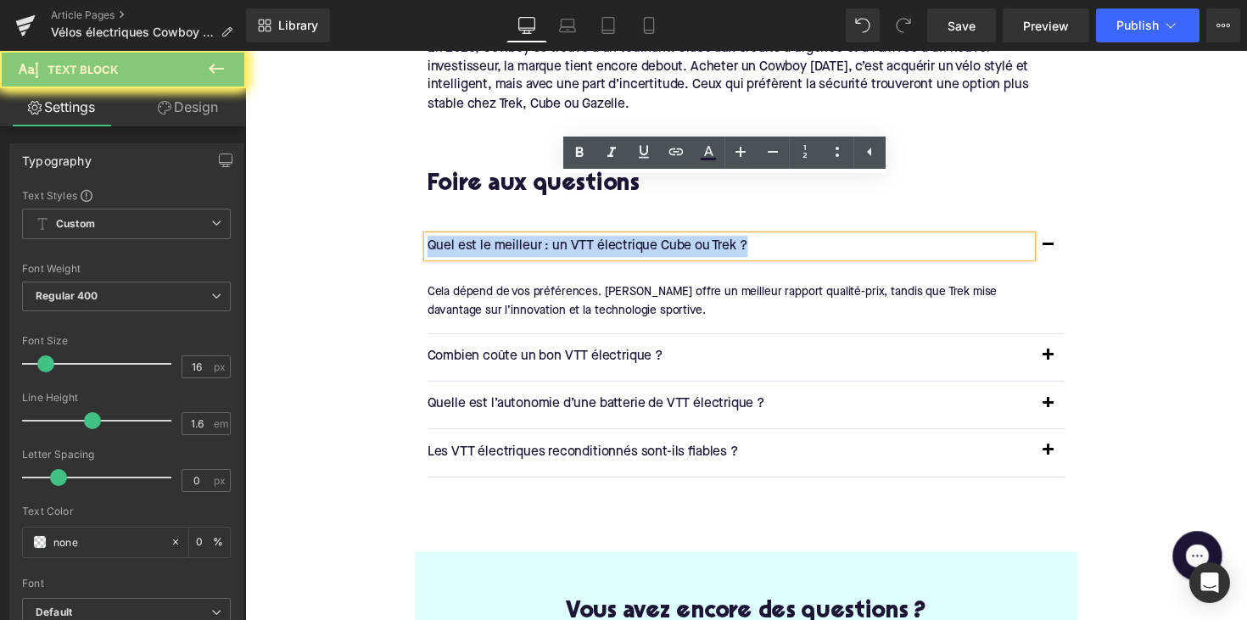
click at [567, 240] on p "Quel est le meilleur : un VTT électrique Cube ou Trek ?" at bounding box center [741, 251] width 619 height 22
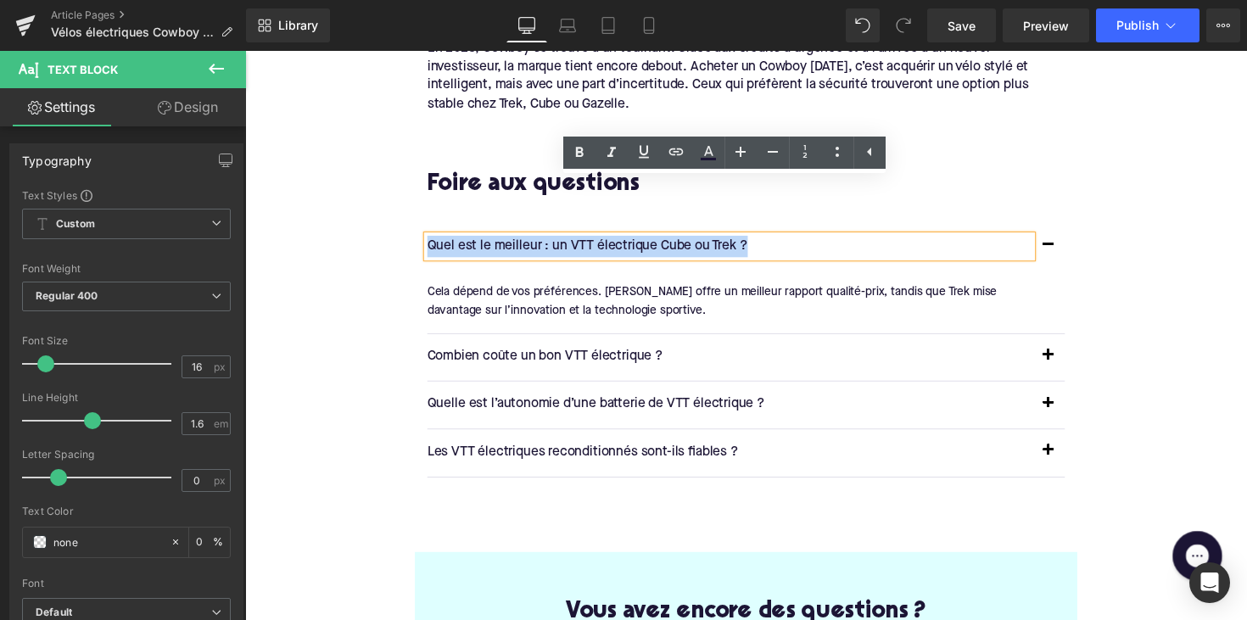
click at [567, 240] on p "Quel est le meilleur : un VTT électrique Cube ou Trek ?" at bounding box center [741, 251] width 619 height 22
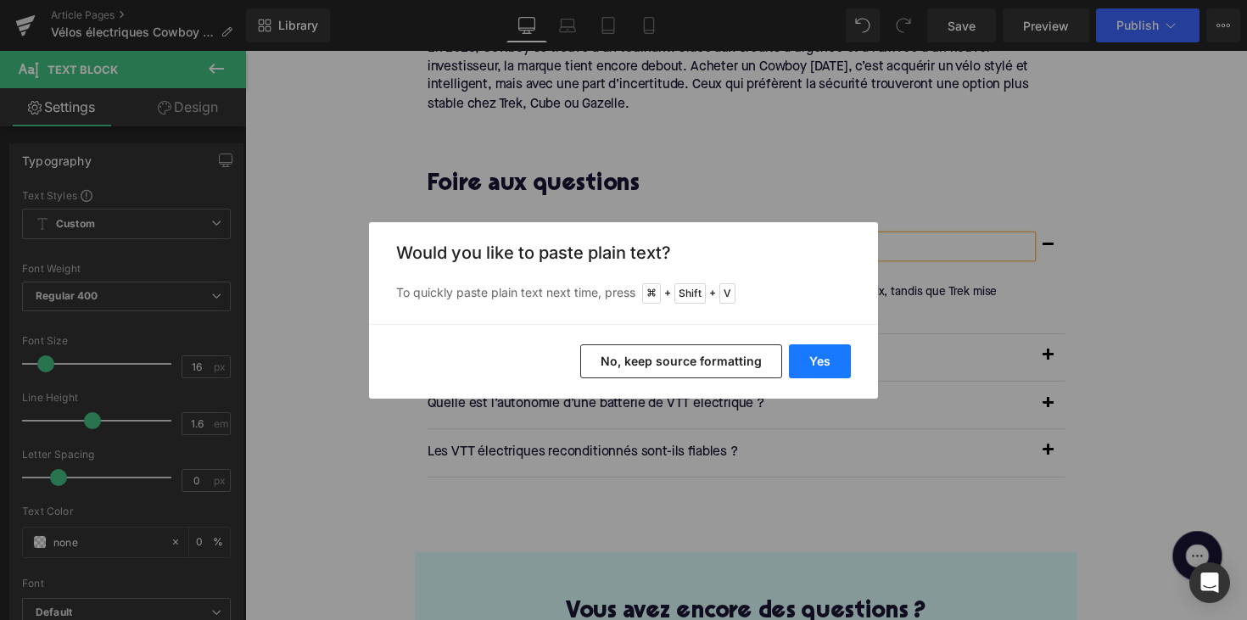
click at [818, 350] on button "Yes" at bounding box center [820, 361] width 62 height 34
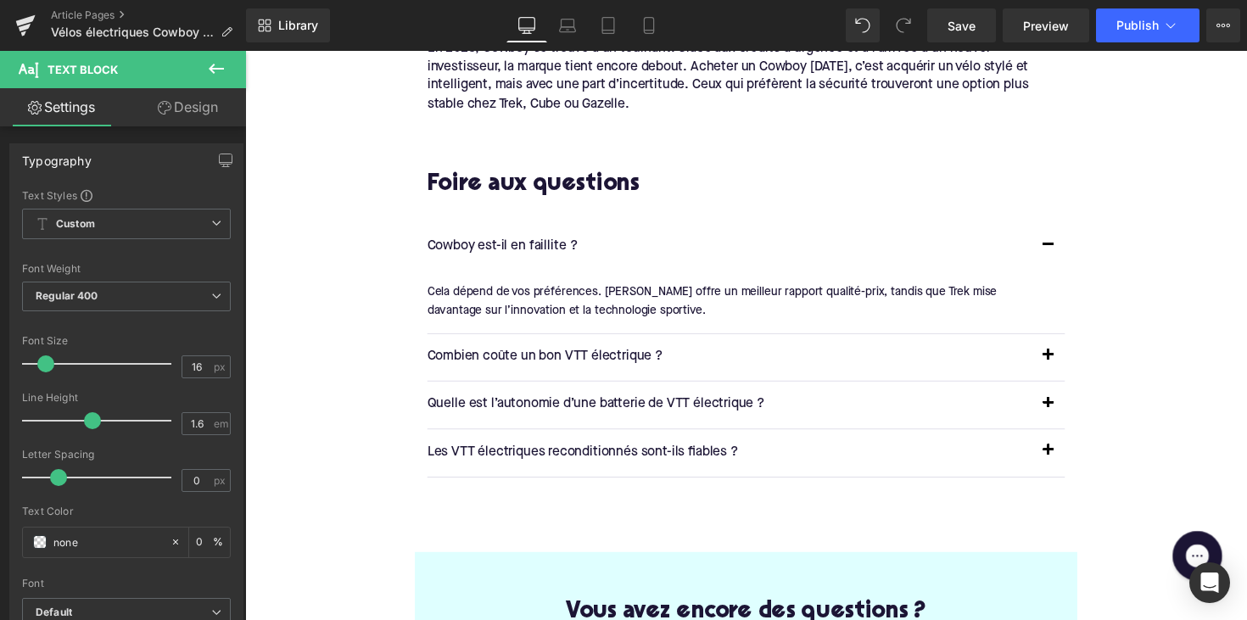
click at [489, 288] on div "Cela dépend de vos préférences. [PERSON_NAME] offre un meilleur rapport qualité…" at bounding box center [752, 307] width 640 height 38
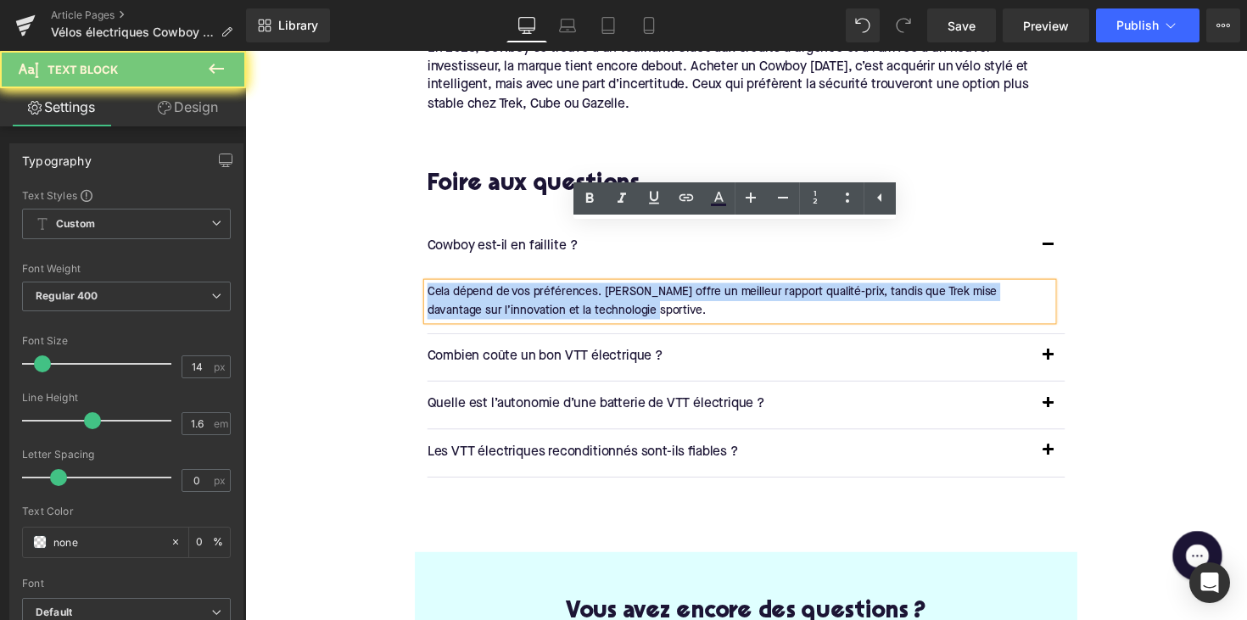
click at [489, 288] on div "Cela dépend de vos préférences. [PERSON_NAME] offre un meilleur rapport qualité…" at bounding box center [752, 307] width 640 height 38
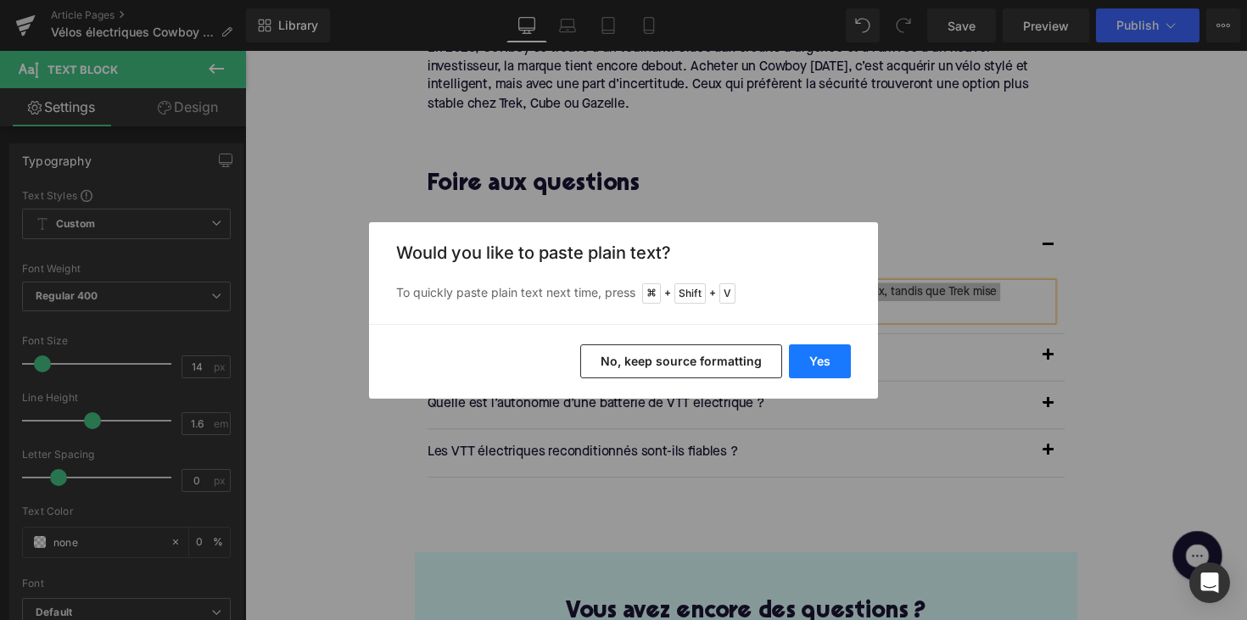
click at [811, 365] on button "Yes" at bounding box center [820, 361] width 62 height 34
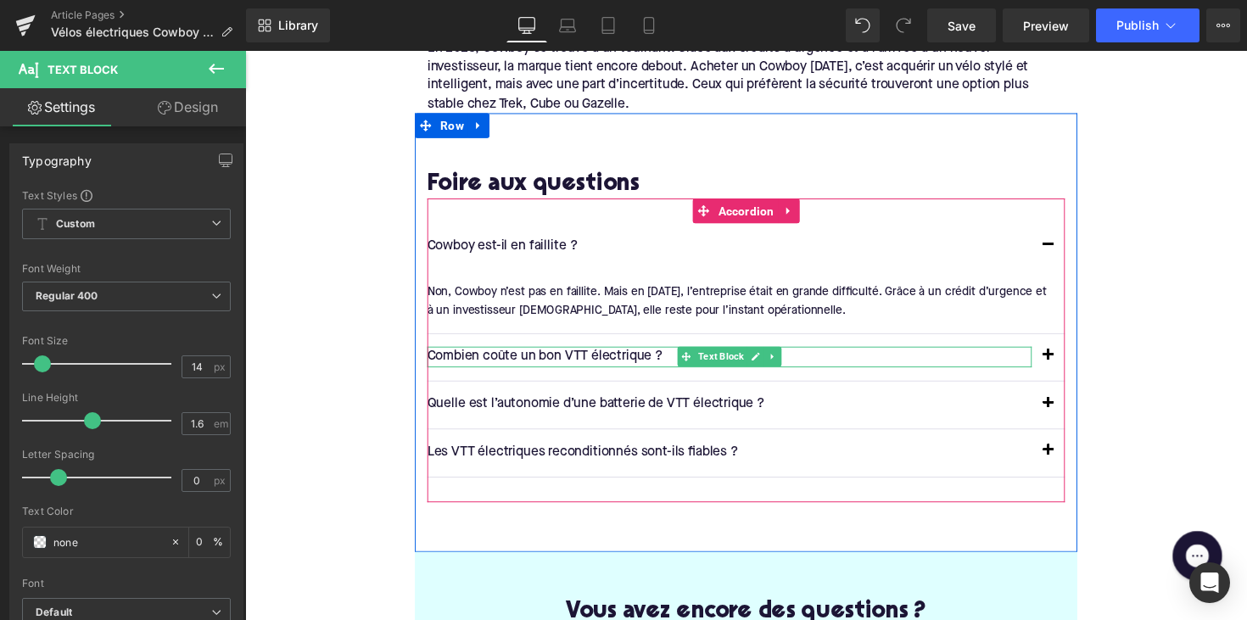
click at [534, 354] on p "Combien coûte un bon VTT électrique ?" at bounding box center [741, 365] width 619 height 22
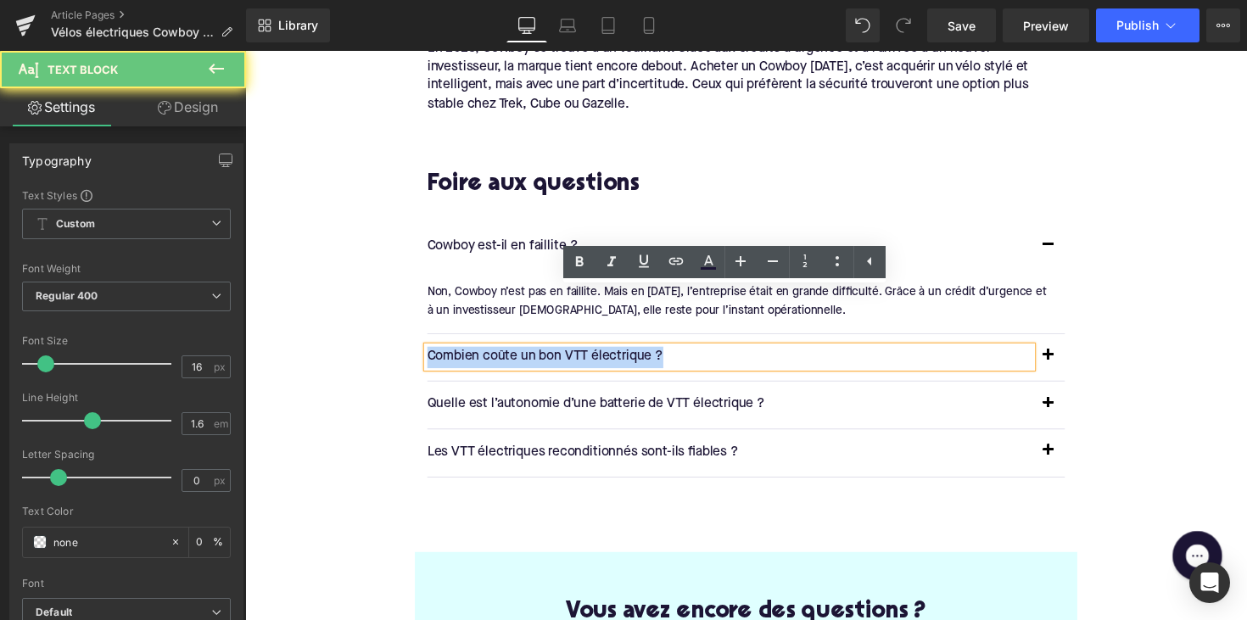
click at [534, 354] on p "Combien coûte un bon VTT électrique ?" at bounding box center [741, 365] width 619 height 22
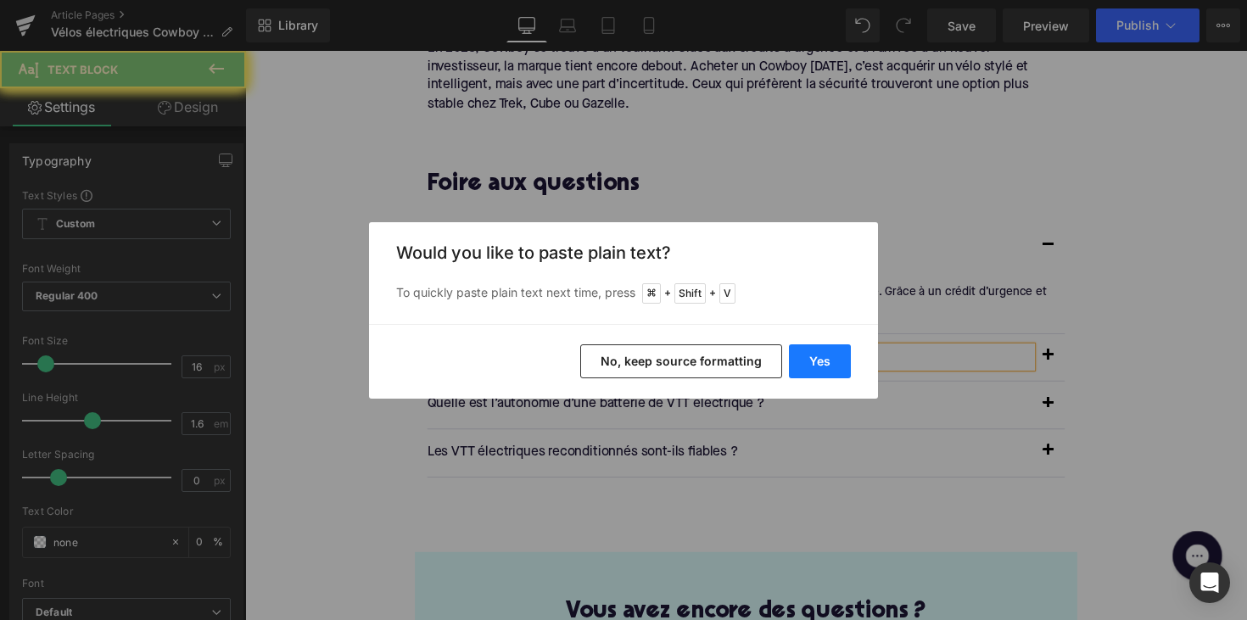
click at [819, 368] on button "Yes" at bounding box center [820, 361] width 62 height 34
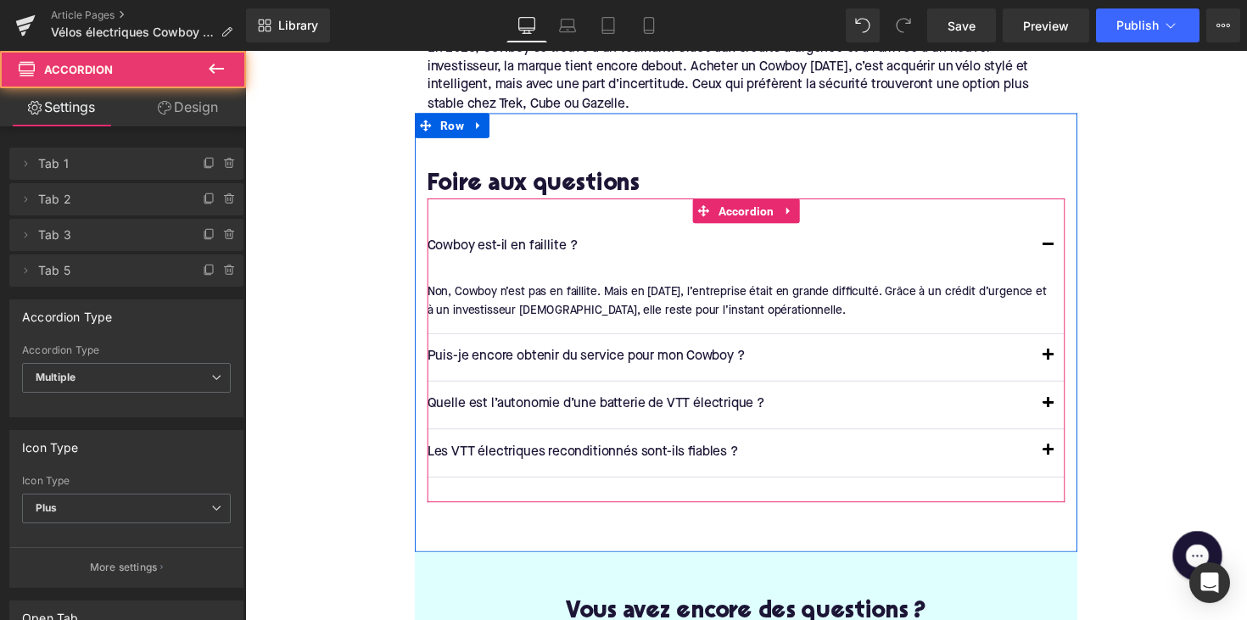
click at [1064, 341] on button "button" at bounding box center [1068, 365] width 34 height 48
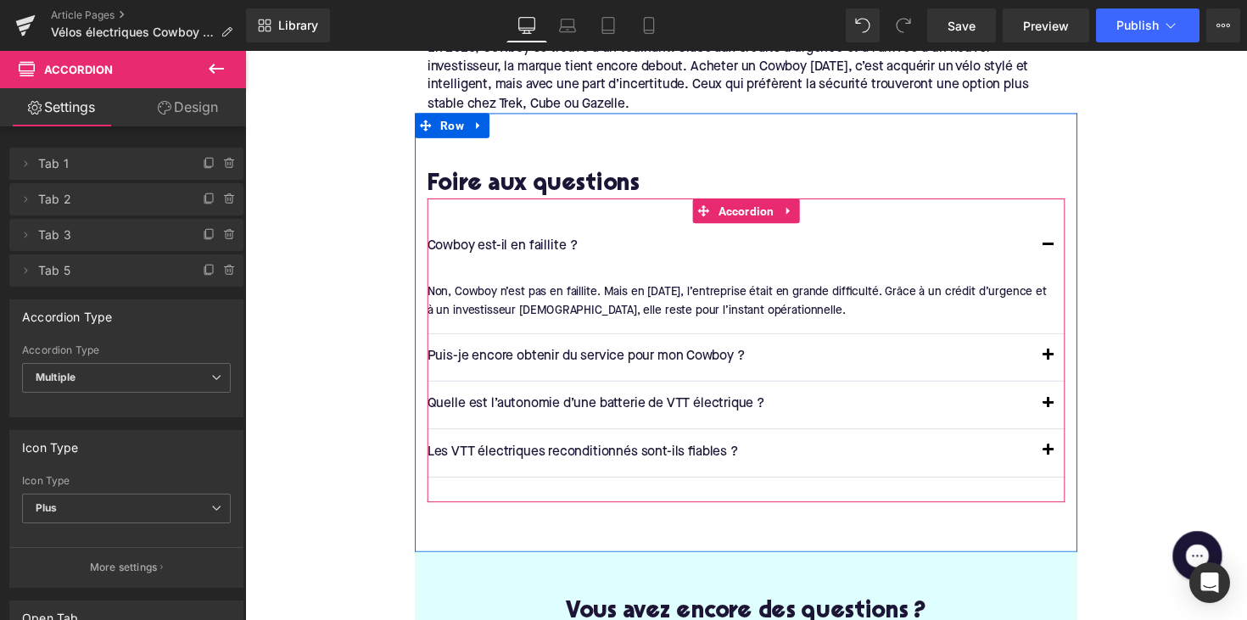
click at [1068, 367] on span "button" at bounding box center [1068, 367] width 0 height 0
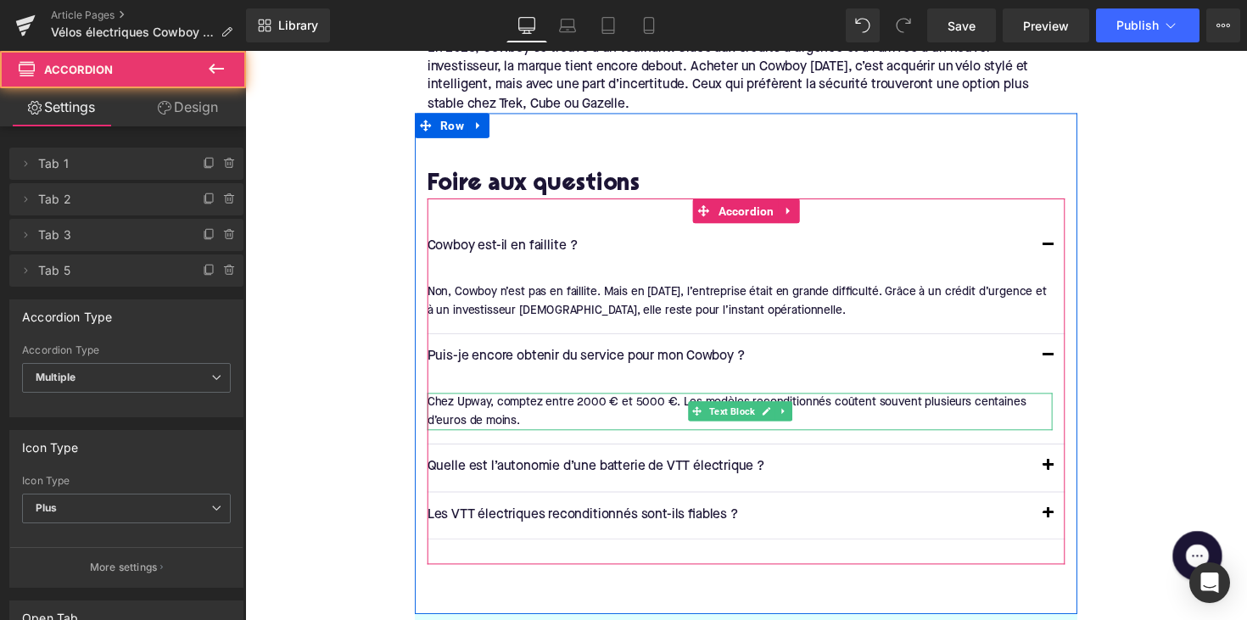
click at [491, 401] on div "Chez Upway, comptez entre 2000 € et 5000 €. Les modèles reconditionnés coûtent …" at bounding box center [752, 420] width 640 height 38
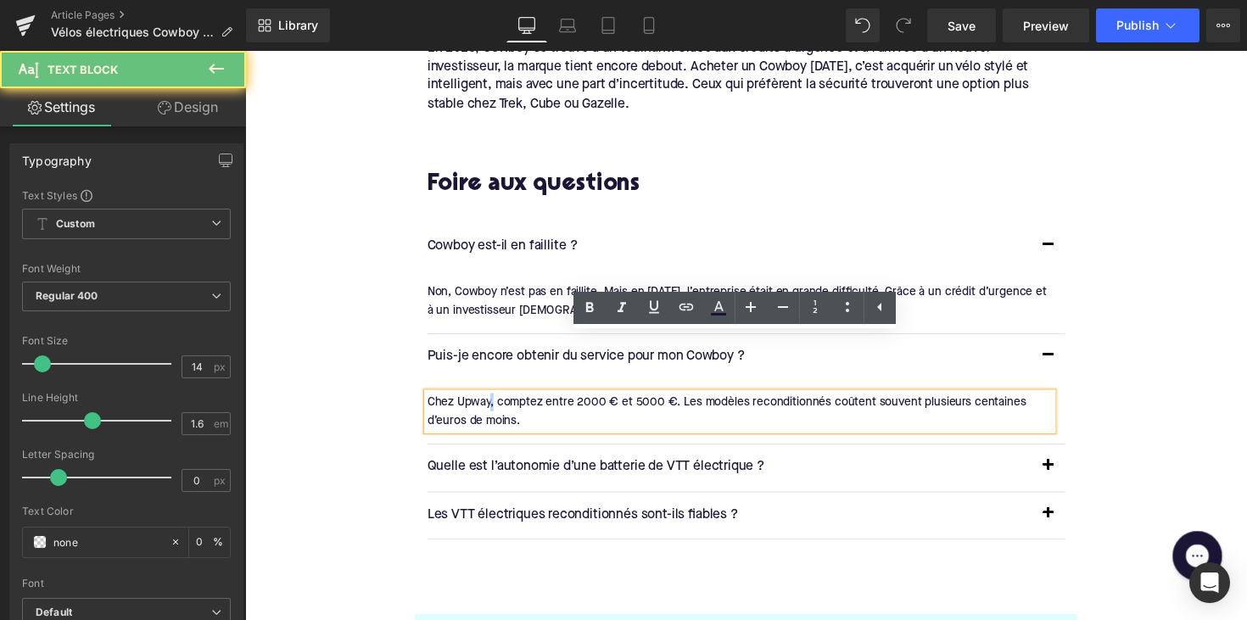
click at [491, 401] on div "Chez Upway, comptez entre 2000 € et 5000 €. Les modèles reconditionnés coûtent …" at bounding box center [752, 420] width 640 height 38
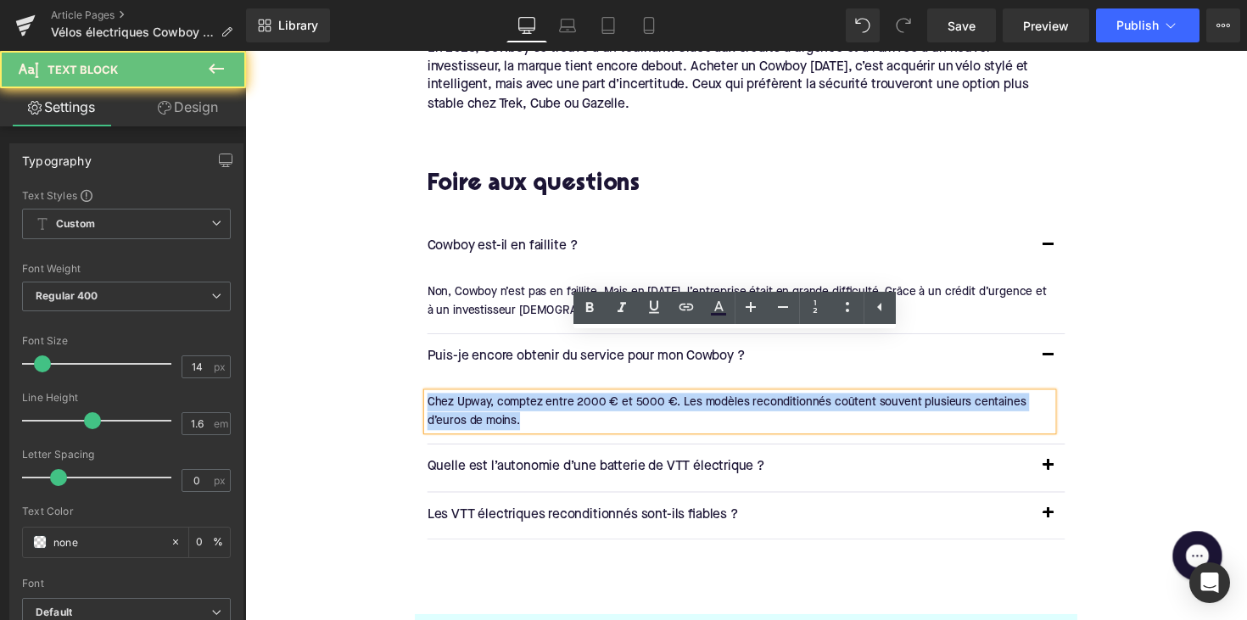
click at [491, 401] on div "Chez Upway, comptez entre 2000 € et 5000 €. Les modèles reconditionnés coûtent …" at bounding box center [752, 420] width 640 height 38
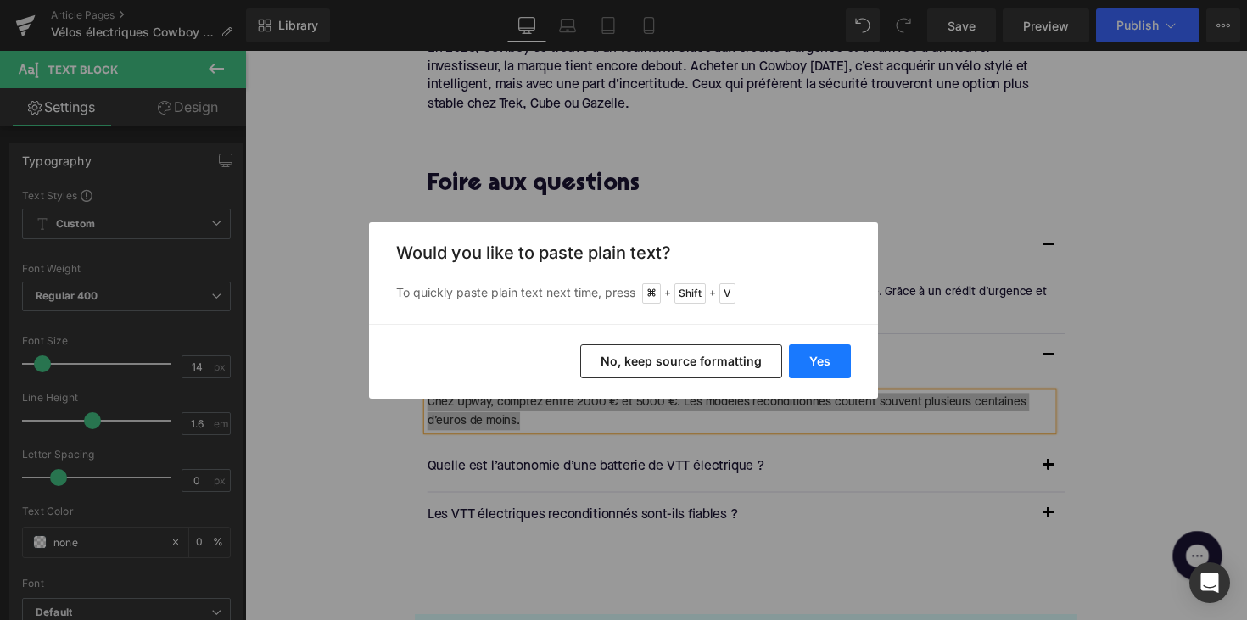
click at [801, 344] on button "Yes" at bounding box center [820, 361] width 62 height 34
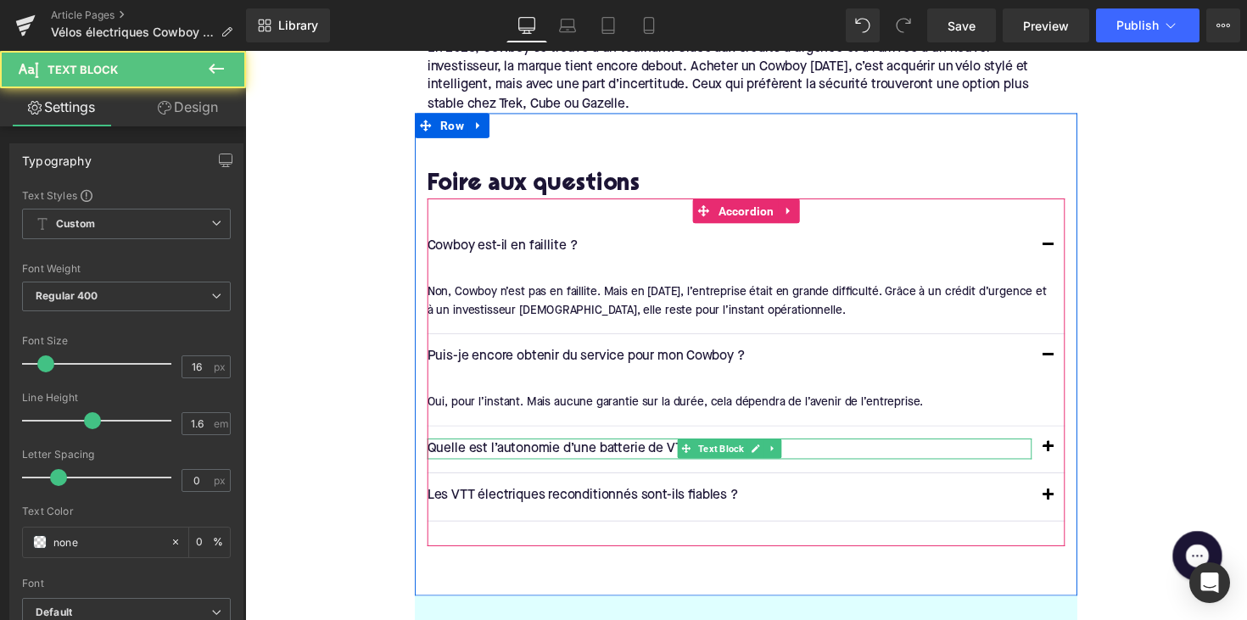
click at [548, 448] on p "Quelle est l’autonomie d’une batterie de VTT électrique ?" at bounding box center [741, 459] width 619 height 22
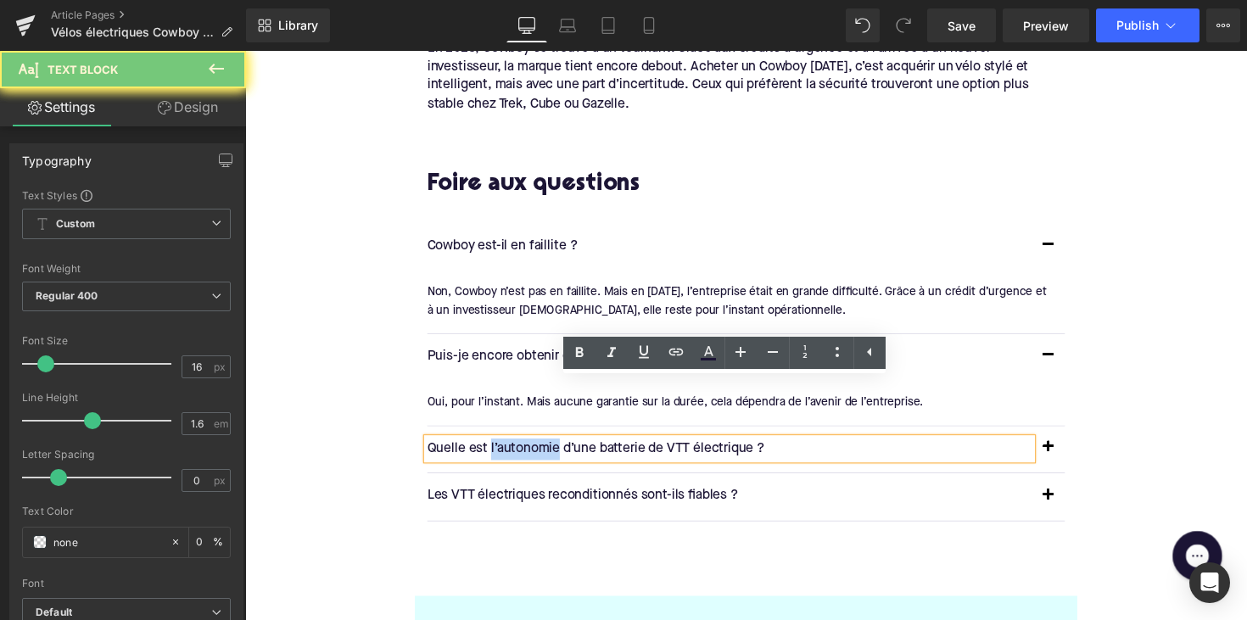
click at [548, 448] on p "Quelle est l’autonomie d’une batterie de VTT électrique ?" at bounding box center [741, 459] width 619 height 22
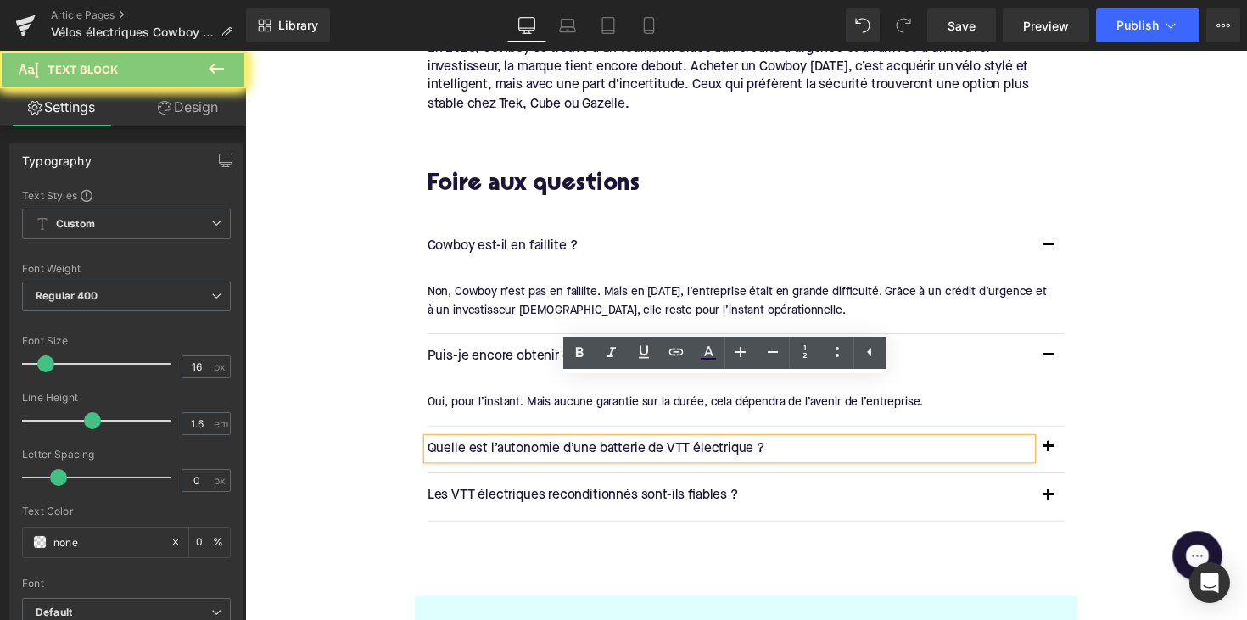
click at [548, 448] on p "Quelle est l’autonomie d’une batterie de VTT électrique ?" at bounding box center [741, 459] width 619 height 22
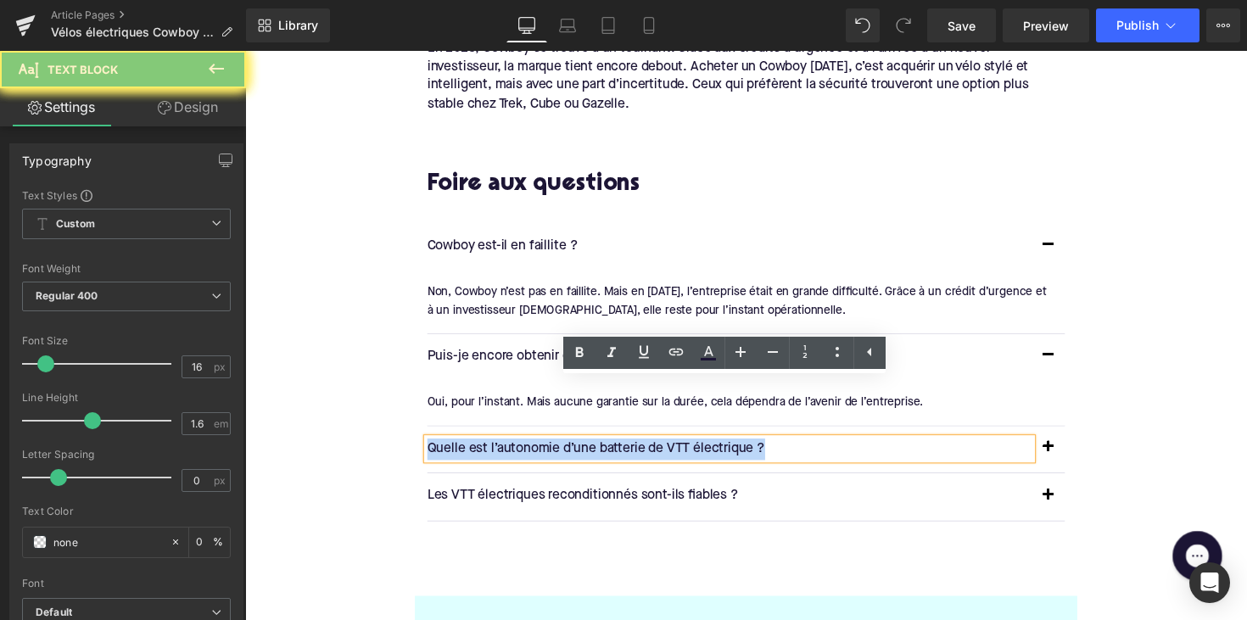
click at [548, 448] on p "Quelle est l’autonomie d’une batterie de VTT électrique ?" at bounding box center [741, 459] width 619 height 22
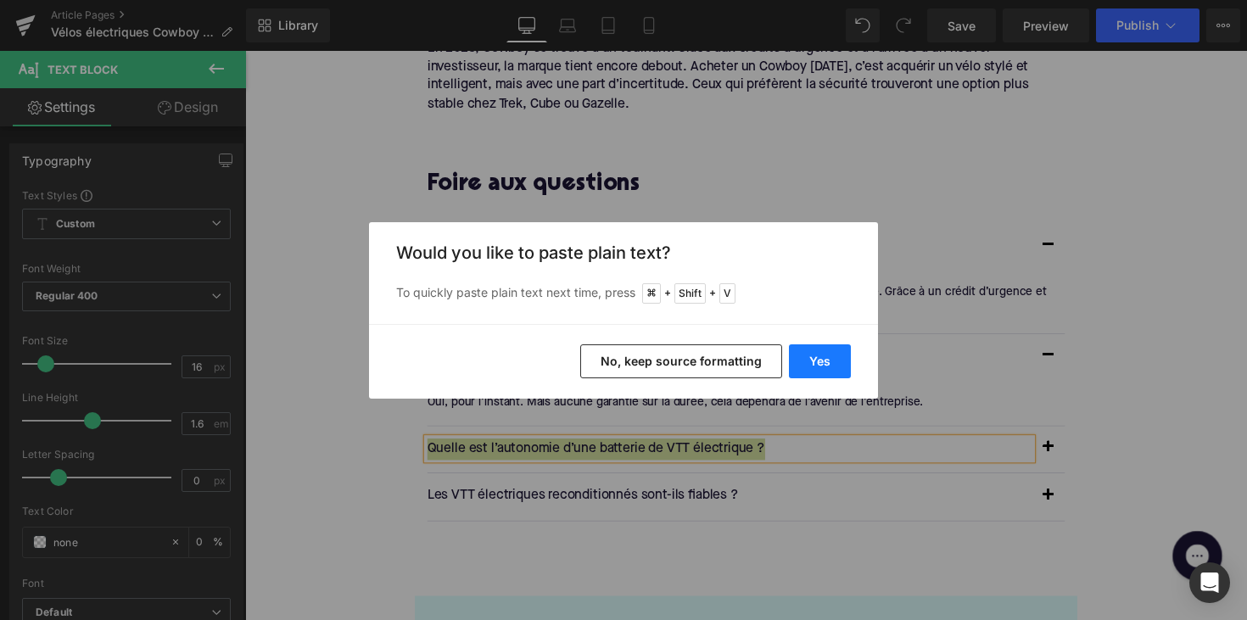
click at [798, 355] on button "Yes" at bounding box center [820, 361] width 62 height 34
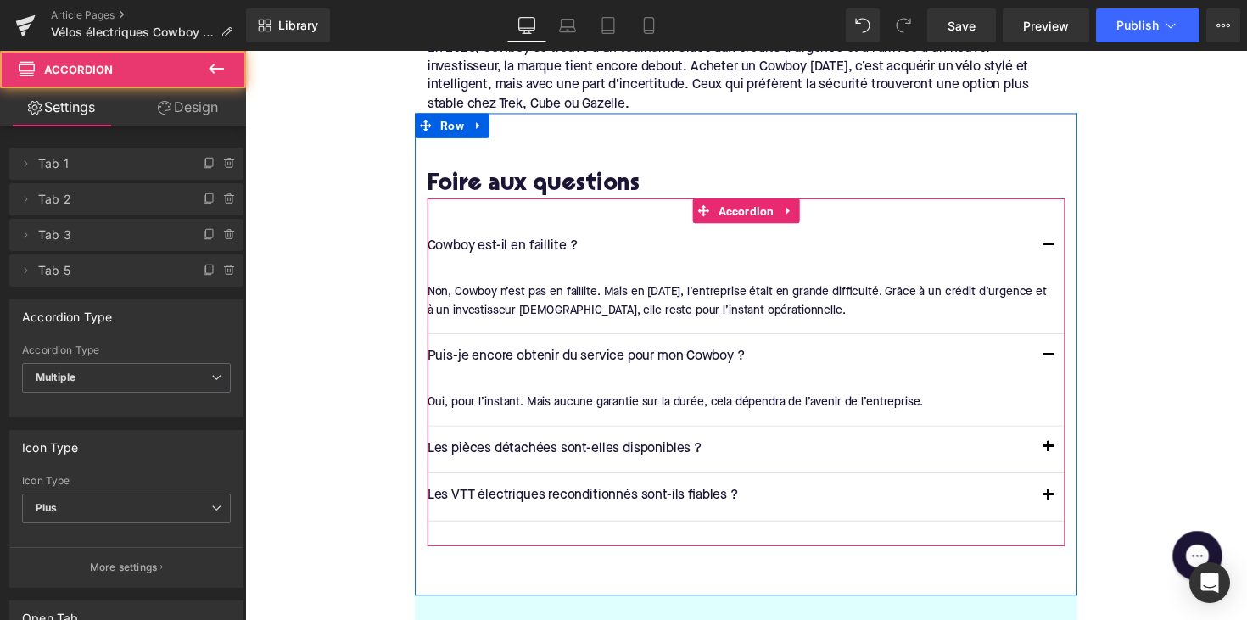
click at [1068, 461] on span "button" at bounding box center [1068, 461] width 0 height 0
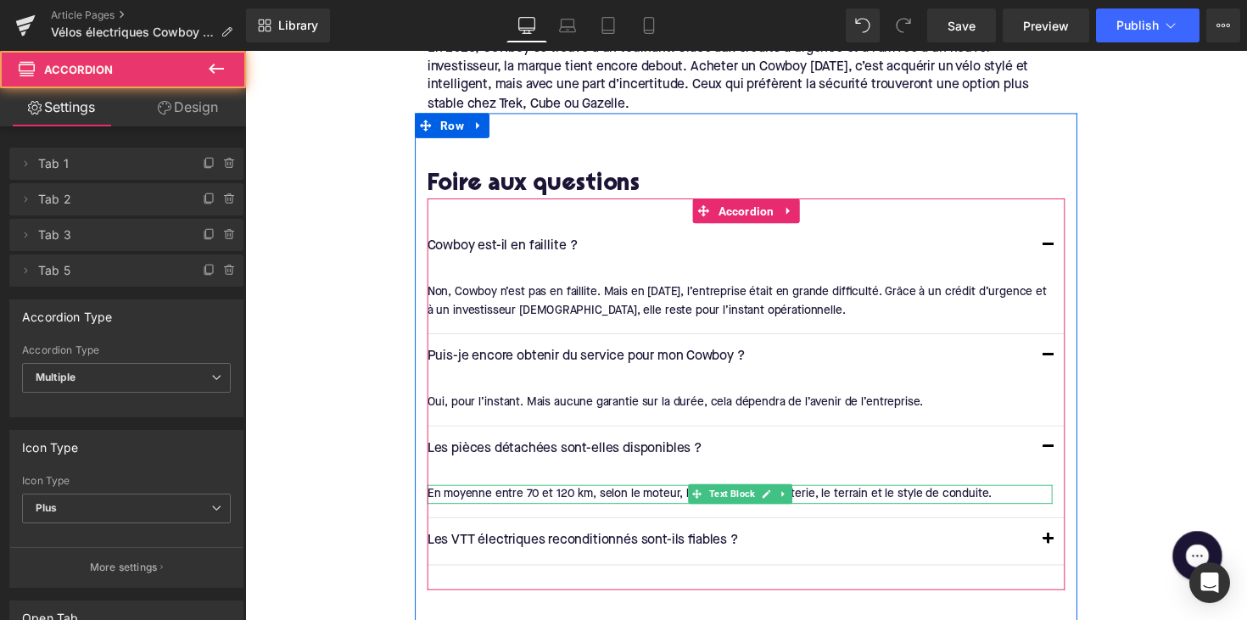
click at [495, 495] on div "En moyenne entre 70 et 120 km, selon le moteur, la capacité de la batterie, le …" at bounding box center [752, 504] width 640 height 19
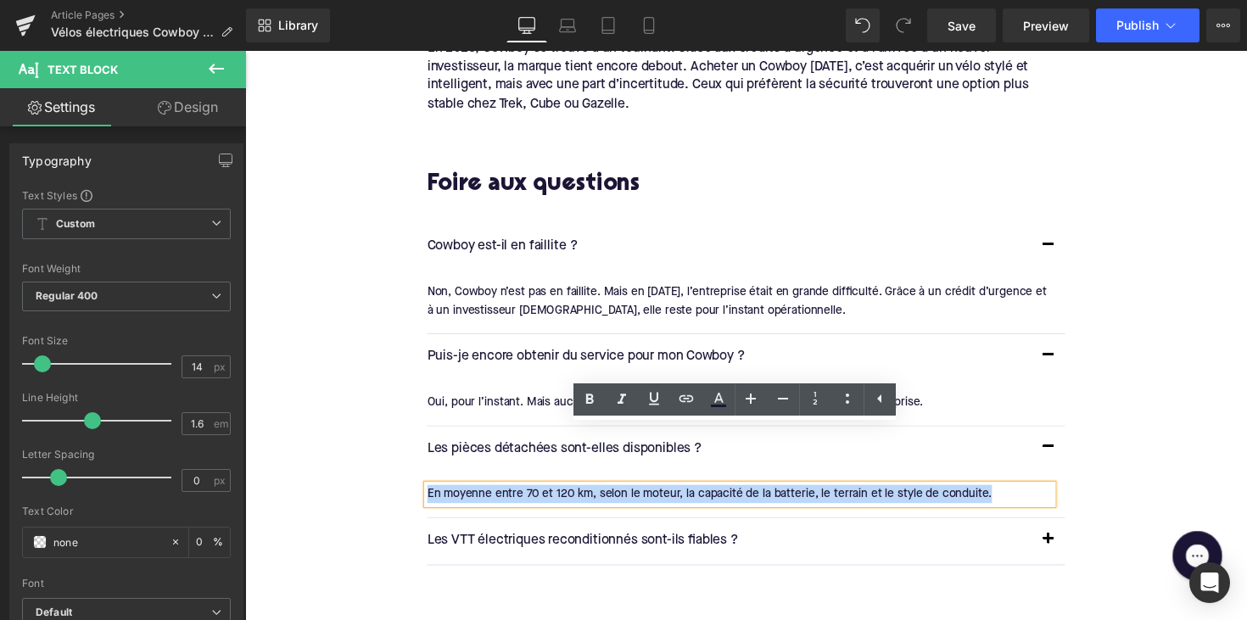
click at [495, 495] on div "En moyenne entre 70 et 120 km, selon le moteur, la capacité de la batterie, le …" at bounding box center [752, 504] width 640 height 19
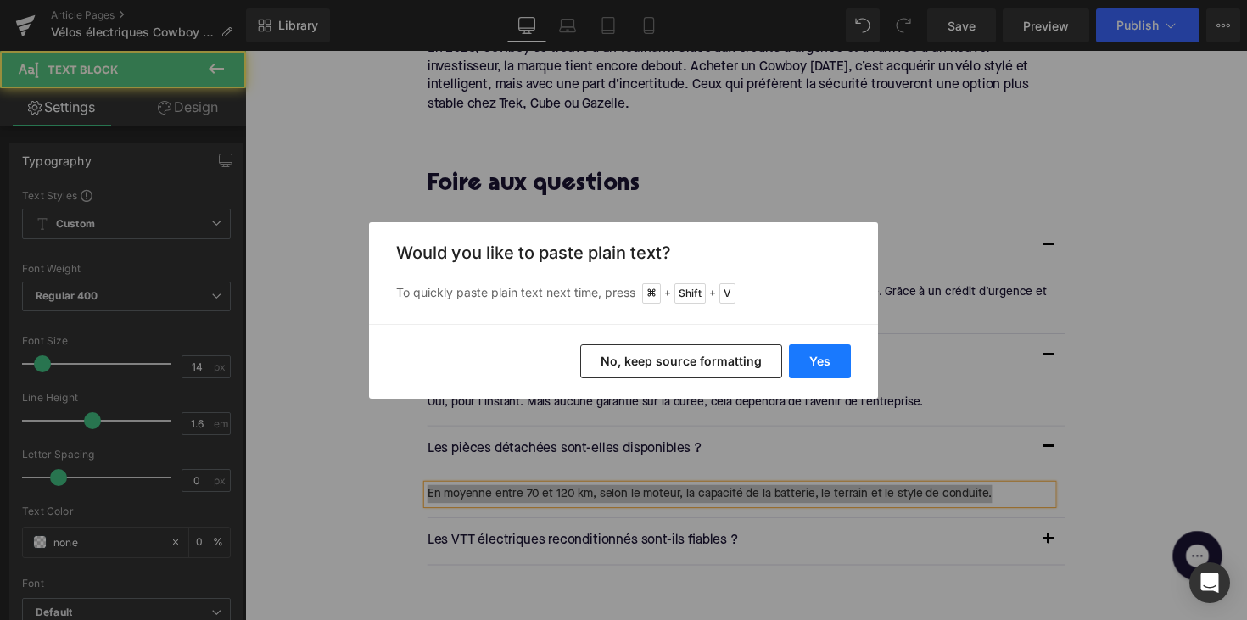
click at [813, 374] on button "Yes" at bounding box center [820, 361] width 62 height 34
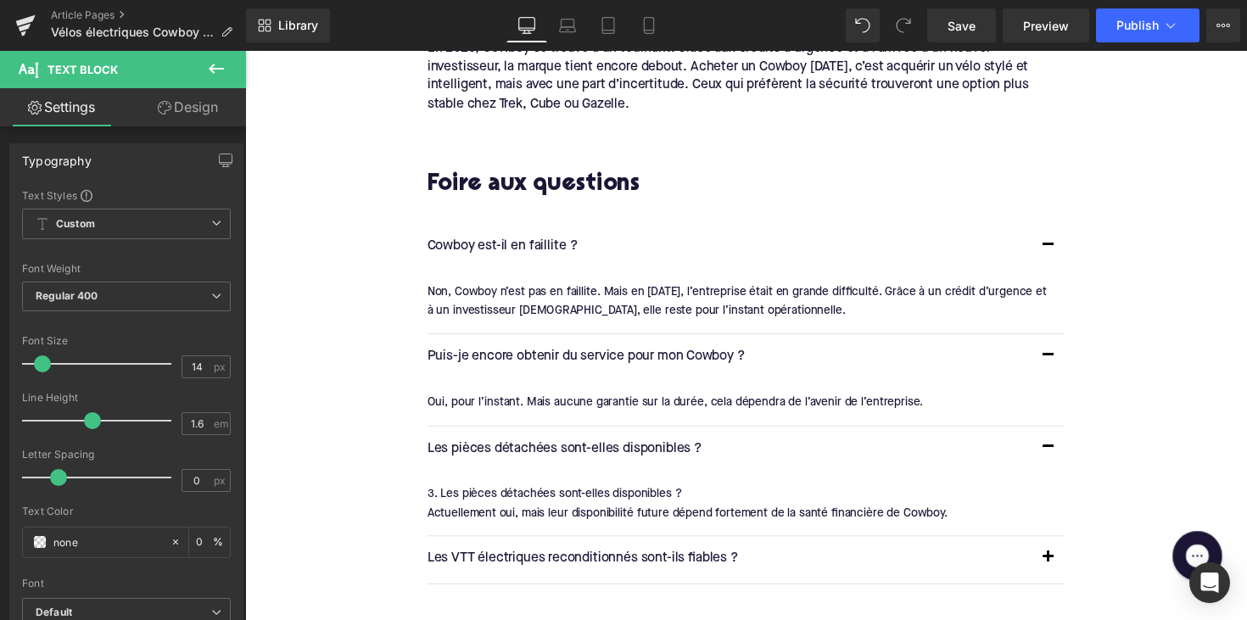
click at [561, 561] on div "Les VTT électriques reconditionnés sont-ils fiables ? Text Block" at bounding box center [741, 572] width 619 height 22
click at [561, 561] on p "Les VTT électriques reconditionnés sont-ils fiables ?" at bounding box center [741, 572] width 619 height 22
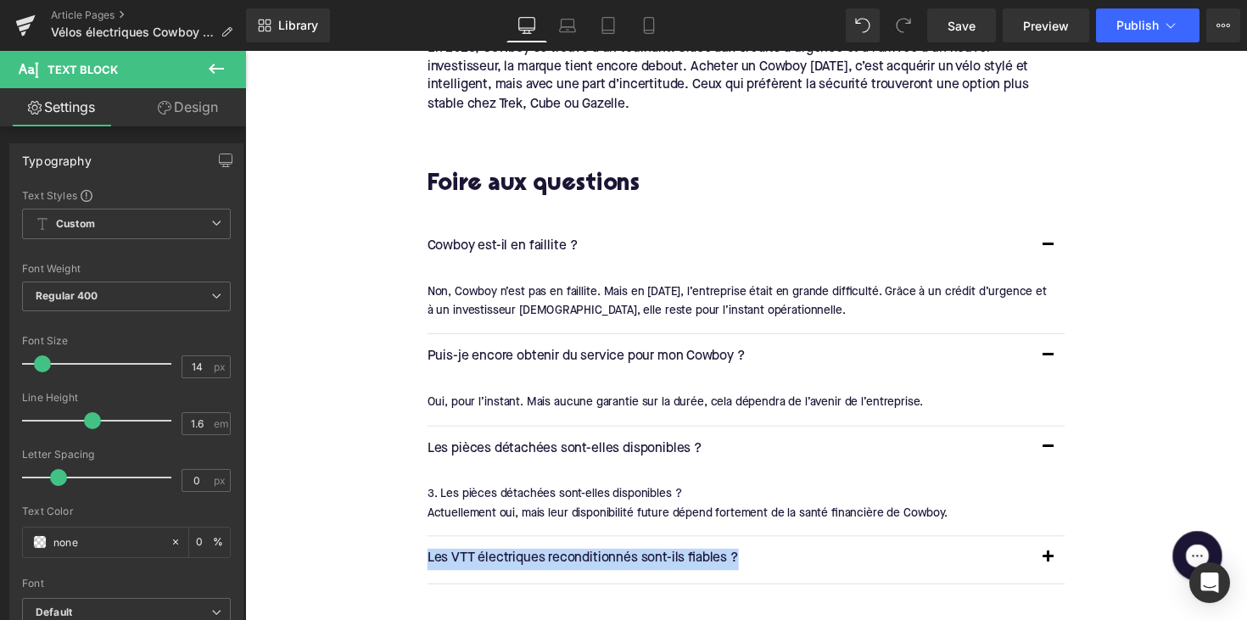
click at [561, 561] on p "Les VTT électriques reconditionnés sont-ils fiables ?" at bounding box center [741, 572] width 619 height 22
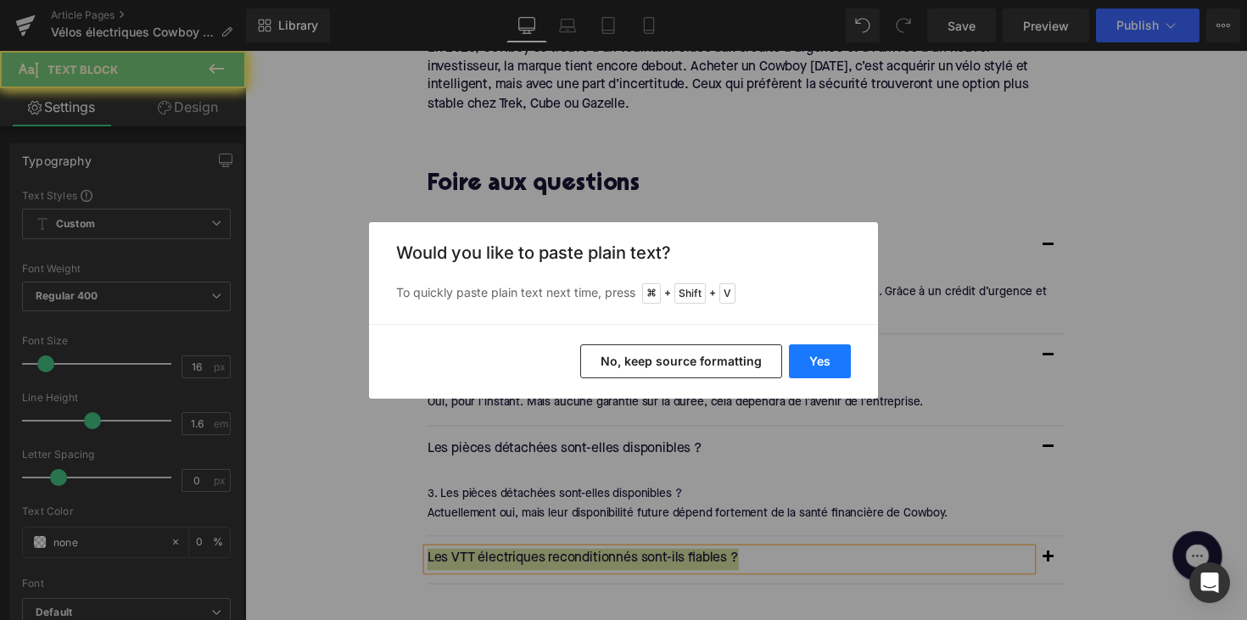
click at [810, 374] on button "Yes" at bounding box center [820, 361] width 62 height 34
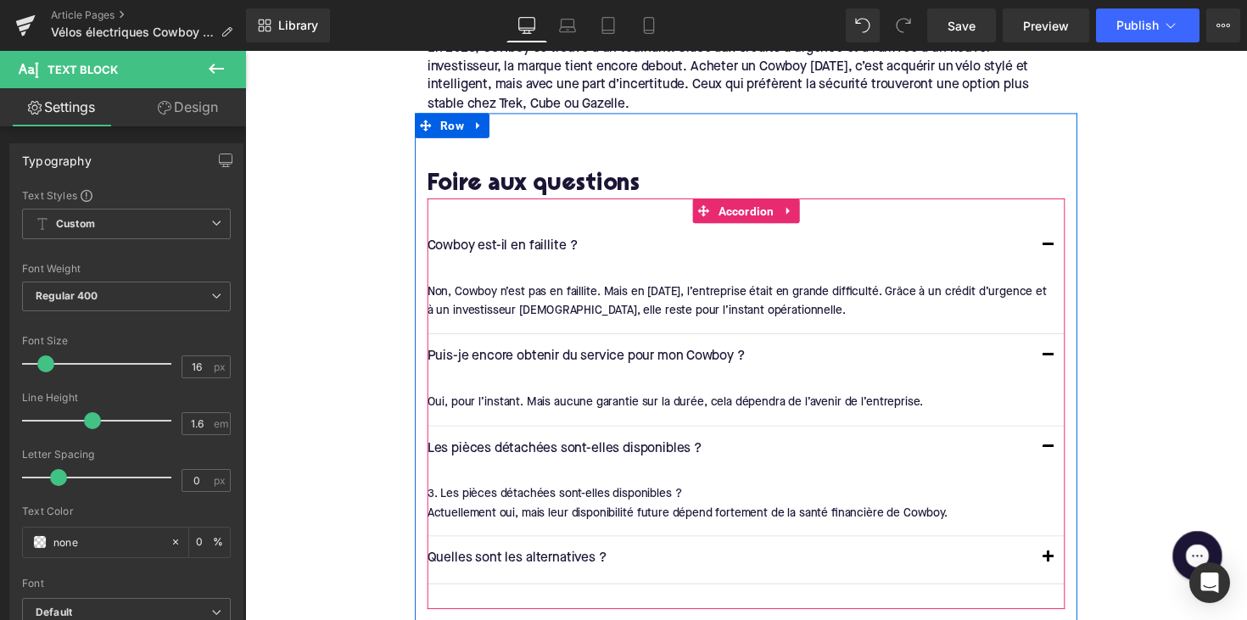
click at [1068, 574] on span "button" at bounding box center [1068, 574] width 0 height 0
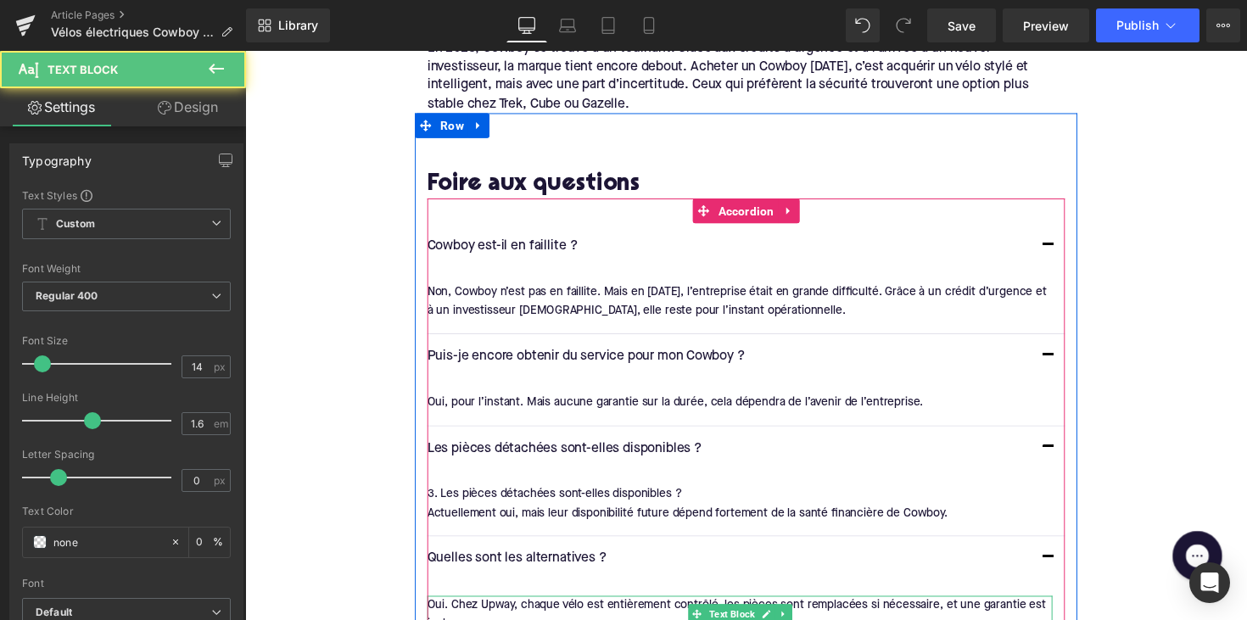
click at [479, 609] on div "Oui. Chez Upway, chaque vélo est entièrement contrôlé, les pièces sont remplacé…" at bounding box center [752, 628] width 640 height 38
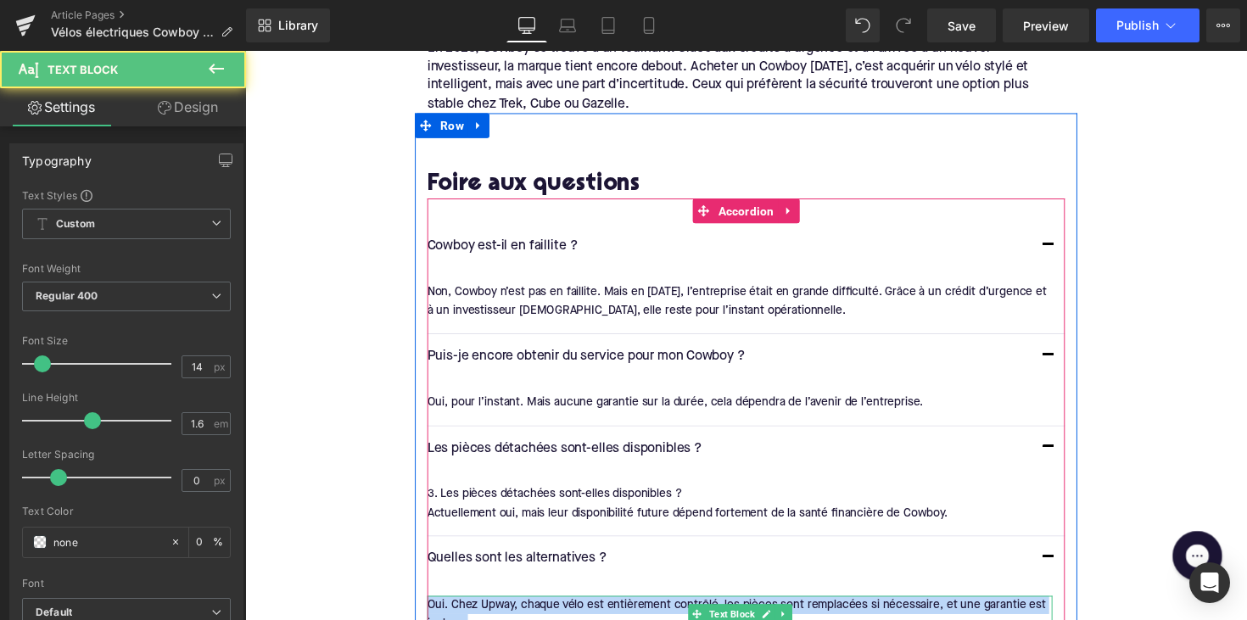
click at [479, 609] on div "Oui. Chez Upway, chaque vélo est entièrement contrôlé, les pièces sont remplacé…" at bounding box center [752, 628] width 640 height 38
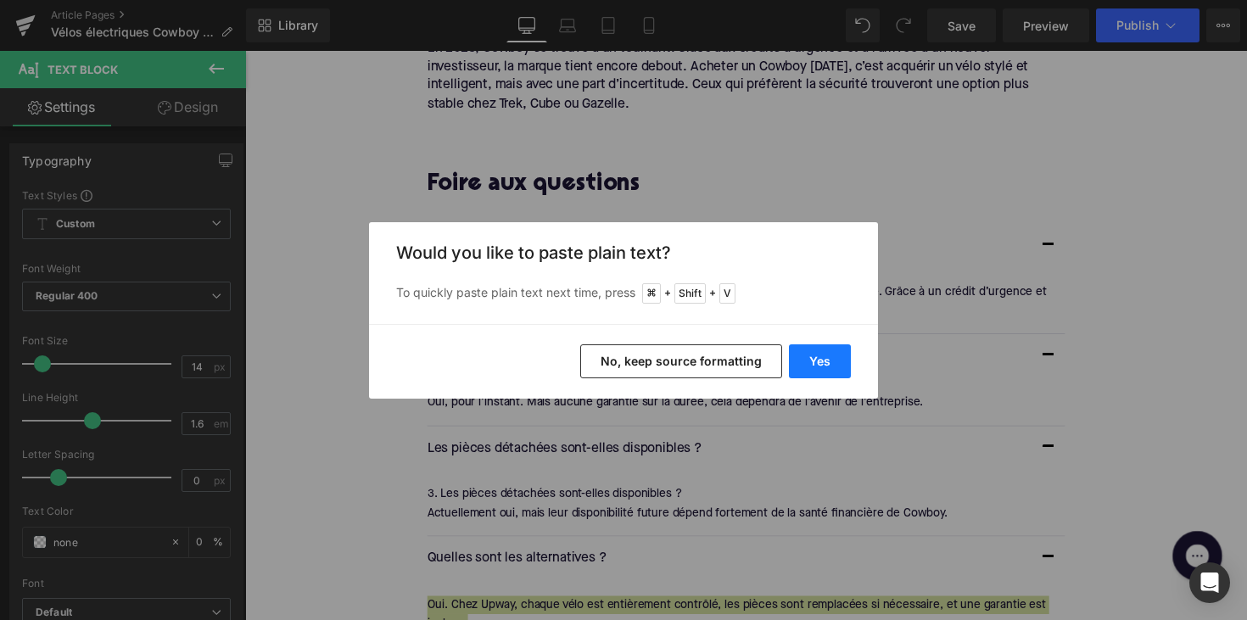
click at [791, 348] on button "Yes" at bounding box center [820, 361] width 62 height 34
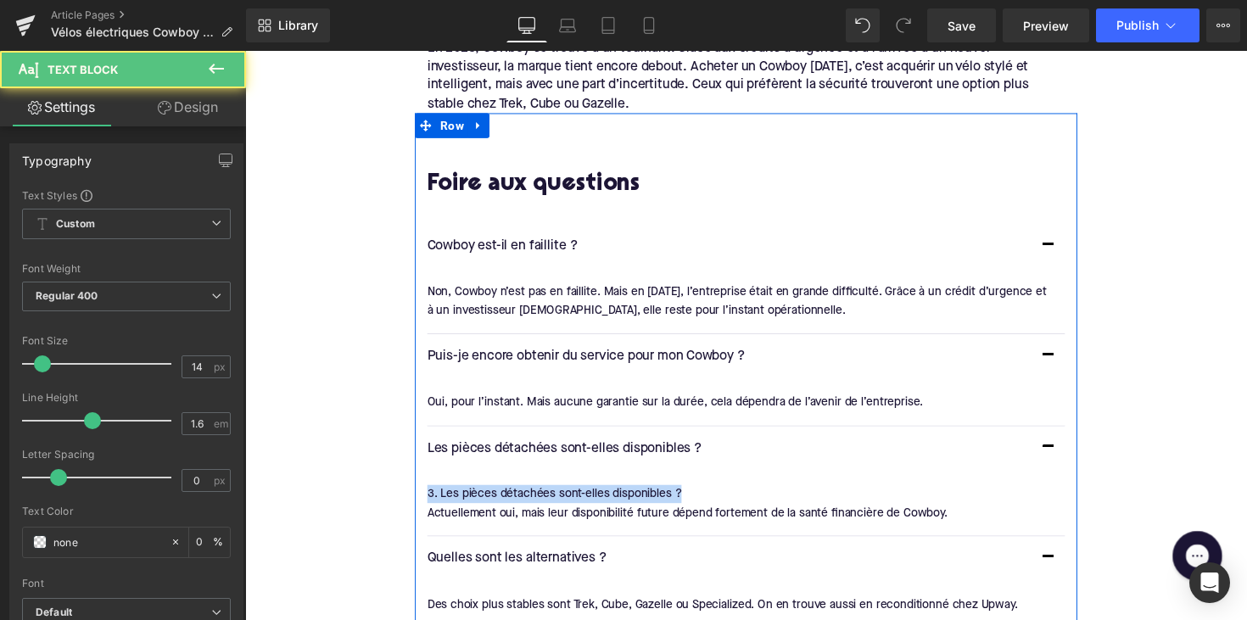
drag, startPoint x: 693, startPoint y: 444, endPoint x: 419, endPoint y: 442, distance: 274.0
click at [419, 442] on div "F oire aux questions Heading Cowboy est-il en faillite ? Text Block" at bounding box center [758, 417] width 679 height 604
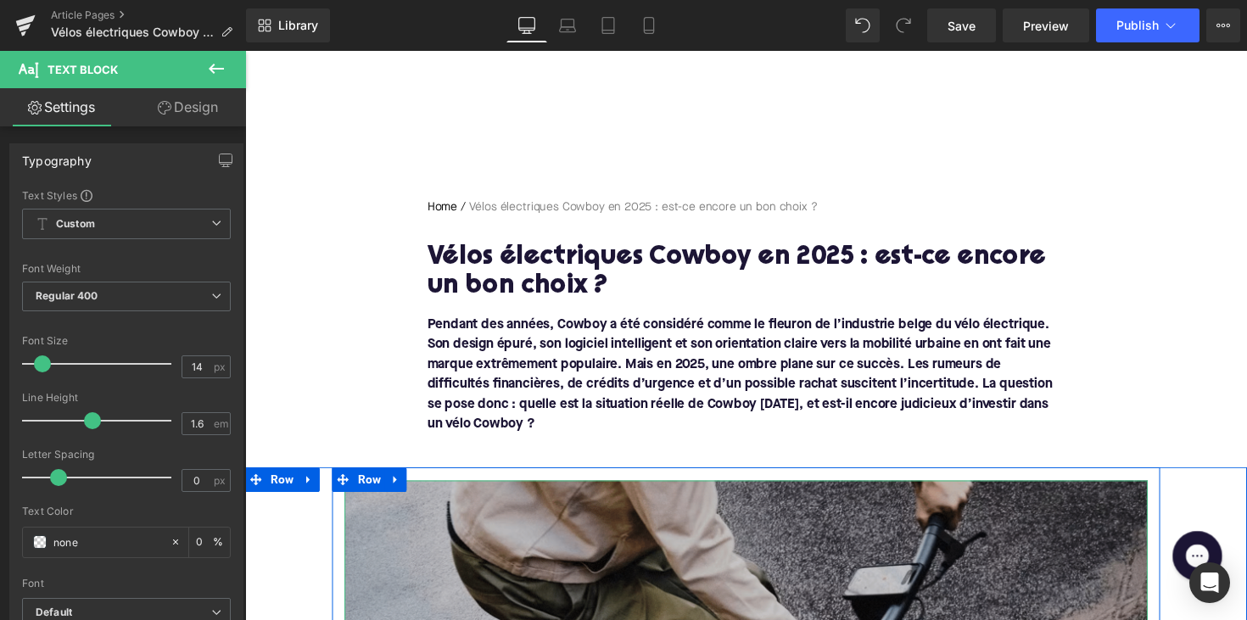
scroll to position [416, 0]
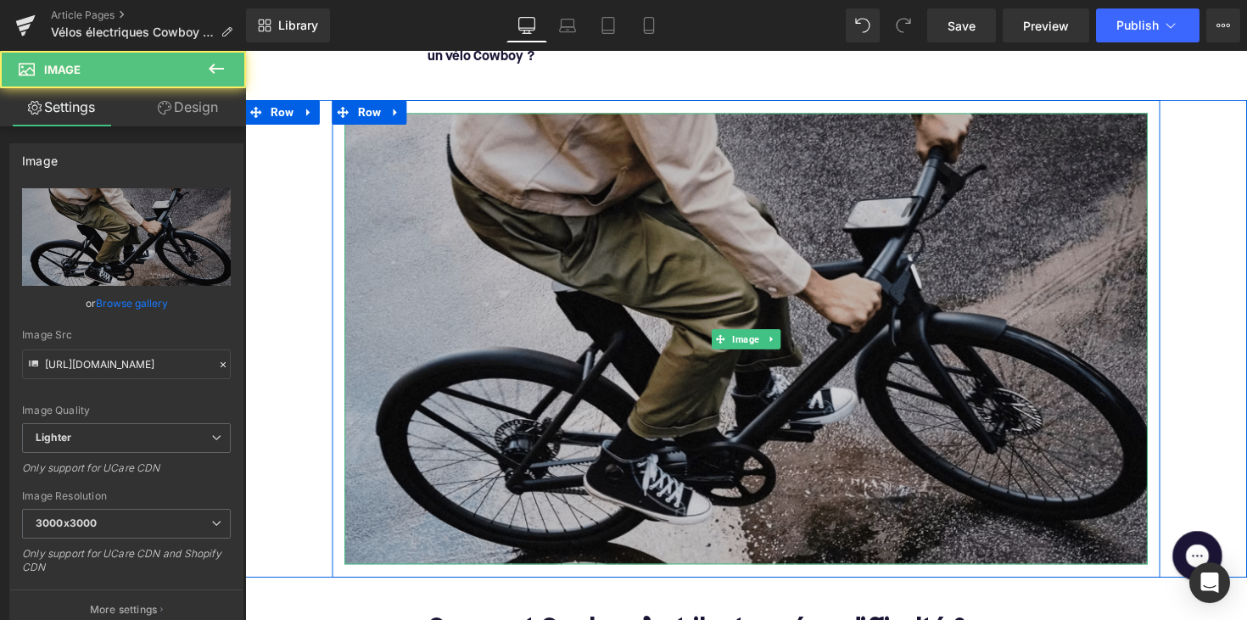
click at [771, 348] on div "Image" at bounding box center [758, 346] width 823 height 463
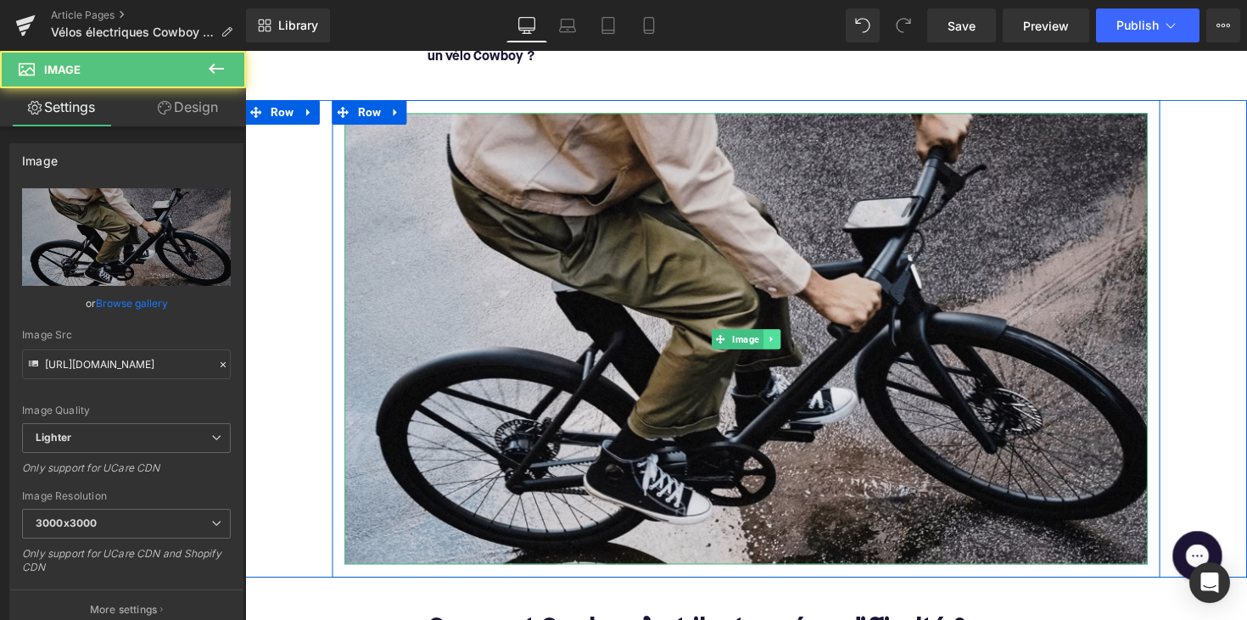
click at [781, 345] on icon at bounding box center [784, 346] width 9 height 10
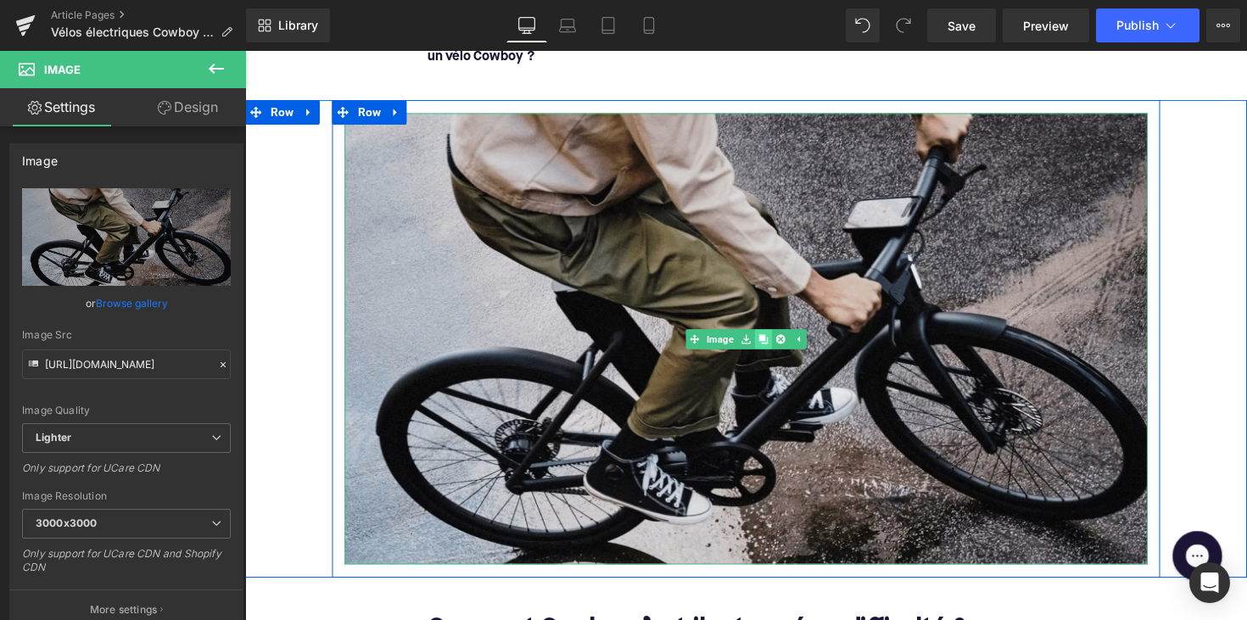
click at [777, 344] on link at bounding box center [776, 346] width 18 height 20
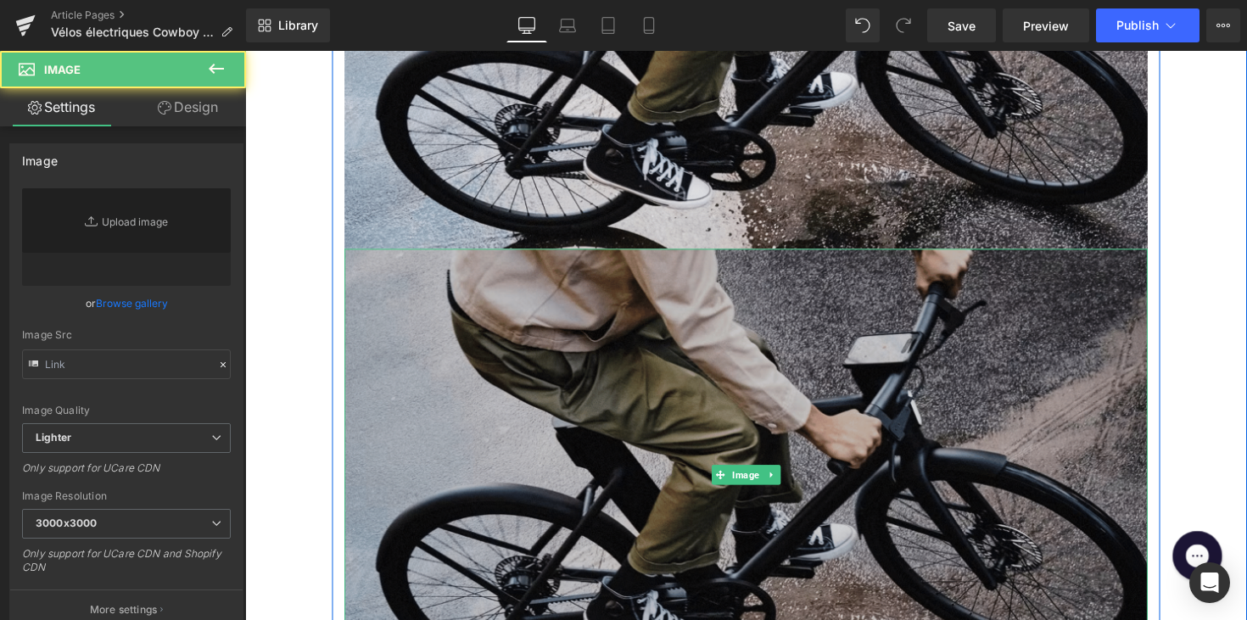
type input "[URL][DOMAIN_NAME]"
click at [712, 446] on img at bounding box center [758, 485] width 823 height 463
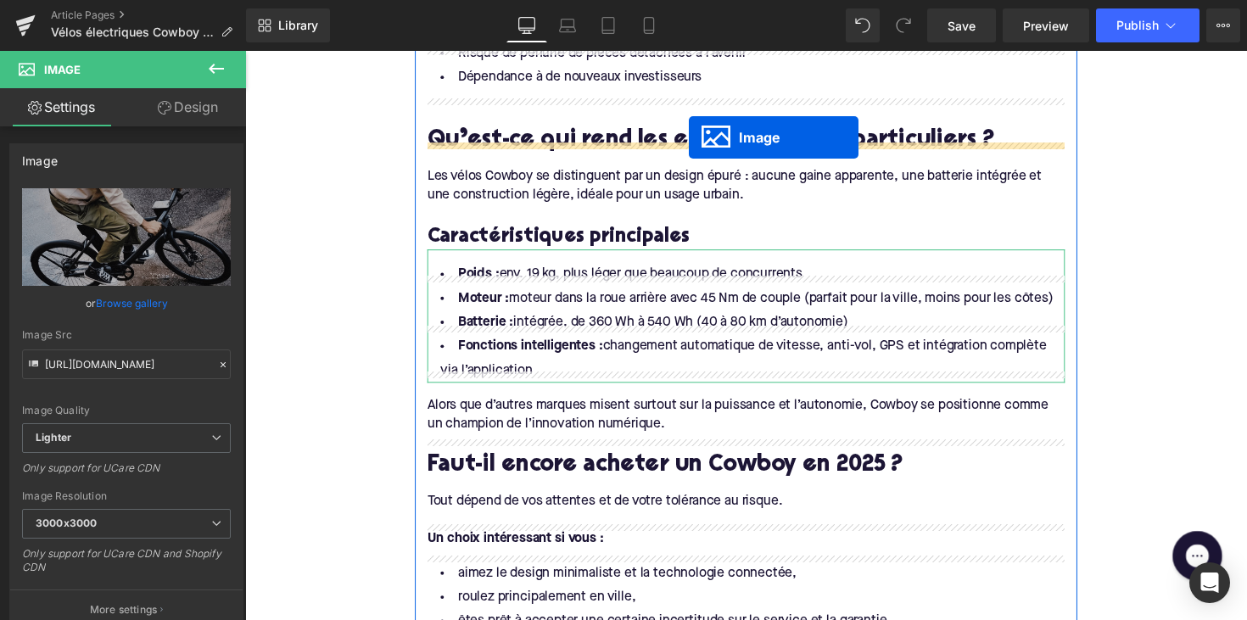
scroll to position [1678, 0]
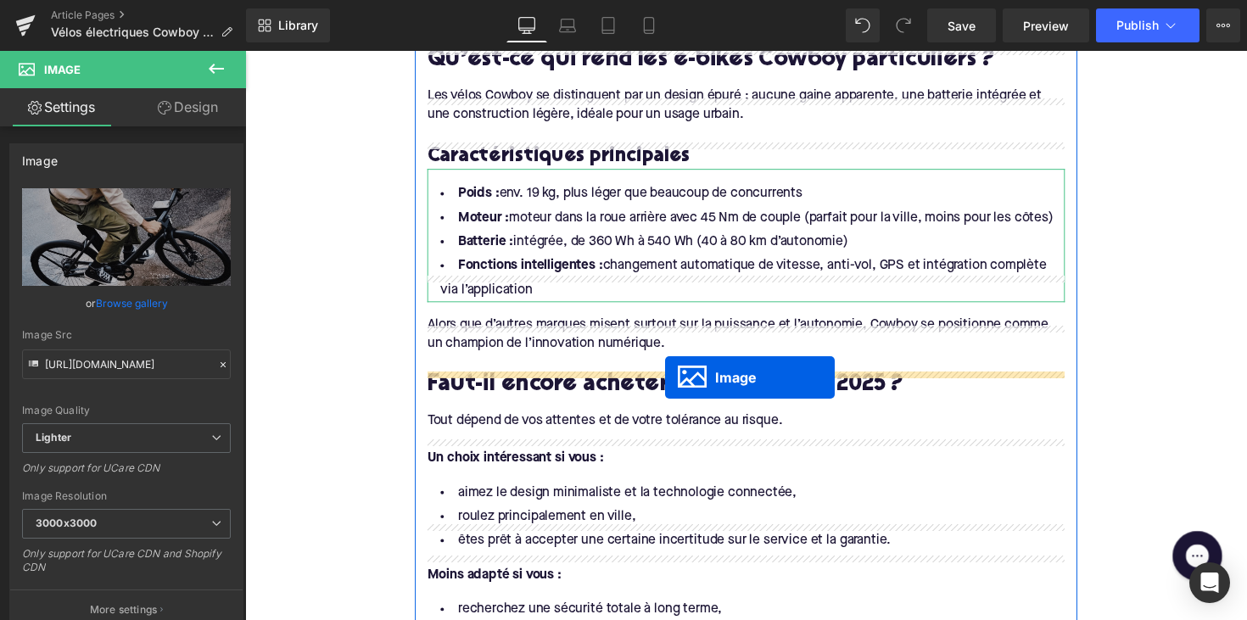
drag, startPoint x: 728, startPoint y: 344, endPoint x: 675, endPoint y: 385, distance: 66.5
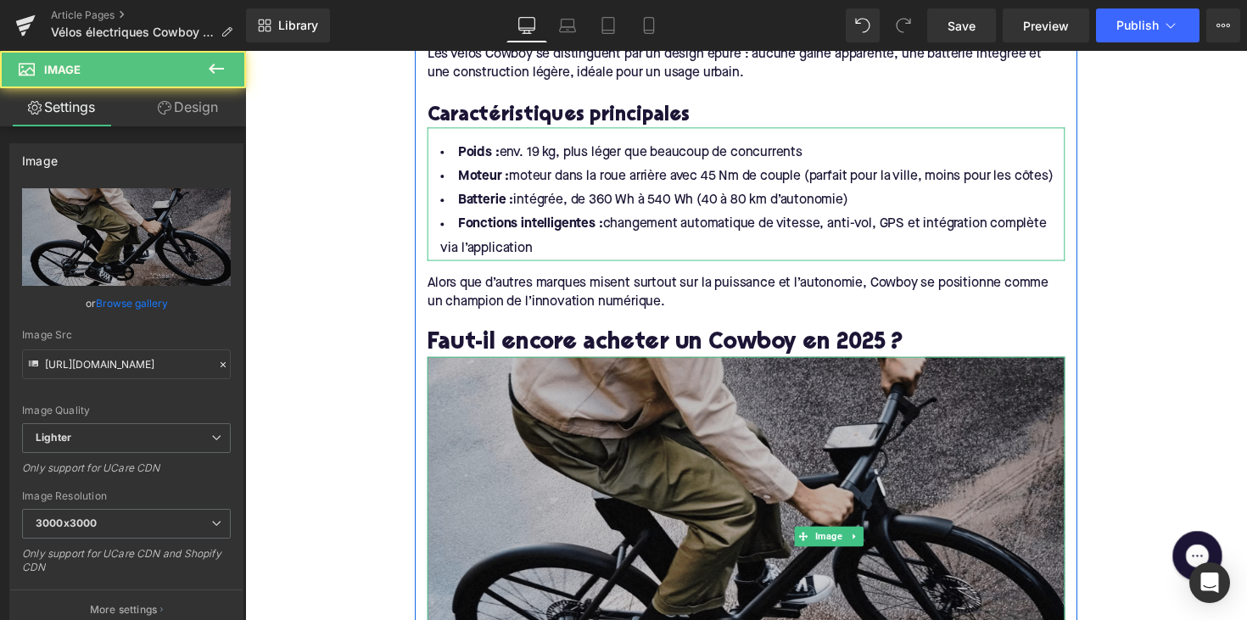
click at [608, 421] on img at bounding box center [758, 548] width 653 height 367
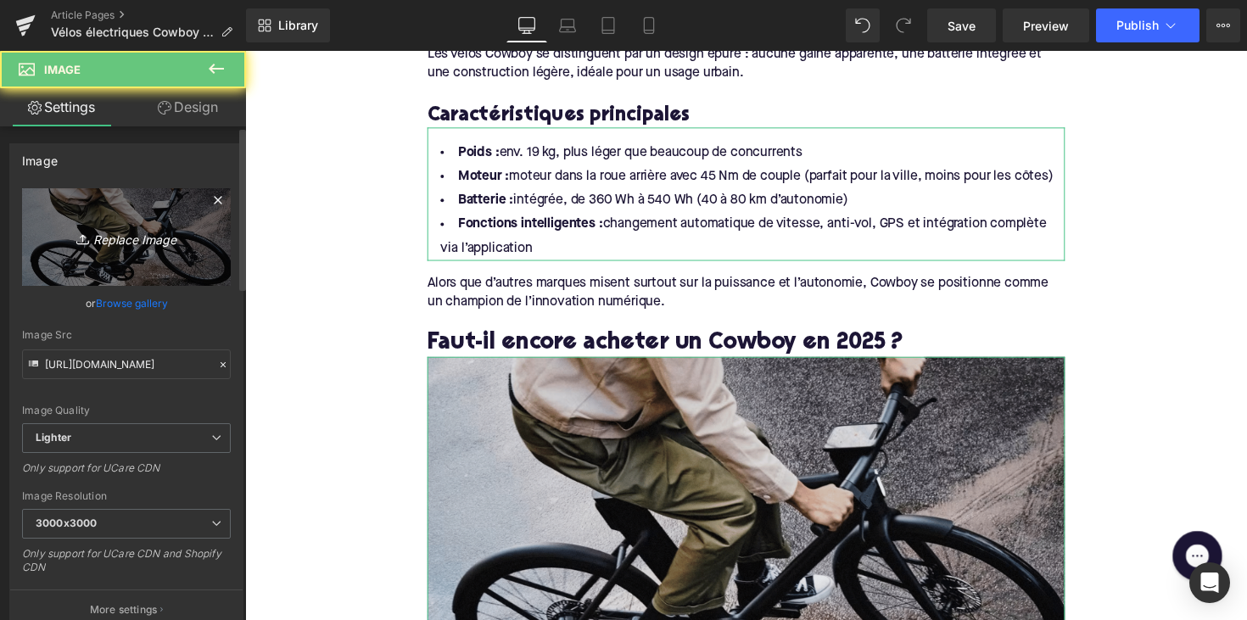
click at [161, 239] on icon "Replace Image" at bounding box center [127, 236] width 136 height 21
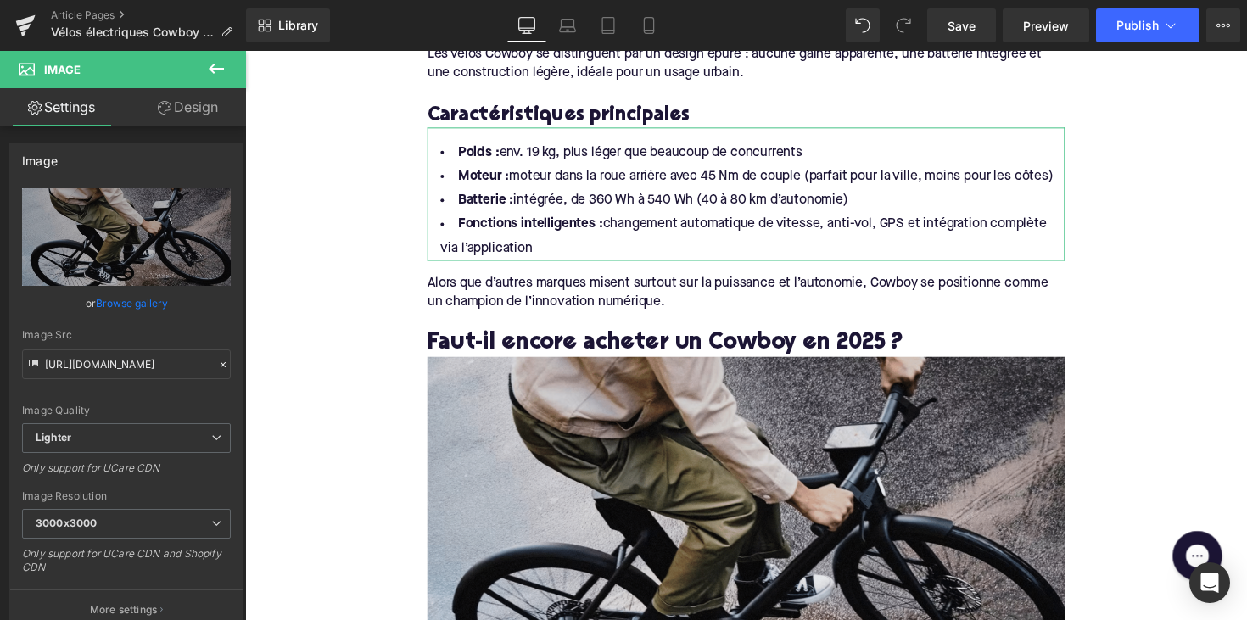
scroll to position [3150, 0]
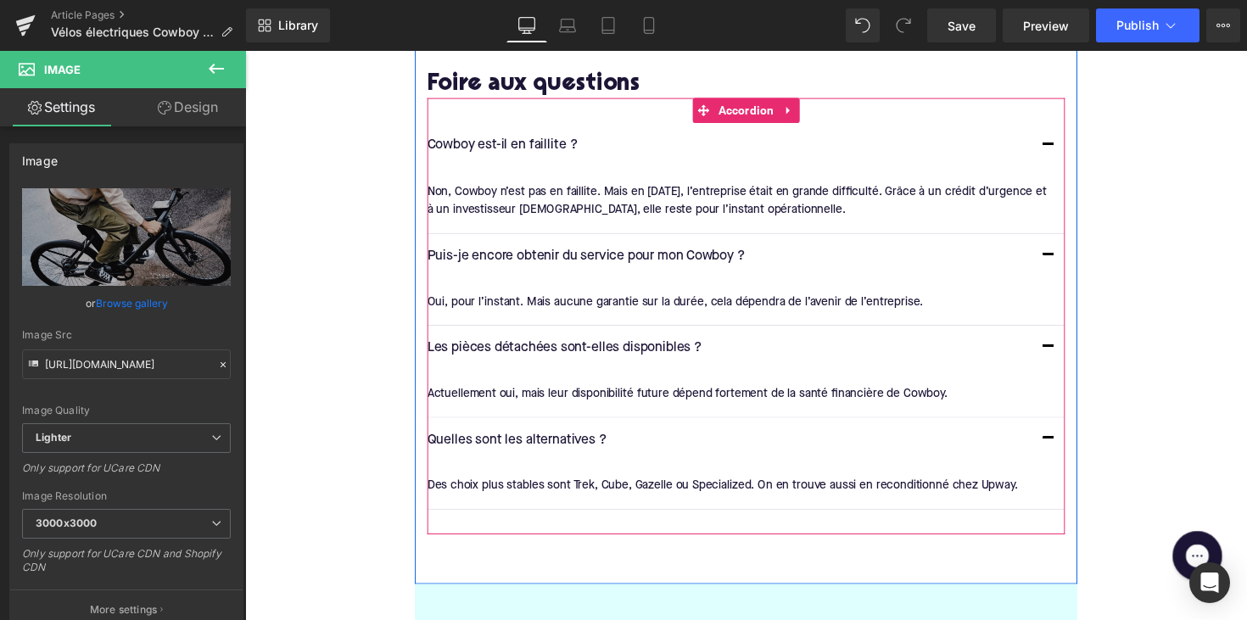
type input "C:\fakepath\mannaastcoboyebike.png"
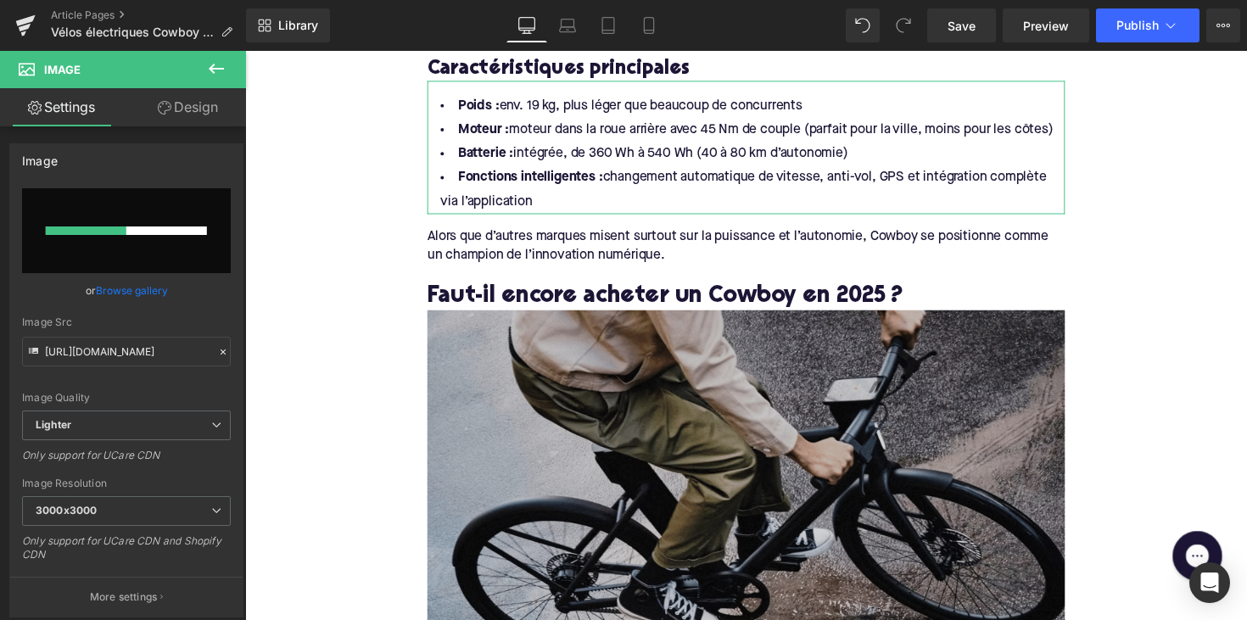
scroll to position [1735, 0]
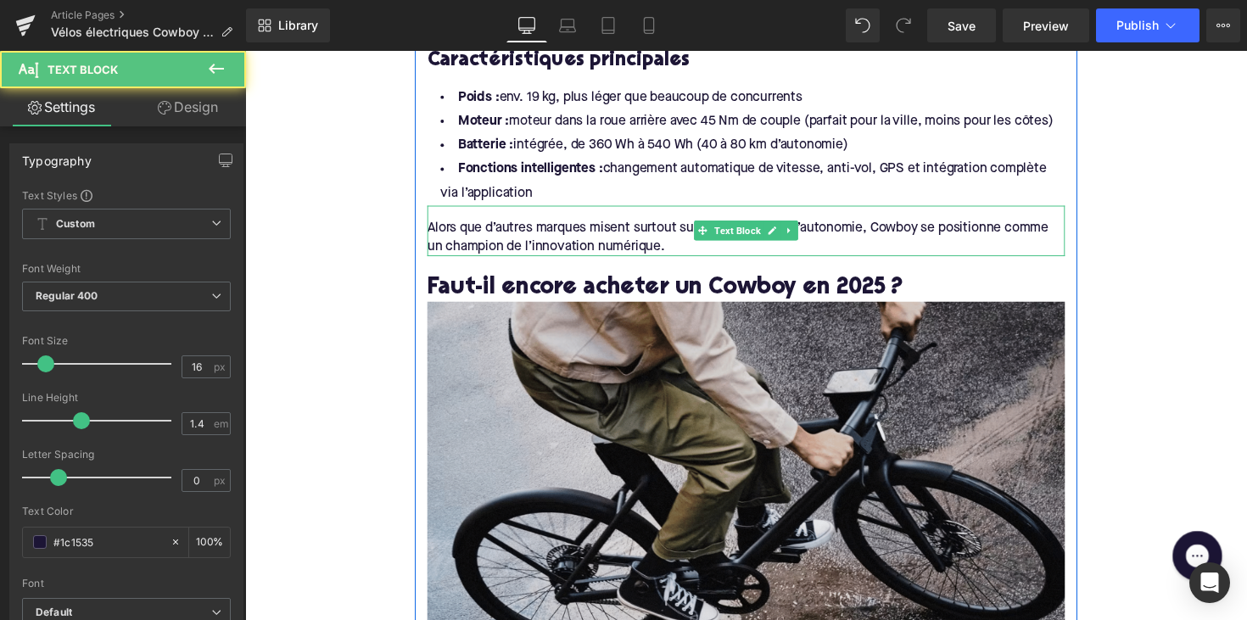
click at [692, 223] on div "Alors que d’autres marques misent surtout sur la puissance et l’autonomie, Cowb…" at bounding box center [758, 242] width 653 height 38
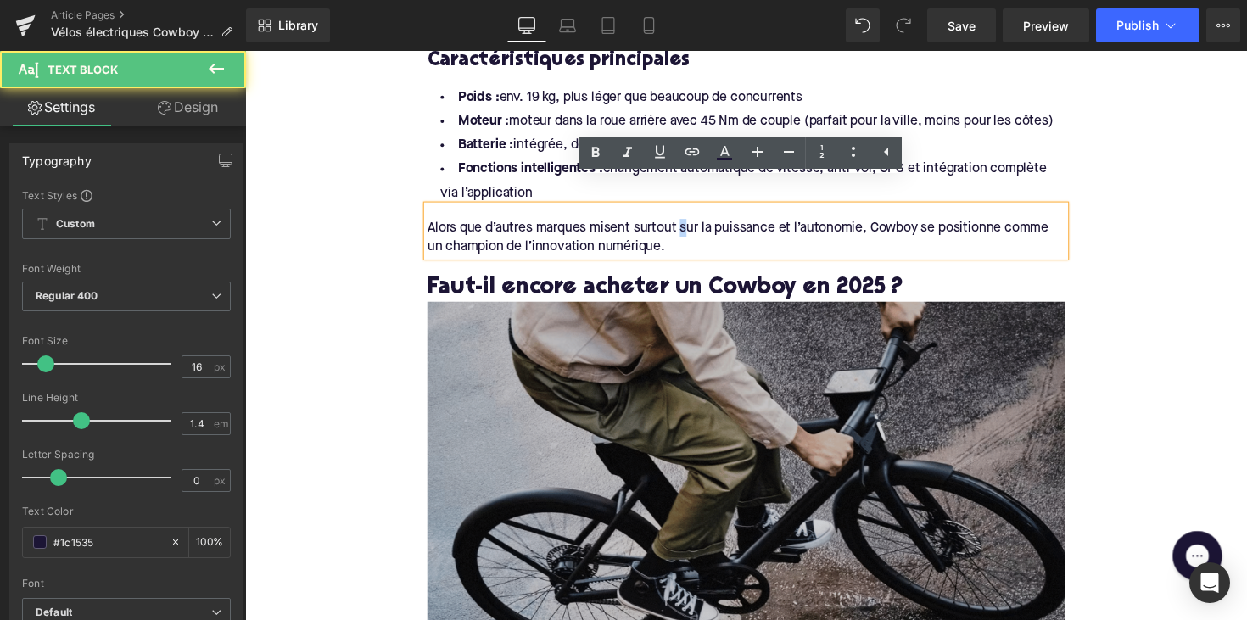
click at [662, 349] on img at bounding box center [758, 491] width 653 height 367
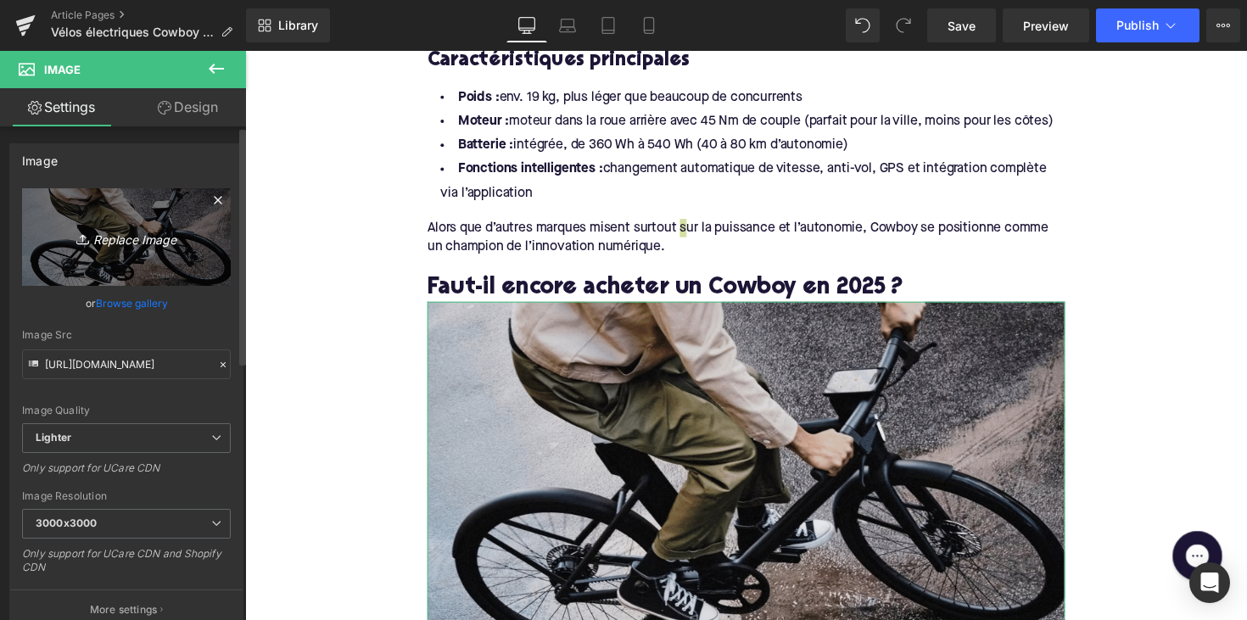
click at [91, 243] on icon "Replace Image" at bounding box center [127, 236] width 136 height 21
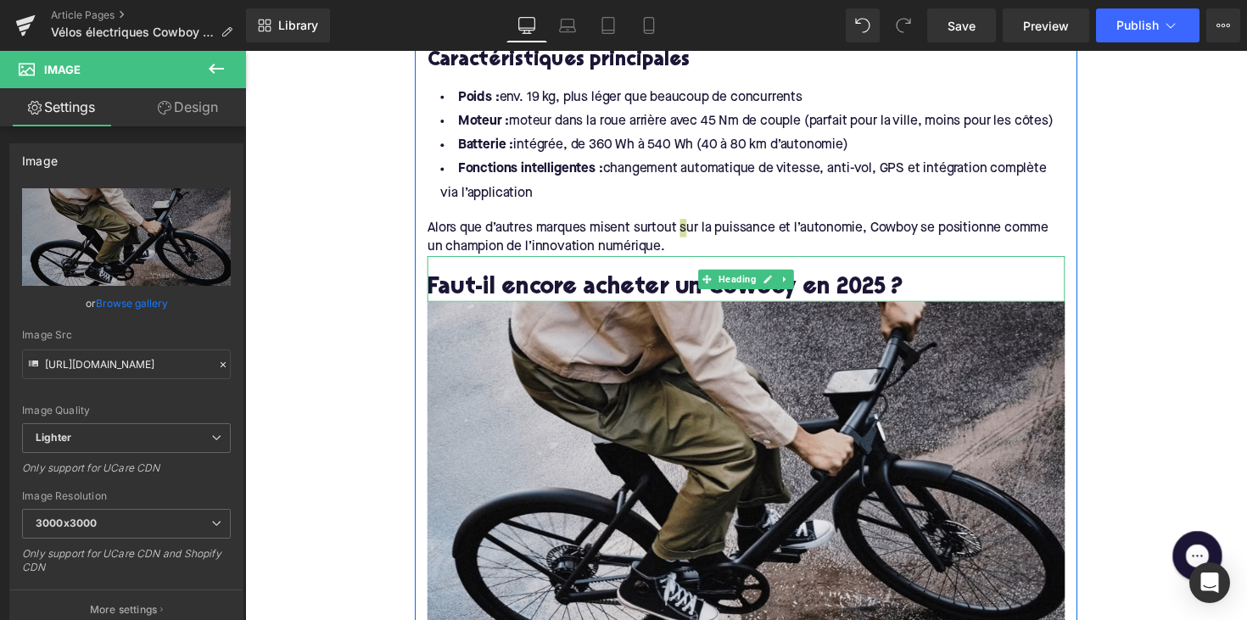
type input "C:\fakepath\mannaastcoboyebike.png"
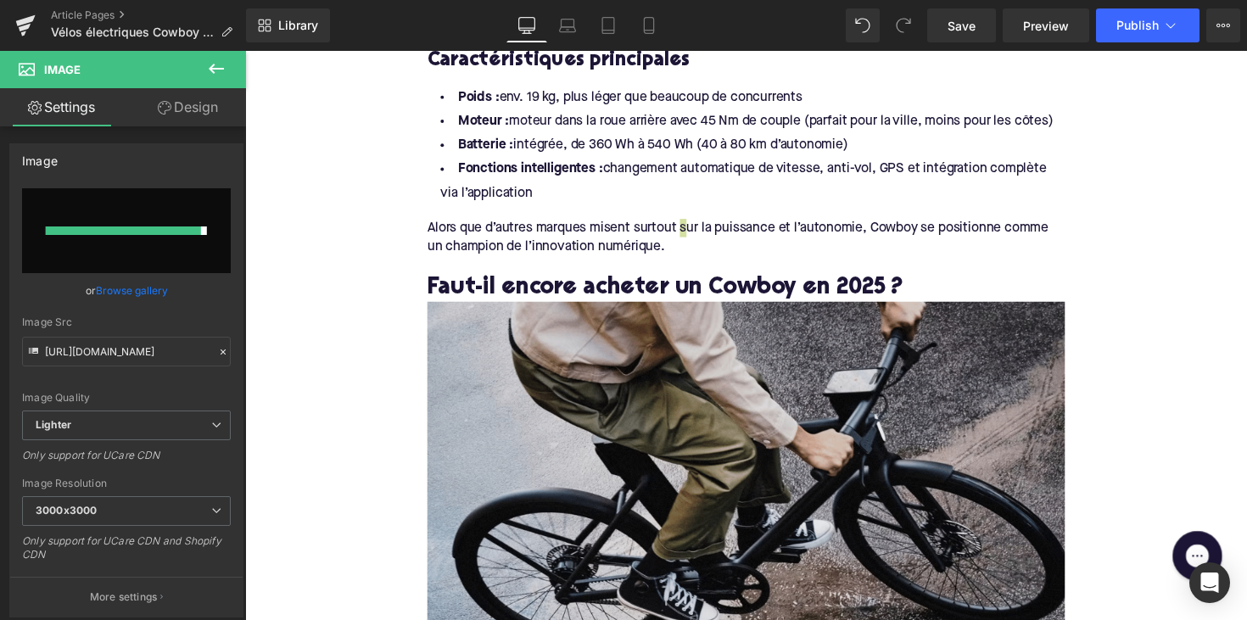
type input "[URL][DOMAIN_NAME]"
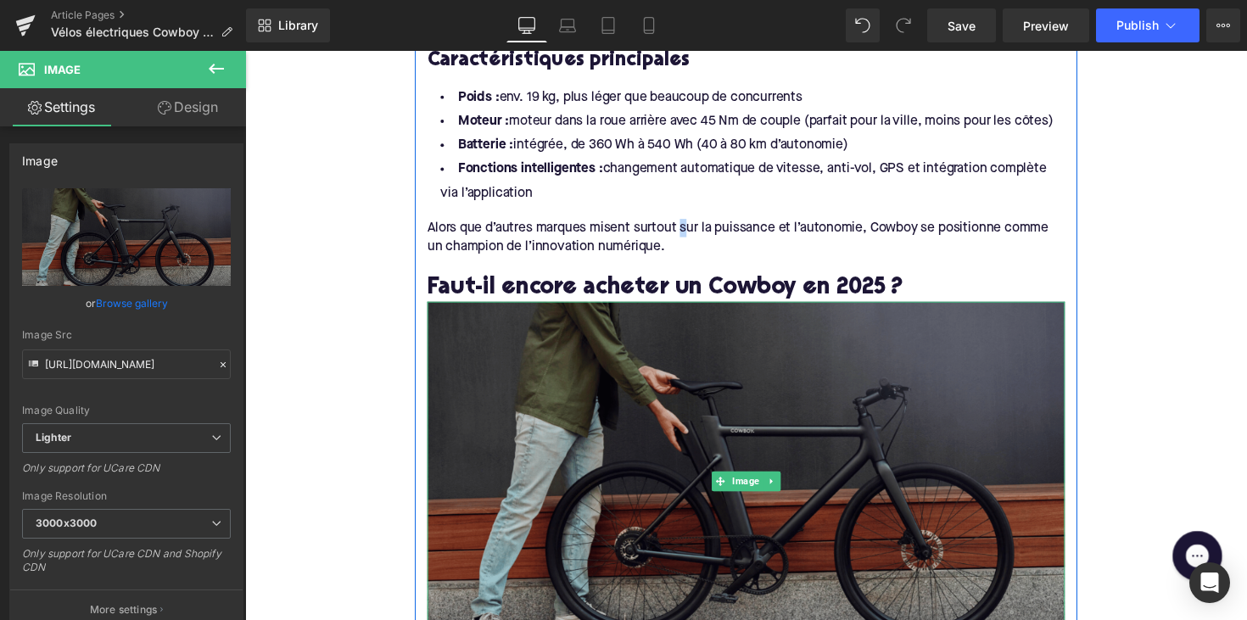
click at [527, 400] on img at bounding box center [758, 491] width 653 height 367
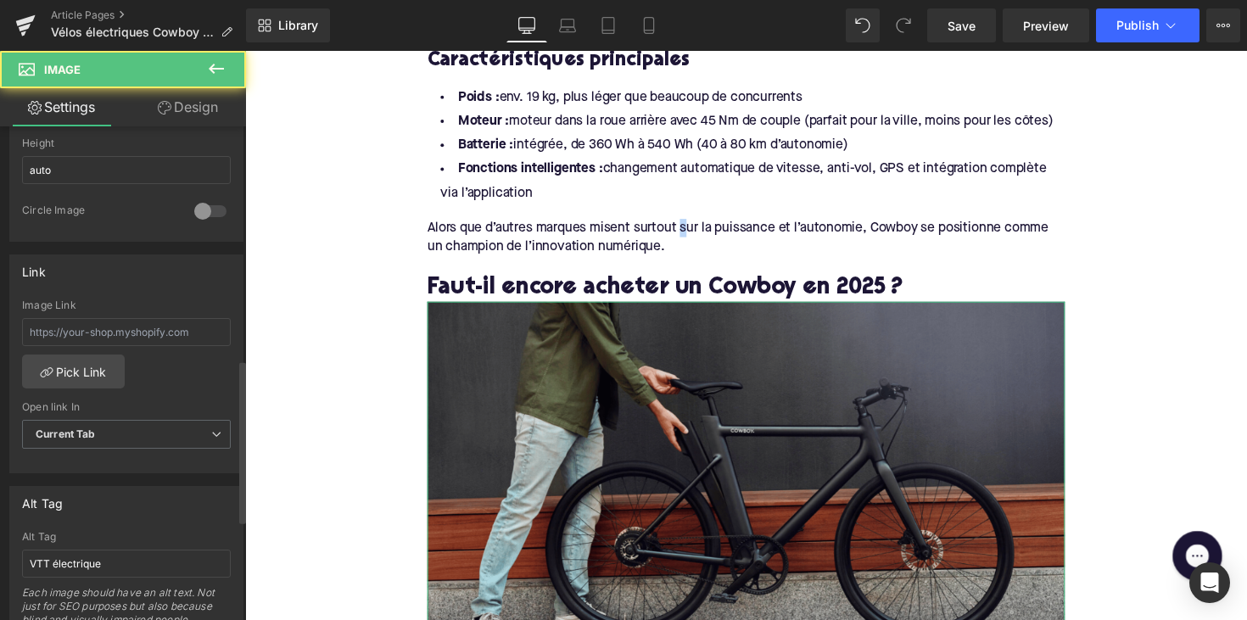
scroll to position [707, 0]
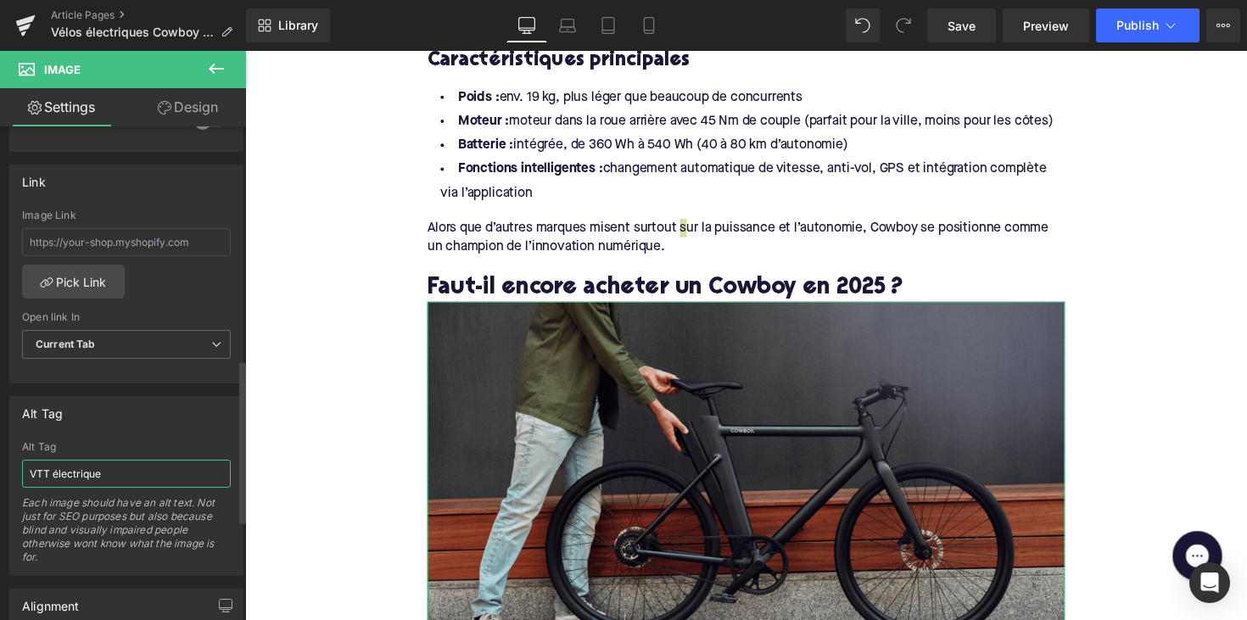
click at [118, 473] on input "VTT électrique" at bounding box center [126, 474] width 209 height 28
click at [142, 473] on input "homme et cowboy velo électrique" at bounding box center [126, 474] width 209 height 28
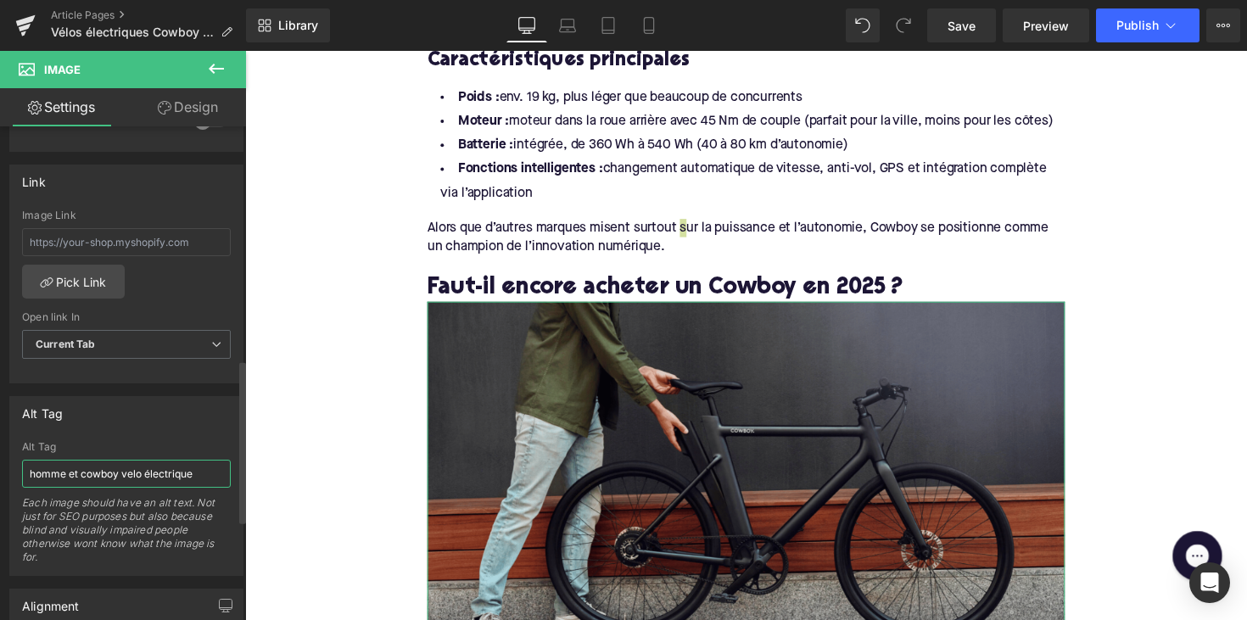
click at [142, 473] on input "homme et cowboy velo électrique" at bounding box center [126, 474] width 209 height 28
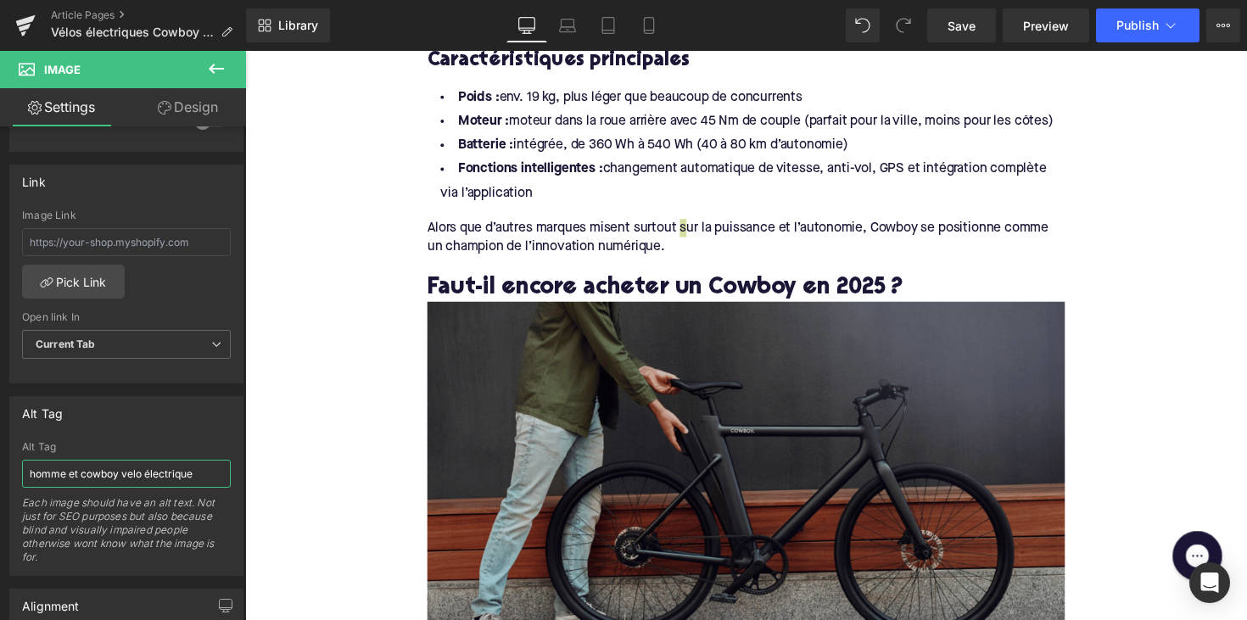
type input "homme et cowboy velo électrique"
click at [583, 414] on img at bounding box center [758, 491] width 653 height 367
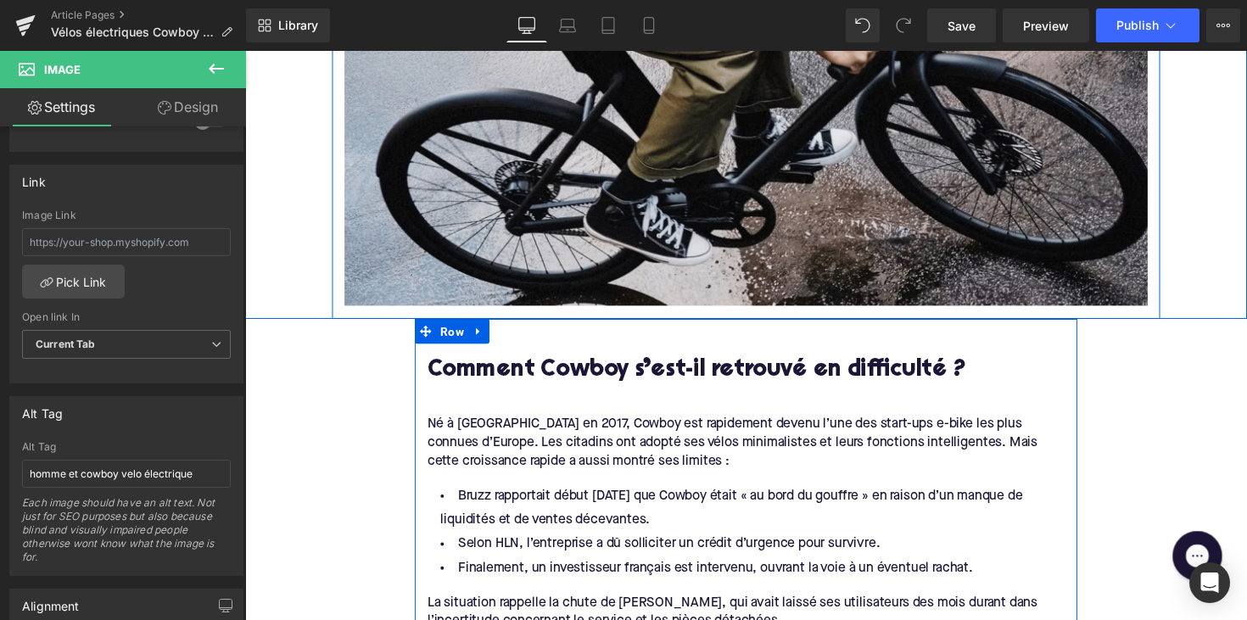
scroll to position [519, 0]
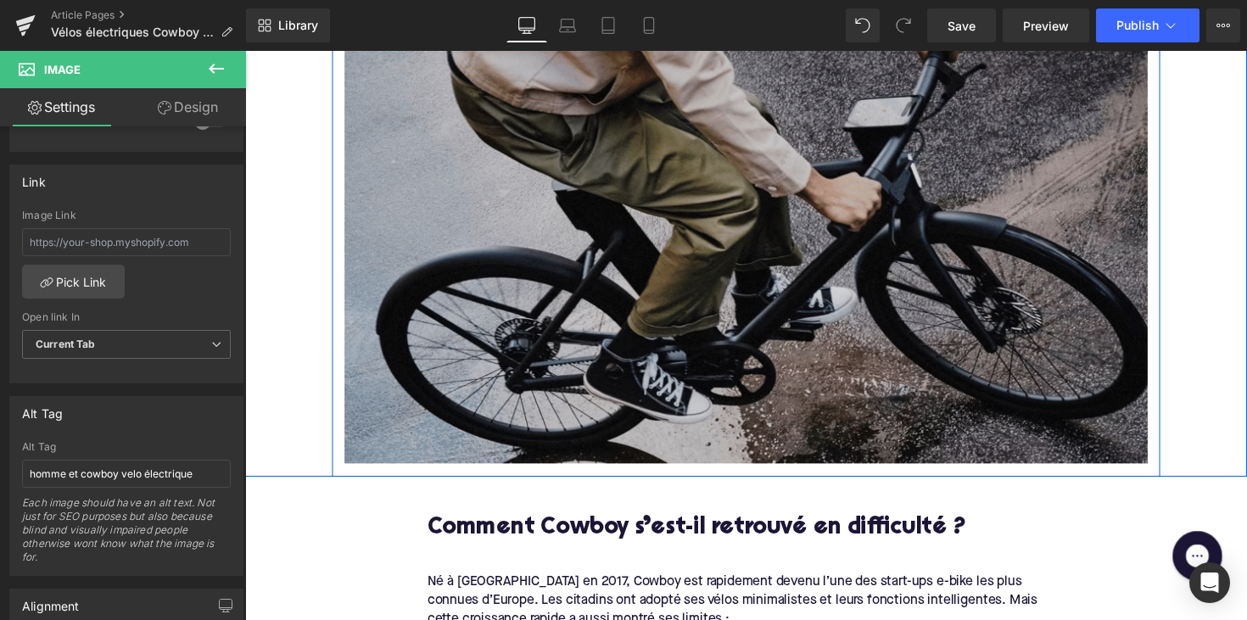
click at [587, 258] on img at bounding box center [758, 242] width 823 height 463
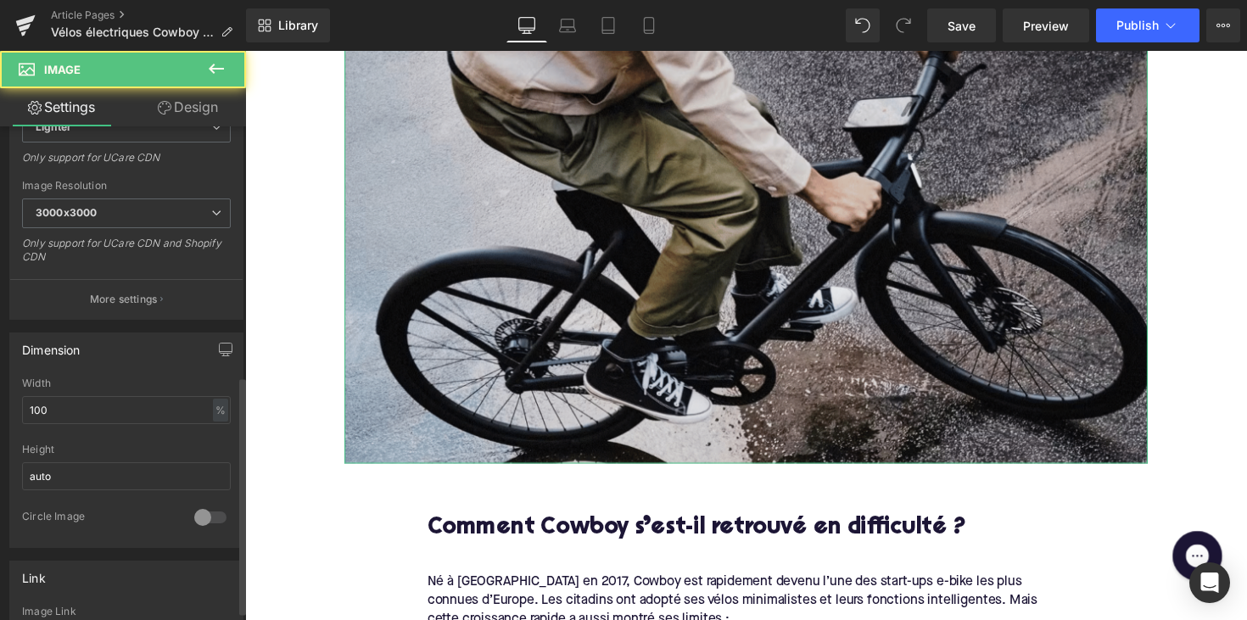
scroll to position [753, 0]
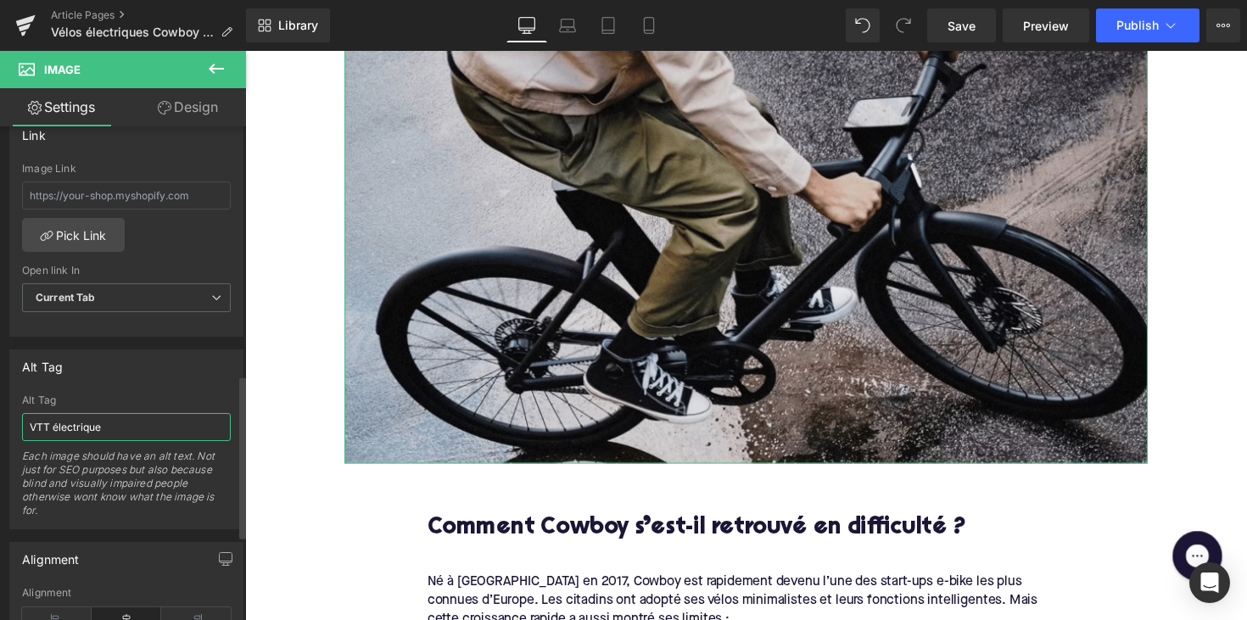
click at [105, 421] on input "VTT électrique" at bounding box center [126, 427] width 209 height 28
paste input "homme et cowboy velo"
click at [71, 428] on input "homme et cowboy velo électrique" at bounding box center [126, 427] width 209 height 28
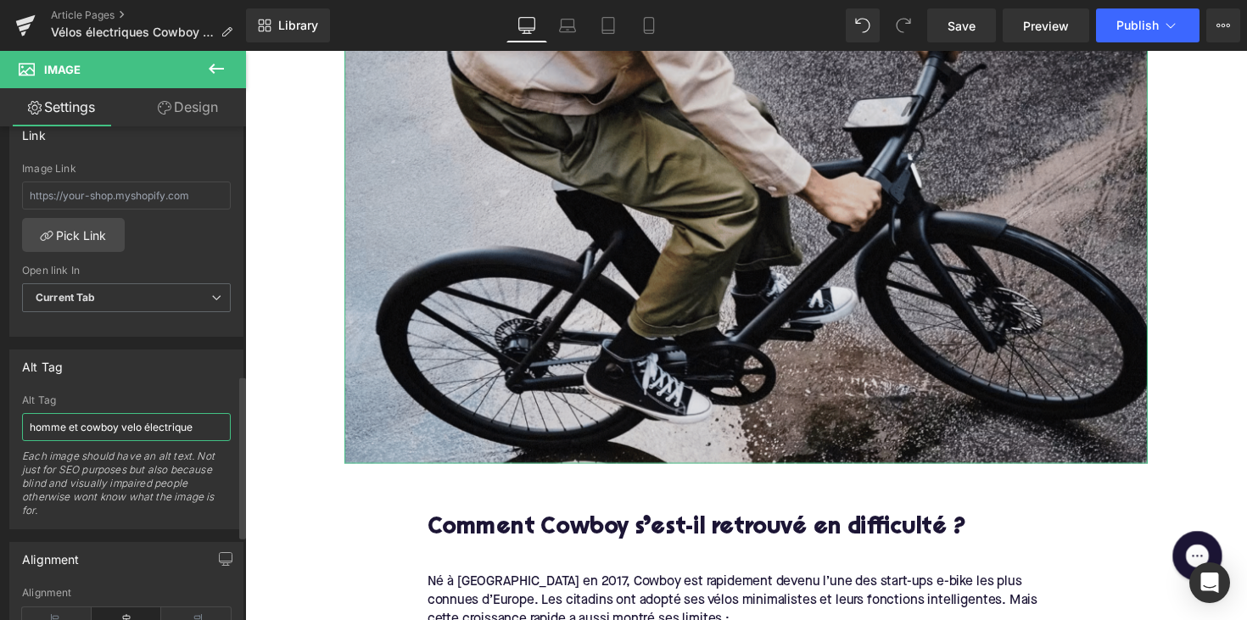
click at [71, 428] on input "homme et cowboy velo électrique" at bounding box center [126, 427] width 209 height 28
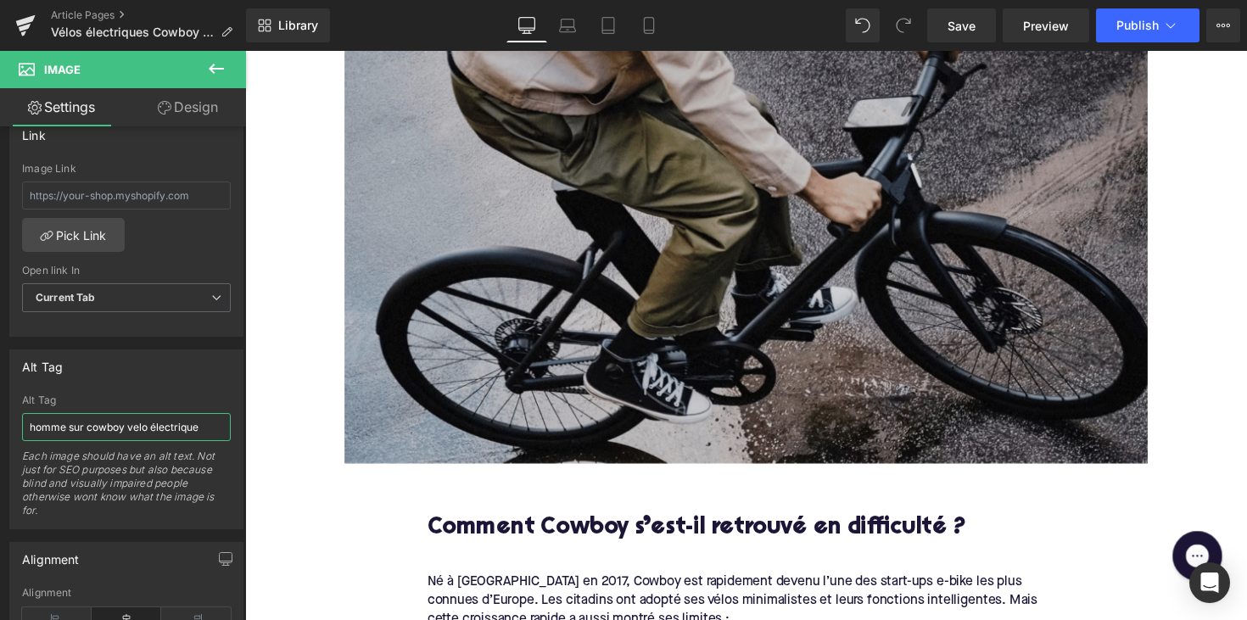
type input "homme sur cowboy velo électrique"
click at [476, 390] on img at bounding box center [758, 242] width 823 height 463
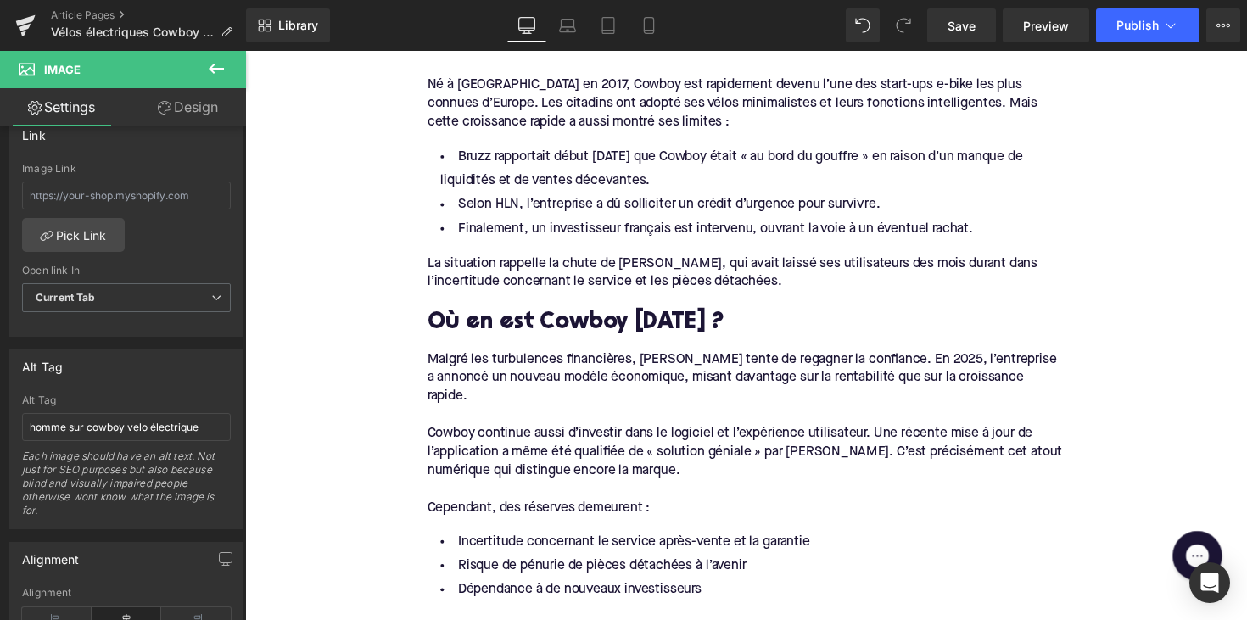
scroll to position [846, 0]
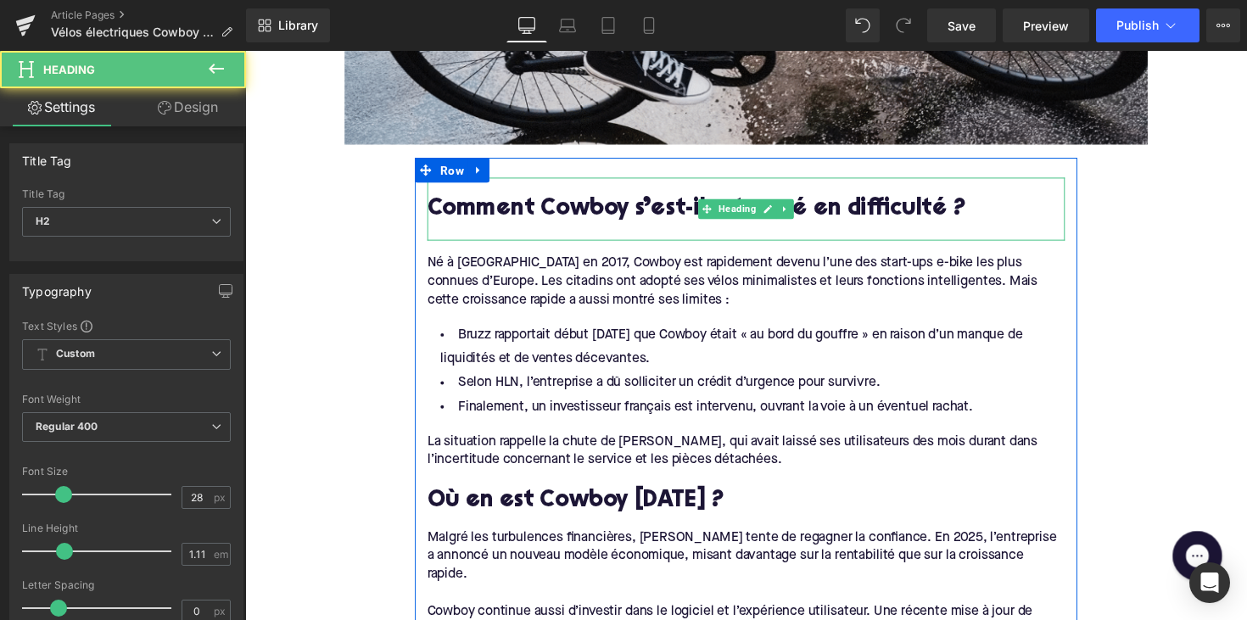
click at [461, 237] on div at bounding box center [758, 236] width 653 height 18
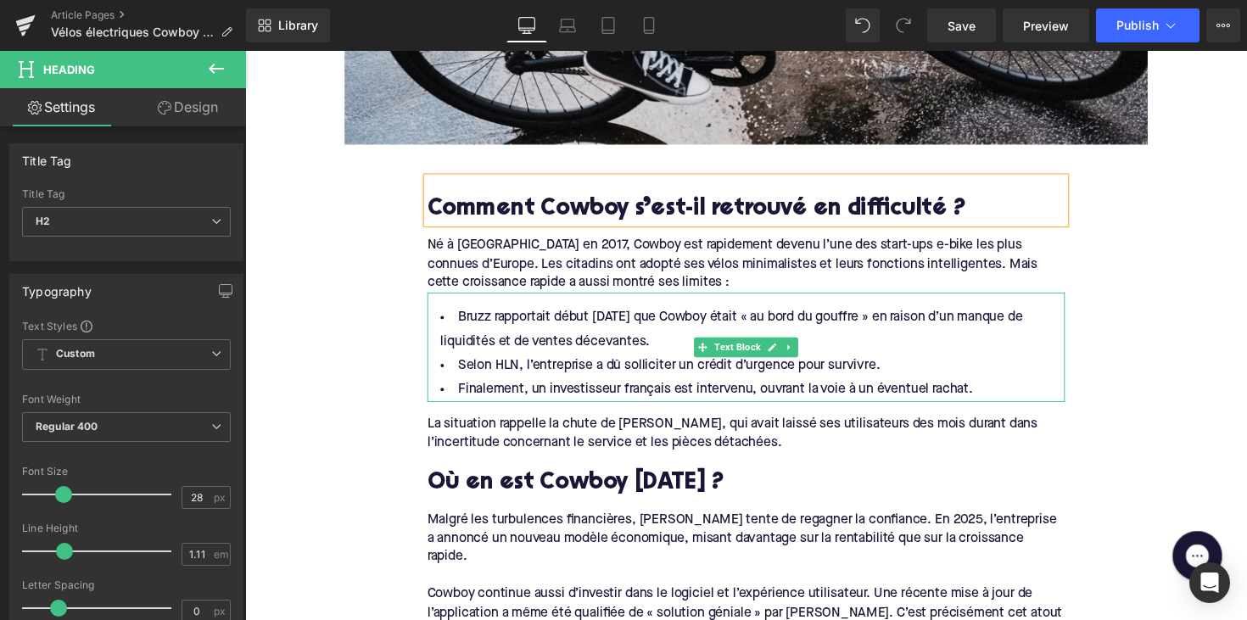
click at [472, 321] on span "Bruzz rapportait début [DATE] que Cowboy était « au bord du gouffre » en raison…" at bounding box center [743, 336] width 596 height 38
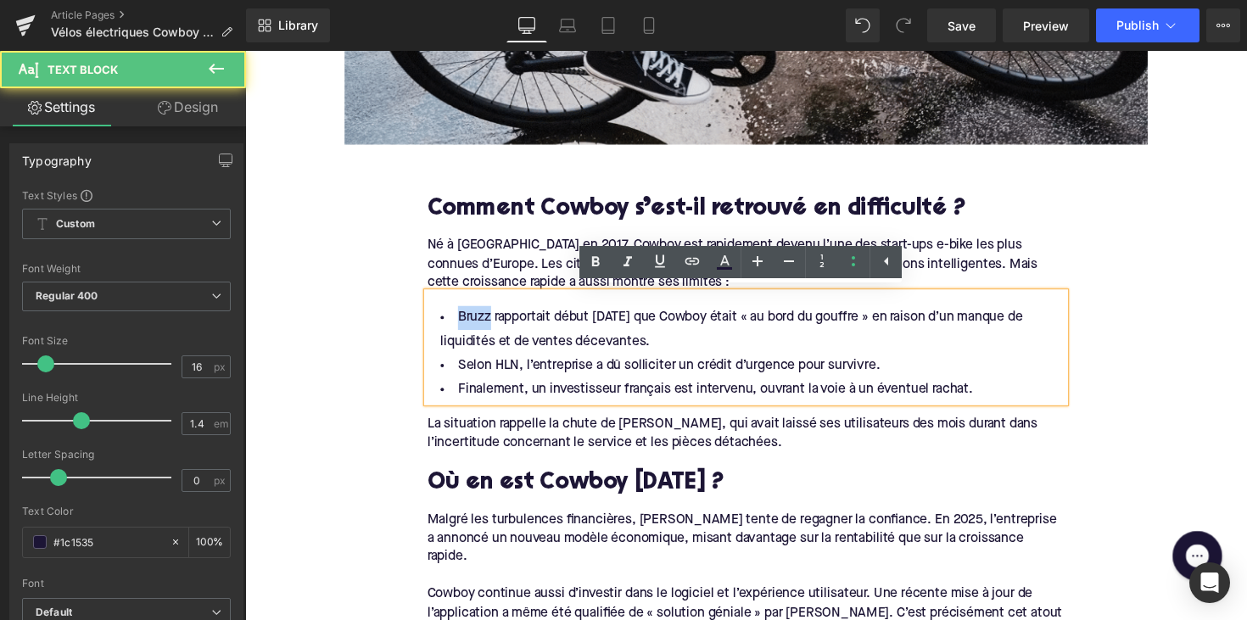
click at [472, 321] on span "Bruzz rapportait début [DATE] que Cowboy était « au bord du gouffre » en raison…" at bounding box center [743, 336] width 596 height 38
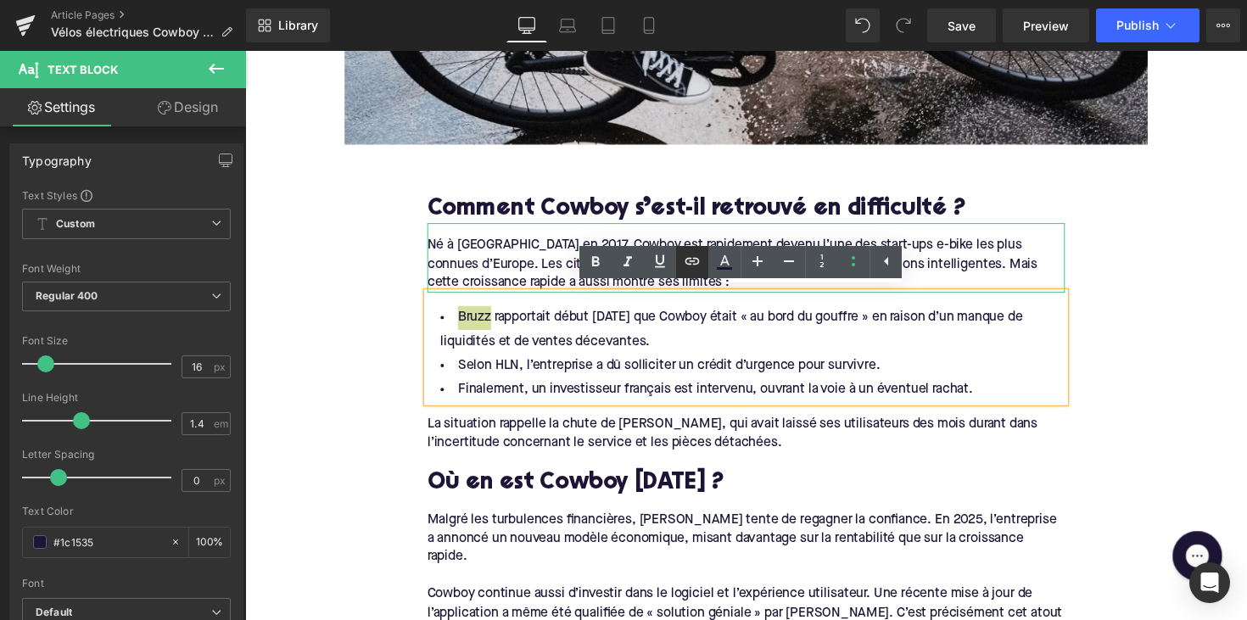
click at [692, 265] on icon at bounding box center [692, 261] width 20 height 20
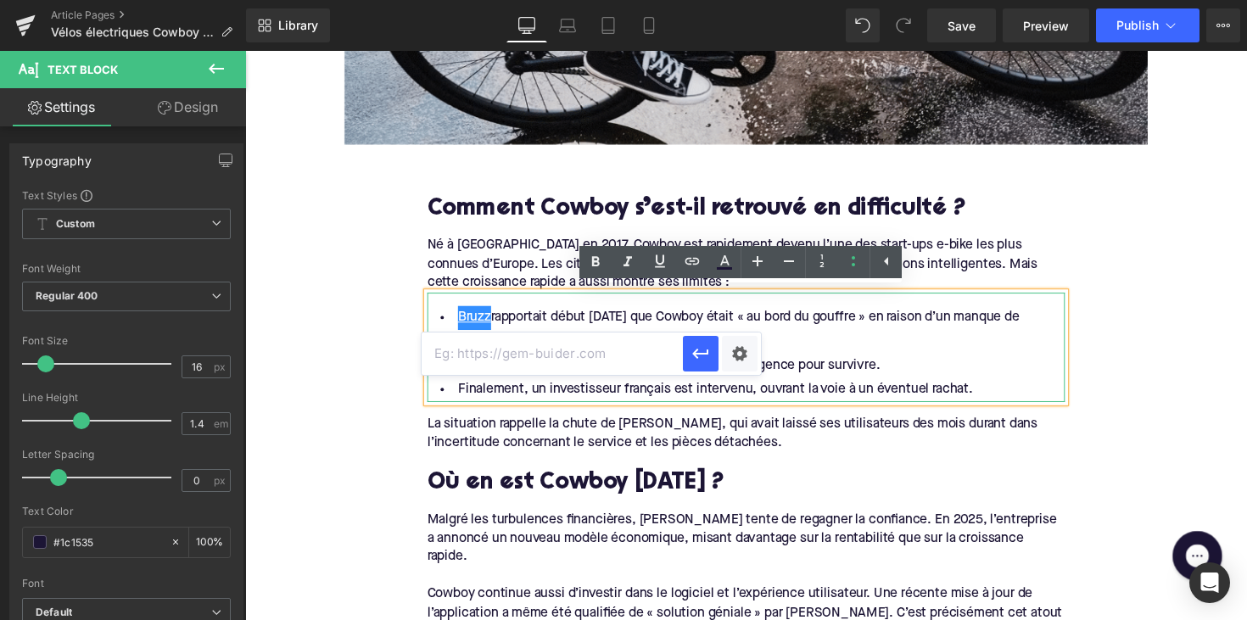
click at [599, 342] on input "text" at bounding box center [552, 354] width 261 height 42
paste input "[URL][DOMAIN_NAME]"
type input "[URL][DOMAIN_NAME]"
click at [690, 345] on icon "button" at bounding box center [700, 354] width 20 height 20
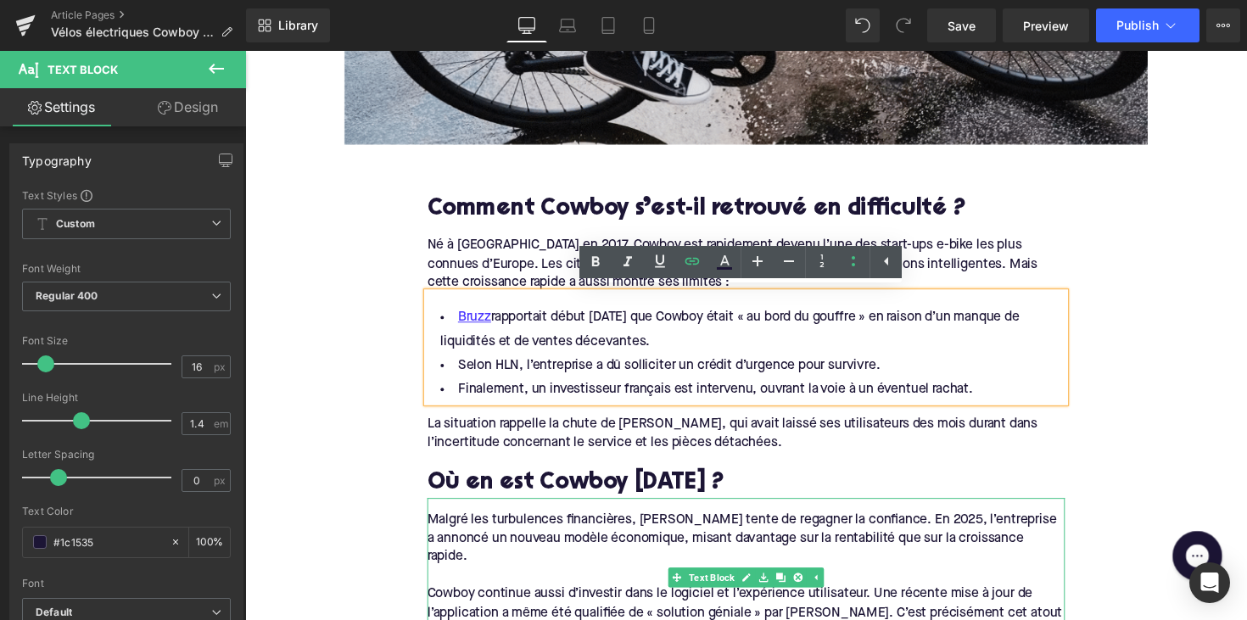
click at [506, 375] on span "Selon HLN, l’entreprise a dû solliciter un crédit d’urgence pour survivre." at bounding box center [679, 373] width 433 height 14
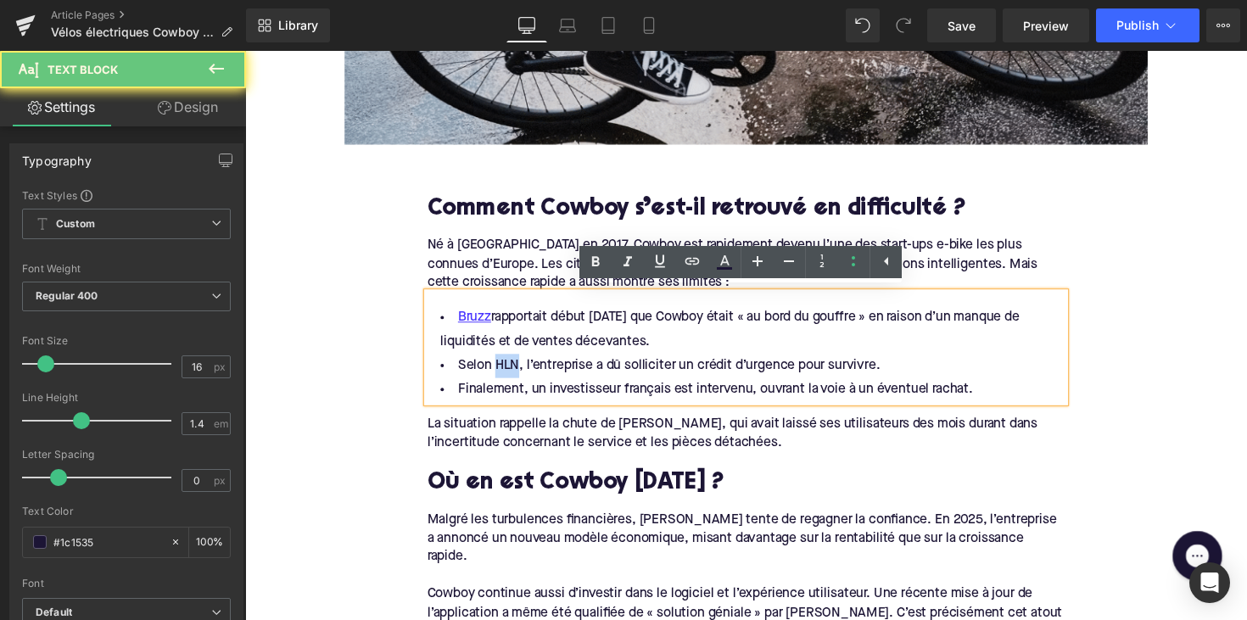
click at [506, 375] on span "Selon HLN, l’entreprise a dû solliciter un crédit d’urgence pour survivre." at bounding box center [679, 373] width 433 height 14
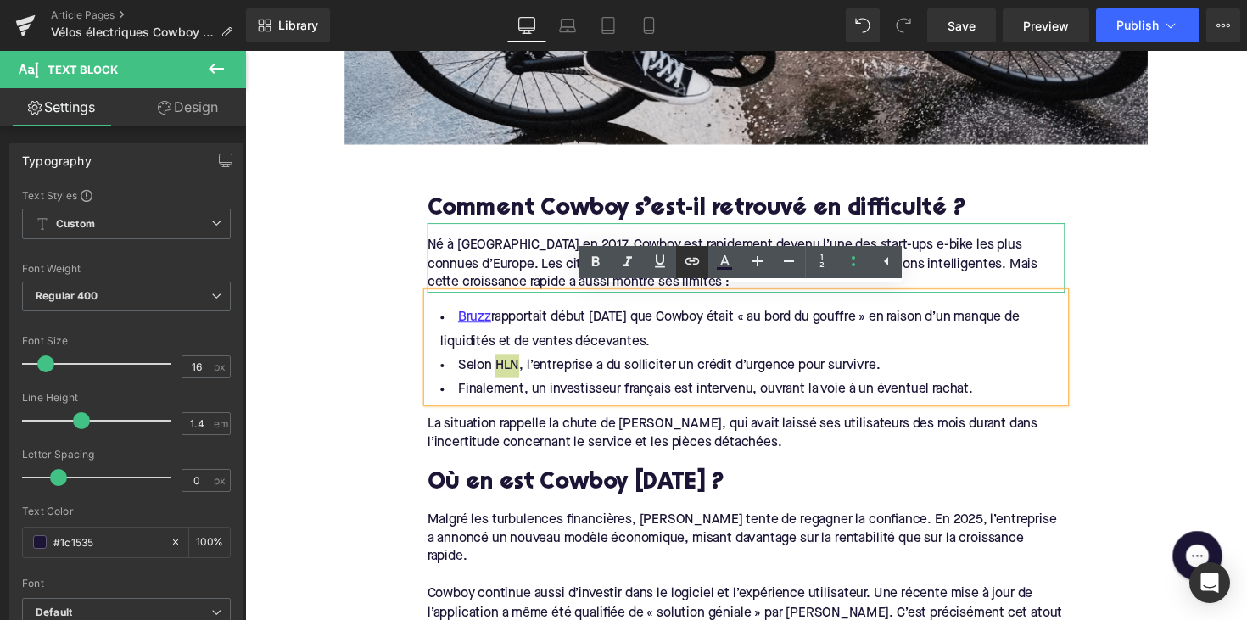
click at [693, 259] on icon at bounding box center [692, 261] width 20 height 20
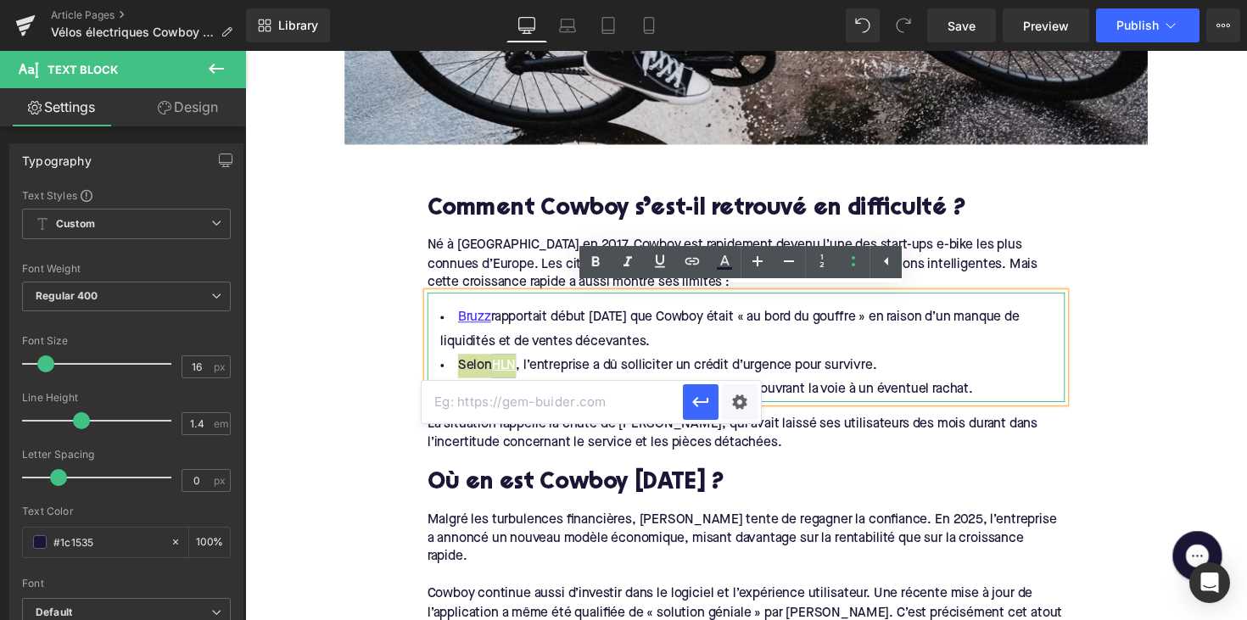
click at [584, 417] on input "text" at bounding box center [552, 402] width 261 height 42
paste input "[URL][DOMAIN_NAME]"
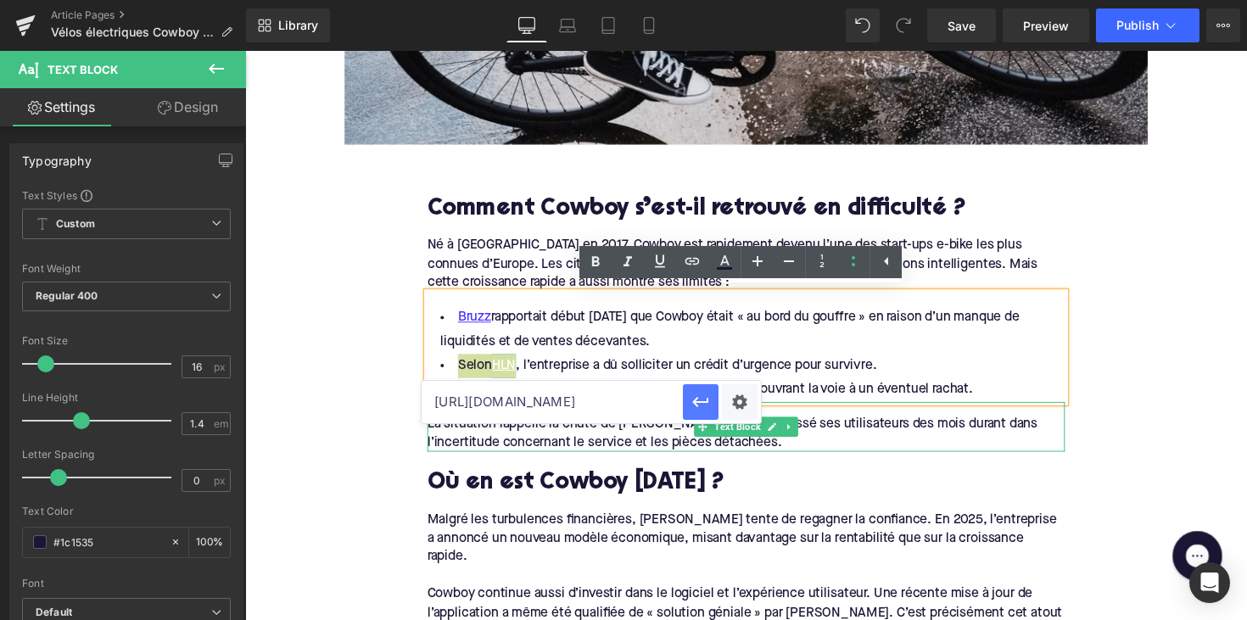
click at [702, 408] on icon "button" at bounding box center [700, 402] width 20 height 20
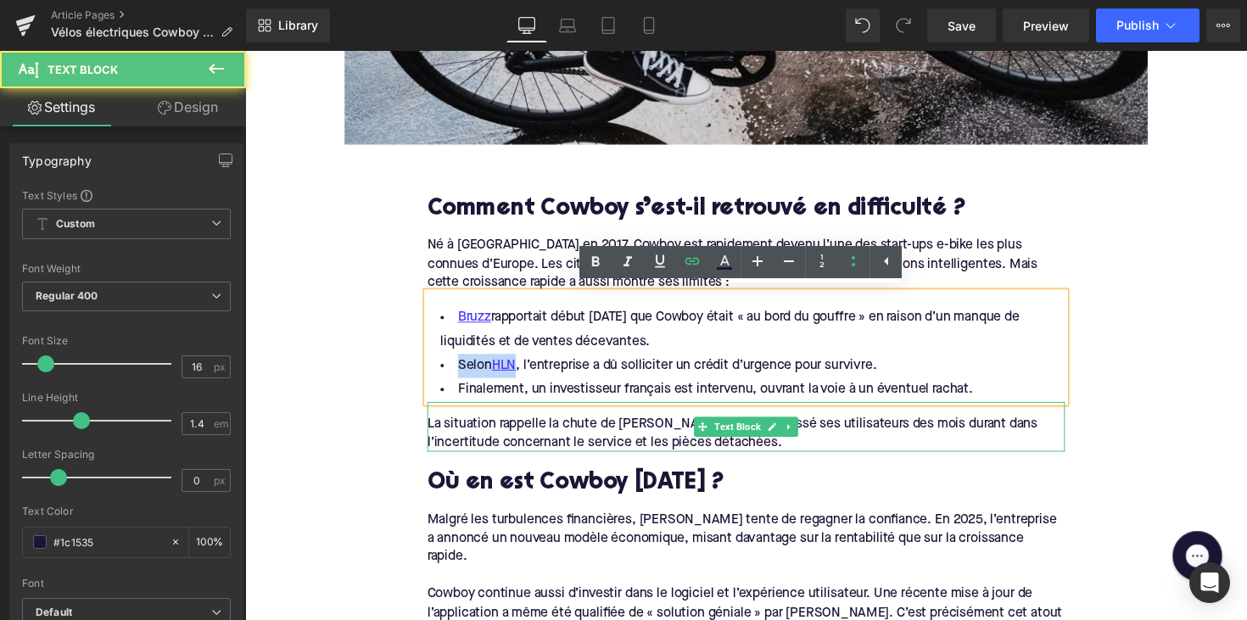
click at [640, 432] on div "La situation rappelle la chute de [PERSON_NAME], qui avait laissé ses utilisate…" at bounding box center [758, 443] width 653 height 38
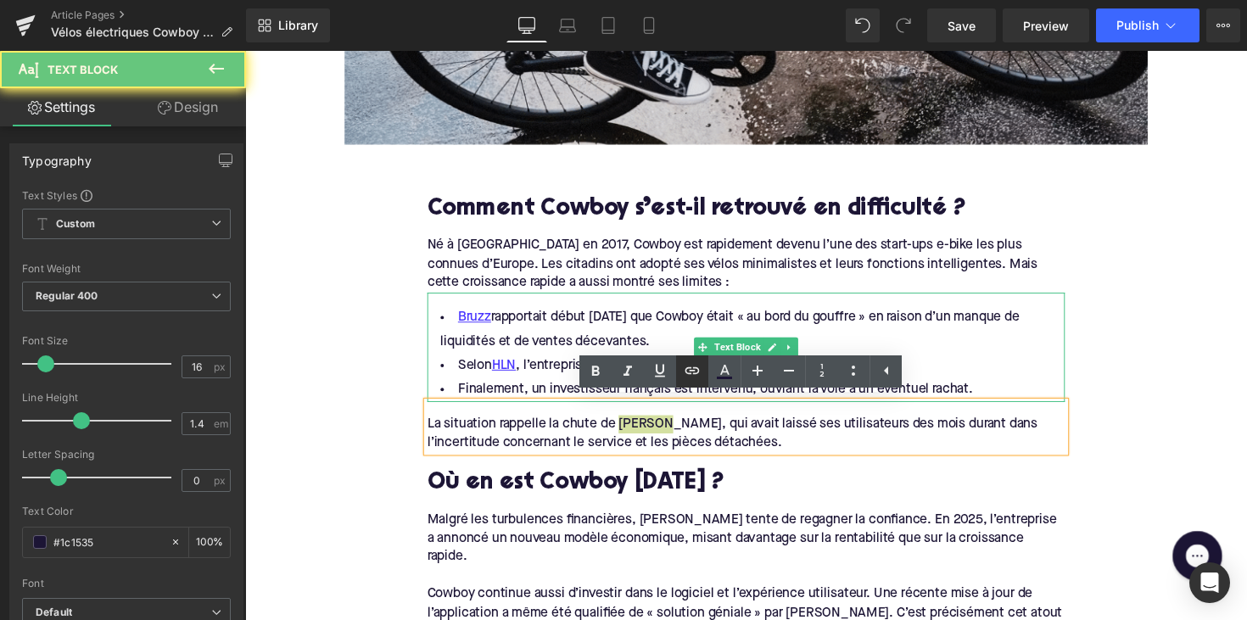
click at [690, 370] on icon at bounding box center [692, 371] width 20 height 20
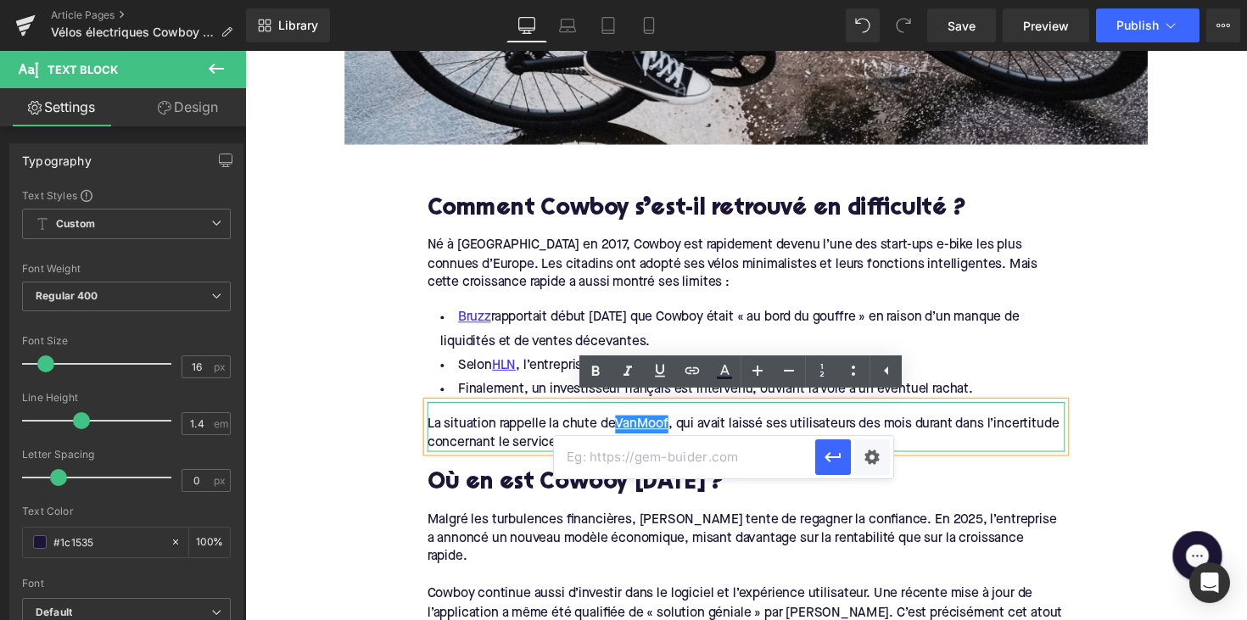
click at [625, 452] on input "text" at bounding box center [684, 457] width 261 height 42
paste input "[URL][DOMAIN_NAME]"
click at [840, 461] on icon "button" at bounding box center [833, 457] width 20 height 20
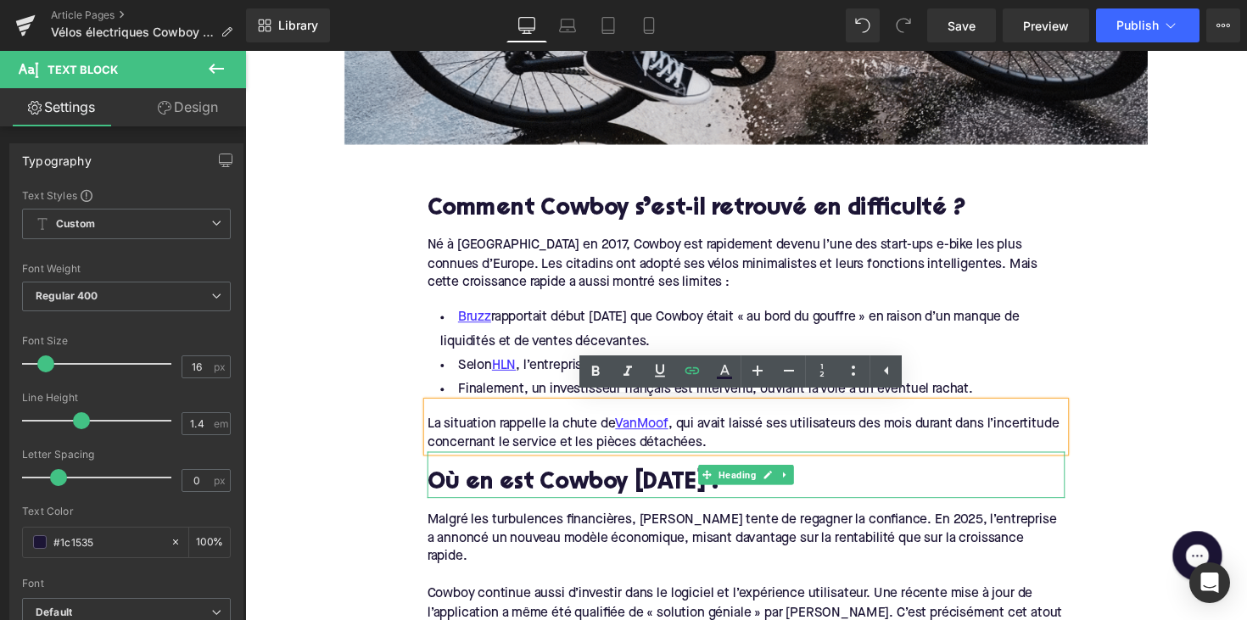
click at [769, 505] on div at bounding box center [758, 507] width 653 height 4
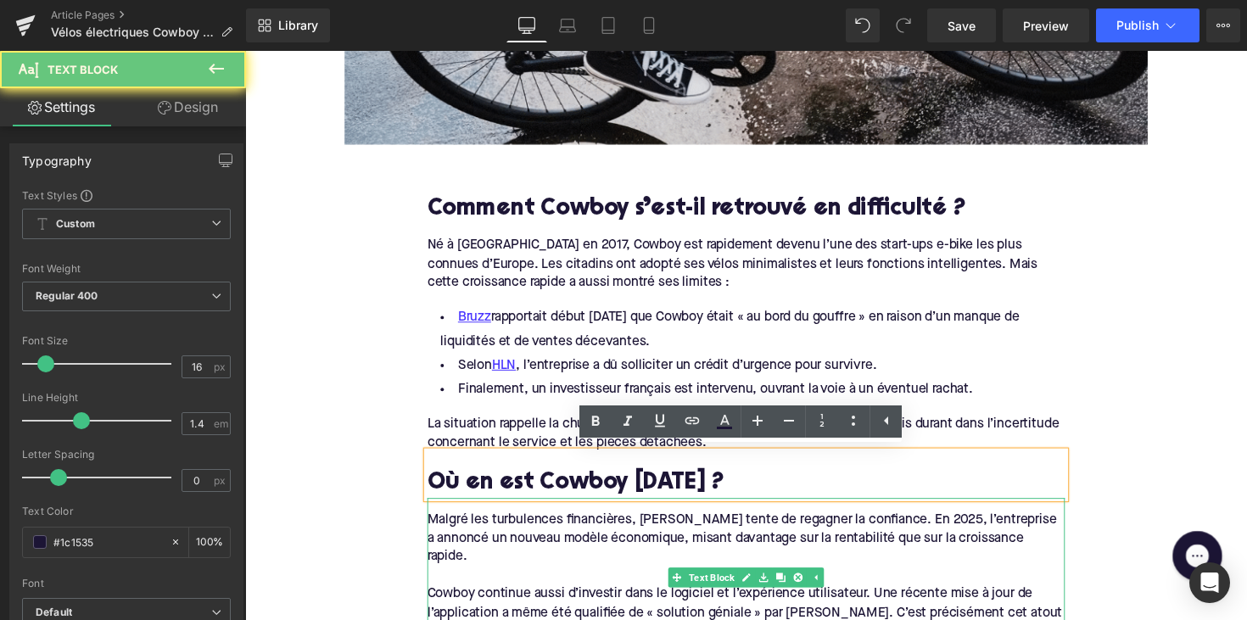
click at [752, 579] on div at bounding box center [758, 588] width 653 height 19
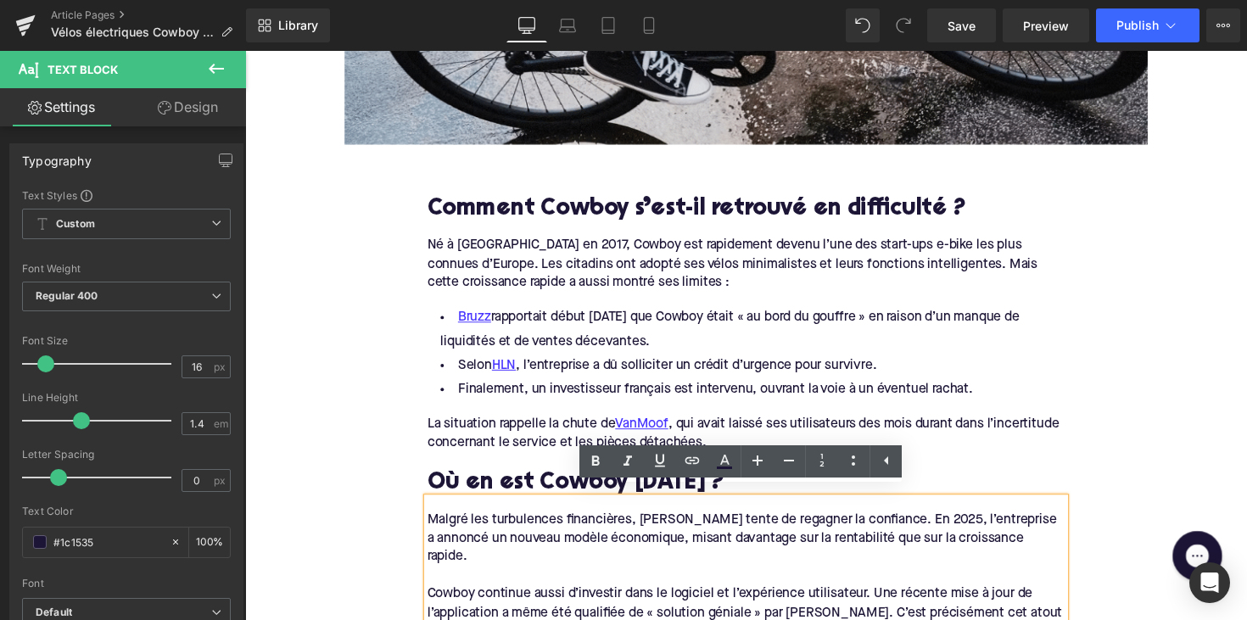
scroll to position [914, 0]
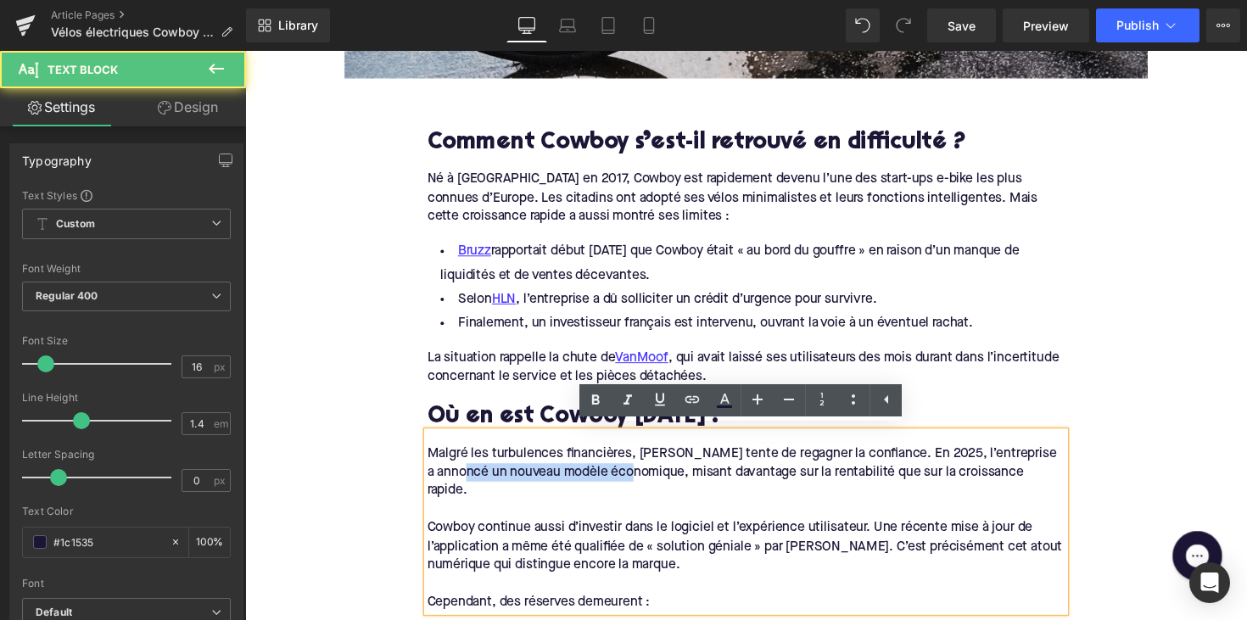
drag, startPoint x: 506, startPoint y: 478, endPoint x: 682, endPoint y: 482, distance: 176.5
click at [682, 482] on div "Malgré les turbulences financières, [PERSON_NAME] tente de regagner la confianc…" at bounding box center [758, 483] width 653 height 57
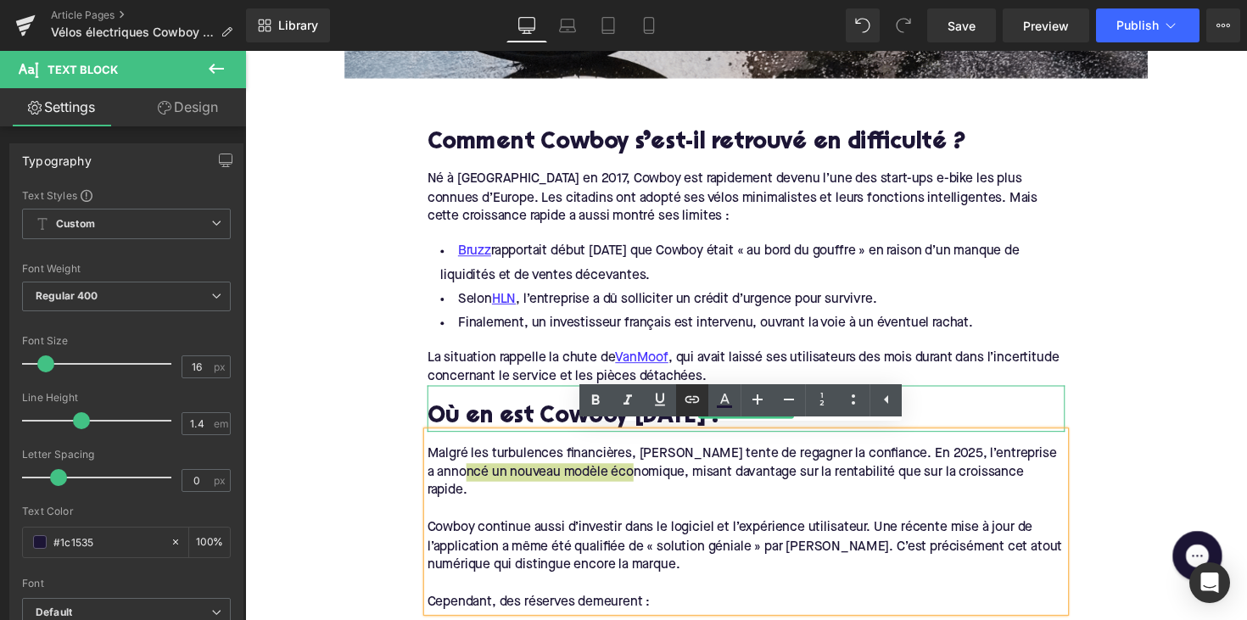
click at [689, 401] on icon at bounding box center [692, 399] width 20 height 20
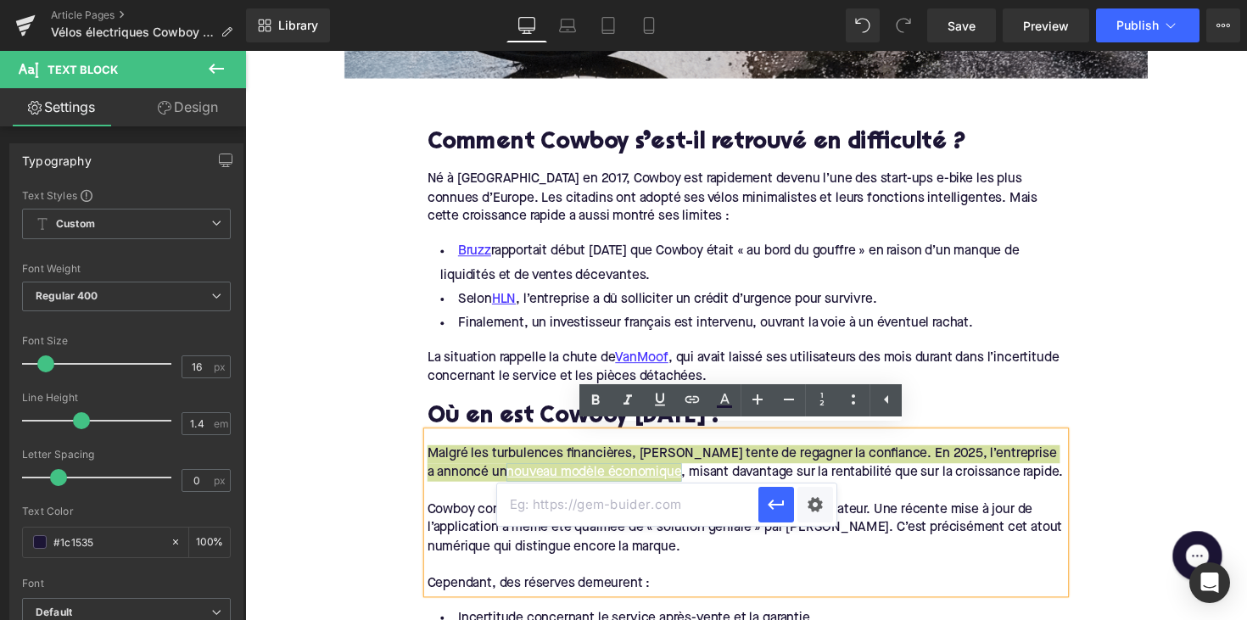
click at [593, 495] on input "text" at bounding box center [627, 505] width 261 height 42
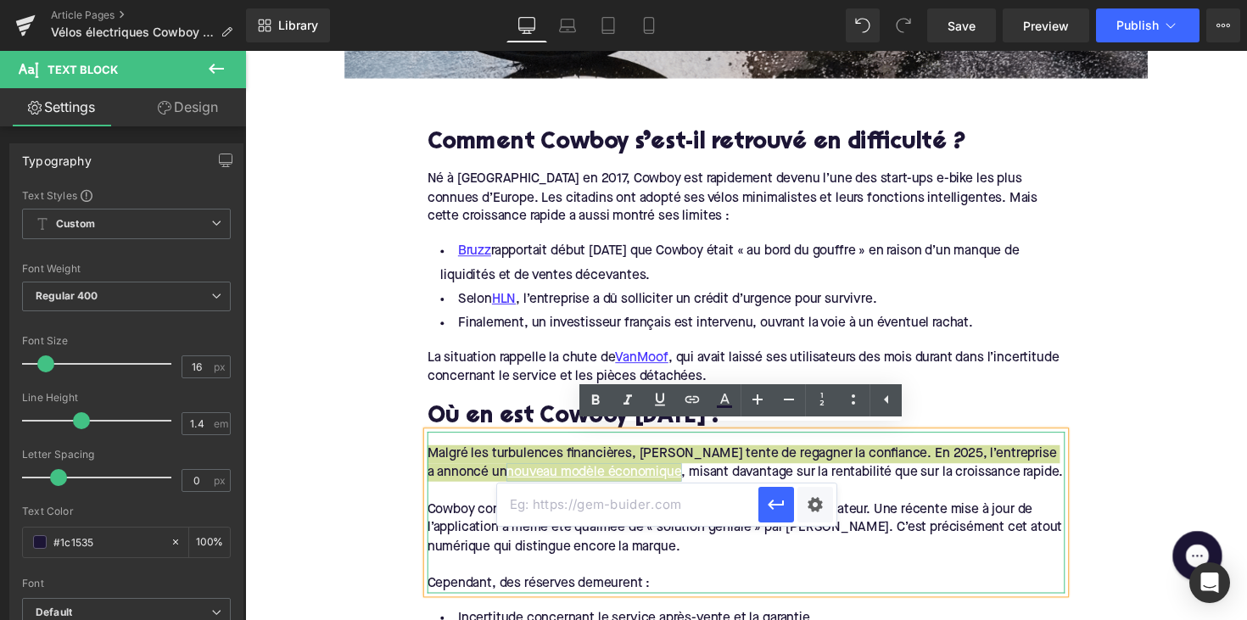
paste input "[URL][DOMAIN_NAME]"
type input "[URL][DOMAIN_NAME]"
click at [780, 505] on icon "button" at bounding box center [776, 505] width 16 height 10
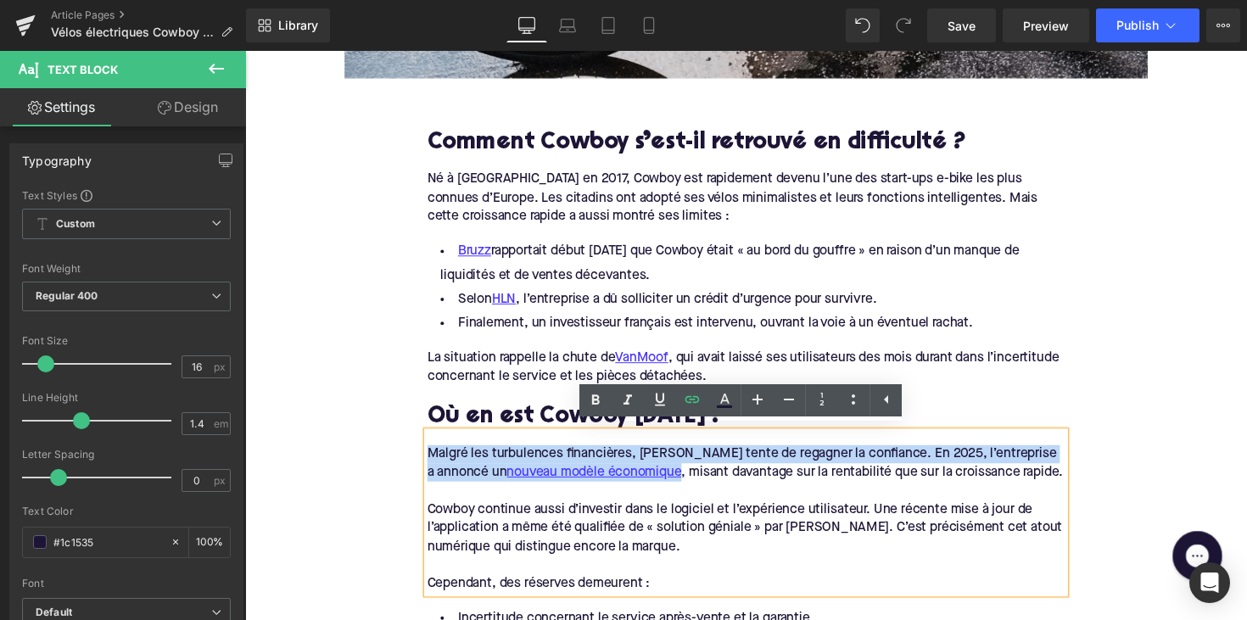
click at [815, 533] on div "Cowboy continue aussi d’investir dans le logiciel et l’expérience utilisateur. …" at bounding box center [758, 539] width 653 height 57
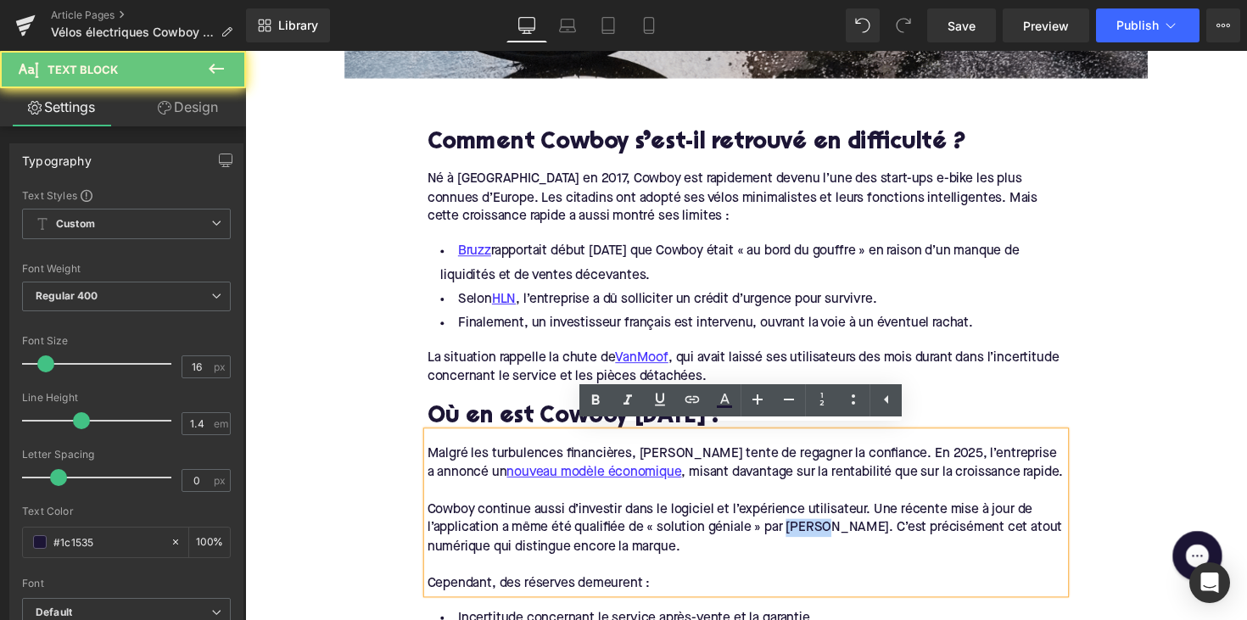
click at [815, 533] on div "Cowboy continue aussi d’investir dans le logiciel et l’expérience utilisateur. …" at bounding box center [758, 539] width 653 height 57
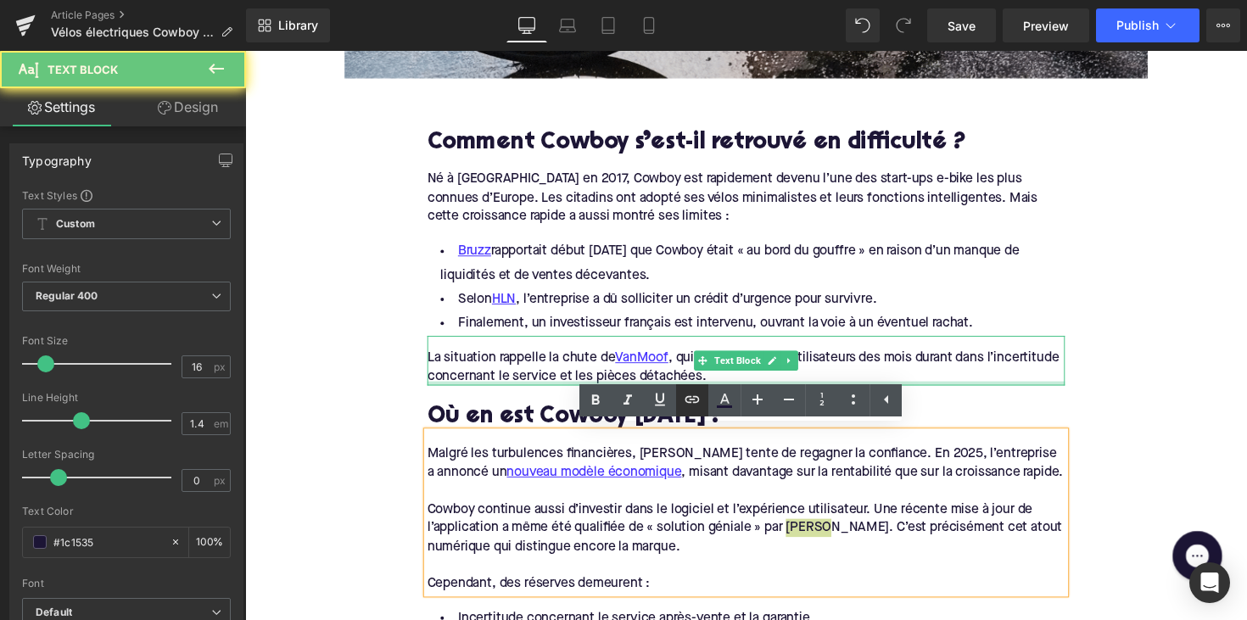
click at [690, 393] on icon at bounding box center [692, 399] width 20 height 20
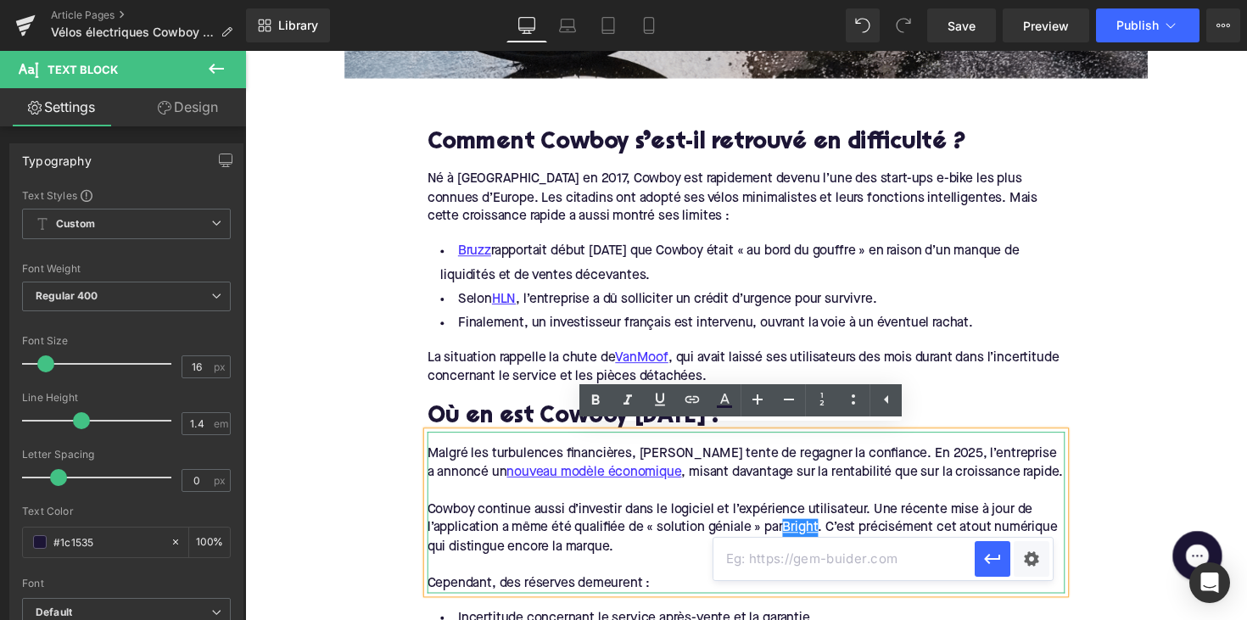
click at [753, 562] on input "text" at bounding box center [843, 559] width 261 height 42
paste input "[URL][DOMAIN_NAME]"
click at [994, 567] on icon "button" at bounding box center [992, 559] width 20 height 20
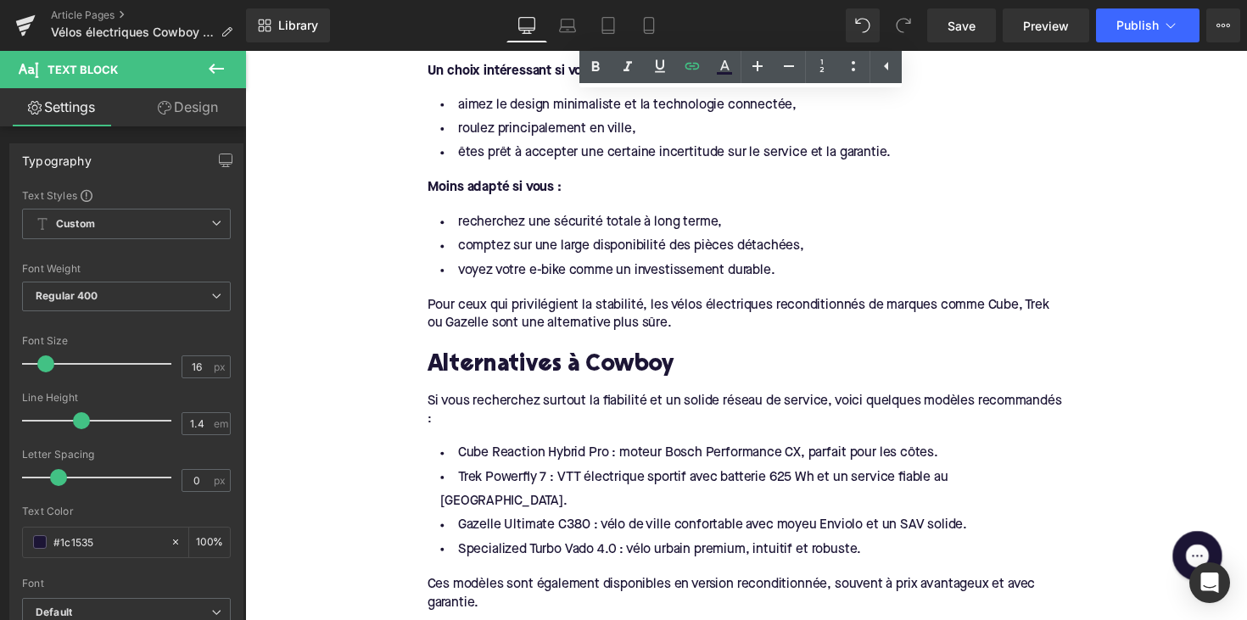
scroll to position [2442, 0]
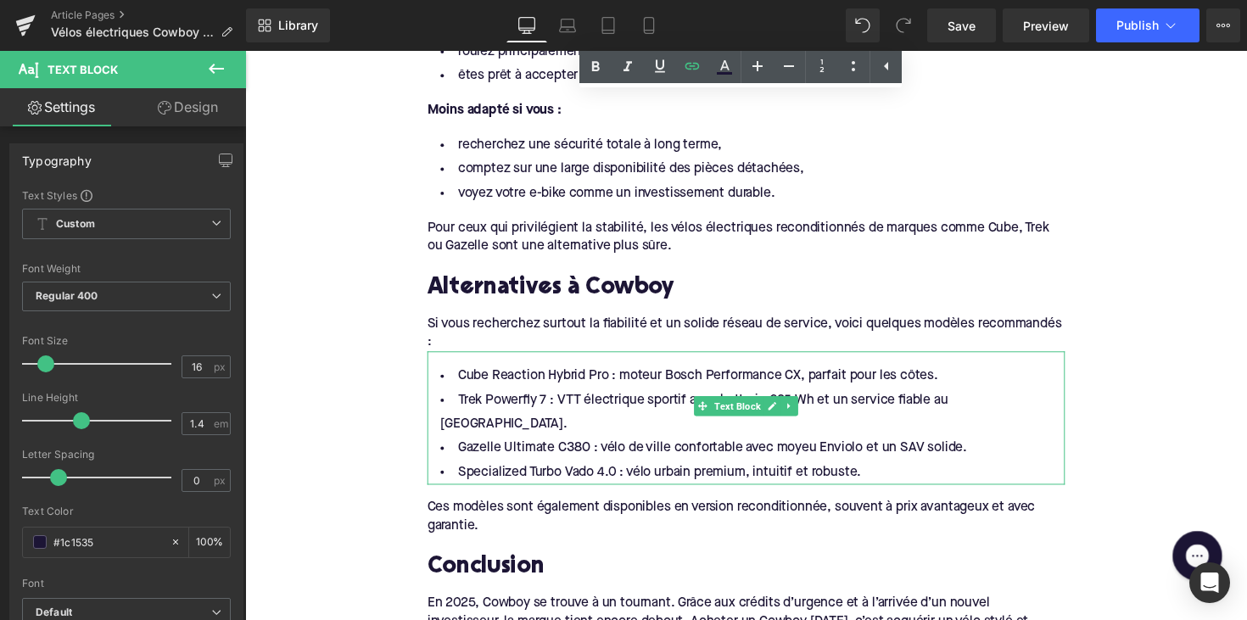
click at [472, 377] on span "Cube Reaction Hybrid Pro : moteur Bosch Performance CX, parfait pour les côtes." at bounding box center [709, 384] width 492 height 14
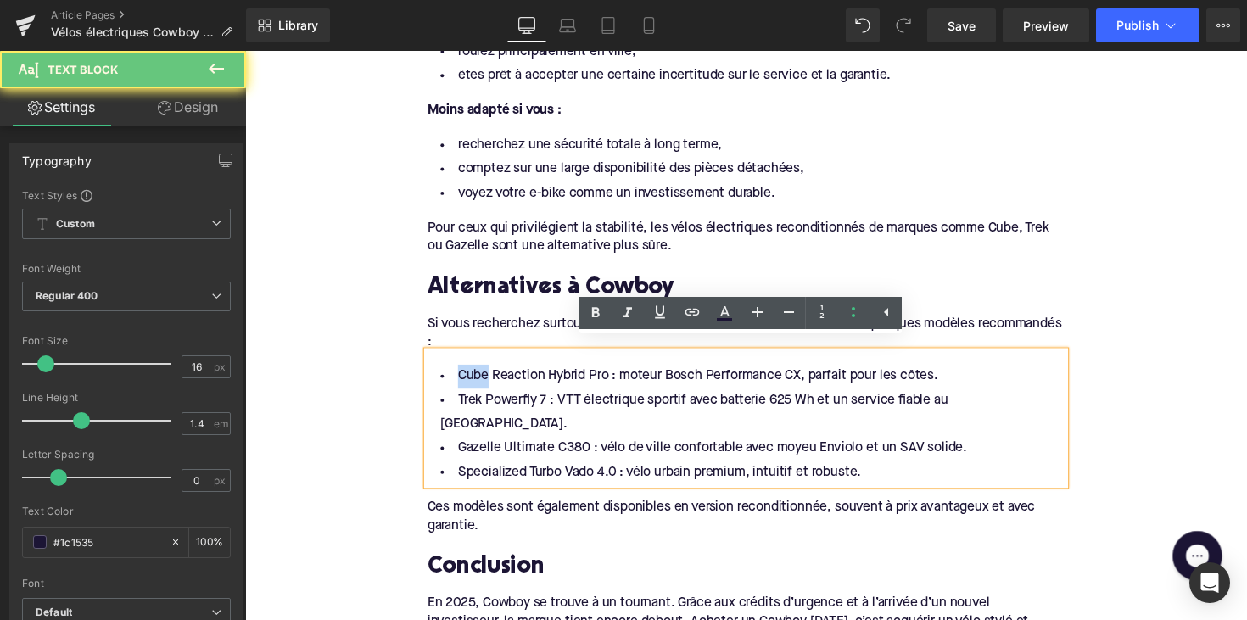
click at [472, 377] on span "Cube Reaction Hybrid Pro : moteur Bosch Performance CX, parfait pour les côtes." at bounding box center [709, 384] width 492 height 14
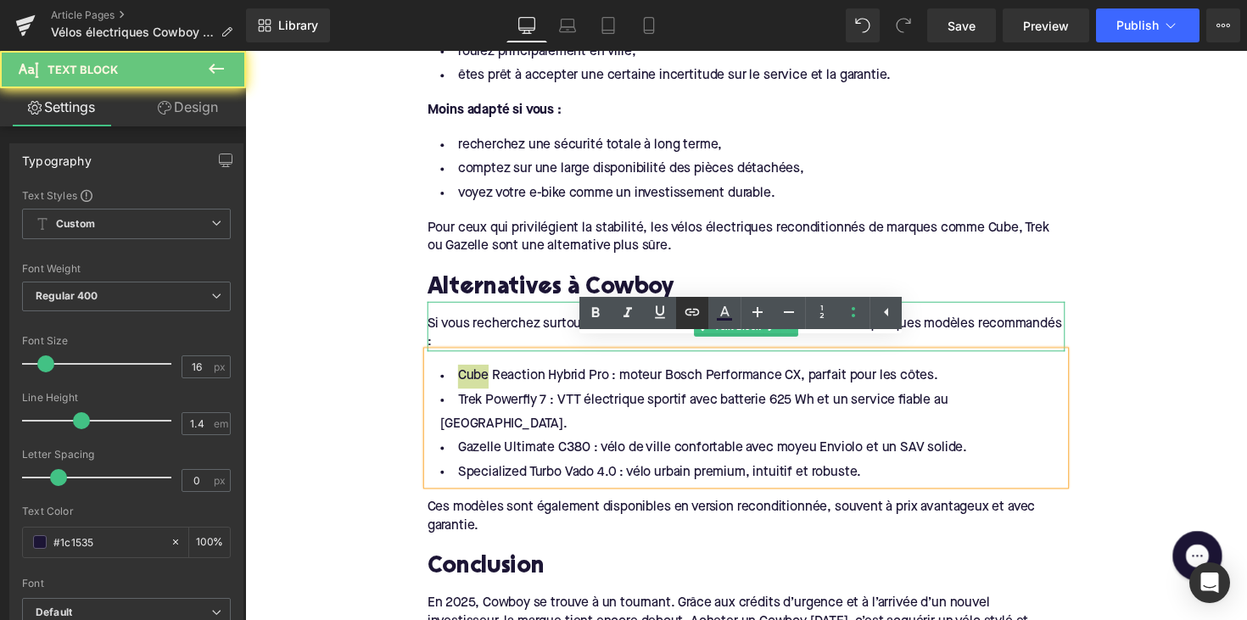
click at [693, 305] on icon at bounding box center [692, 312] width 20 height 20
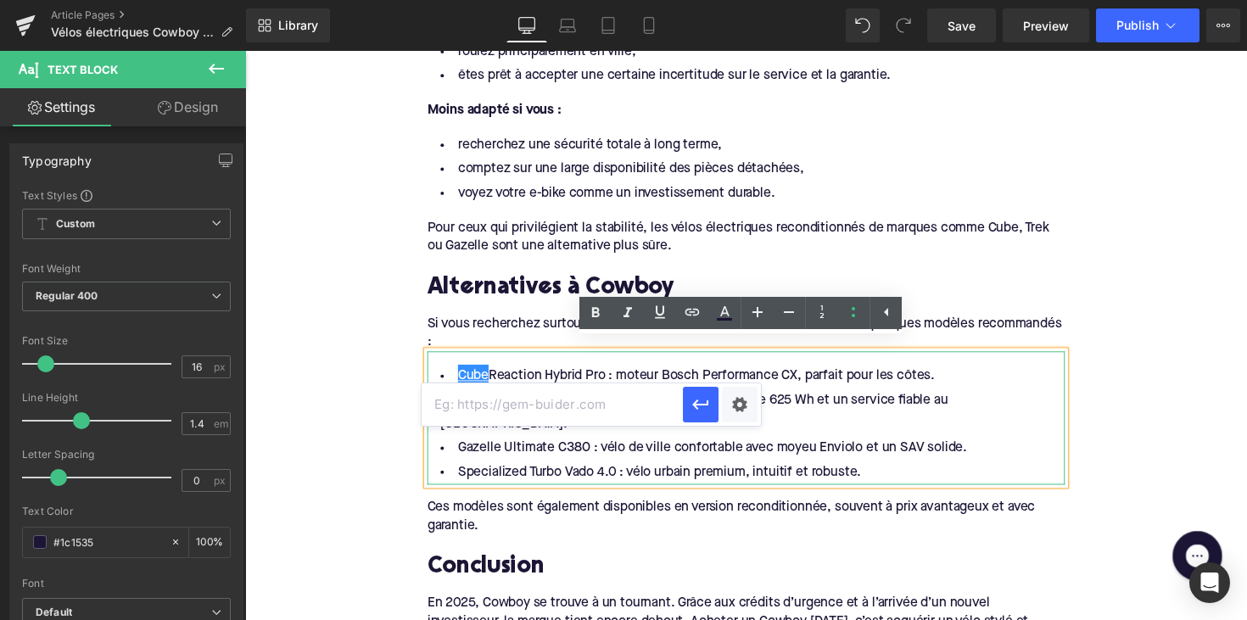
click at [573, 406] on input "text" at bounding box center [552, 404] width 261 height 42
paste input "[URL][DOMAIN_NAME]"
click at [696, 396] on icon "button" at bounding box center [700, 404] width 20 height 20
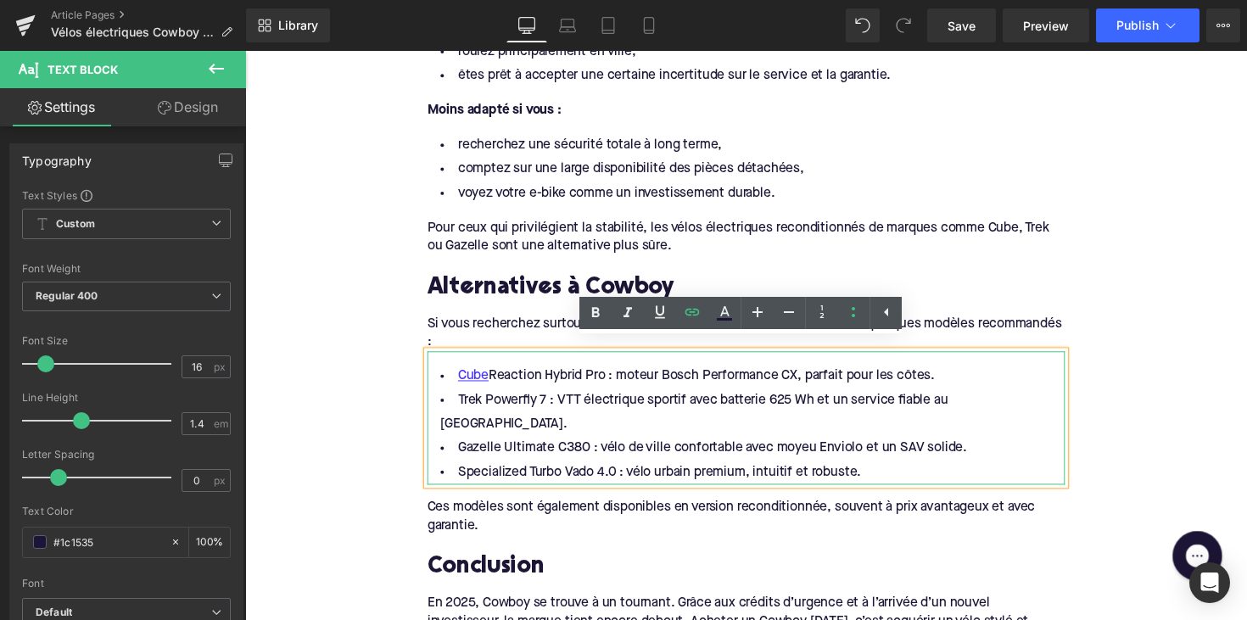
click at [472, 402] on span "Trek Powerfly 7 : VTT électrique sportif avec batterie 625 Wh et un service fia…" at bounding box center [705, 421] width 520 height 38
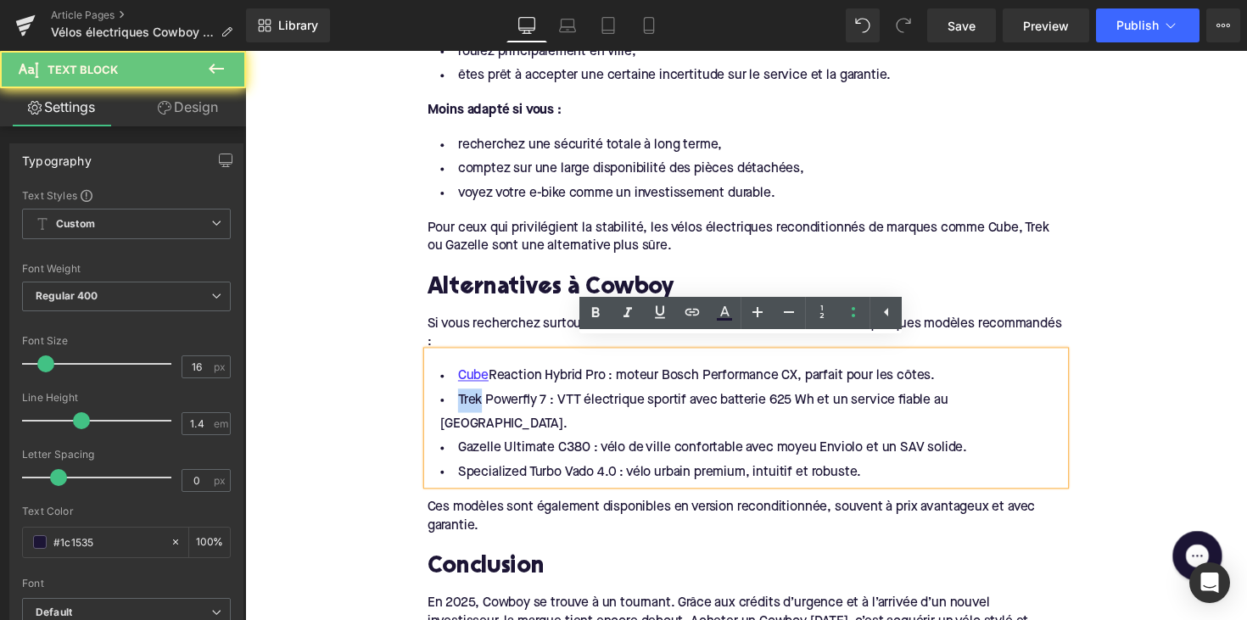
click at [472, 402] on span "Trek Powerfly 7 : VTT électrique sportif avec batterie 625 Wh et un service fia…" at bounding box center [705, 421] width 520 height 38
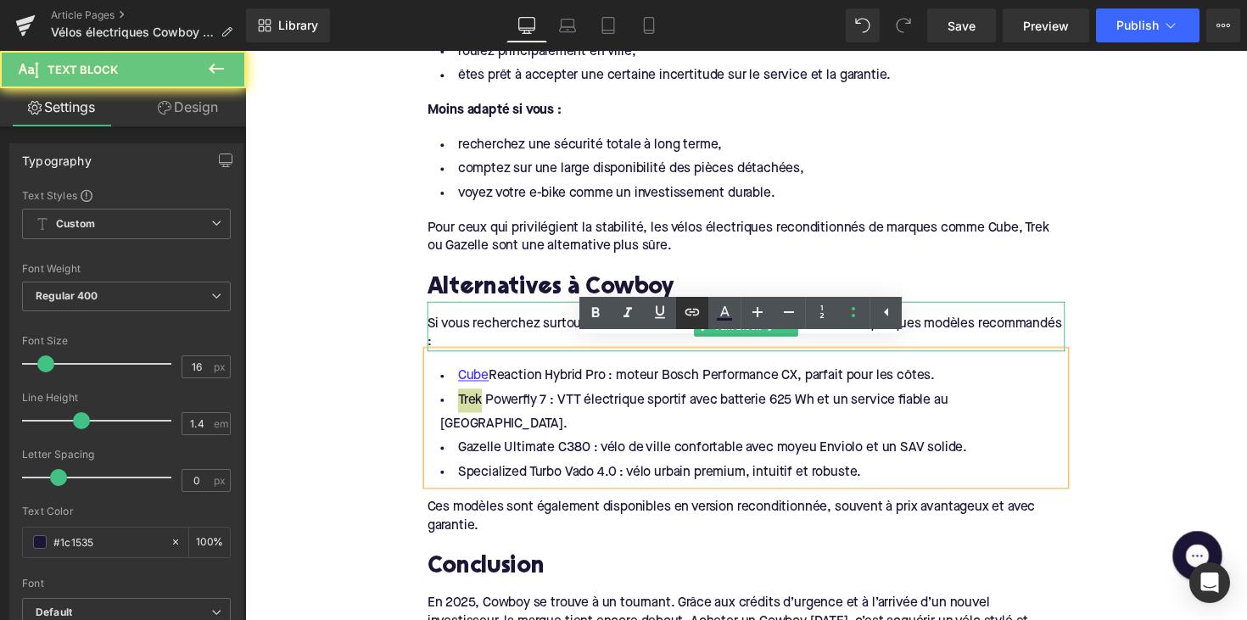
click at [707, 308] on link at bounding box center [692, 313] width 32 height 32
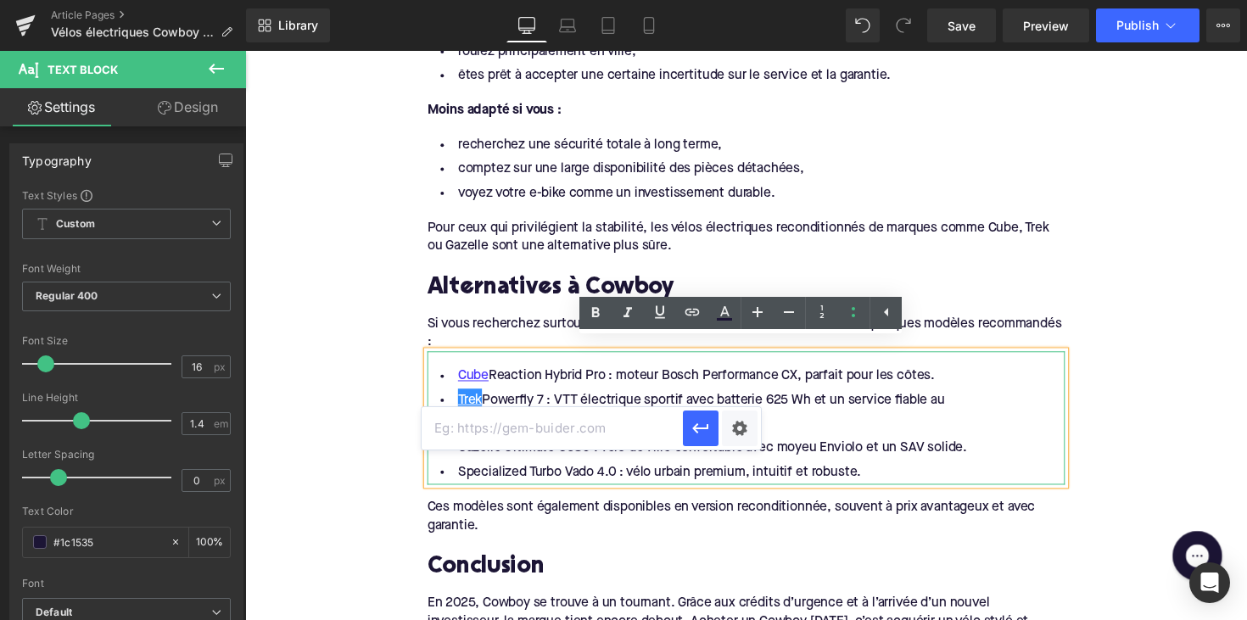
click at [571, 426] on input "text" at bounding box center [552, 428] width 261 height 42
paste input "[URL][DOMAIN_NAME]"
click at [694, 430] on icon "button" at bounding box center [700, 428] width 20 height 20
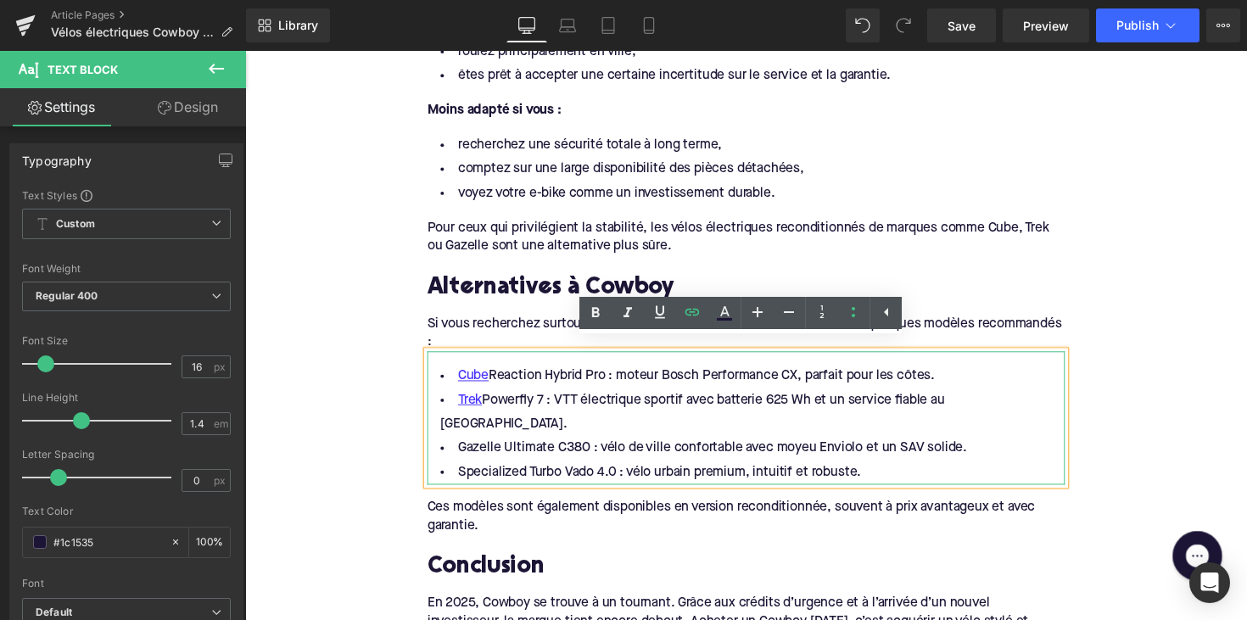
click at [477, 451] on span "Gazelle Ultimate C380 : vélo de ville confortable avec moyeu Enviolo et un SAV …" at bounding box center [724, 458] width 522 height 14
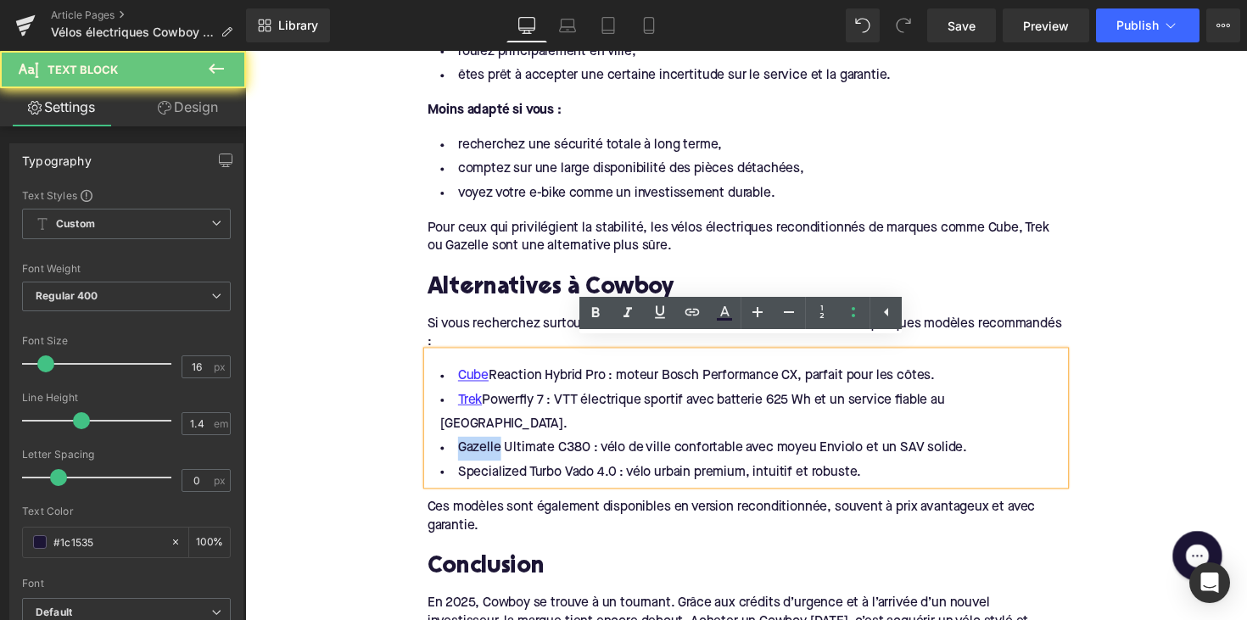
click at [477, 451] on span "Gazelle Ultimate C380 : vélo de ville confortable avec moyeu Enviolo et un SAV …" at bounding box center [724, 458] width 522 height 14
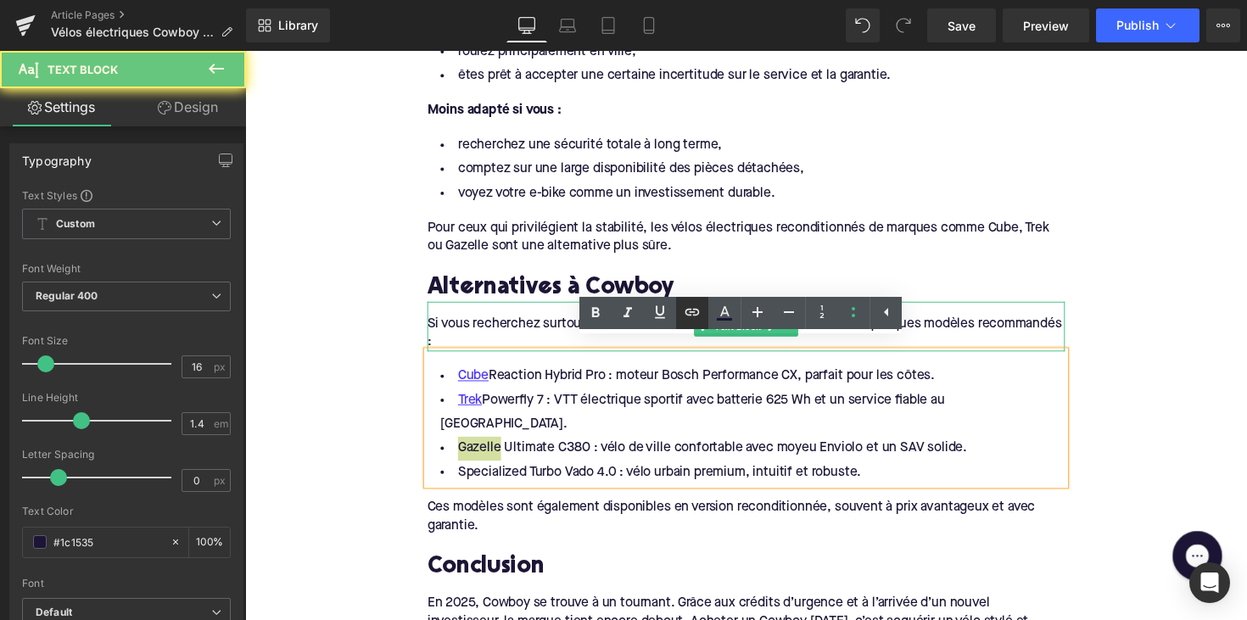
click at [689, 310] on icon at bounding box center [692, 312] width 20 height 20
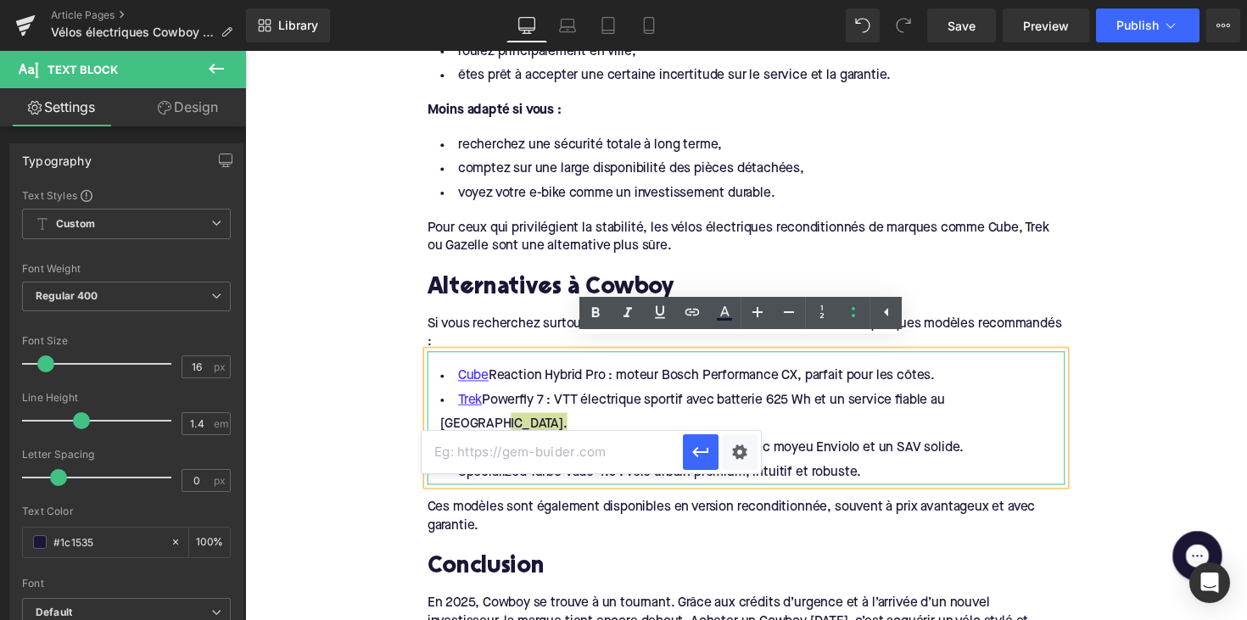
click at [567, 438] on input "text" at bounding box center [552, 452] width 261 height 42
paste input "[URL][DOMAIN_NAME]"
click at [687, 451] on button "button" at bounding box center [701, 452] width 36 height 36
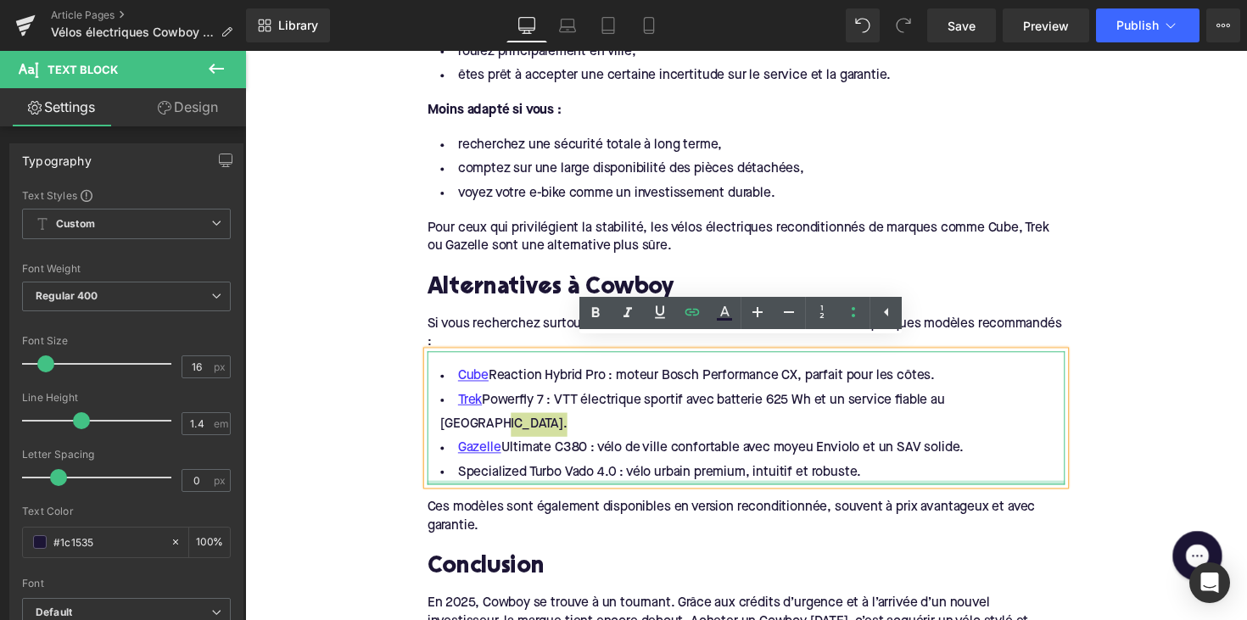
click at [465, 491] on div at bounding box center [758, 493] width 653 height 4
click at [465, 476] on span "Specialized Turbo Vado 4.0 : vélo urbain premium, intuitif et robuste." at bounding box center [669, 483] width 413 height 14
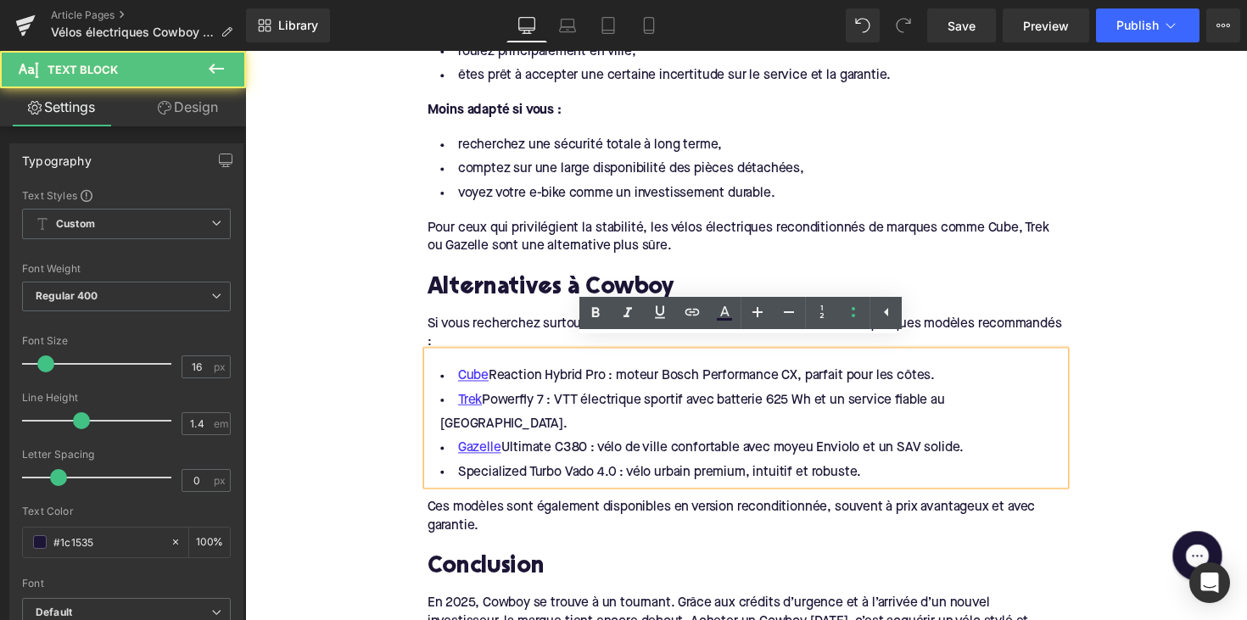
click at [486, 476] on span "Specialized Turbo Vado 4.0 : vélo urbain premium, intuitif et robuste." at bounding box center [669, 483] width 413 height 14
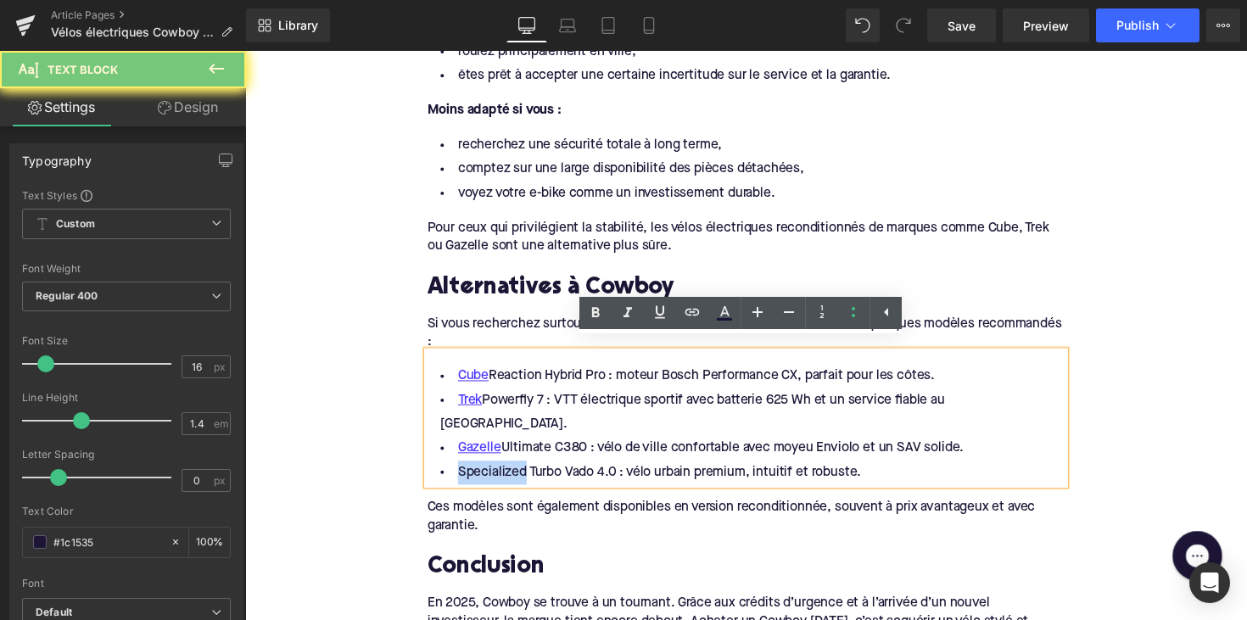
click at [486, 476] on span "Specialized Turbo Vado 4.0 : vélo urbain premium, intuitif et robuste." at bounding box center [669, 483] width 413 height 14
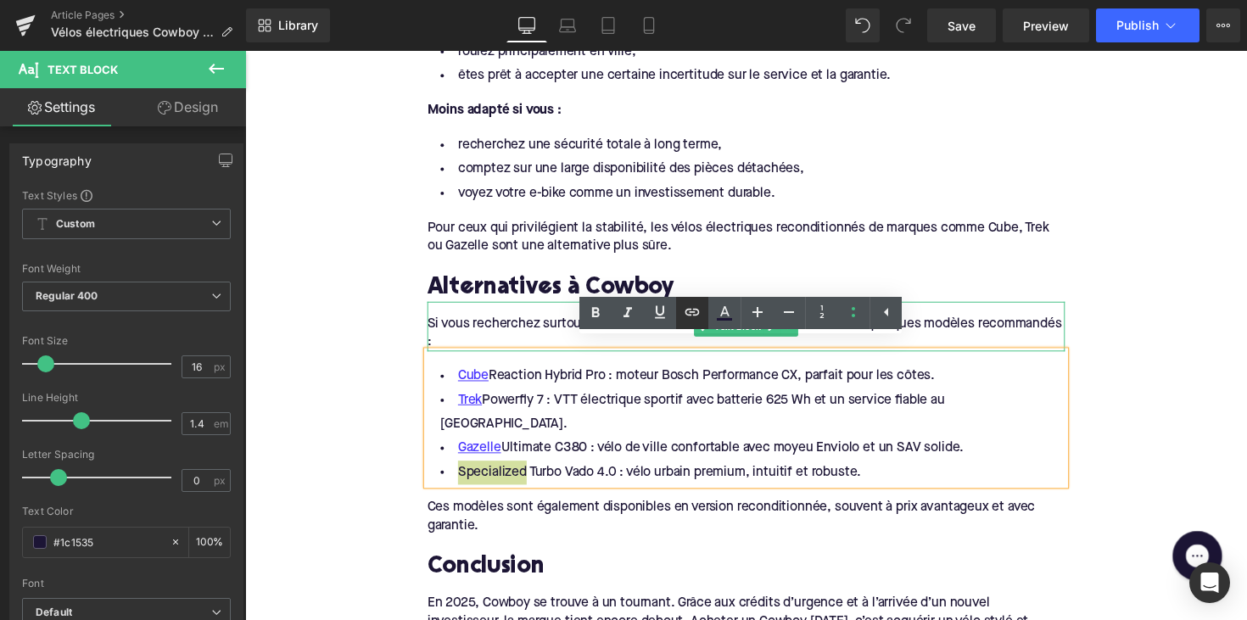
click at [689, 317] on icon at bounding box center [692, 312] width 20 height 20
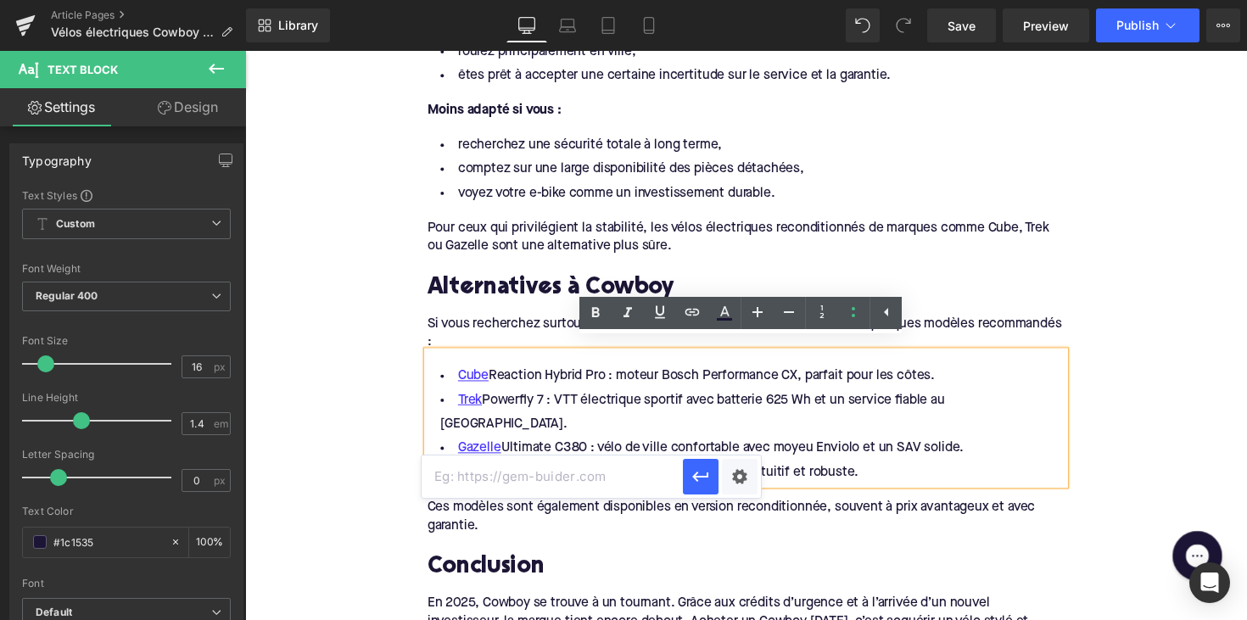
click at [593, 472] on input "text" at bounding box center [552, 477] width 261 height 42
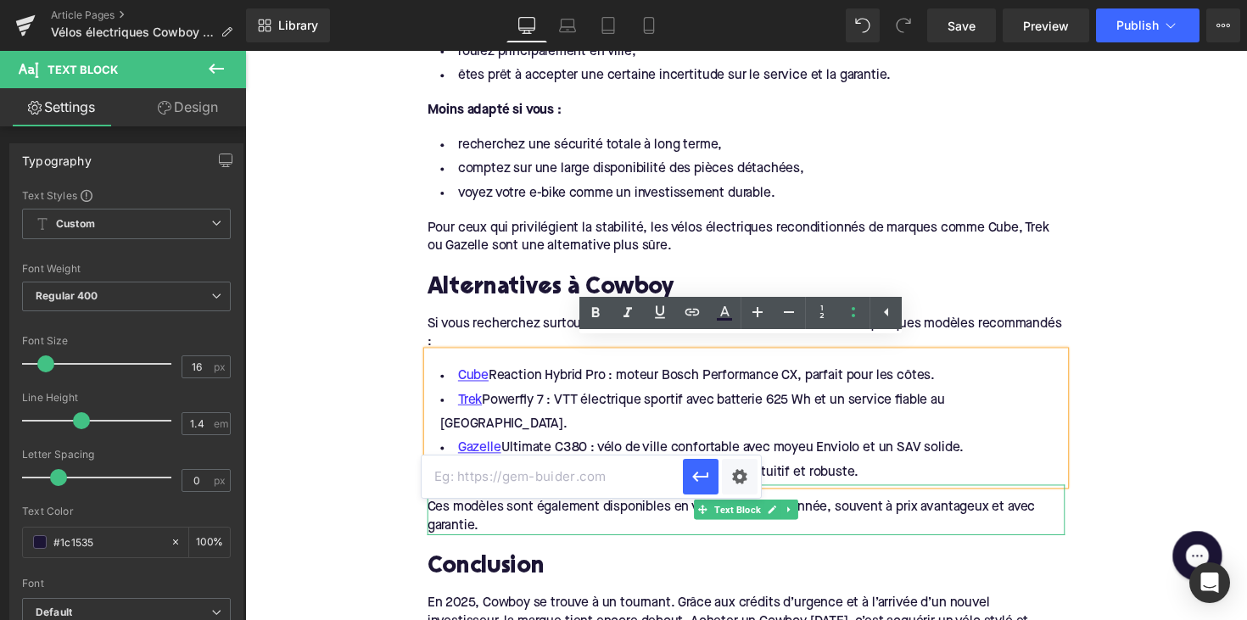
paste input "[URL][DOMAIN_NAME]"
type input "[URL][DOMAIN_NAME]"
click at [697, 467] on icon "button" at bounding box center [700, 477] width 20 height 20
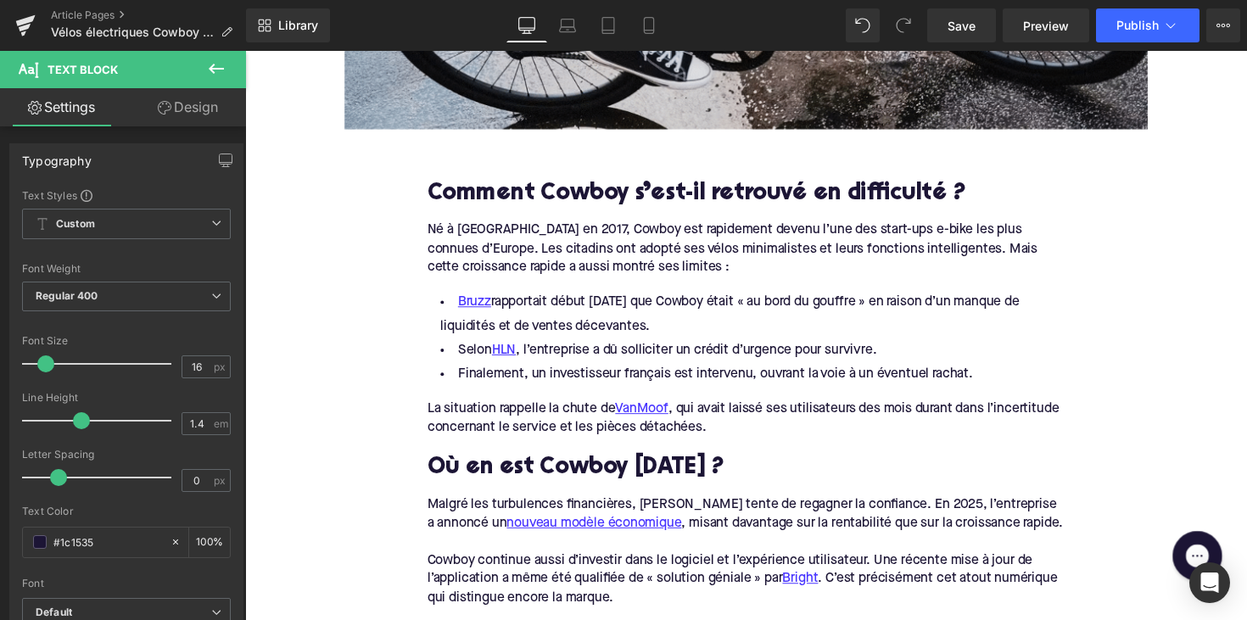
scroll to position [1148, 0]
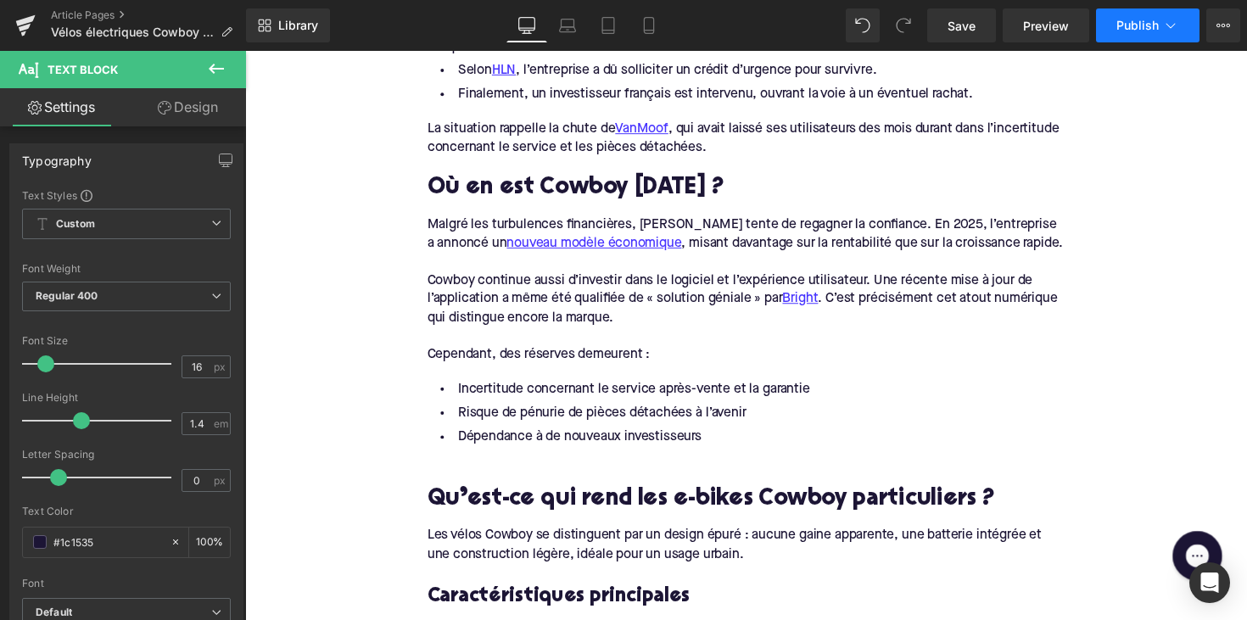
click at [1122, 34] on button "Publish" at bounding box center [1147, 25] width 103 height 34
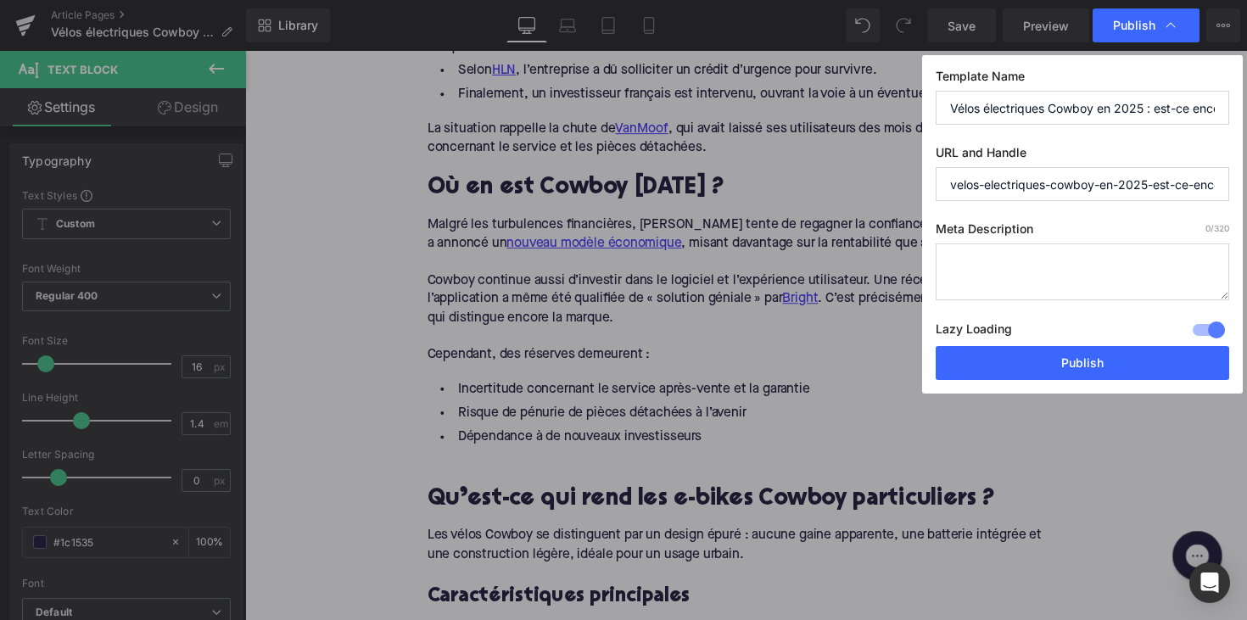
click at [984, 275] on textarea at bounding box center [1082, 271] width 293 height 57
paste textarea "Cowboy e-bikes en 2025 : un bon choix ? Découvrez les risques, le service et le…"
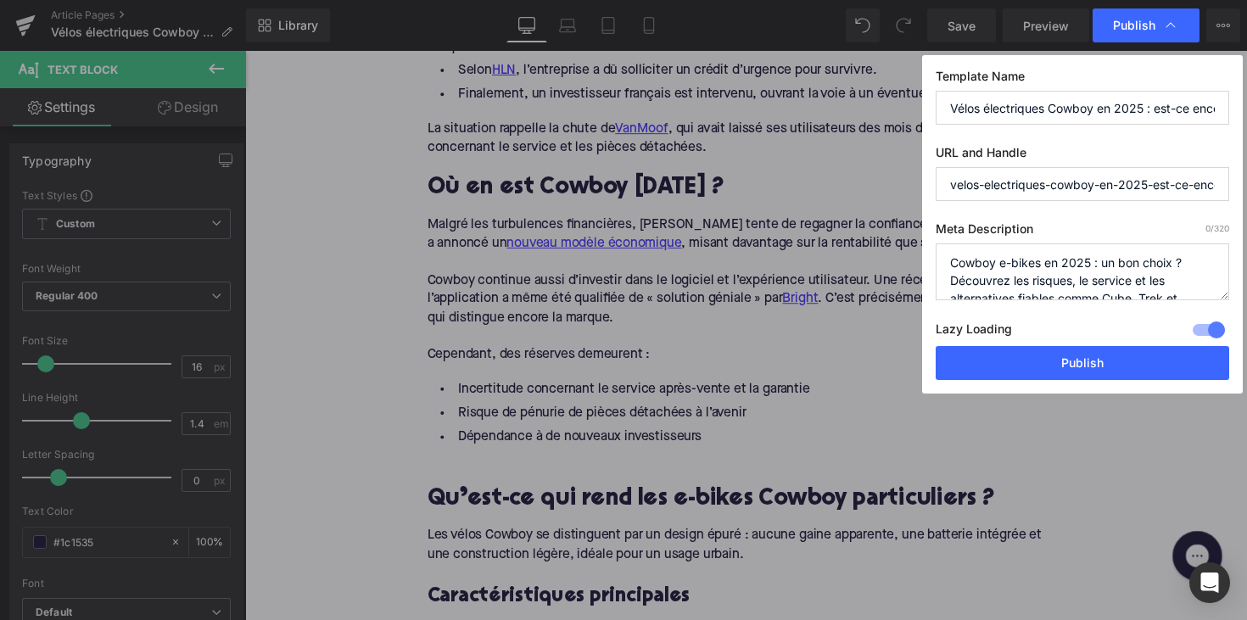
scroll to position [36, 0]
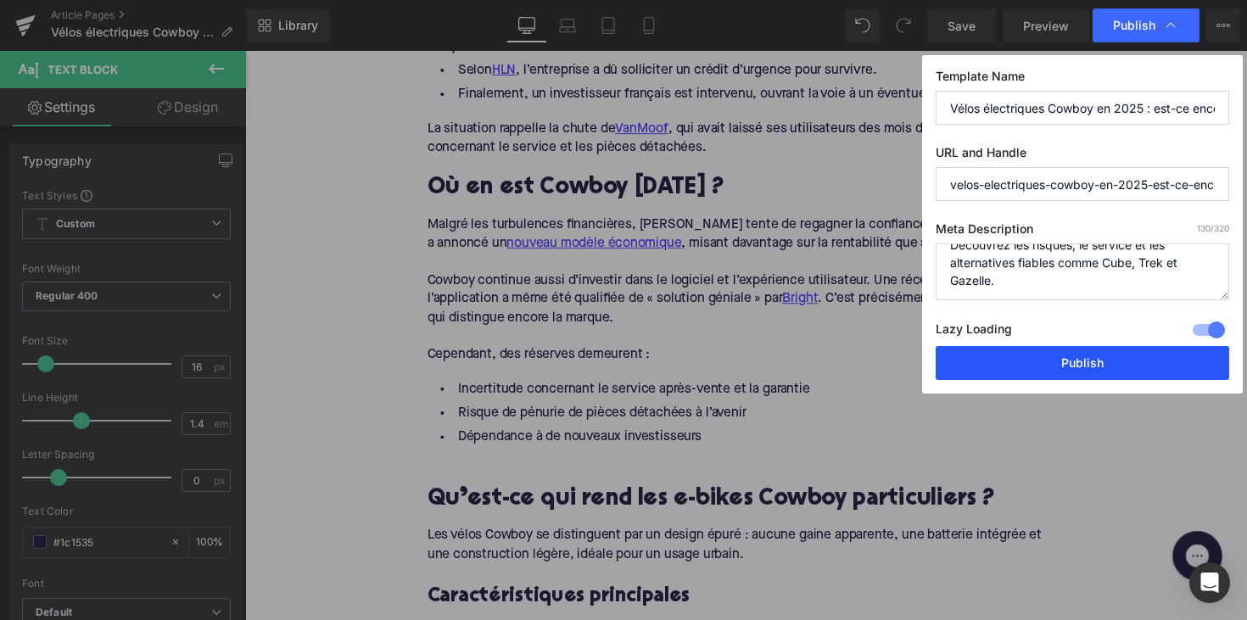
type textarea "Cowboy e-bikes en 2025 : un bon choix ? Découvrez les risques, le service et le…"
click at [1040, 353] on button "Publish" at bounding box center [1082, 363] width 293 height 34
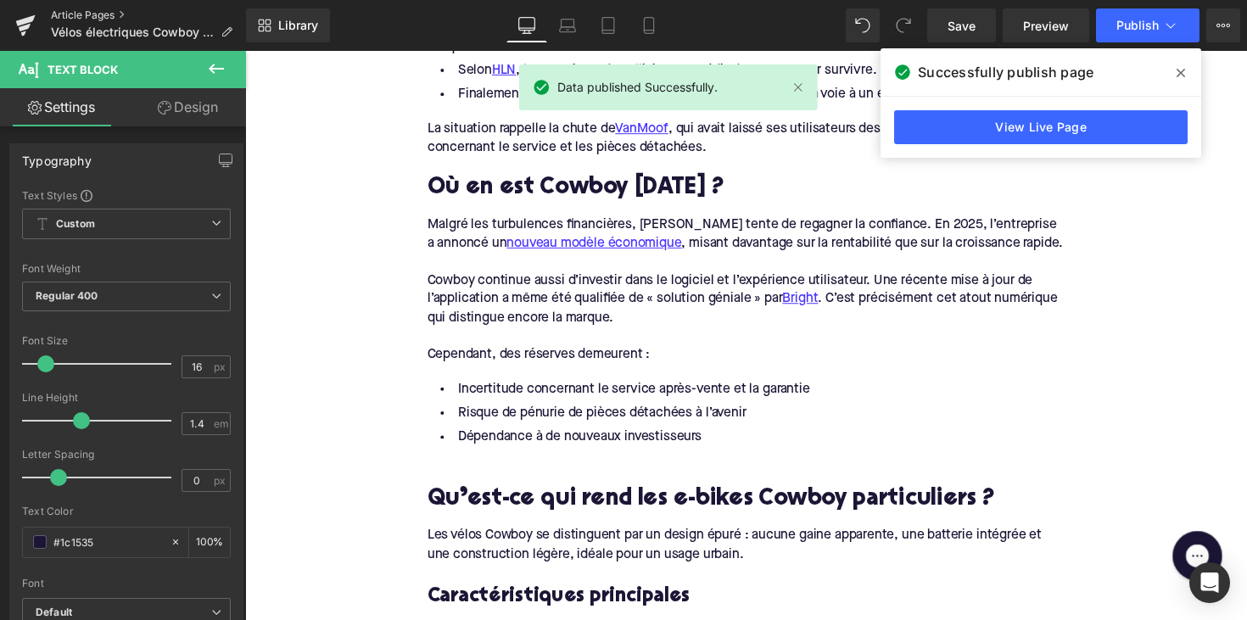
click at [77, 18] on link "Article Pages" at bounding box center [148, 15] width 195 height 14
